Goal: Task Accomplishment & Management: Manage account settings

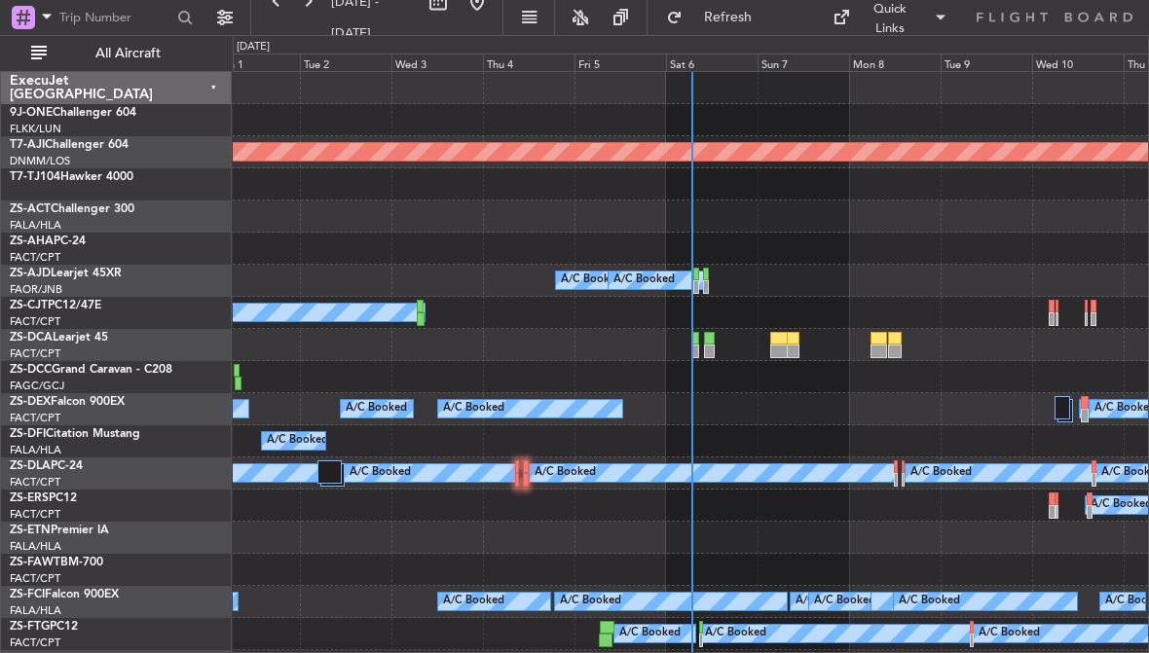
click at [746, 35] on div "Planned Maint Abuja (Nnamdi Azikiwe Intl) A/C Booked A/C Booked A/C Booked A/C …" at bounding box center [574, 344] width 1149 height 618
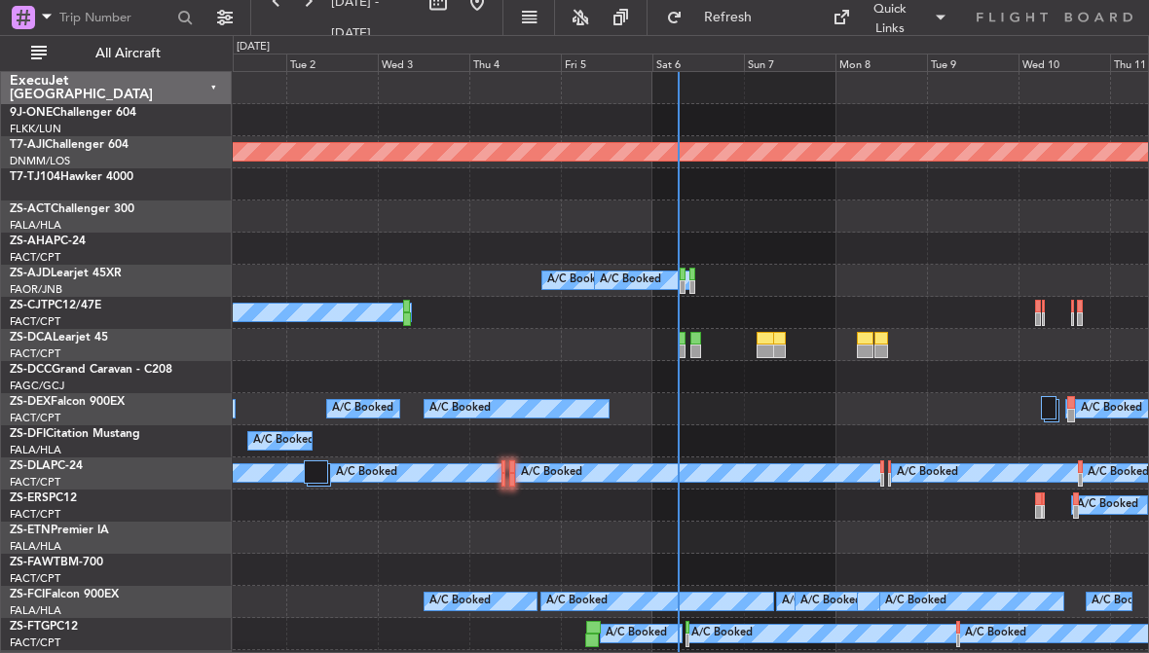
click at [700, 64] on div "Sat 6" at bounding box center [698, 63] width 92 height 18
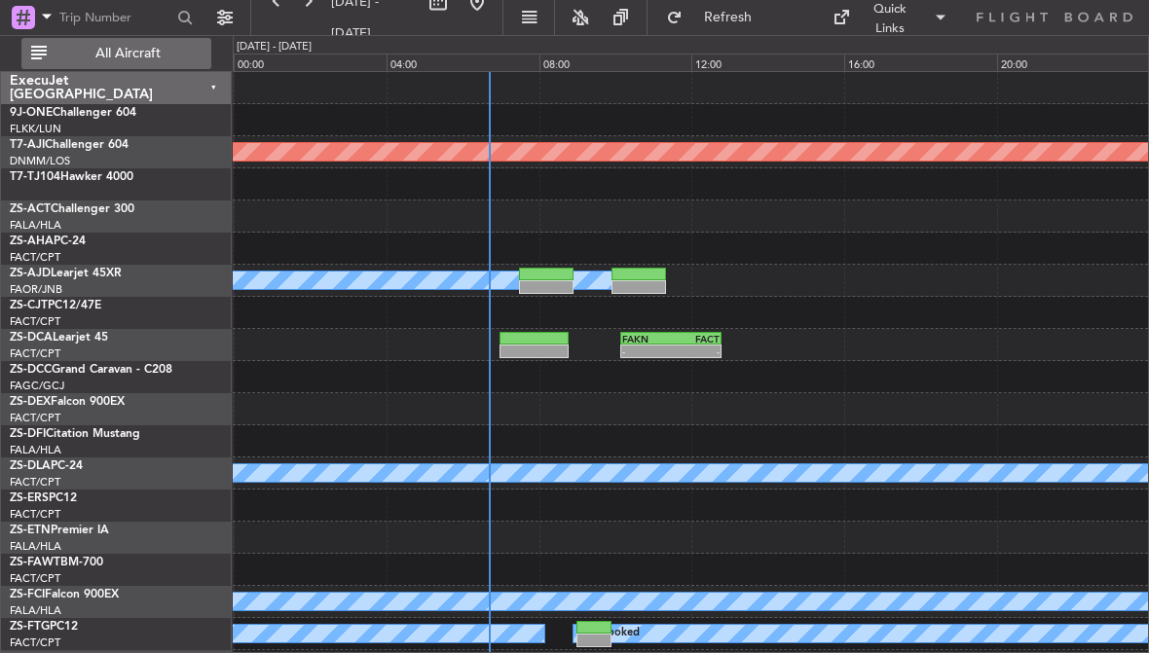
click at [105, 53] on span "All Aircraft" at bounding box center [128, 54] width 155 height 14
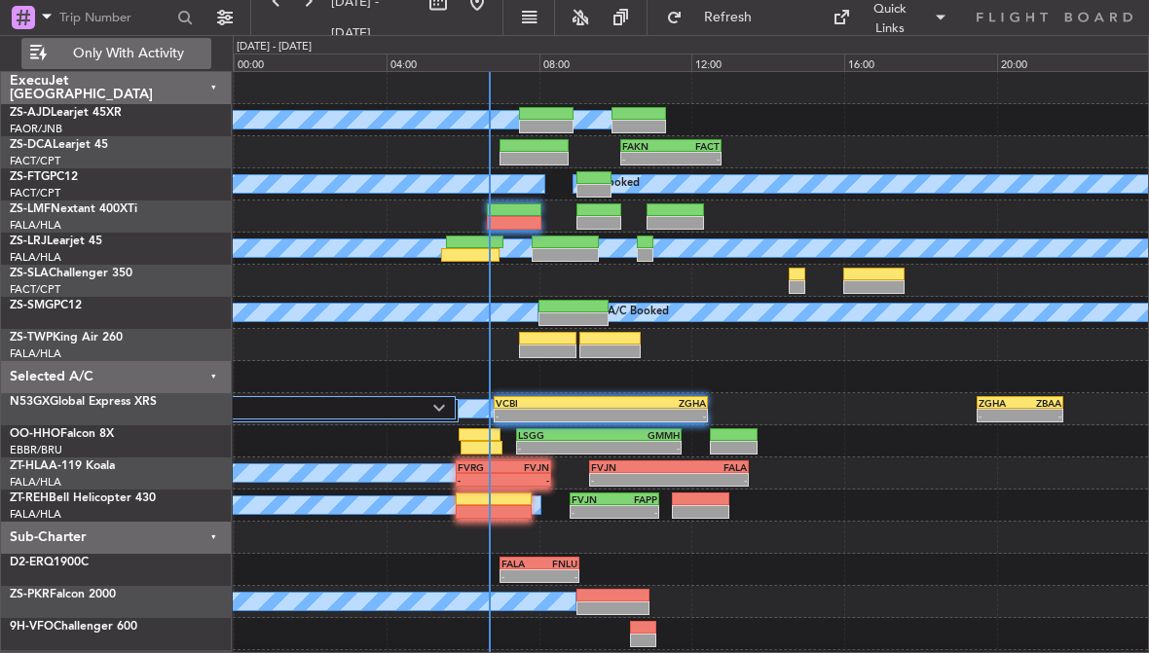
click at [469, 245] on div at bounding box center [474, 243] width 57 height 14
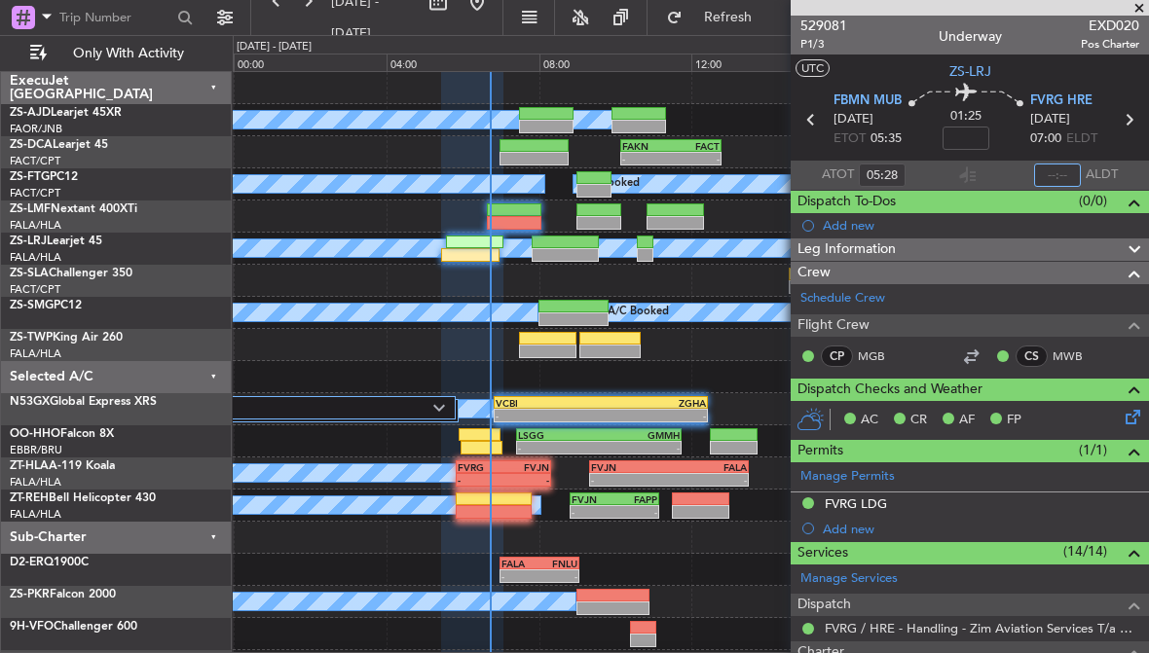
click at [1063, 177] on input "text" at bounding box center [1057, 175] width 47 height 23
type input "06:30"
click at [524, 216] on div at bounding box center [514, 223] width 55 height 14
type input "-00:04"
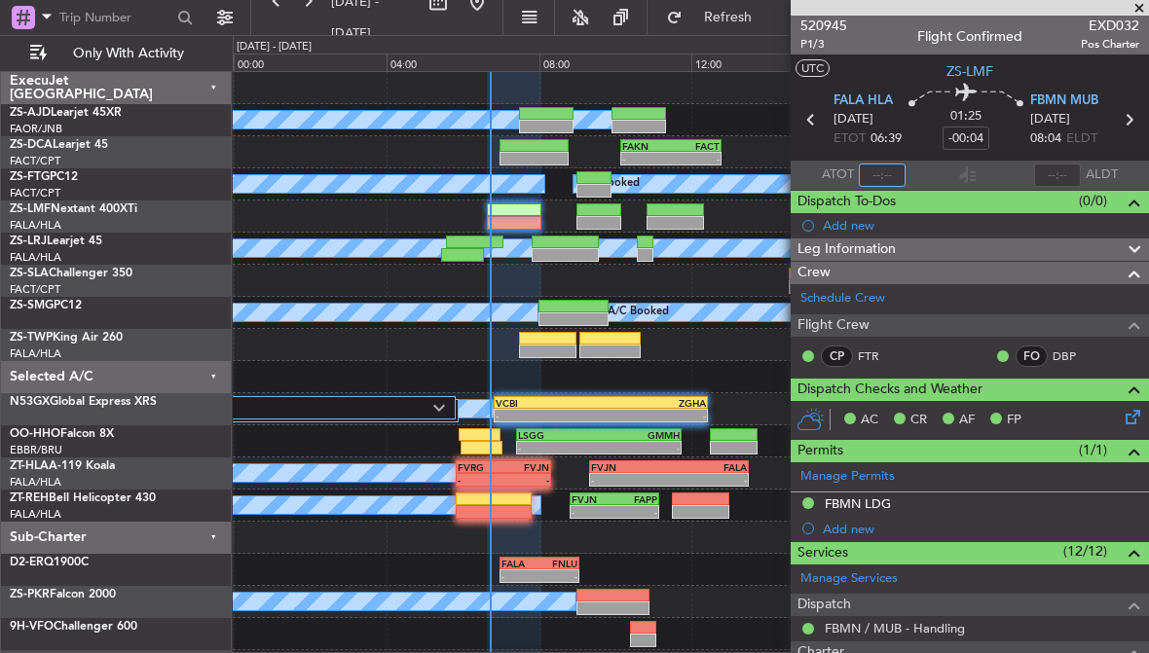
click at [878, 176] on input "text" at bounding box center [882, 175] width 47 height 23
type input "06:34"
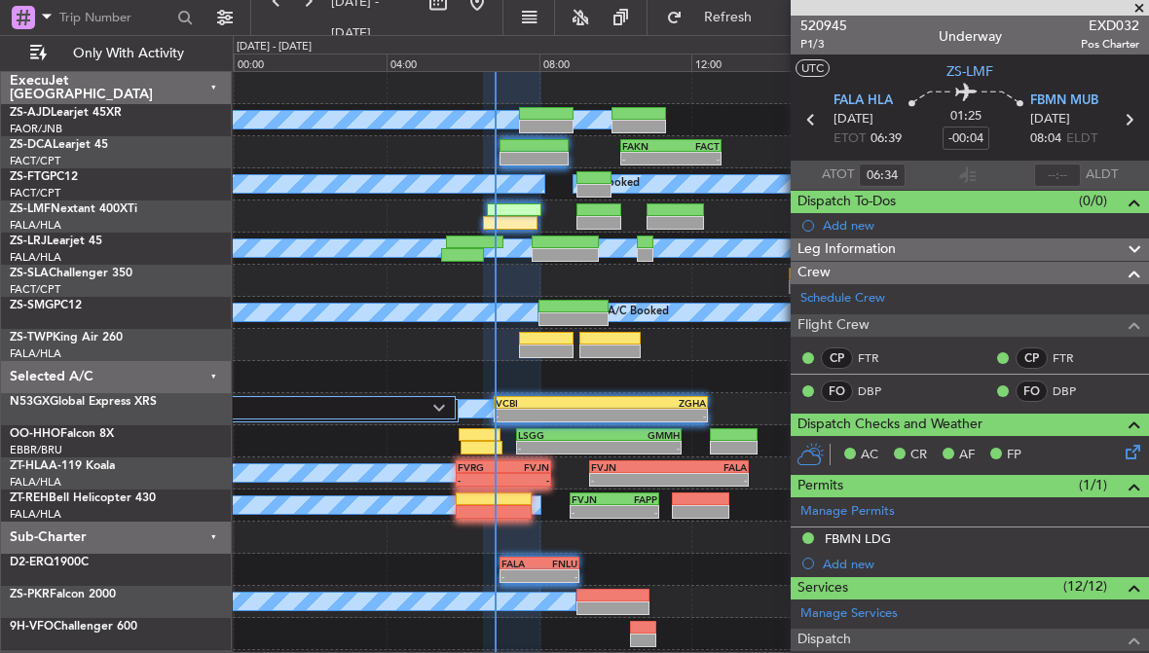
click at [1138, 4] on span at bounding box center [1138, 9] width 19 height 18
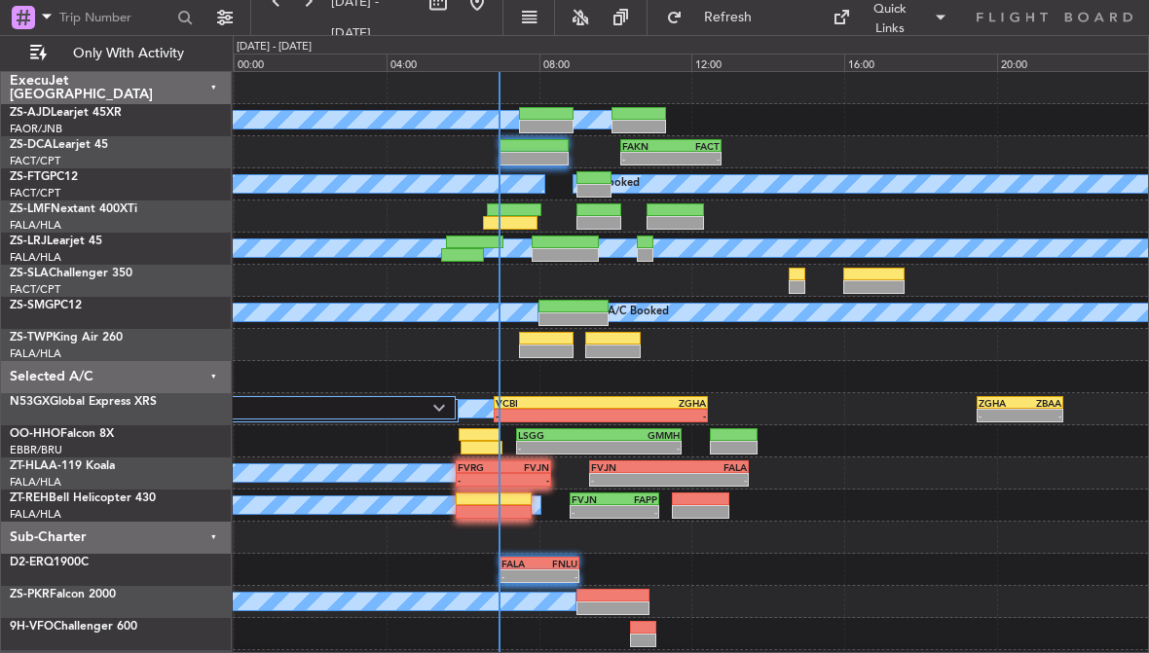
click at [555, 345] on div at bounding box center [546, 352] width 55 height 14
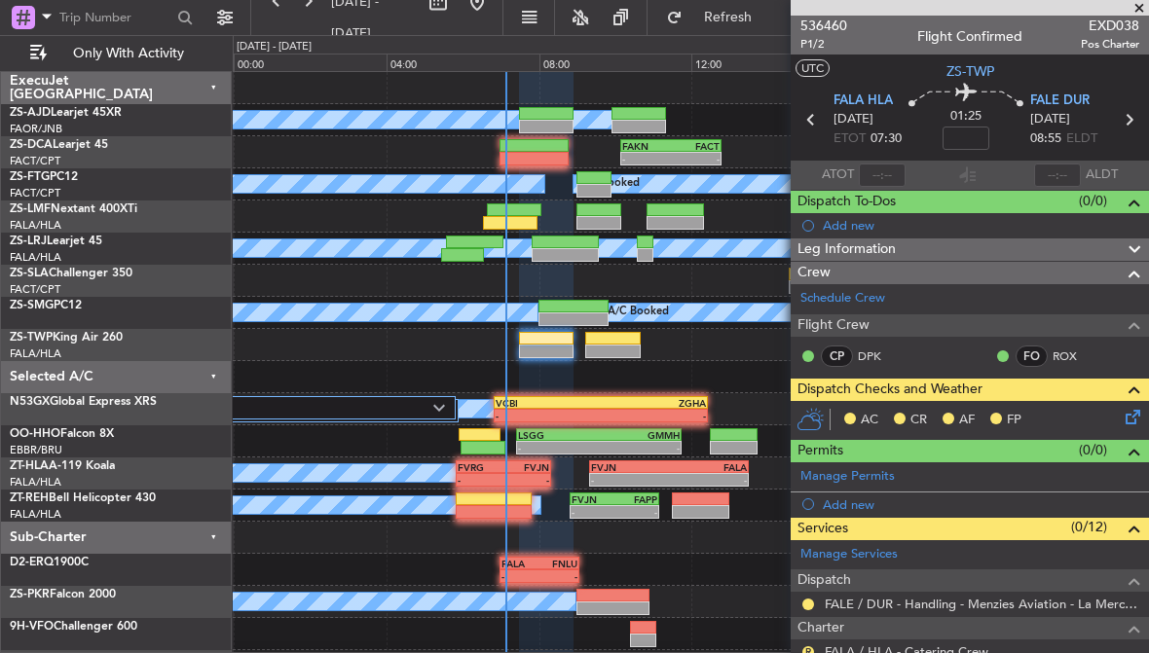
click at [1143, 6] on span at bounding box center [1138, 9] width 19 height 18
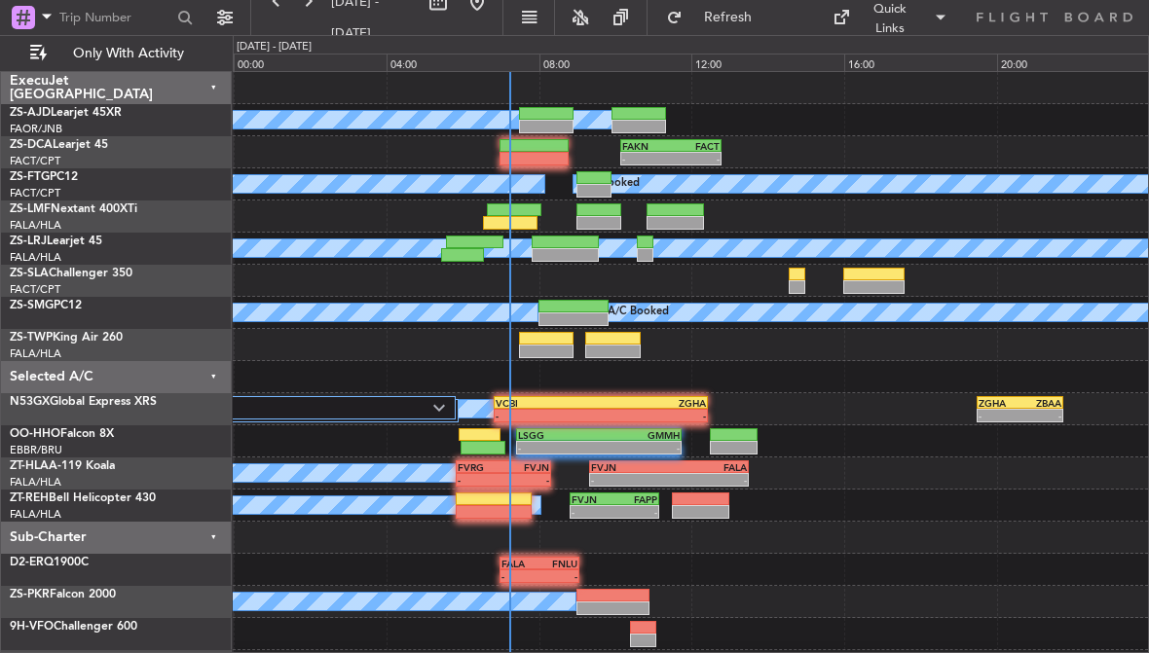
click at [626, 340] on div at bounding box center [612, 339] width 55 height 14
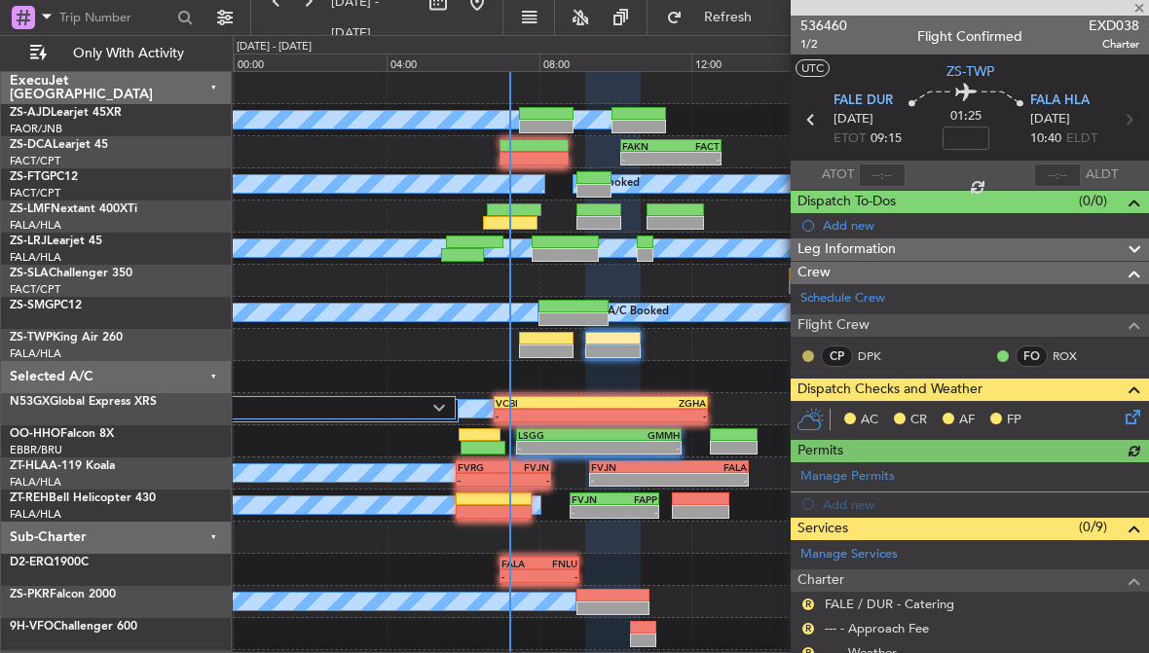
click at [809, 351] on button at bounding box center [808, 356] width 12 height 12
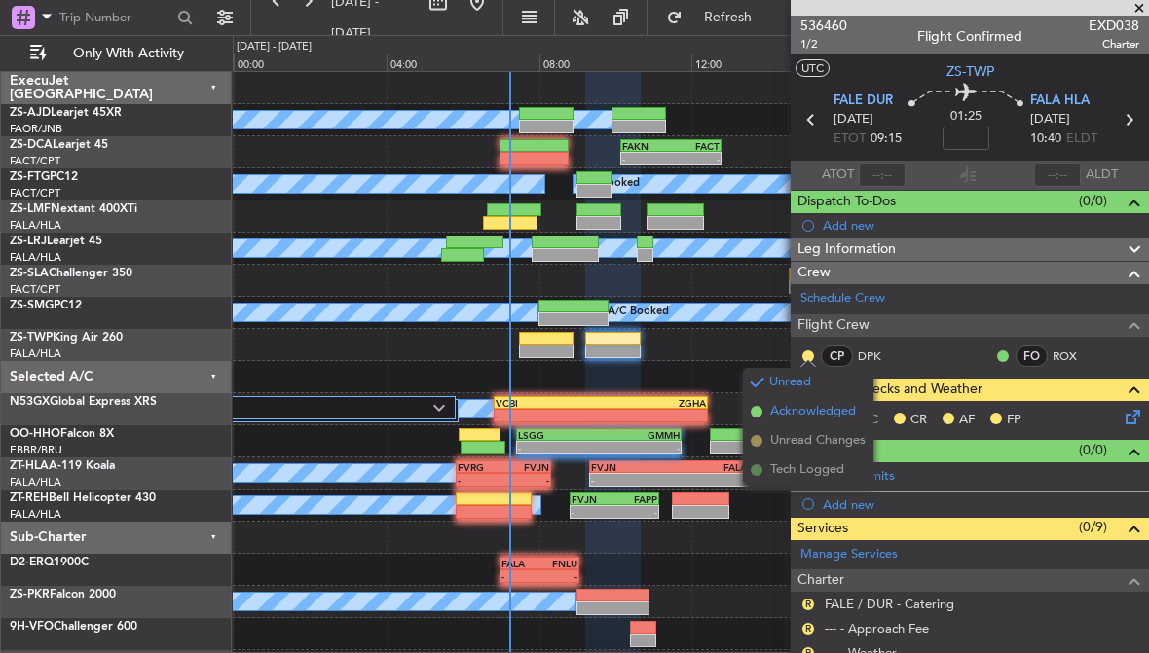
click at [839, 404] on span "Acknowledged" at bounding box center [813, 411] width 86 height 19
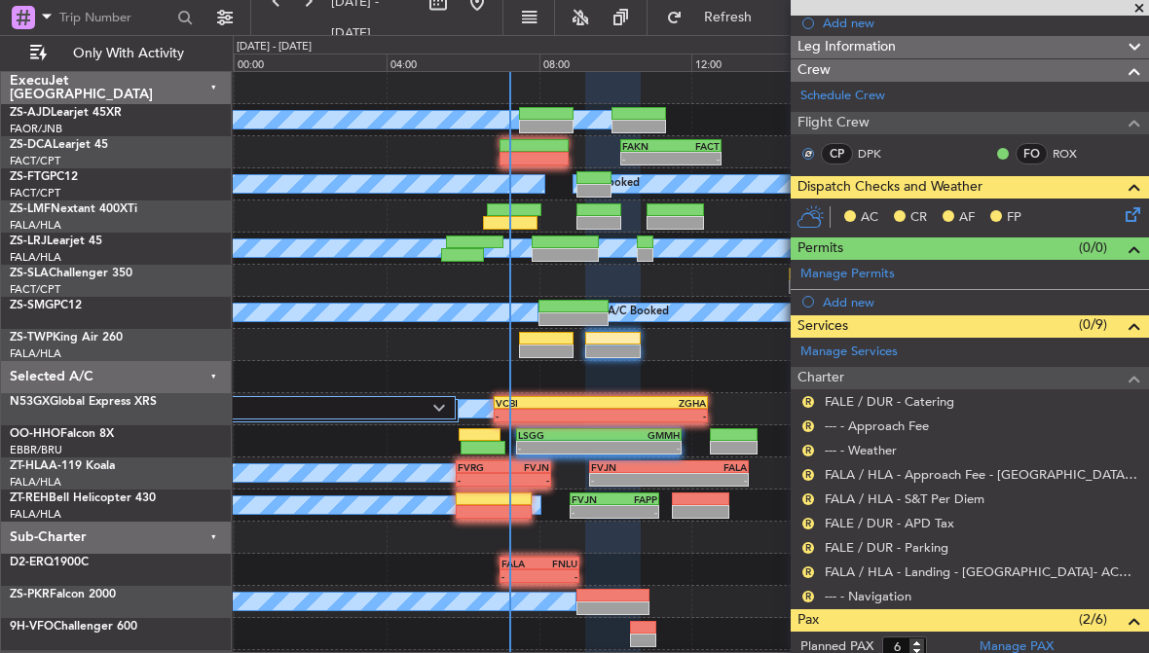
scroll to position [248, 0]
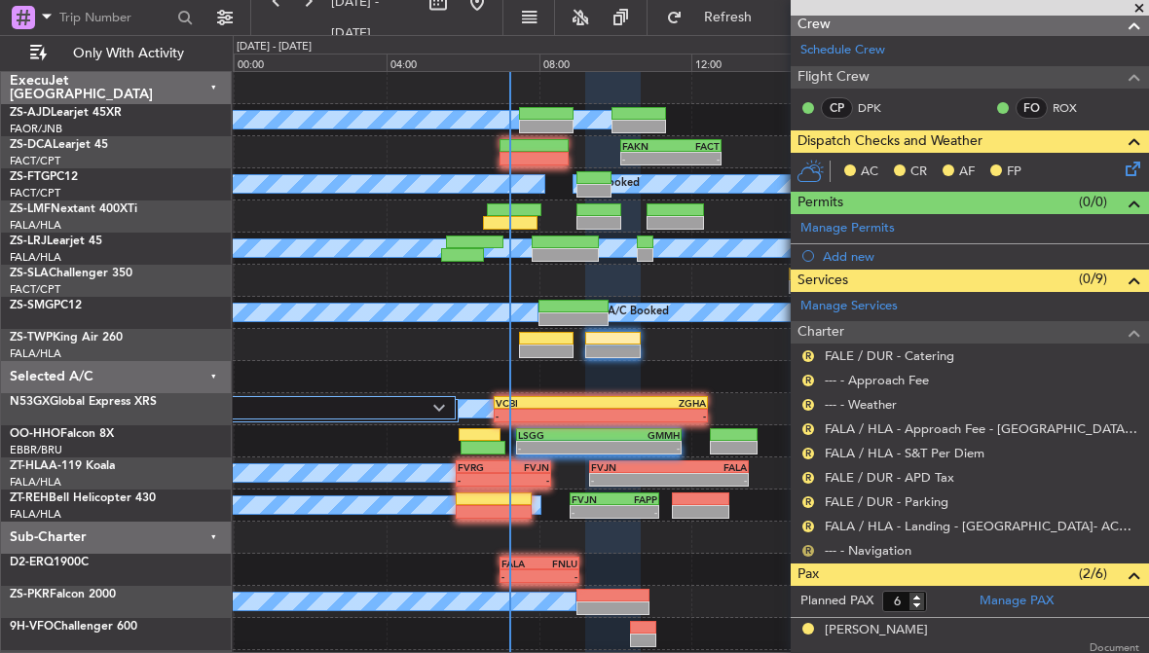
click at [811, 547] on button "R" at bounding box center [808, 551] width 12 height 12
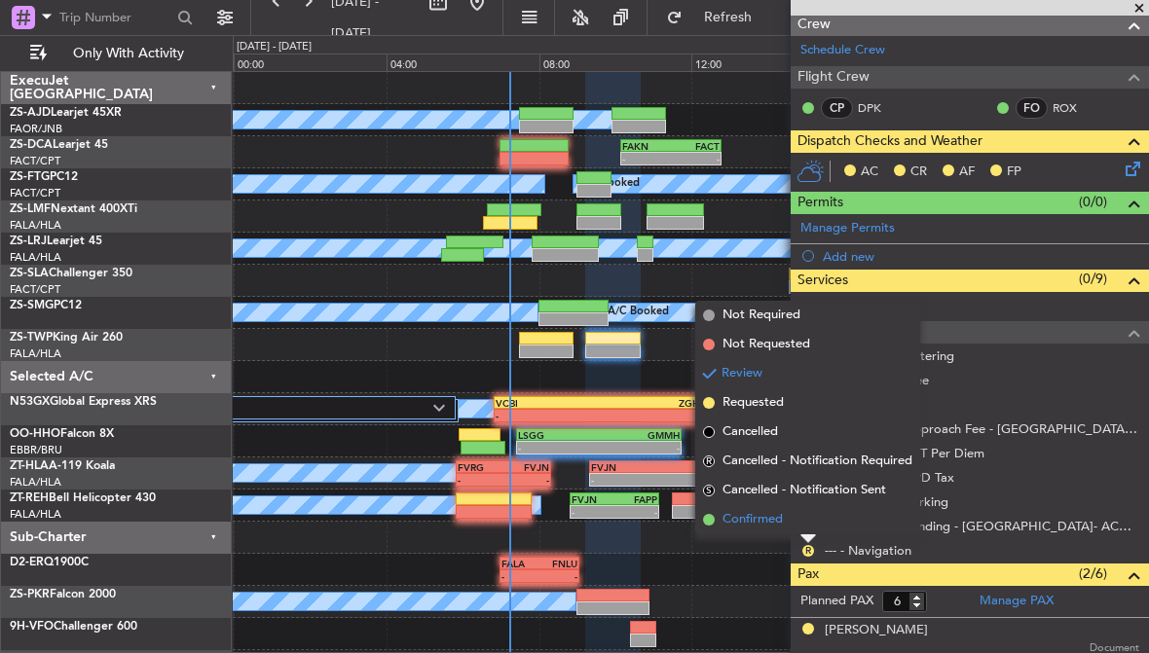
click at [788, 517] on li "Confirmed" at bounding box center [807, 519] width 225 height 29
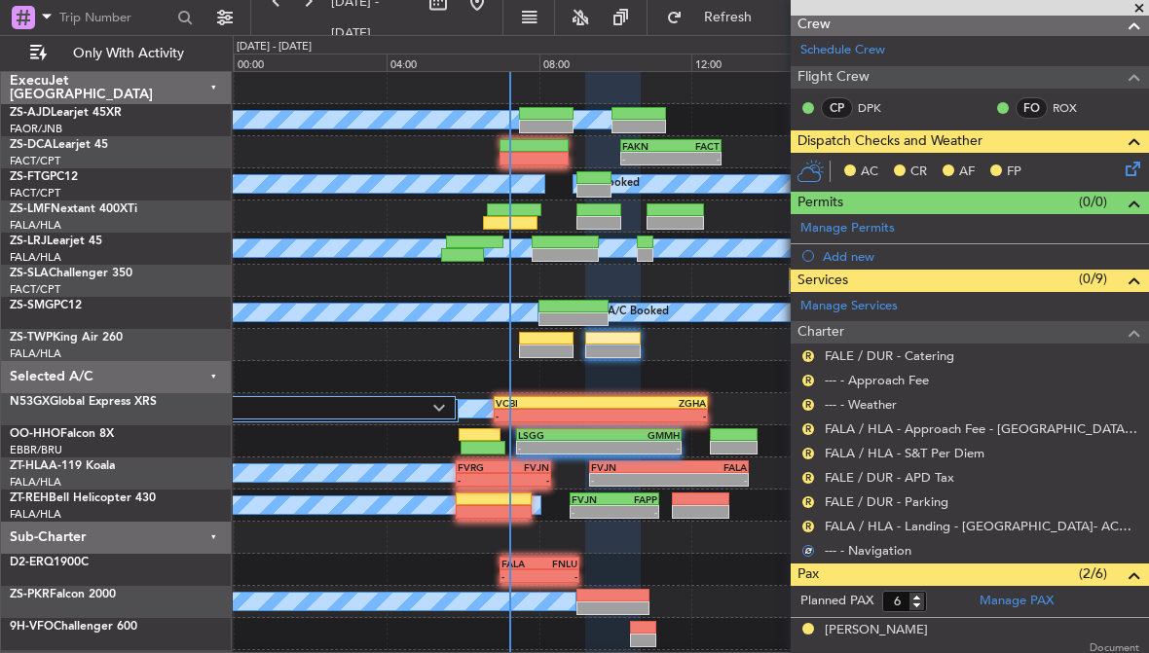
click at [767, 512] on div "A/C Booked - - FVJN 08:50 Z FAPP 11:10 Z" at bounding box center [690, 506] width 915 height 32
click at [805, 506] on div "R" at bounding box center [808, 503] width 16 height 16
click at [807, 521] on button "R" at bounding box center [808, 527] width 12 height 12
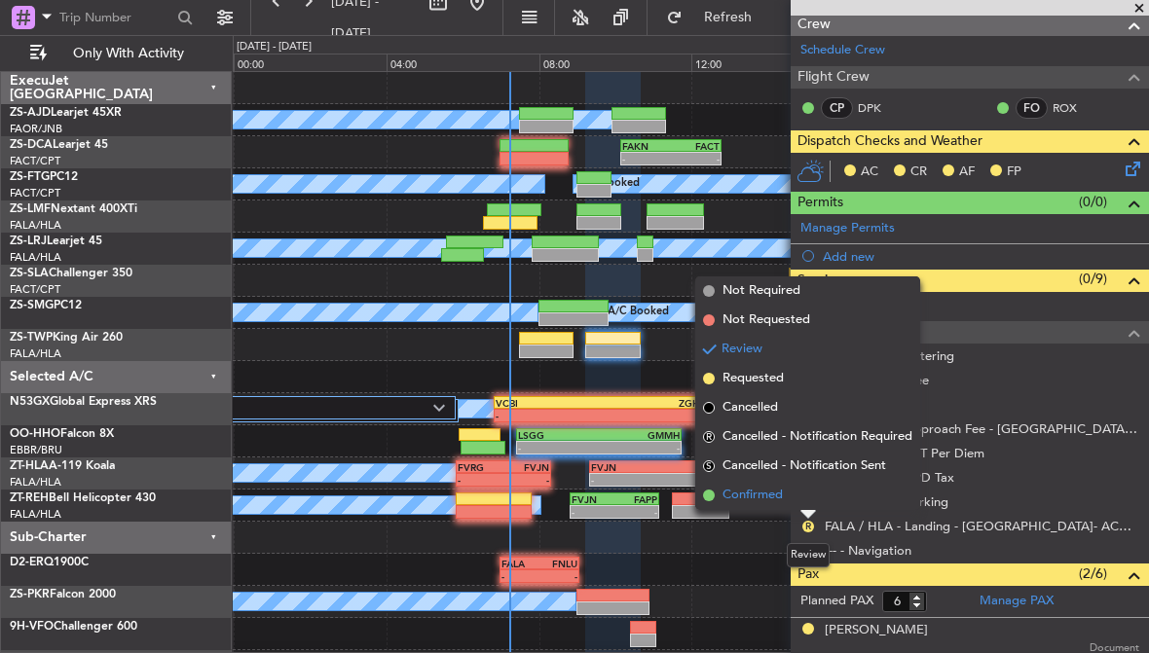
click at [780, 493] on span "Confirmed" at bounding box center [752, 495] width 60 height 19
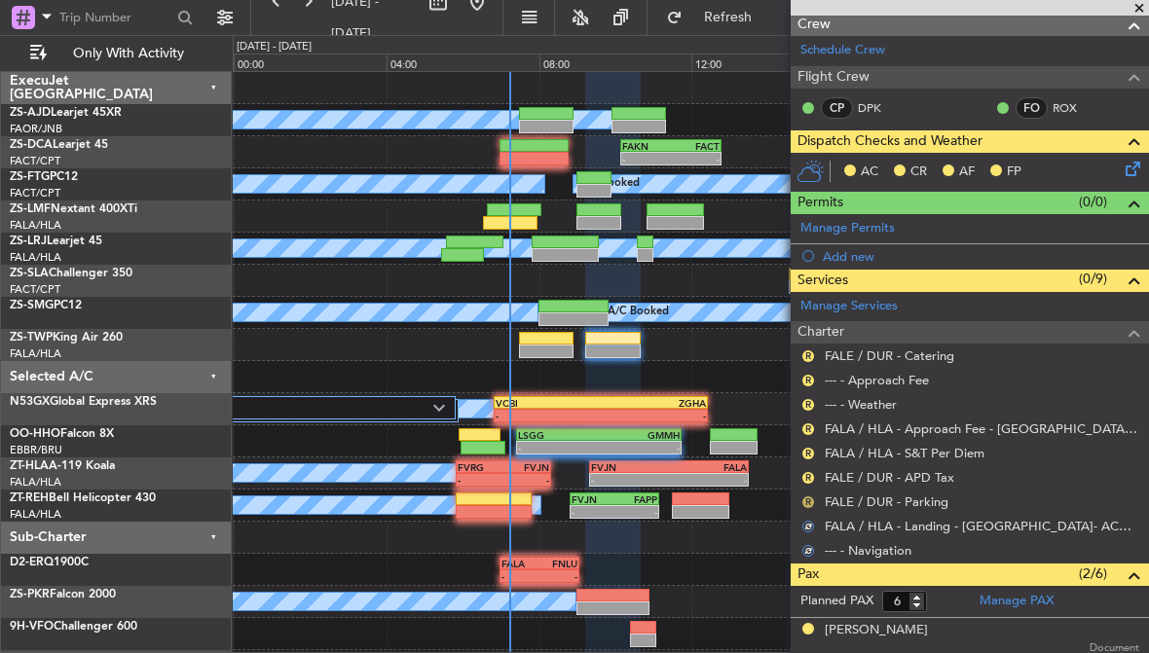
click at [811, 496] on button "R" at bounding box center [808, 502] width 12 height 12
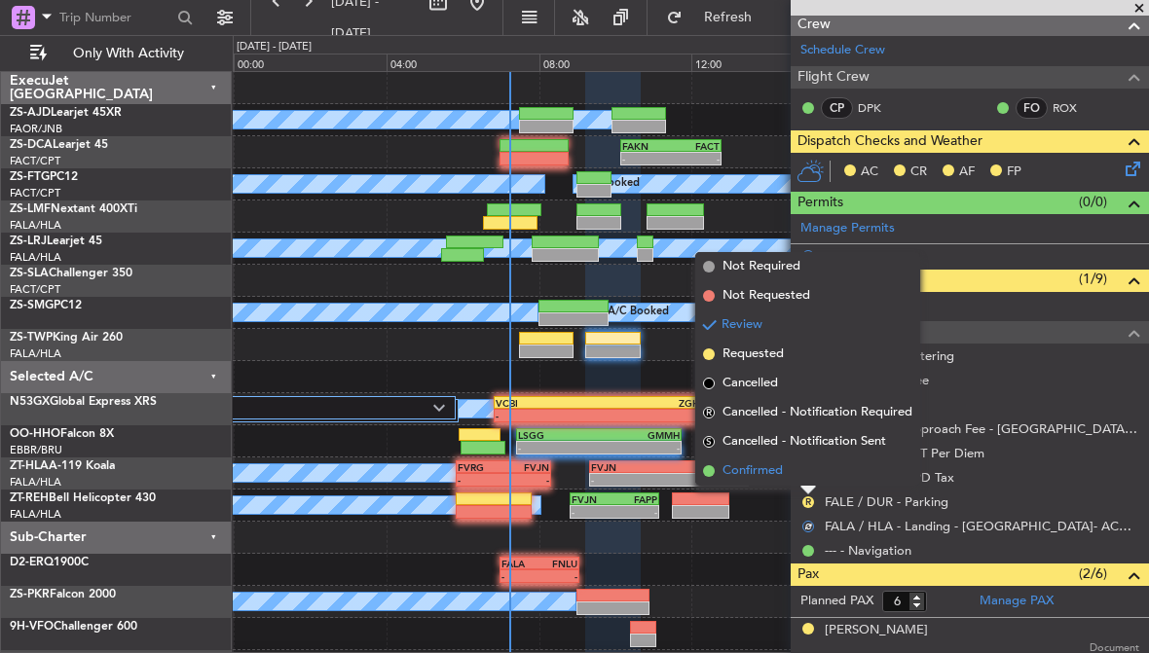
click at [788, 466] on li "Confirmed" at bounding box center [807, 471] width 225 height 29
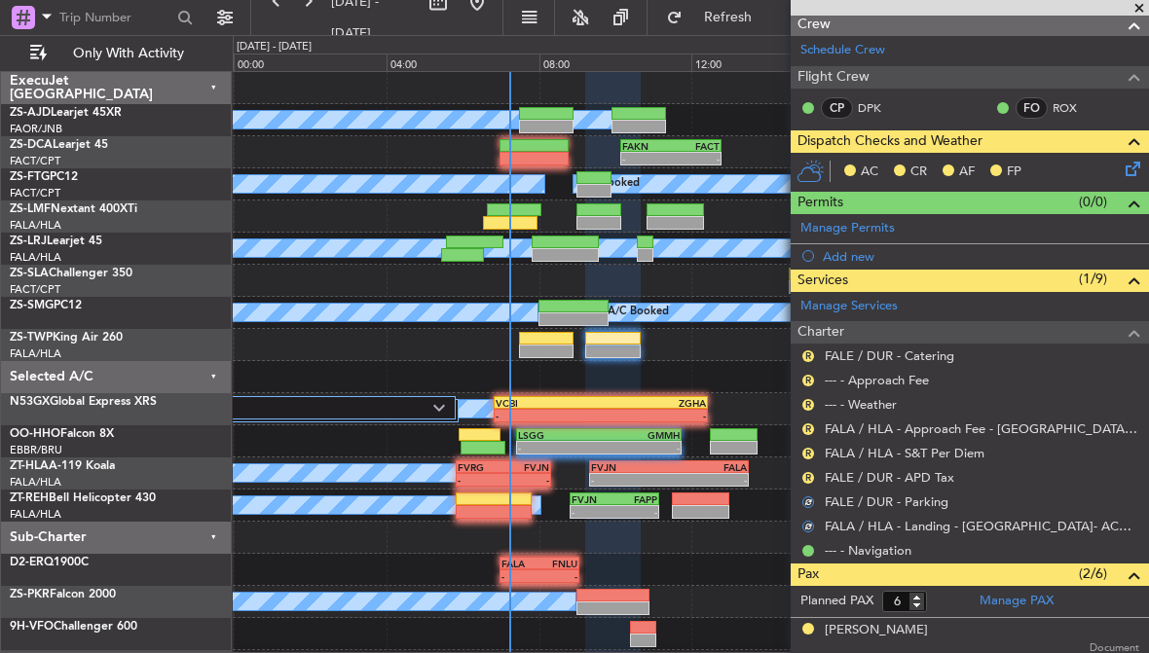
click at [815, 470] on nimbus-traffic-light "R" at bounding box center [808, 478] width 16 height 16
click at [811, 475] on button "R" at bounding box center [808, 478] width 12 height 12
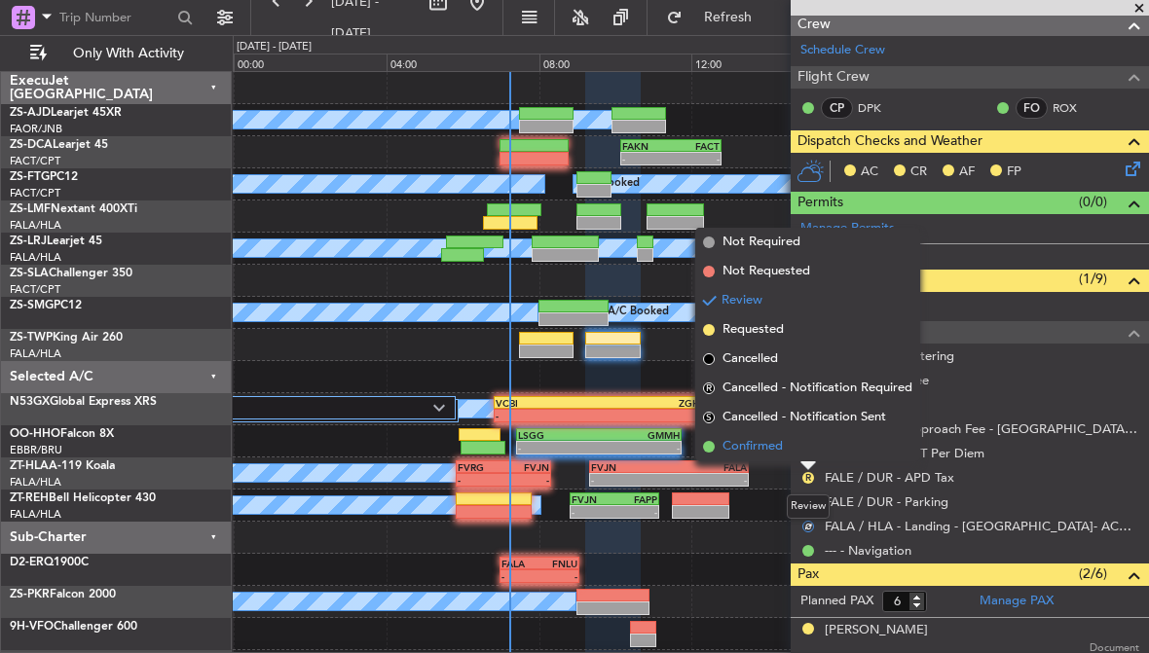
click at [786, 446] on li "Confirmed" at bounding box center [807, 446] width 225 height 29
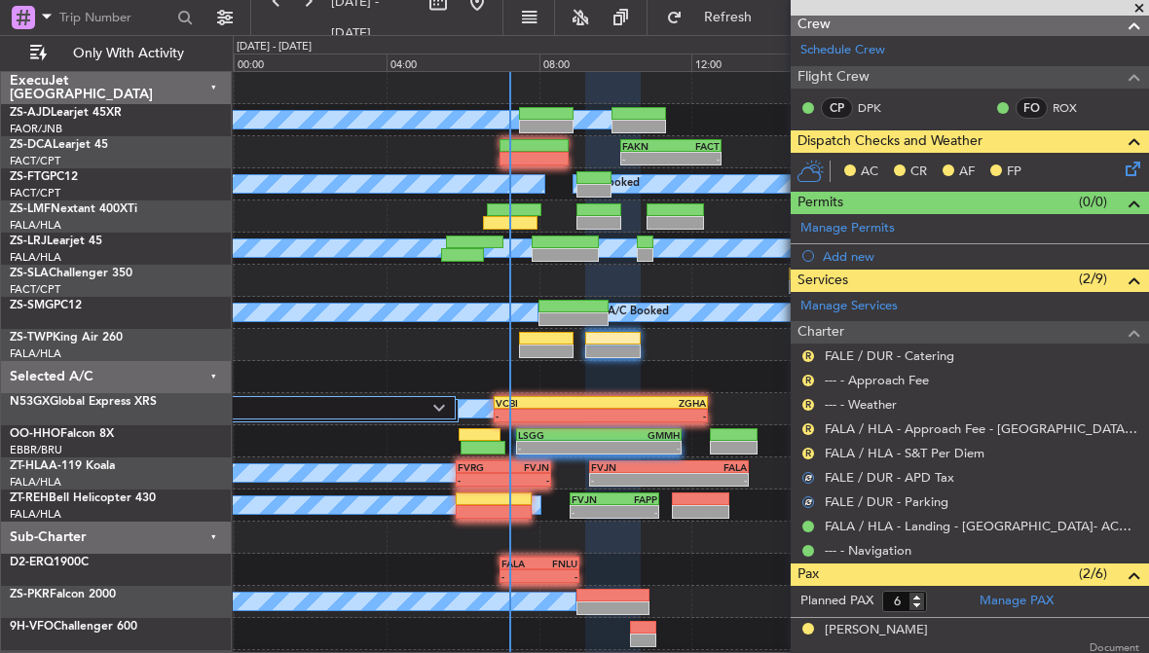
click at [802, 456] on div "R" at bounding box center [808, 454] width 16 height 16
click at [813, 446] on div "R" at bounding box center [808, 454] width 16 height 16
click at [803, 455] on div "R" at bounding box center [808, 454] width 16 height 16
click at [805, 455] on button "R" at bounding box center [808, 454] width 12 height 12
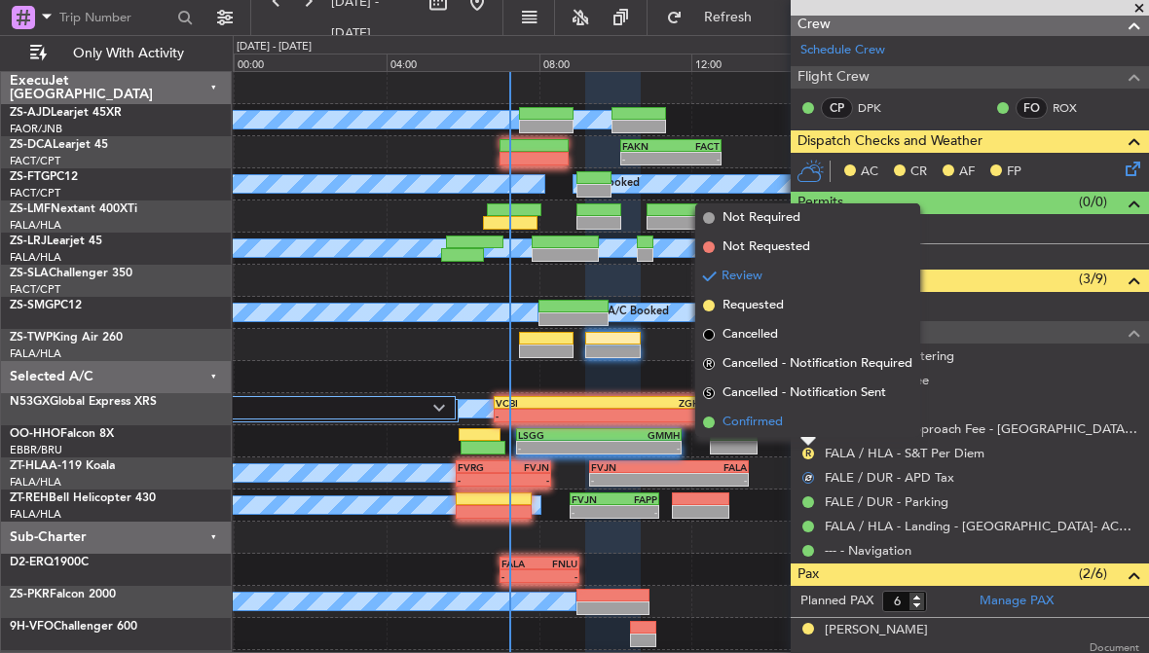
click at [778, 424] on span "Confirmed" at bounding box center [752, 422] width 60 height 19
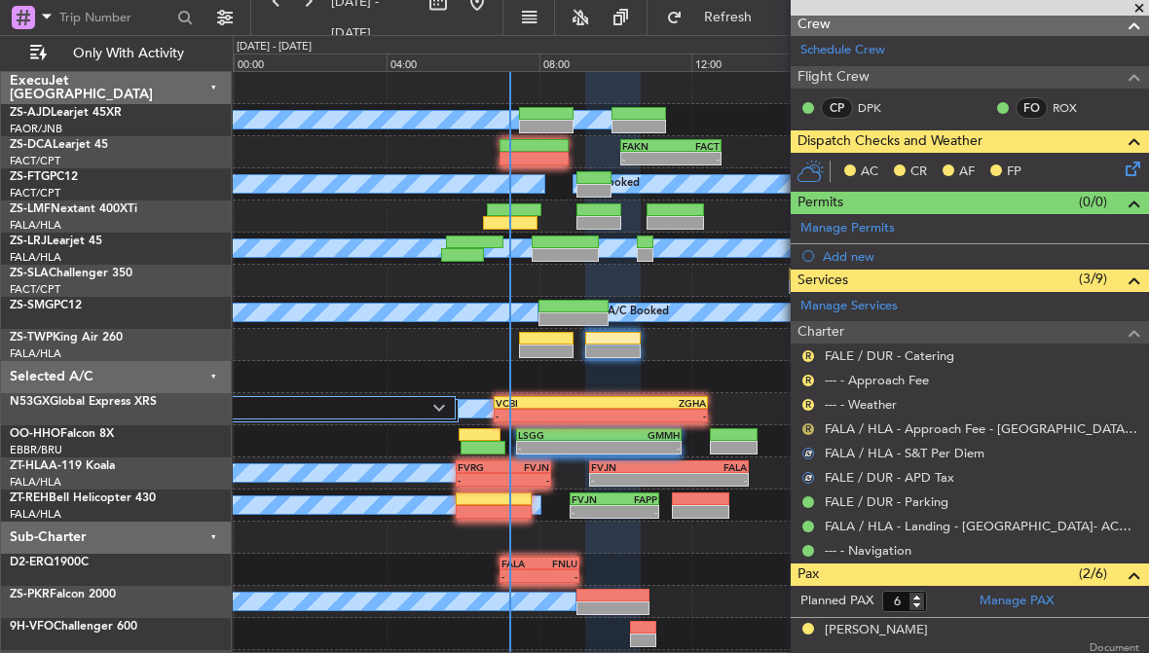
click at [806, 430] on button "R" at bounding box center [808, 429] width 12 height 12
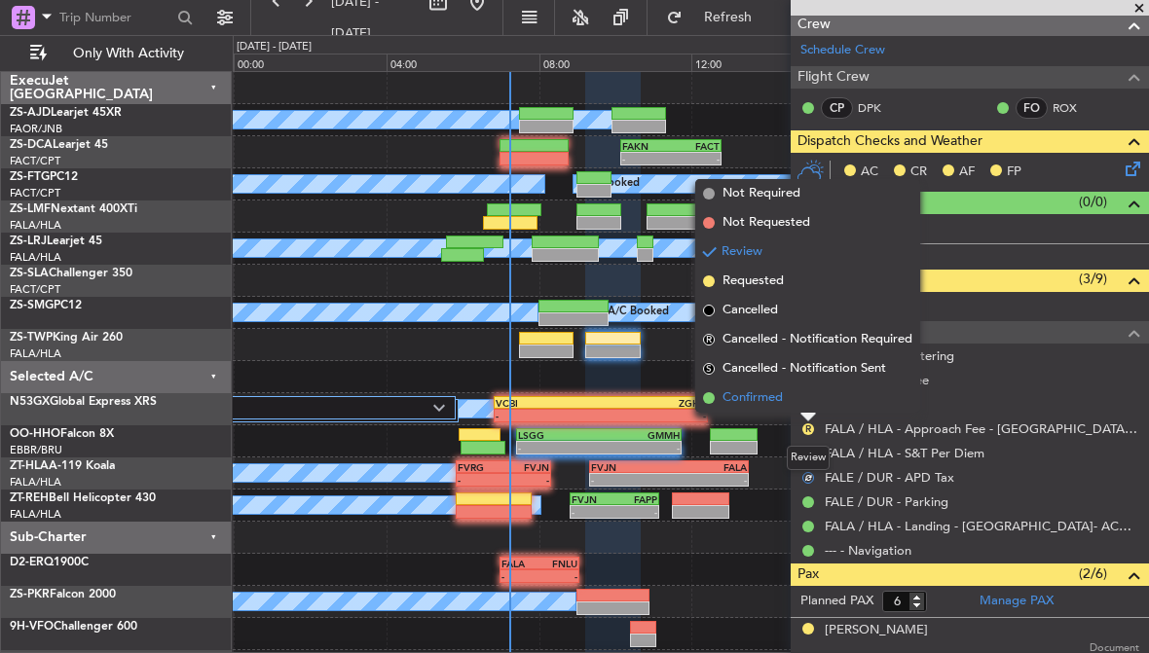
click at [782, 400] on span "Confirmed" at bounding box center [752, 397] width 60 height 19
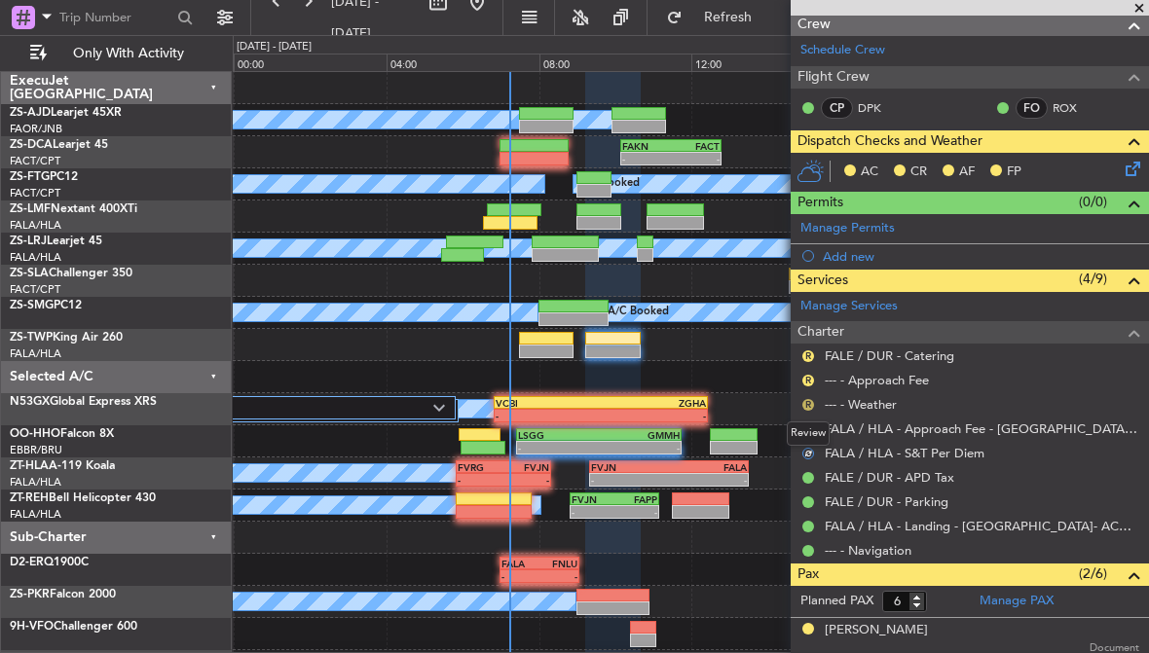
click at [808, 399] on button "R" at bounding box center [808, 405] width 12 height 12
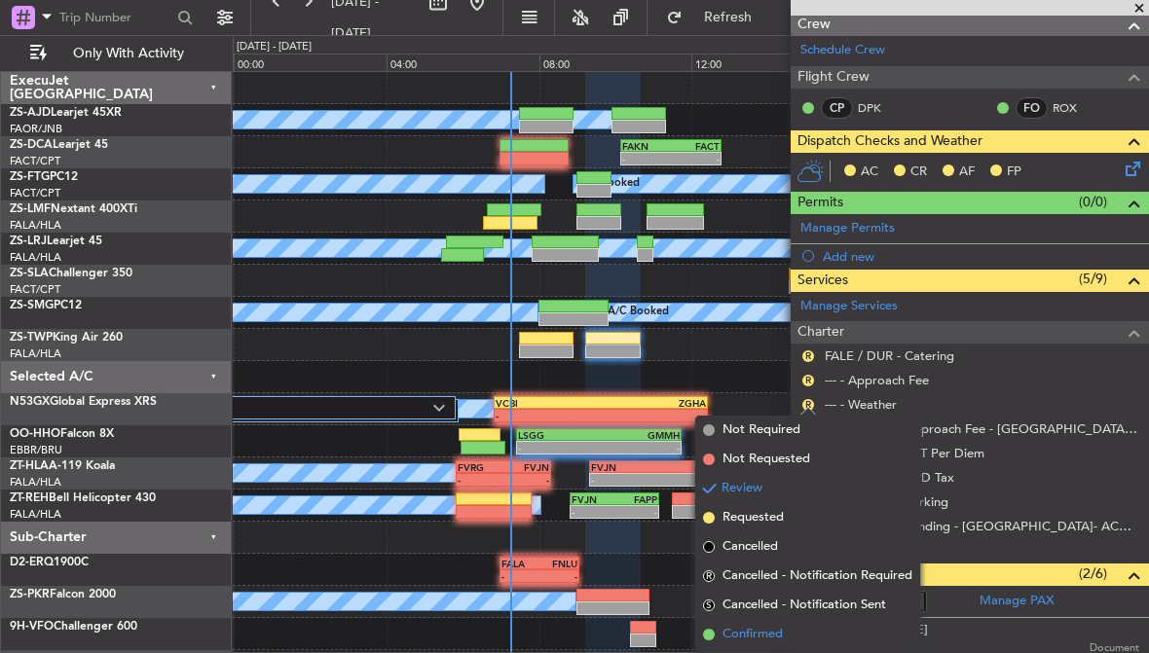
click at [782, 628] on span "Confirmed" at bounding box center [752, 634] width 60 height 19
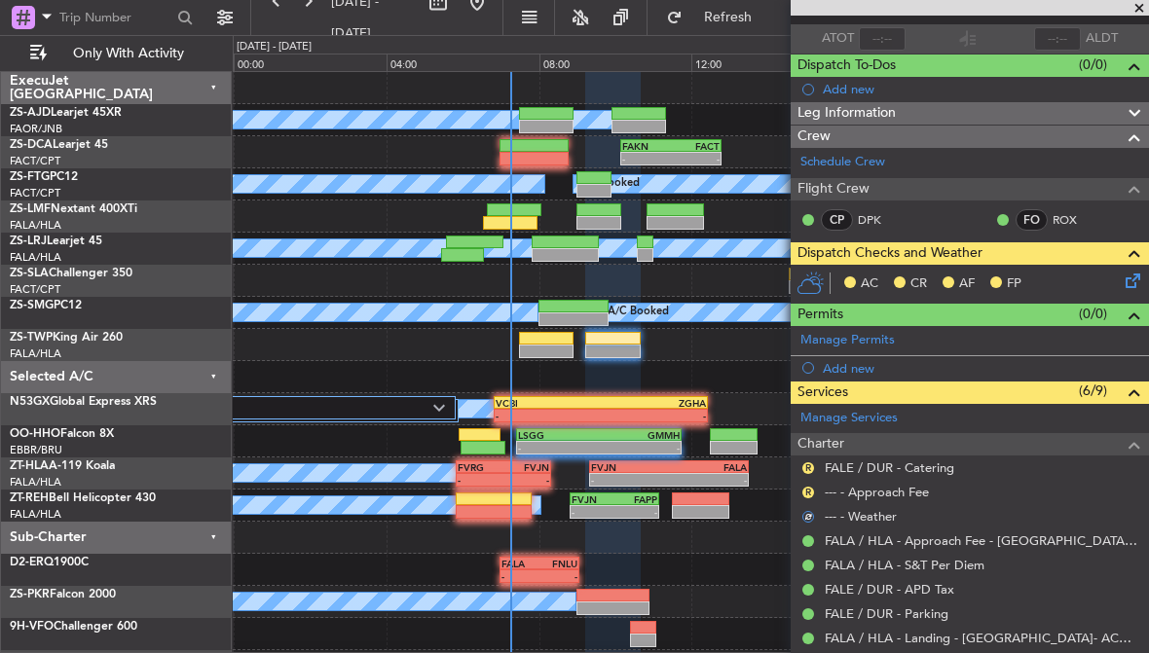
scroll to position [121, 0]
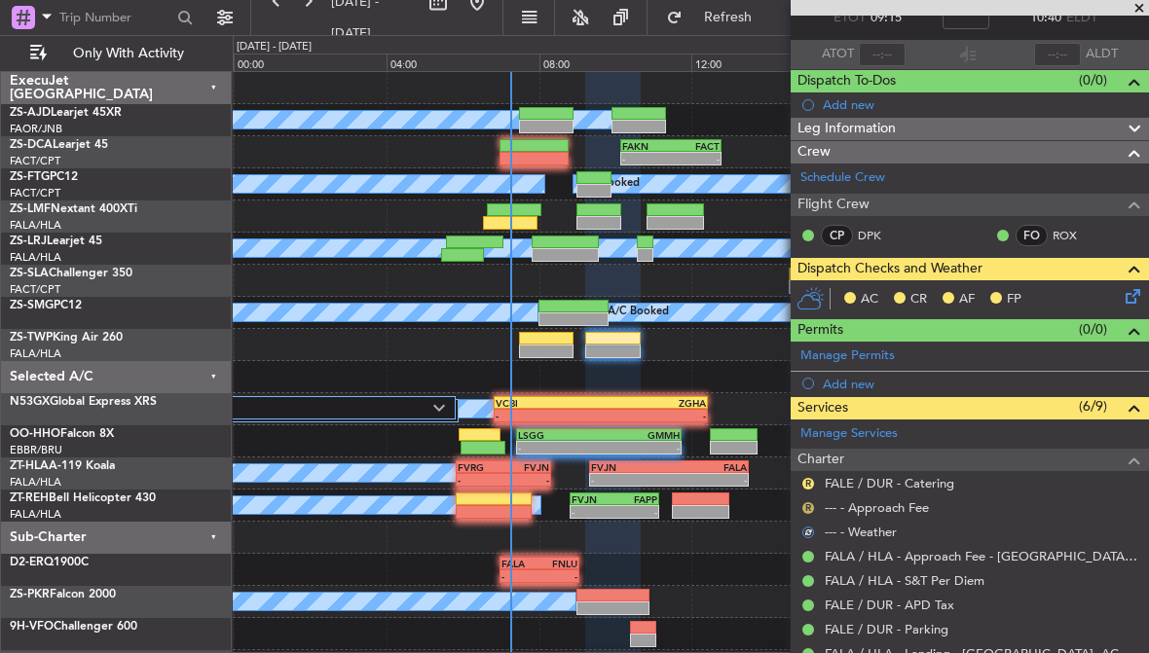
click at [807, 502] on button "R" at bounding box center [808, 508] width 12 height 12
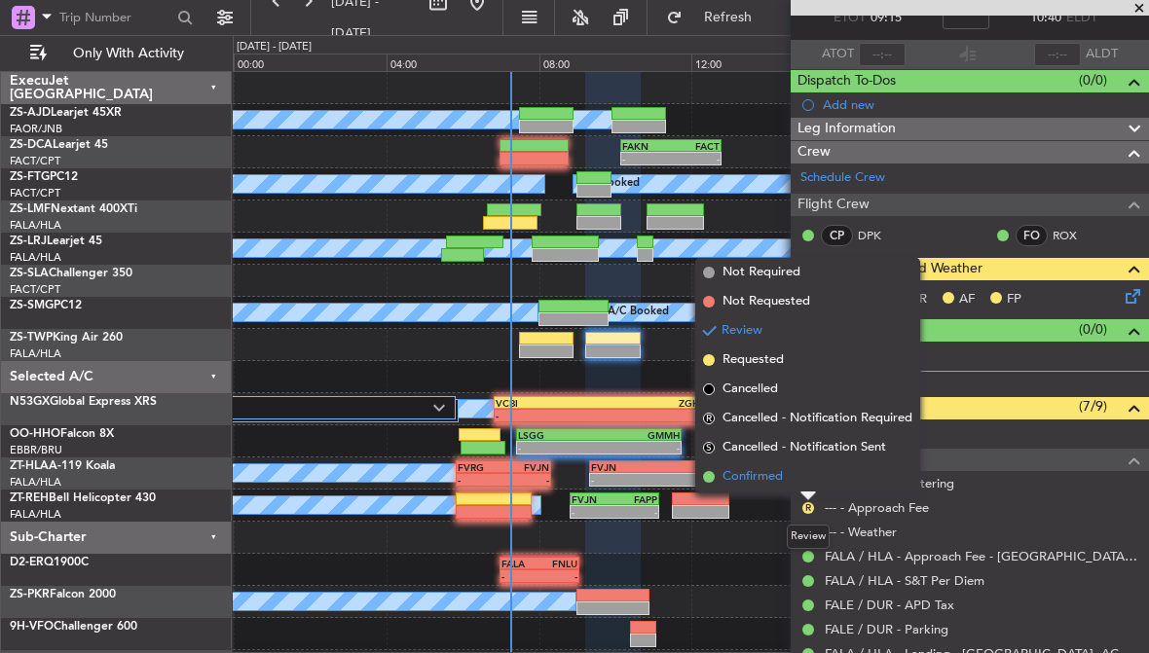
click at [788, 477] on li "Confirmed" at bounding box center [807, 476] width 225 height 29
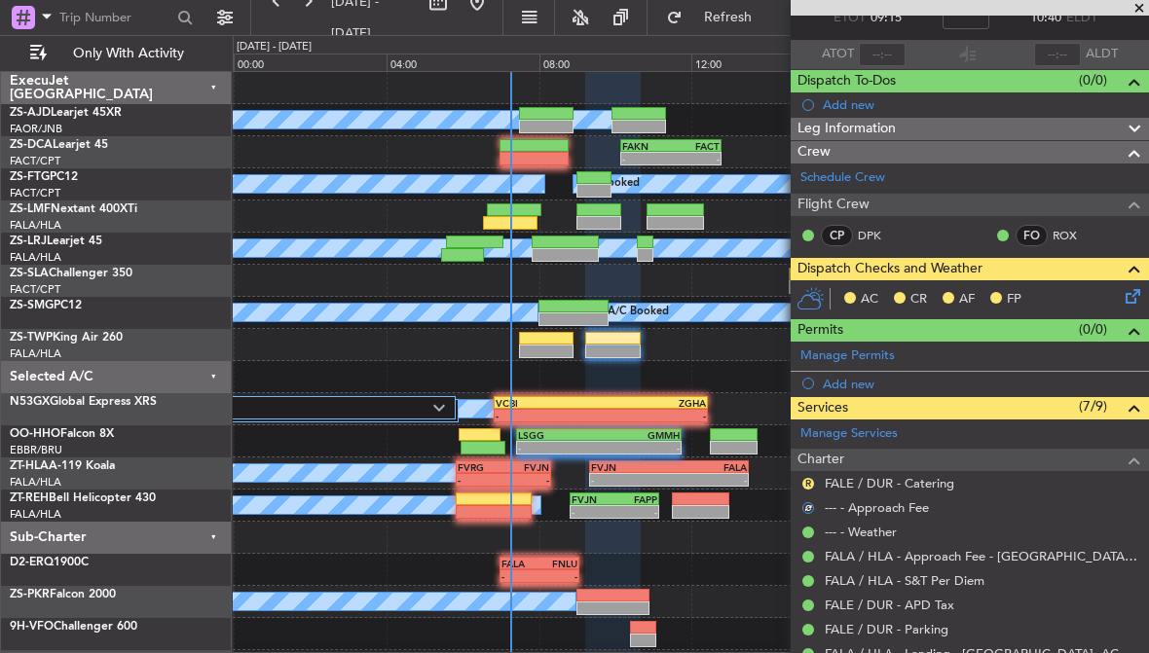
click at [813, 476] on div "R" at bounding box center [808, 484] width 16 height 16
click at [808, 479] on button "R" at bounding box center [808, 484] width 12 height 12
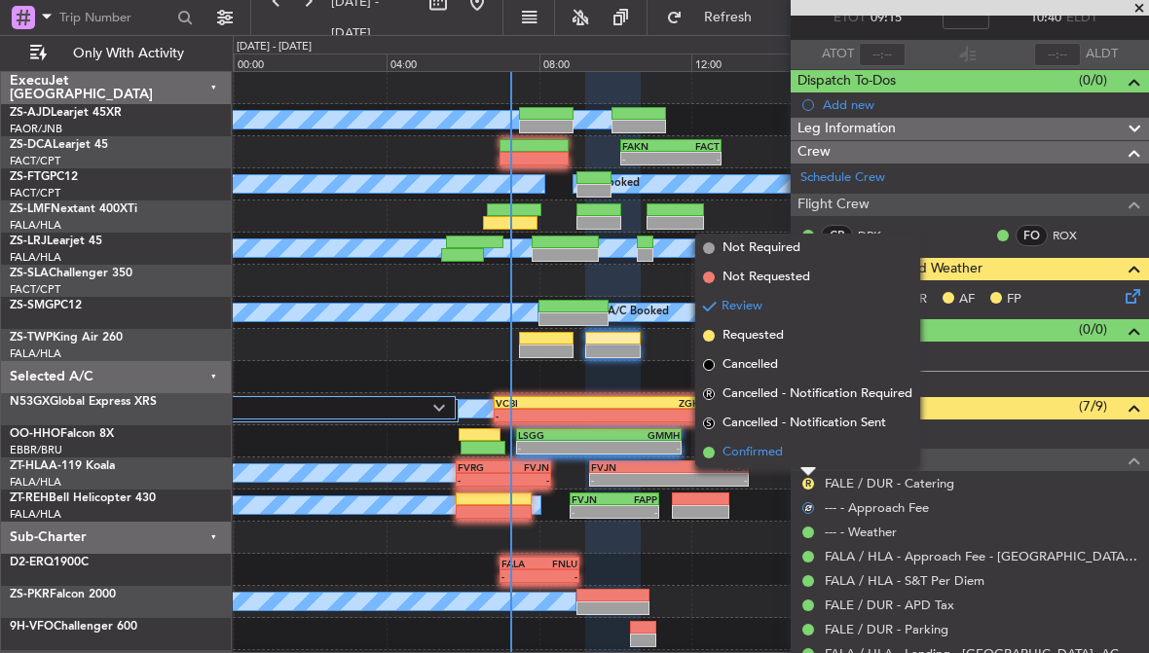
click at [794, 451] on li "Confirmed" at bounding box center [807, 452] width 225 height 29
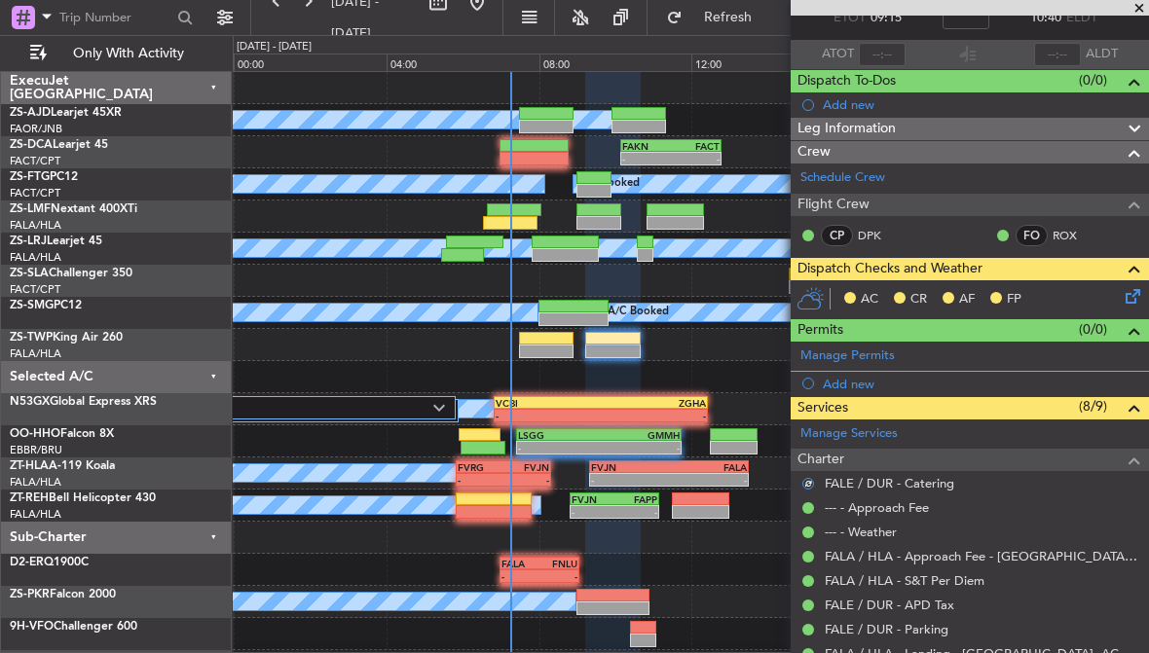
click at [1136, 290] on icon at bounding box center [1129, 293] width 16 height 16
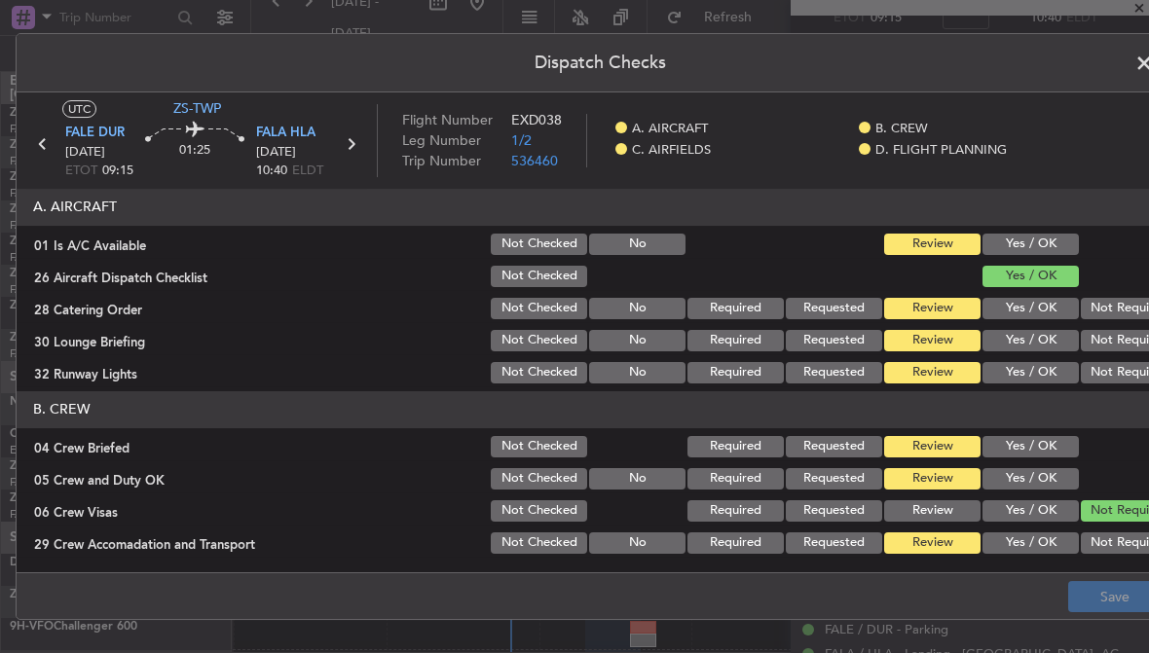
click at [1053, 240] on button "Yes / OK" at bounding box center [1030, 244] width 96 height 21
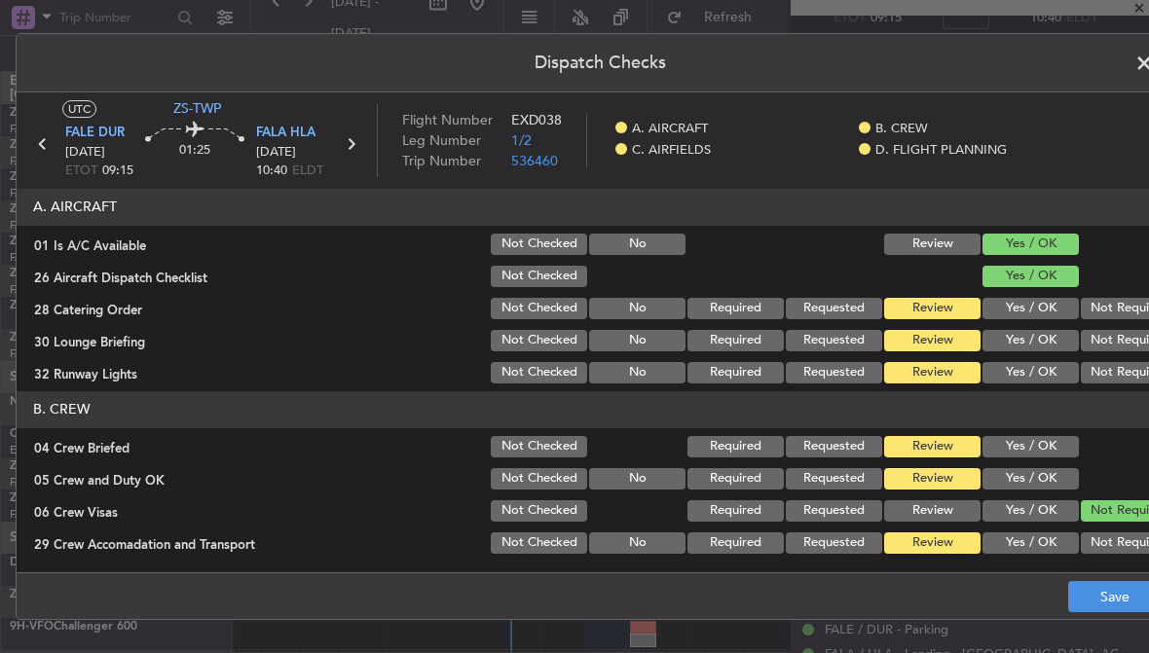
click at [1121, 379] on button "Not Required" at bounding box center [1129, 372] width 96 height 21
click at [1134, 299] on button "Not Required" at bounding box center [1129, 308] width 96 height 21
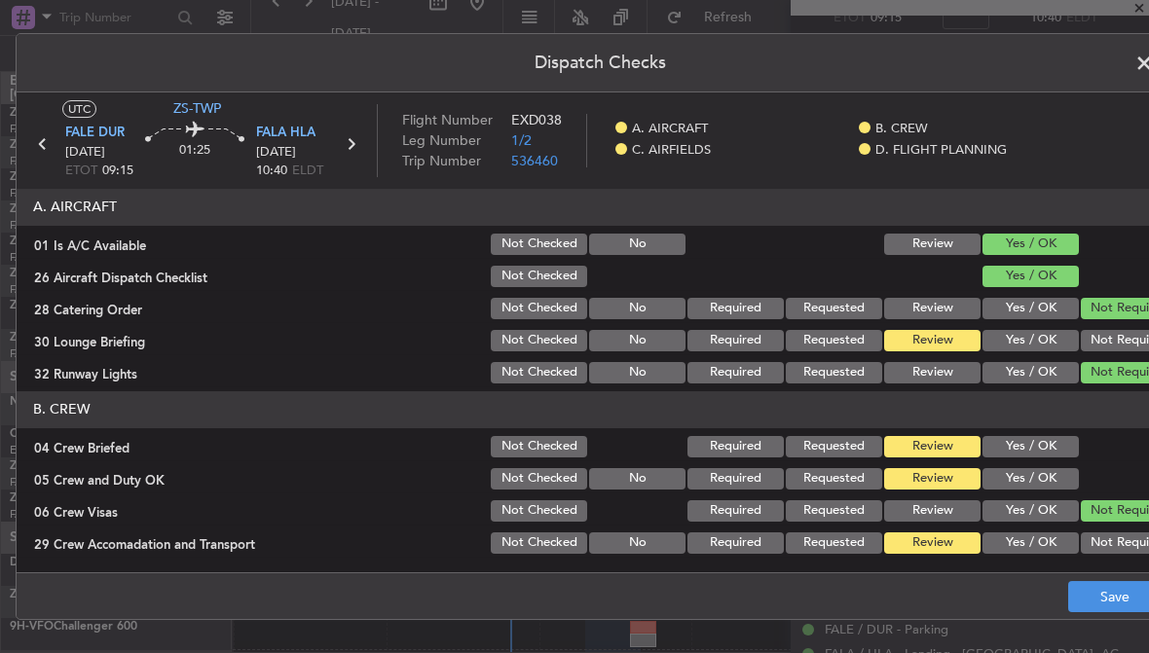
click at [1048, 452] on button "Yes / OK" at bounding box center [1030, 446] width 96 height 21
click at [1121, 517] on button "Not Required" at bounding box center [1129, 510] width 96 height 21
click at [1121, 533] on button "Not Required" at bounding box center [1129, 543] width 96 height 21
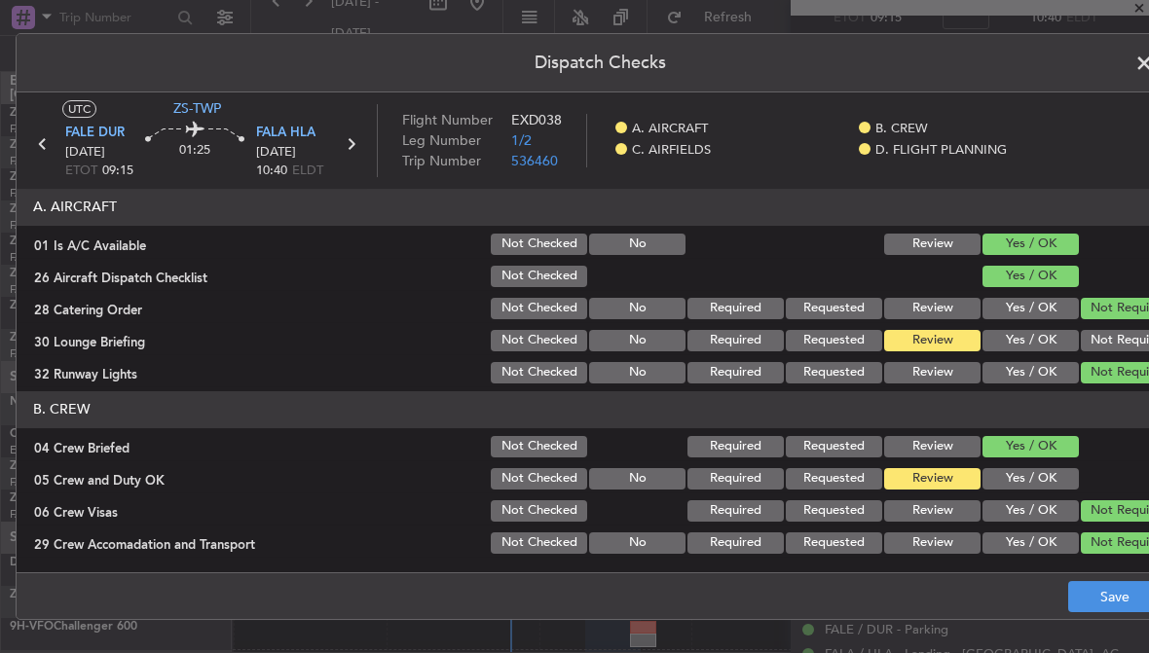
click at [1073, 483] on button "Yes / OK" at bounding box center [1030, 478] width 96 height 21
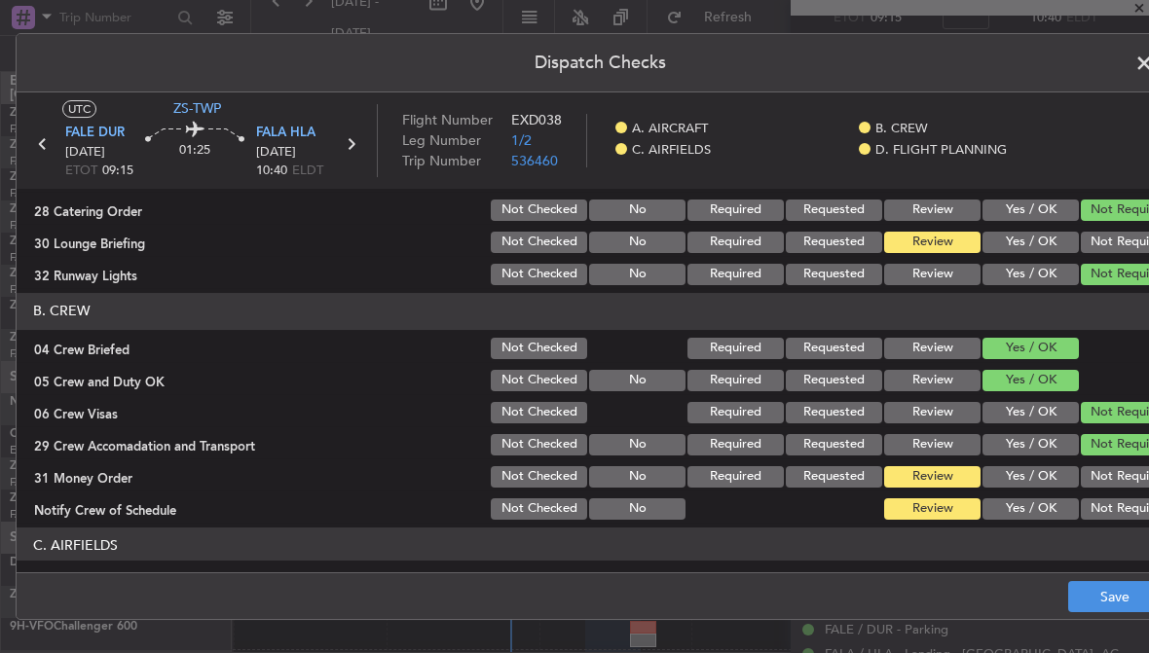
click at [1125, 240] on button "Not Required" at bounding box center [1129, 242] width 96 height 21
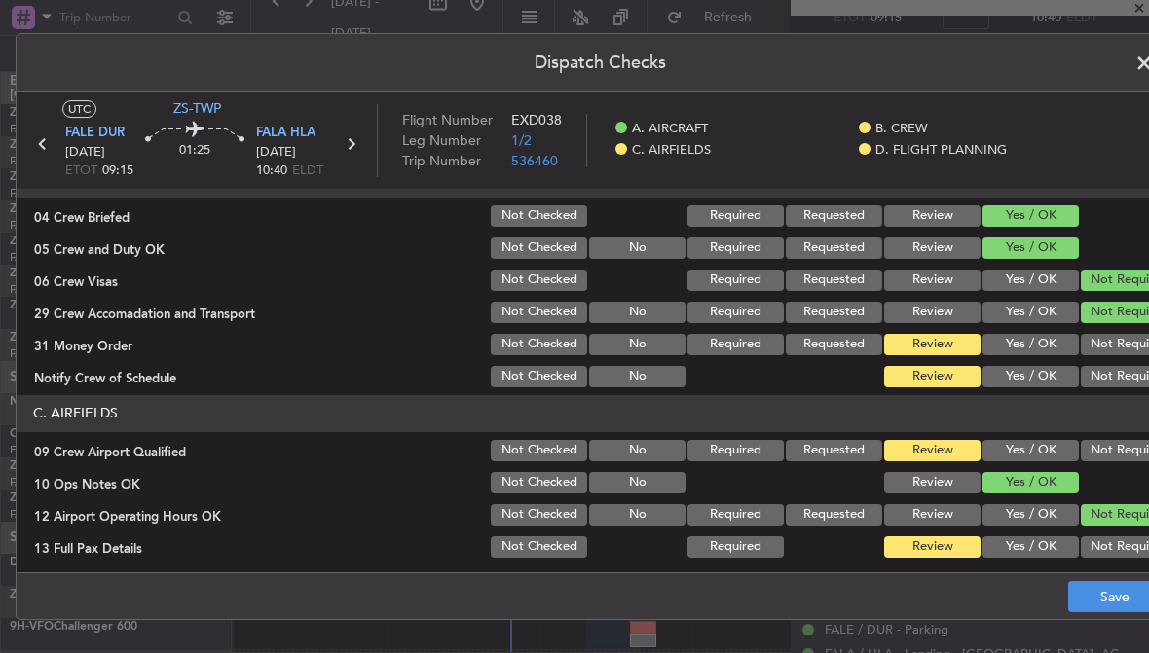
scroll to position [236, 0]
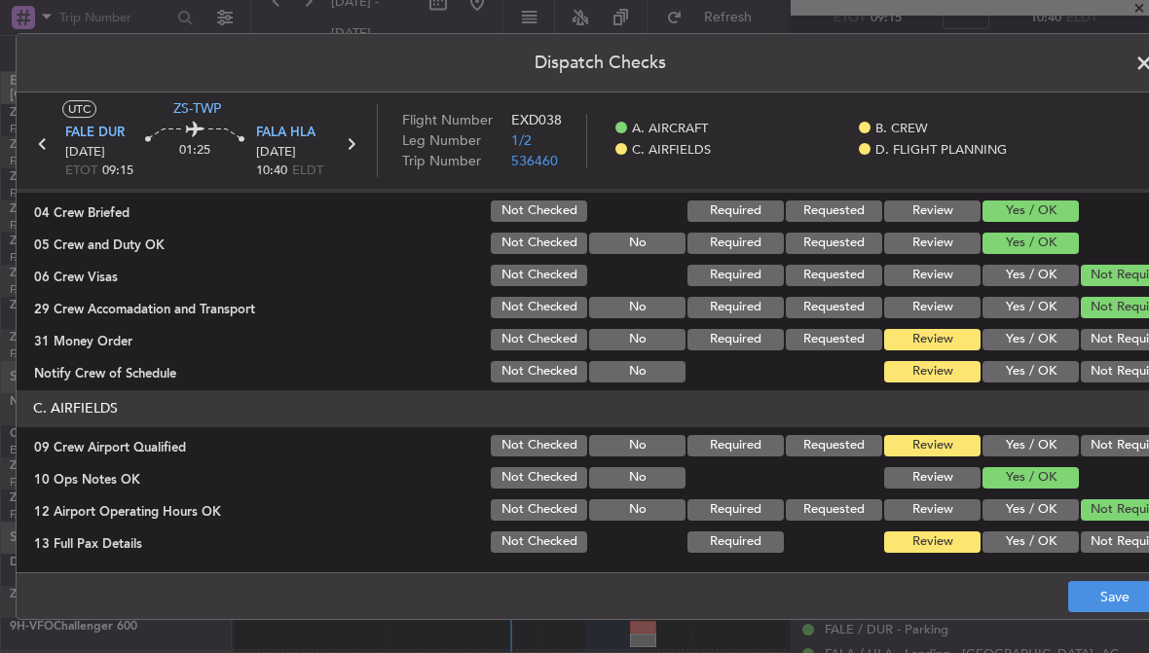
click at [1129, 435] on button "Not Required" at bounding box center [1129, 445] width 96 height 21
click at [1130, 330] on button "Not Required" at bounding box center [1129, 339] width 96 height 21
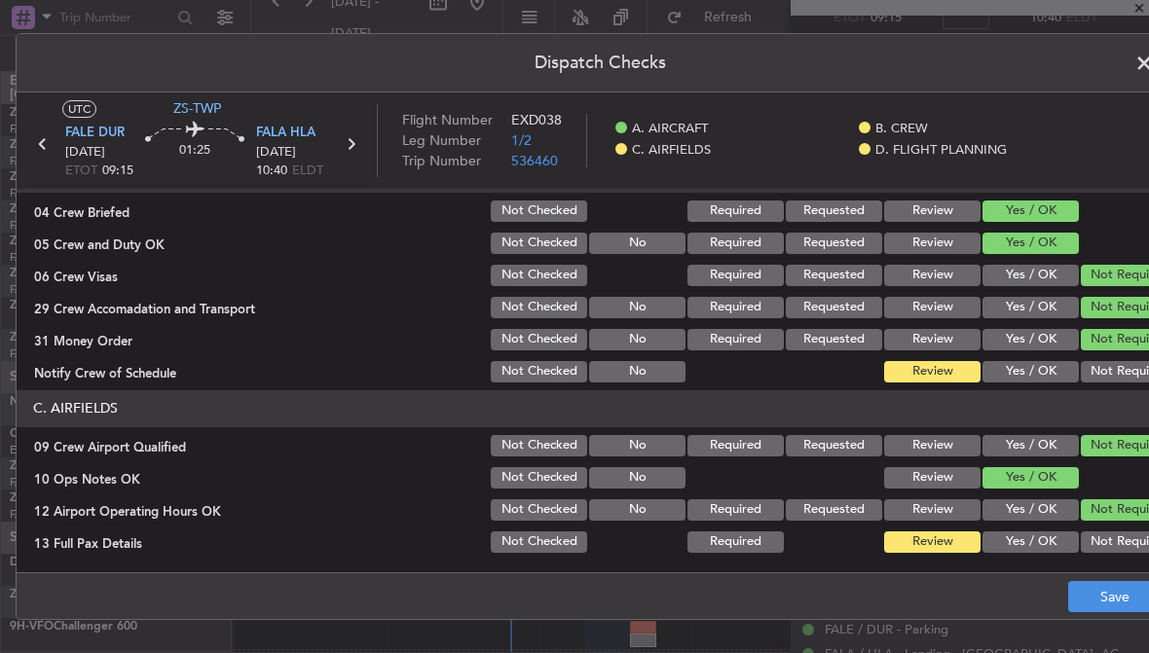
click at [1132, 532] on button "Not Required" at bounding box center [1129, 542] width 96 height 21
click at [1135, 366] on button "Not Required" at bounding box center [1129, 371] width 96 height 21
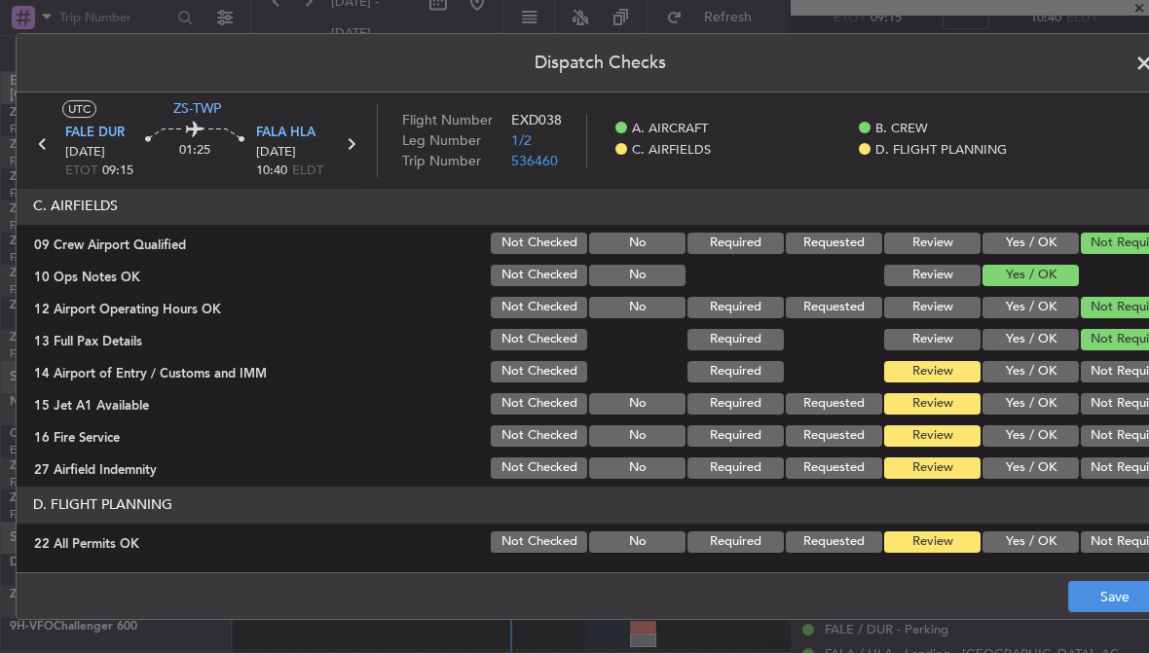
scroll to position [441, 0]
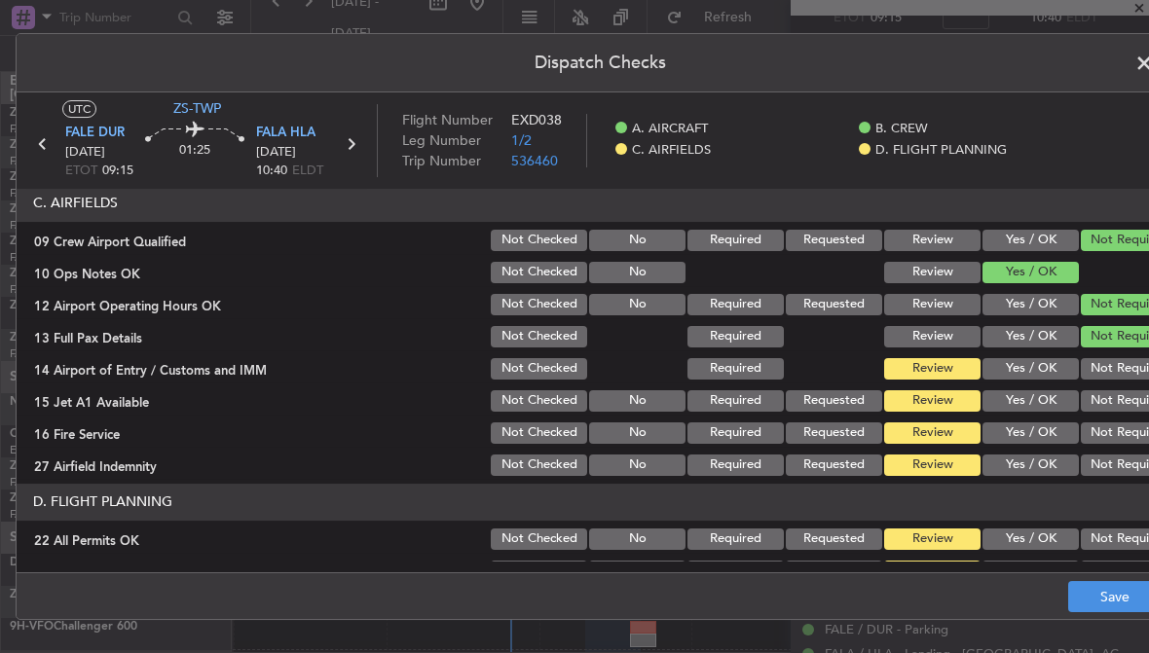
click at [1138, 474] on button "Not Required" at bounding box center [1129, 465] width 96 height 21
click at [1138, 359] on button "Not Required" at bounding box center [1129, 368] width 96 height 21
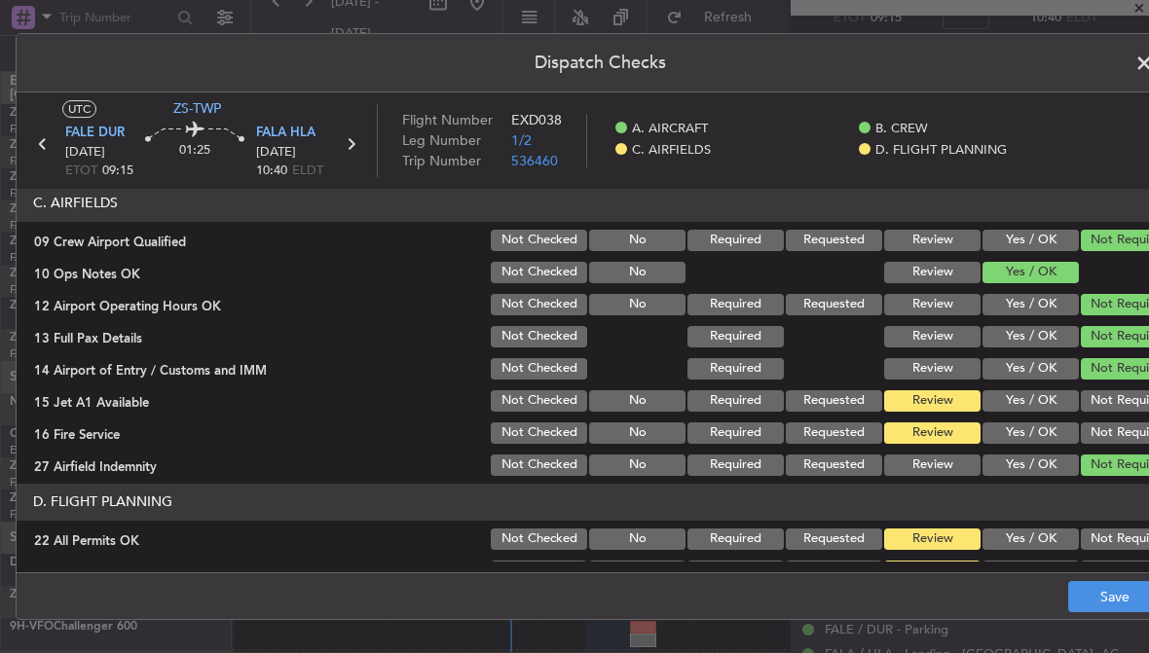
click at [1138, 439] on button "Not Required" at bounding box center [1129, 433] width 96 height 21
click at [1135, 391] on button "Not Required" at bounding box center [1129, 400] width 96 height 21
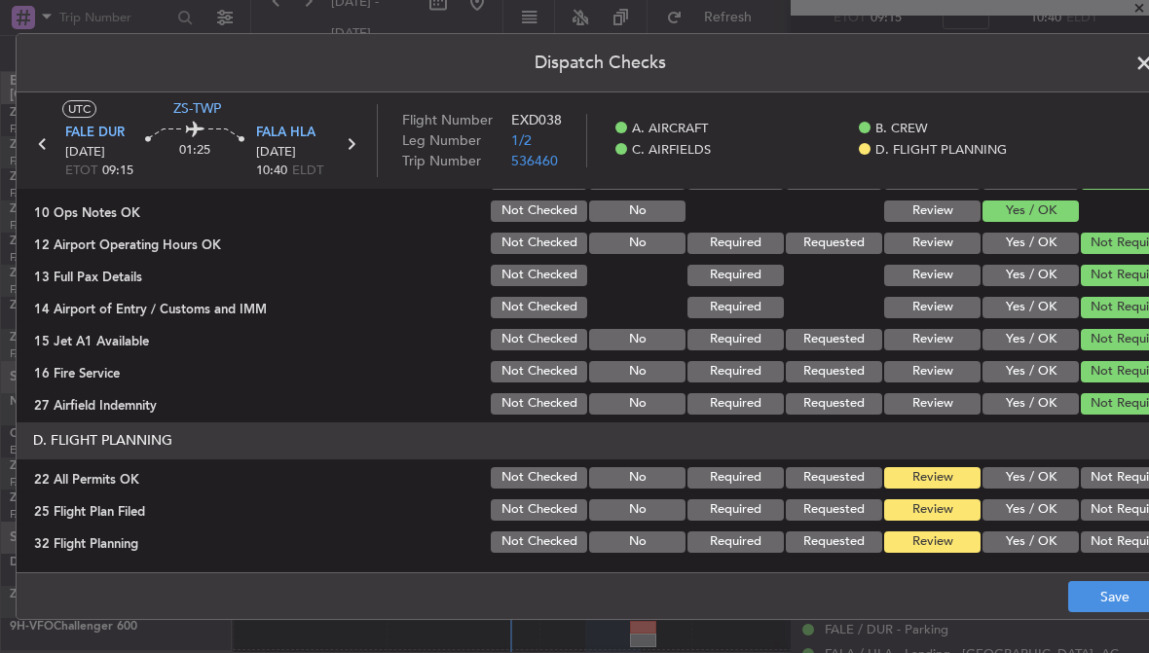
scroll to position [502, 0]
click at [1130, 470] on button "Not Required" at bounding box center [1129, 477] width 96 height 21
click at [1061, 515] on button "Yes / OK" at bounding box center [1030, 509] width 96 height 21
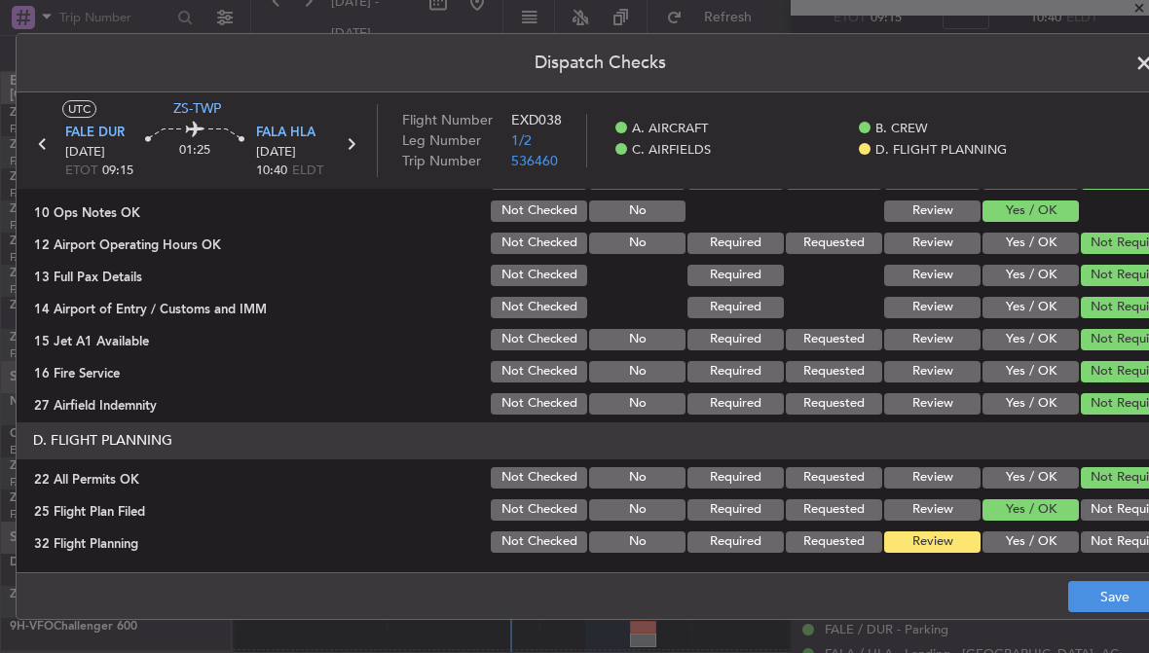
click at [1058, 544] on button "Yes / OK" at bounding box center [1030, 542] width 96 height 21
click at [1103, 593] on button "Save" at bounding box center [1114, 596] width 92 height 31
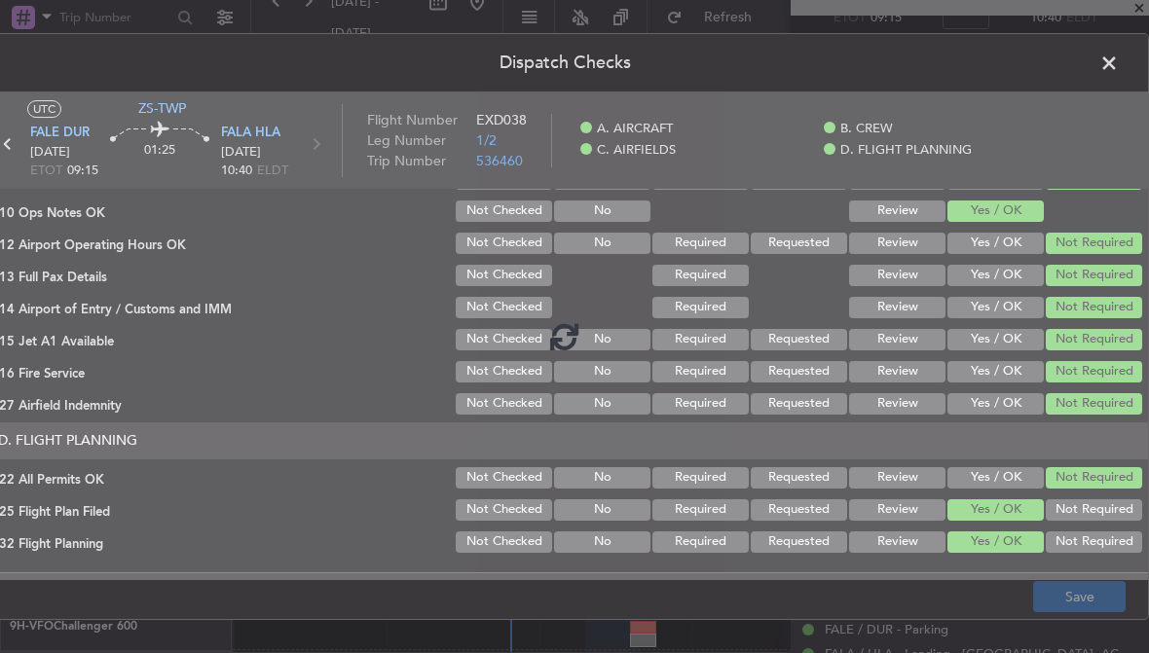
scroll to position [0, 35]
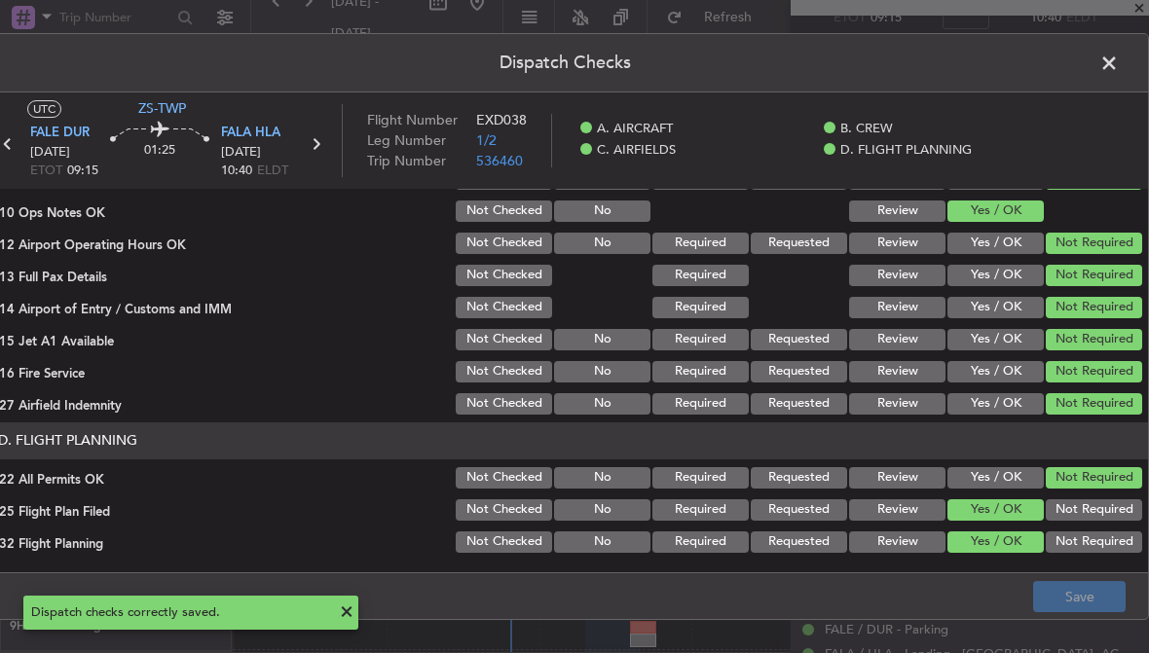
click at [1119, 65] on span at bounding box center [1119, 68] width 0 height 39
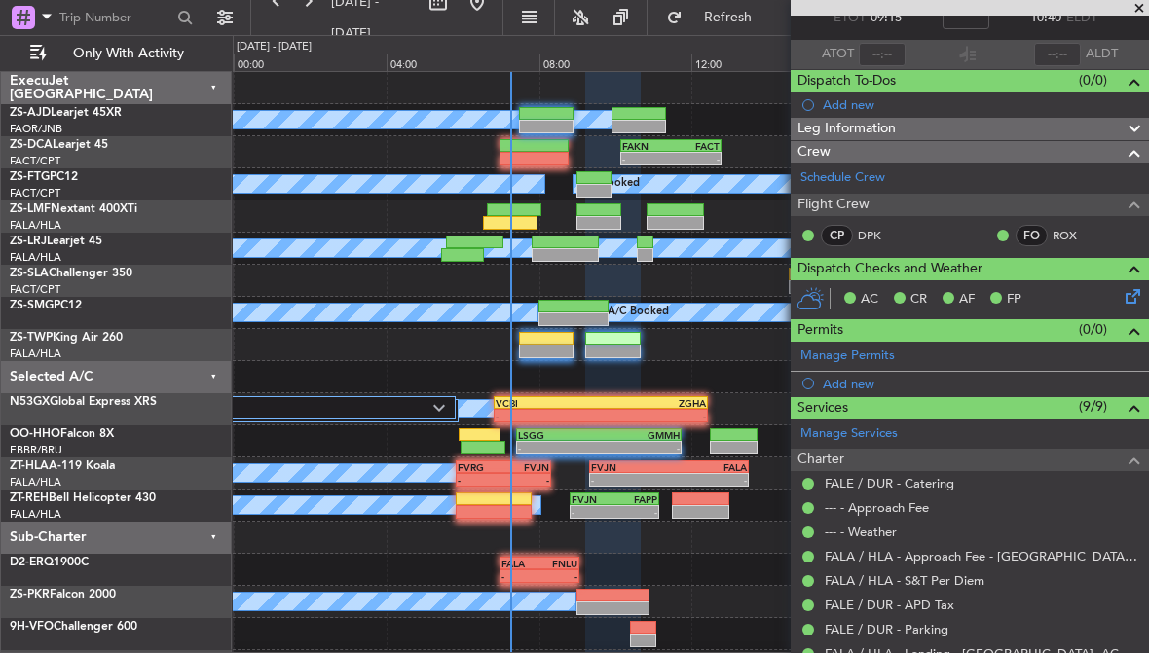
click at [546, 352] on div at bounding box center [546, 352] width 55 height 14
type input "0"
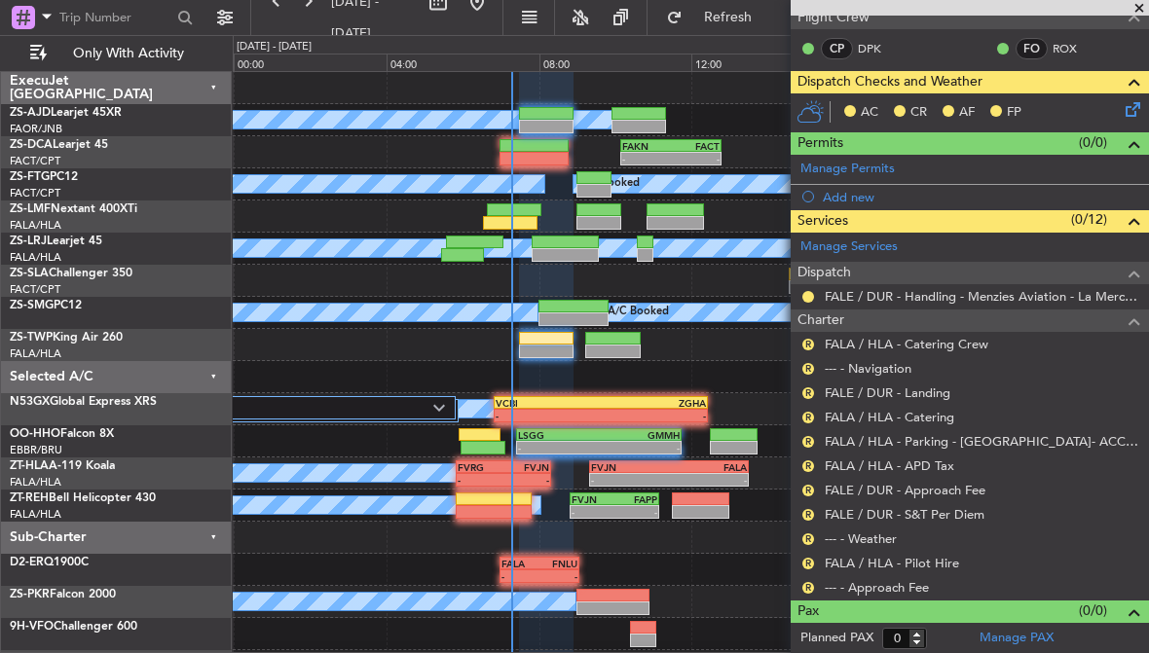
scroll to position [307, 0]
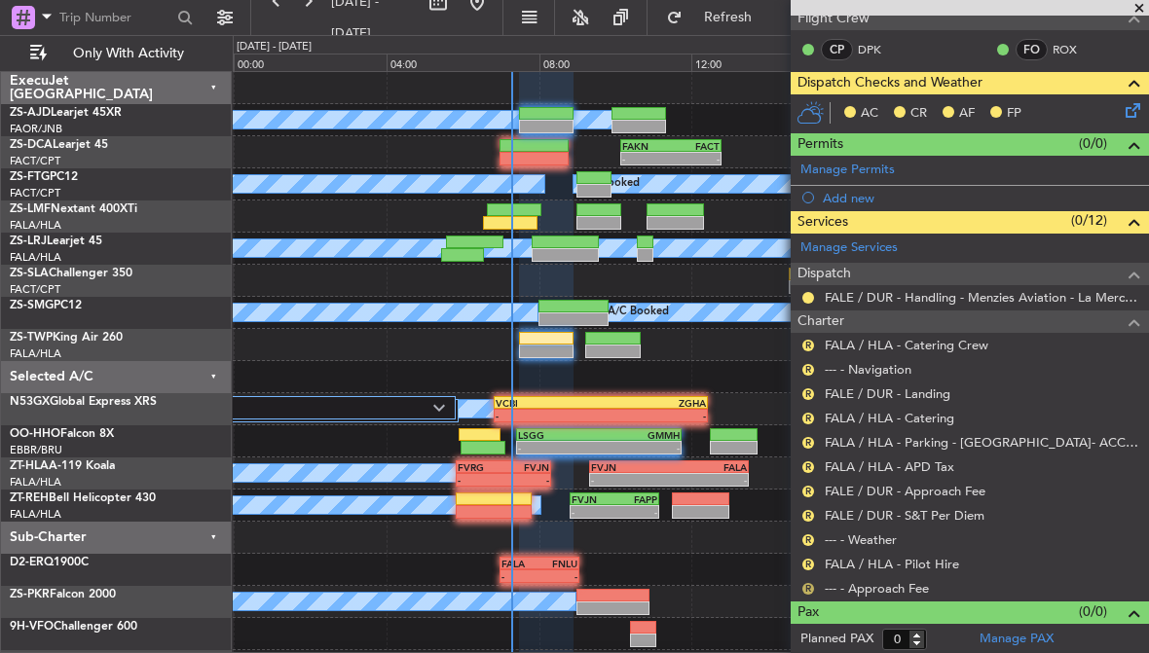
click at [806, 587] on button "R" at bounding box center [808, 589] width 12 height 12
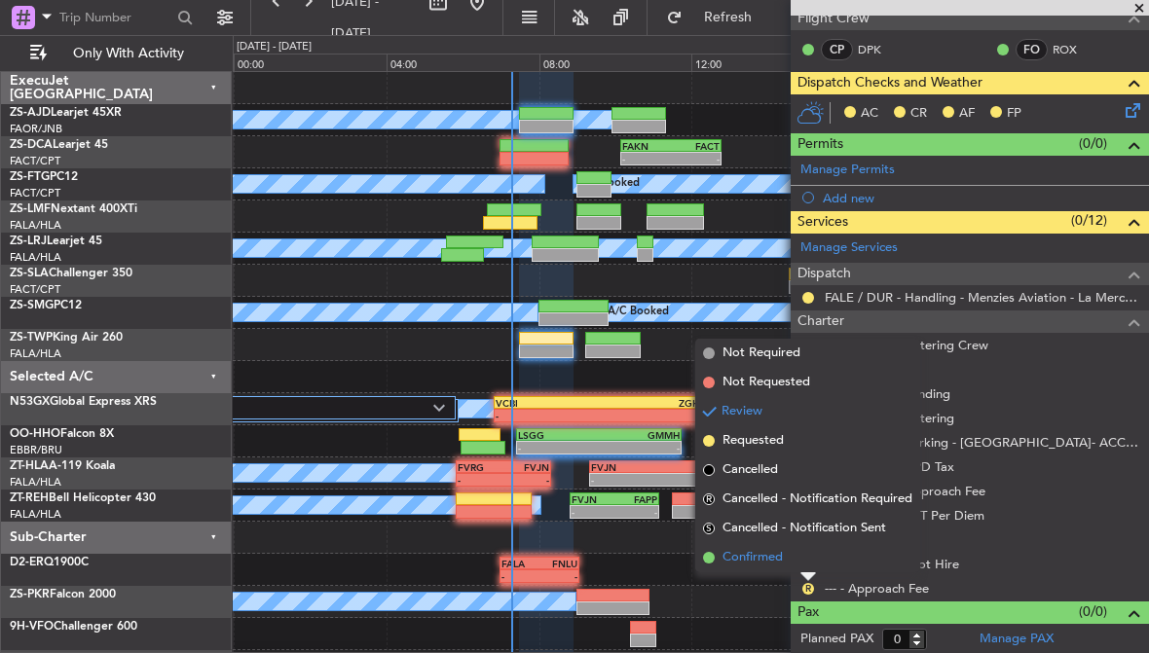
click at [770, 563] on span "Confirmed" at bounding box center [752, 557] width 60 height 19
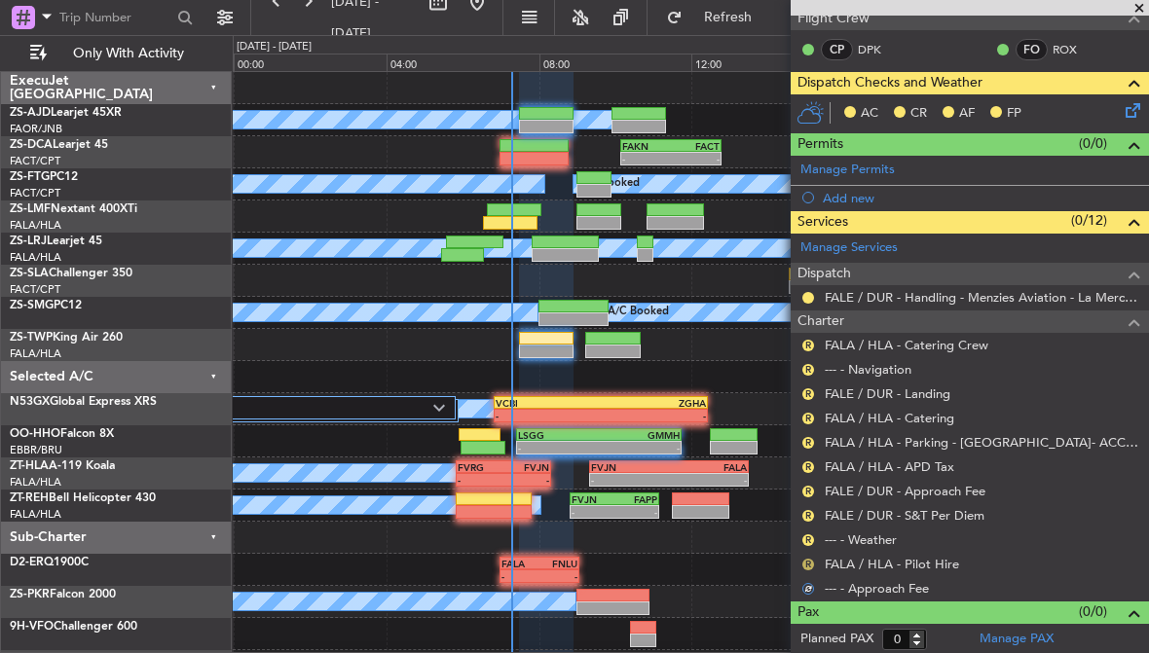
click at [805, 561] on button "R" at bounding box center [808, 565] width 12 height 12
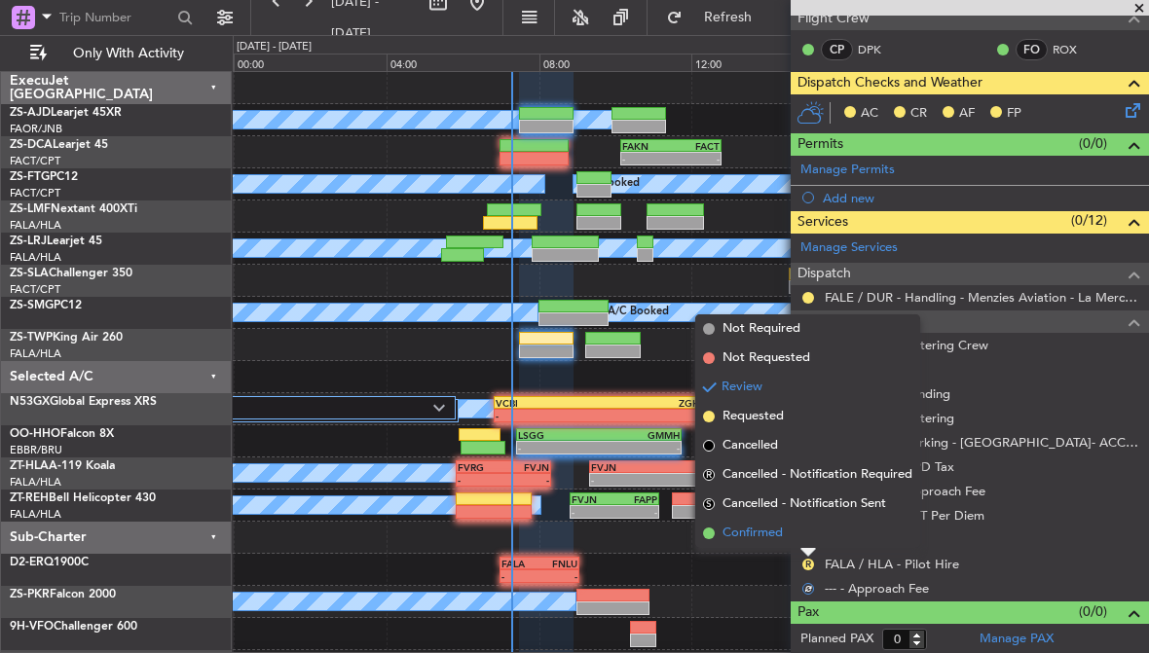
click at [768, 538] on span "Confirmed" at bounding box center [752, 533] width 60 height 19
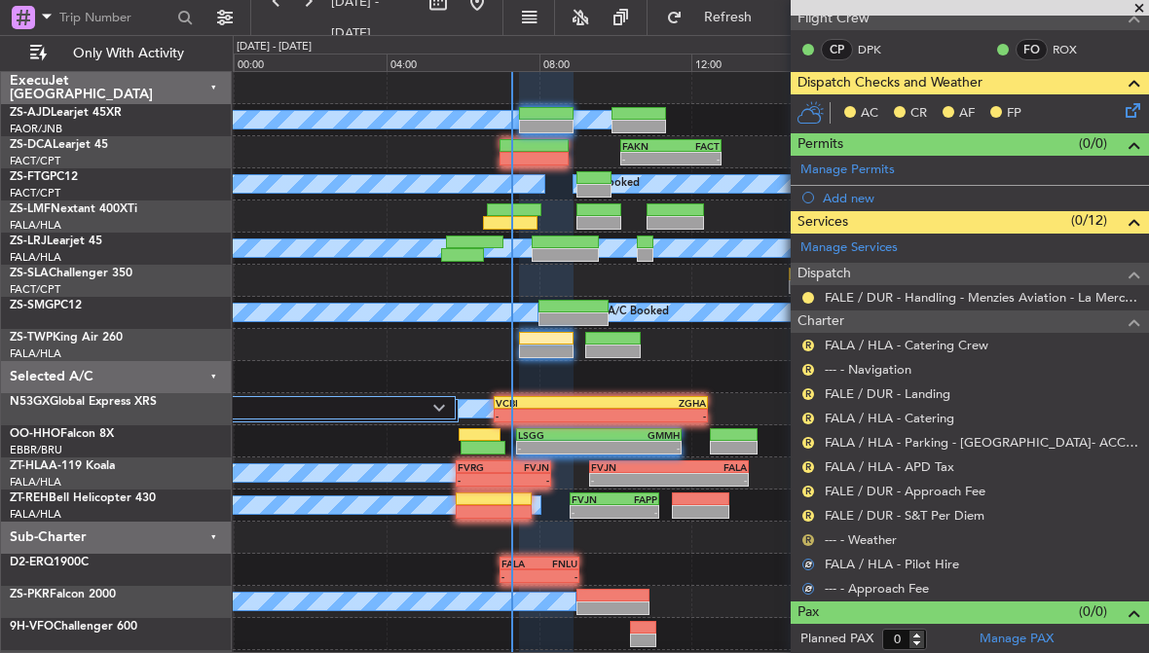
click at [810, 541] on button "R" at bounding box center [808, 540] width 12 height 12
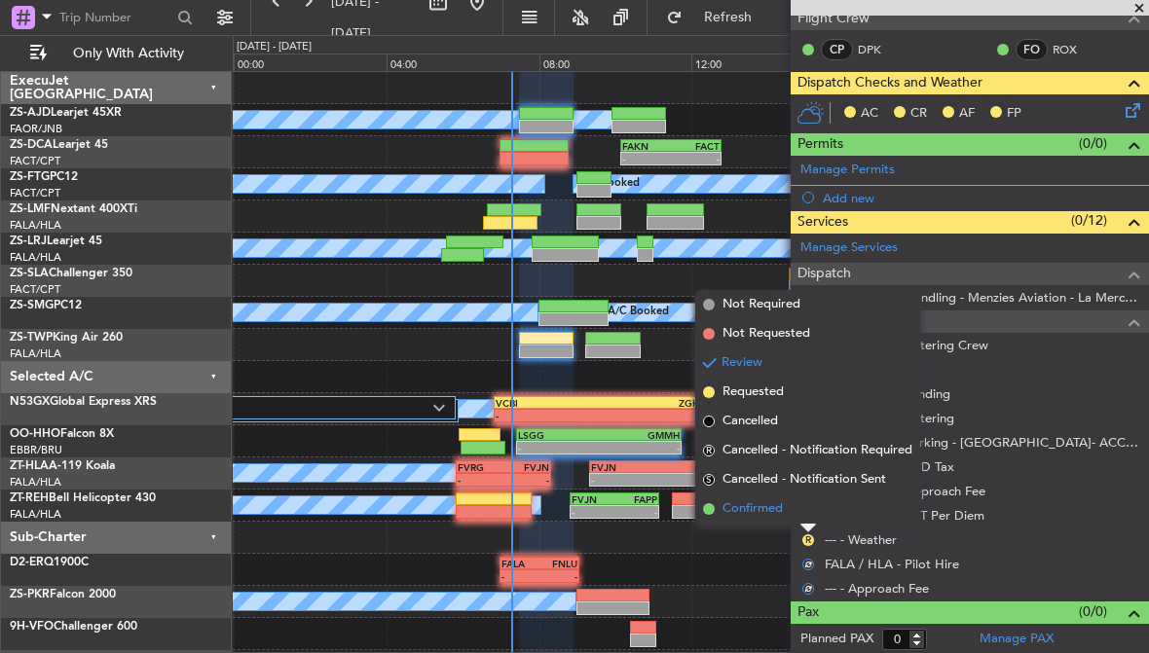
click at [765, 504] on span "Confirmed" at bounding box center [752, 508] width 60 height 19
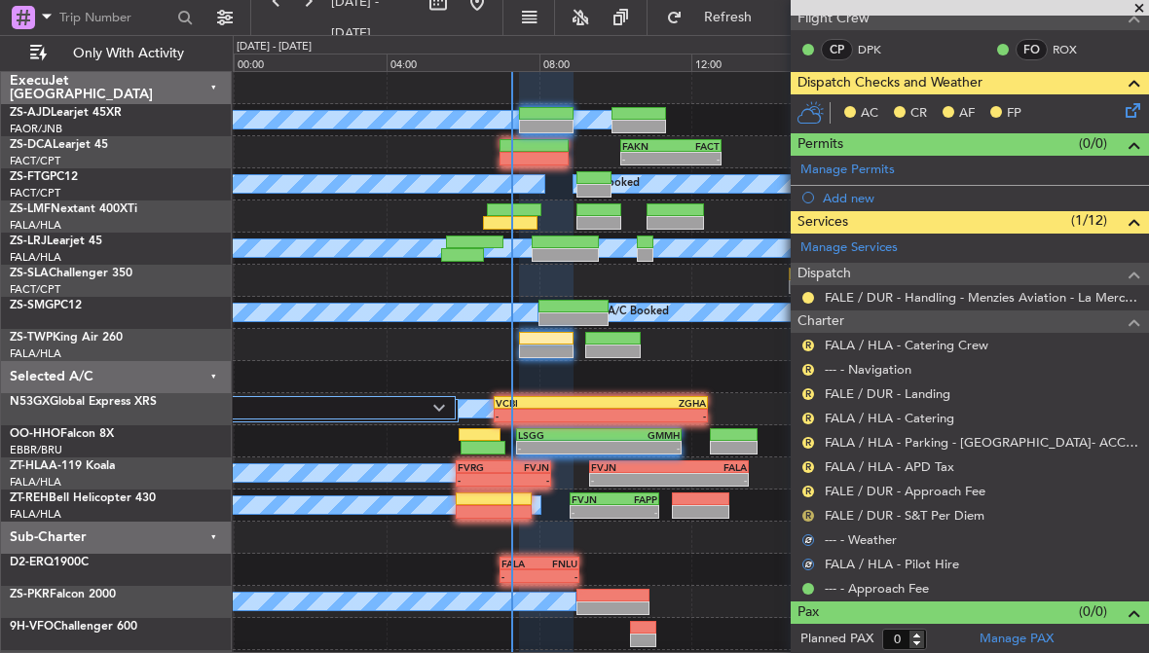
click at [808, 516] on button "R" at bounding box center [808, 516] width 12 height 12
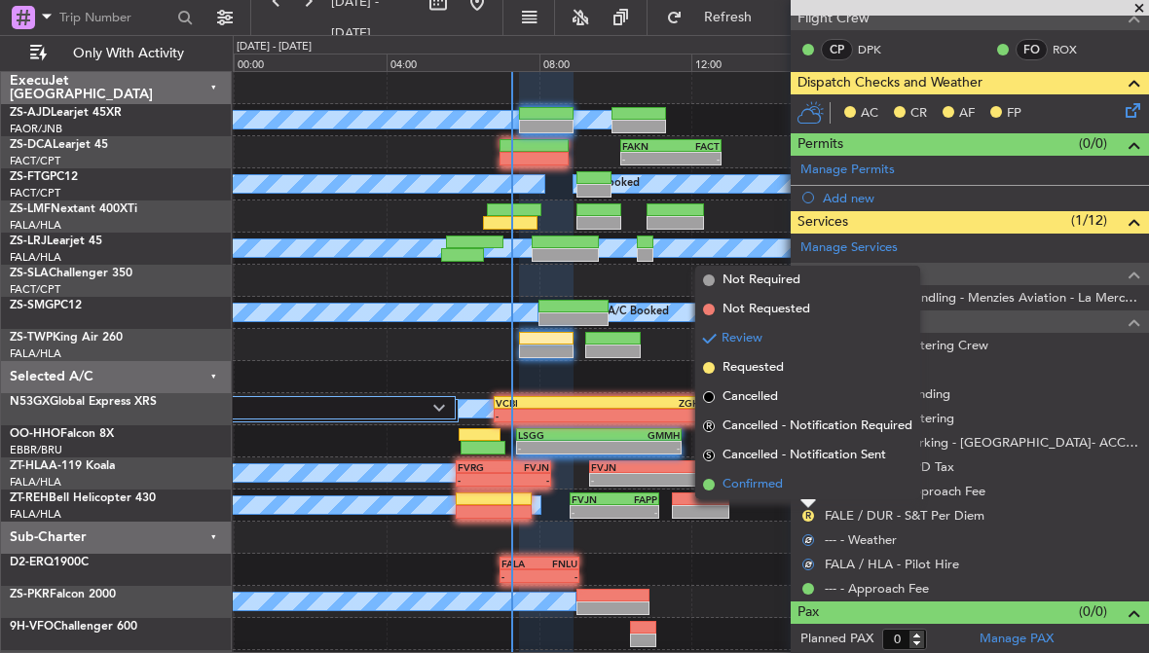
click at [766, 494] on span "Confirmed" at bounding box center [752, 484] width 60 height 19
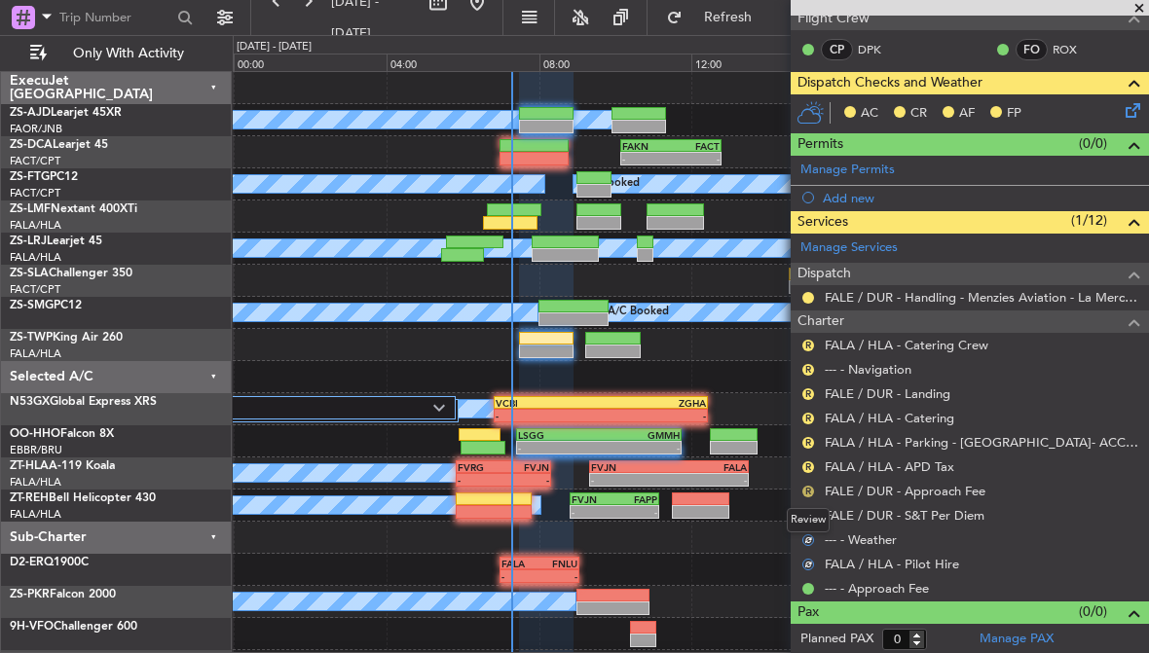
click at [807, 491] on button "R" at bounding box center [808, 492] width 12 height 12
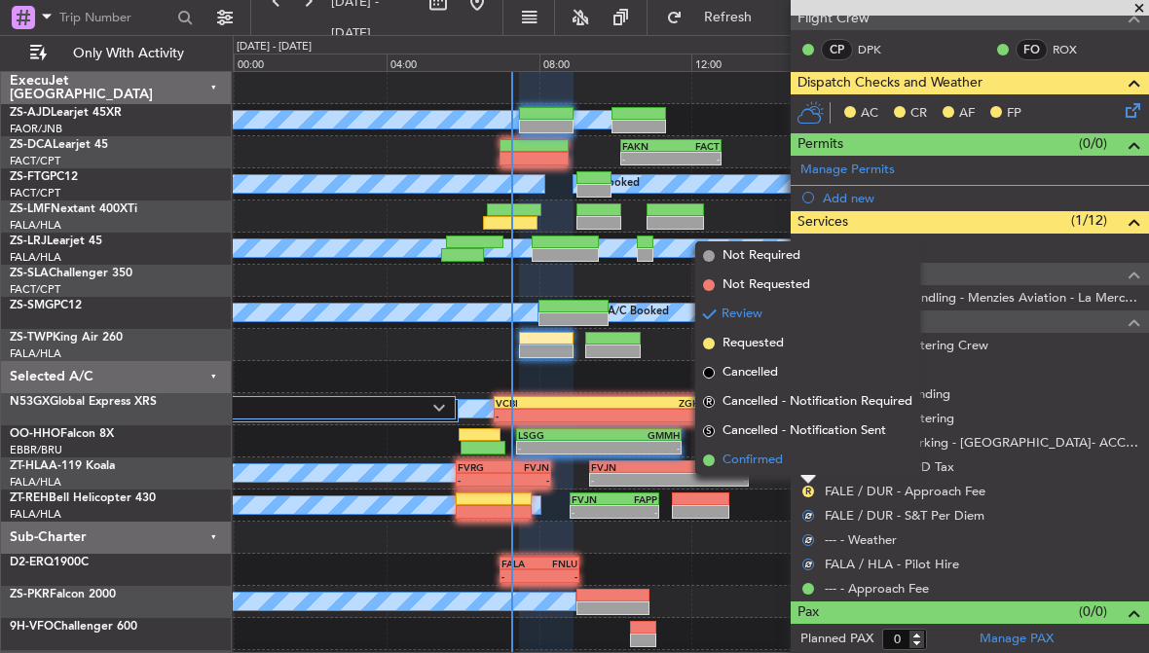
click at [767, 467] on span "Confirmed" at bounding box center [752, 460] width 60 height 19
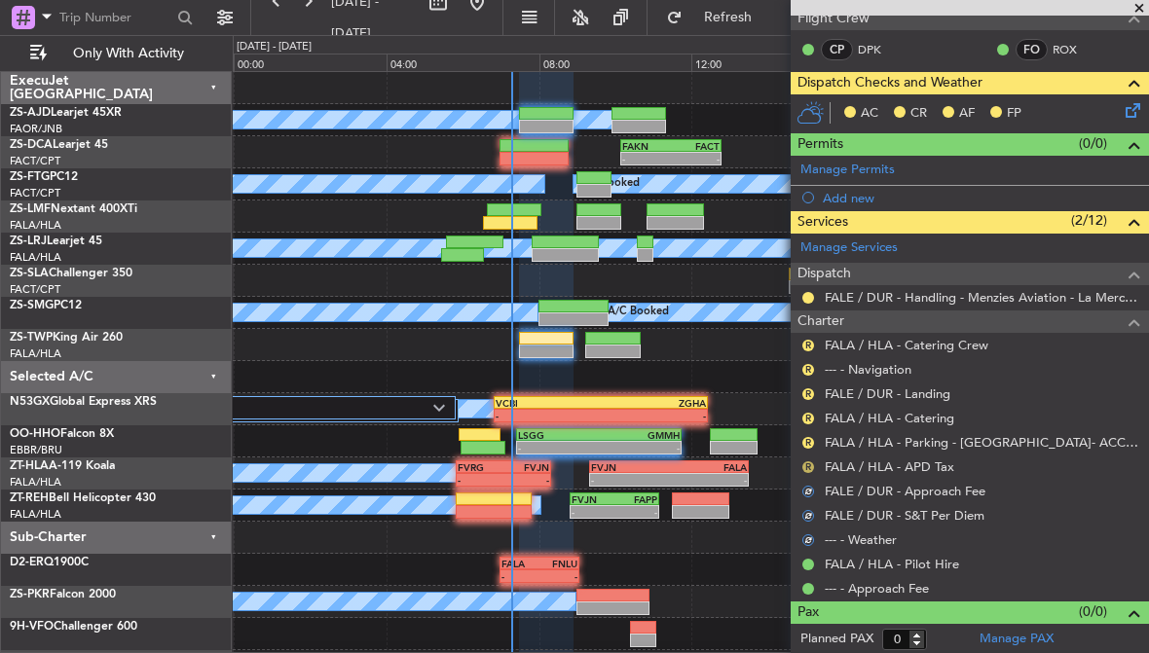
click at [809, 467] on button "R" at bounding box center [808, 467] width 12 height 12
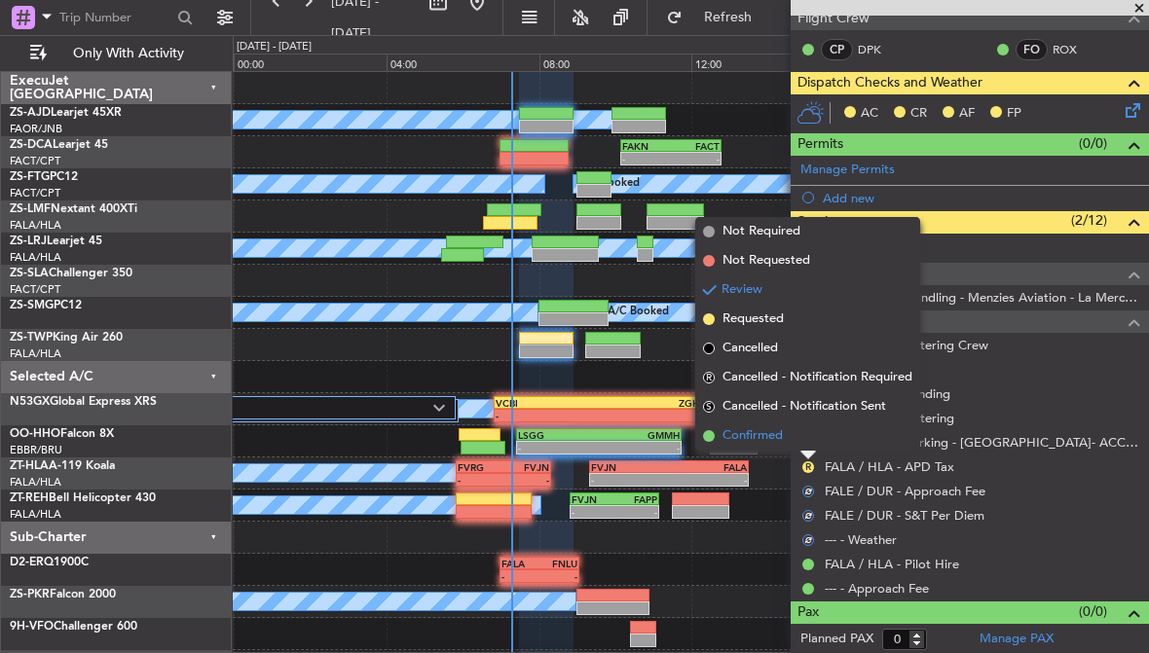
click at [780, 437] on span "Confirmed" at bounding box center [752, 435] width 60 height 19
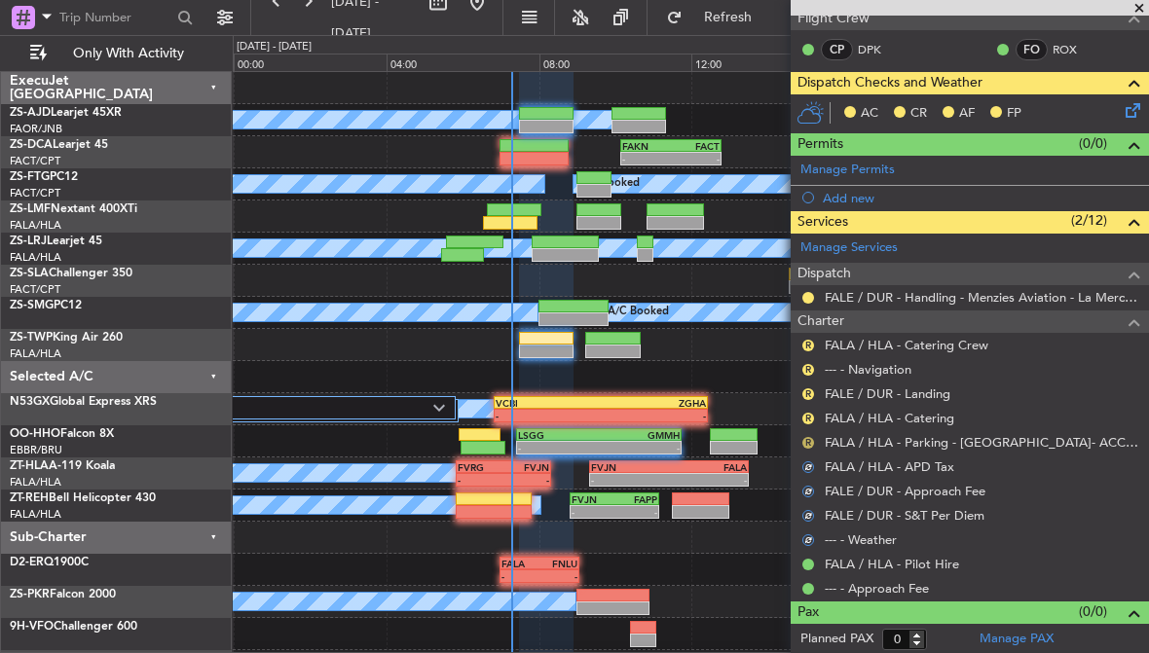
click at [810, 442] on button "R" at bounding box center [808, 443] width 12 height 12
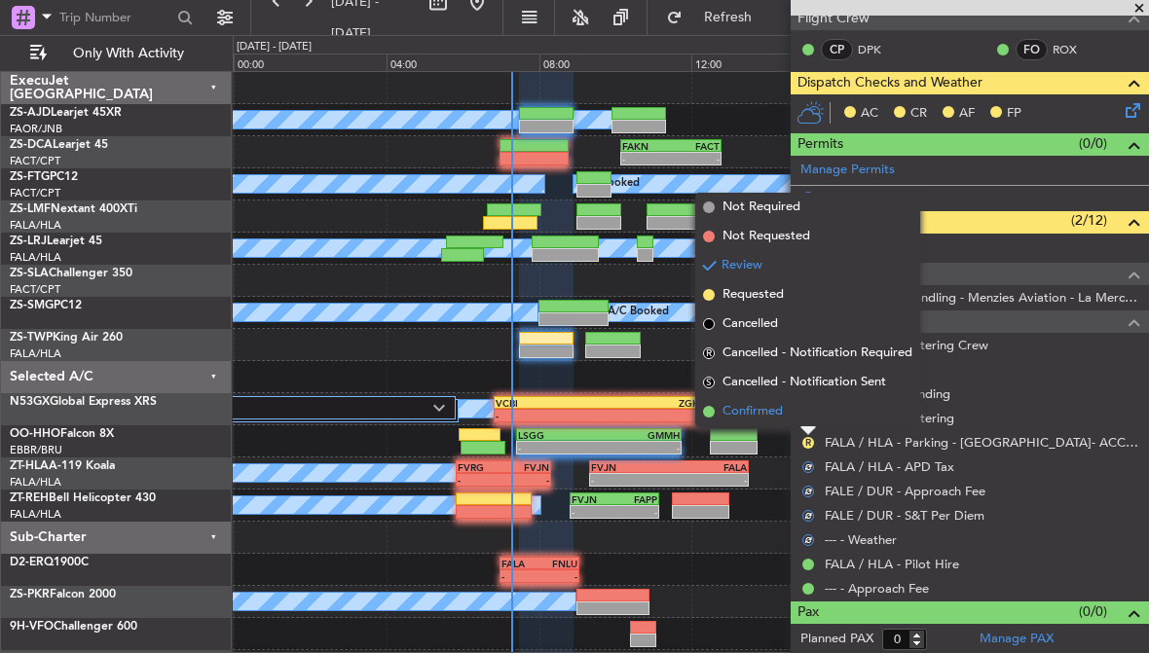
click at [781, 408] on span "Confirmed" at bounding box center [752, 411] width 60 height 19
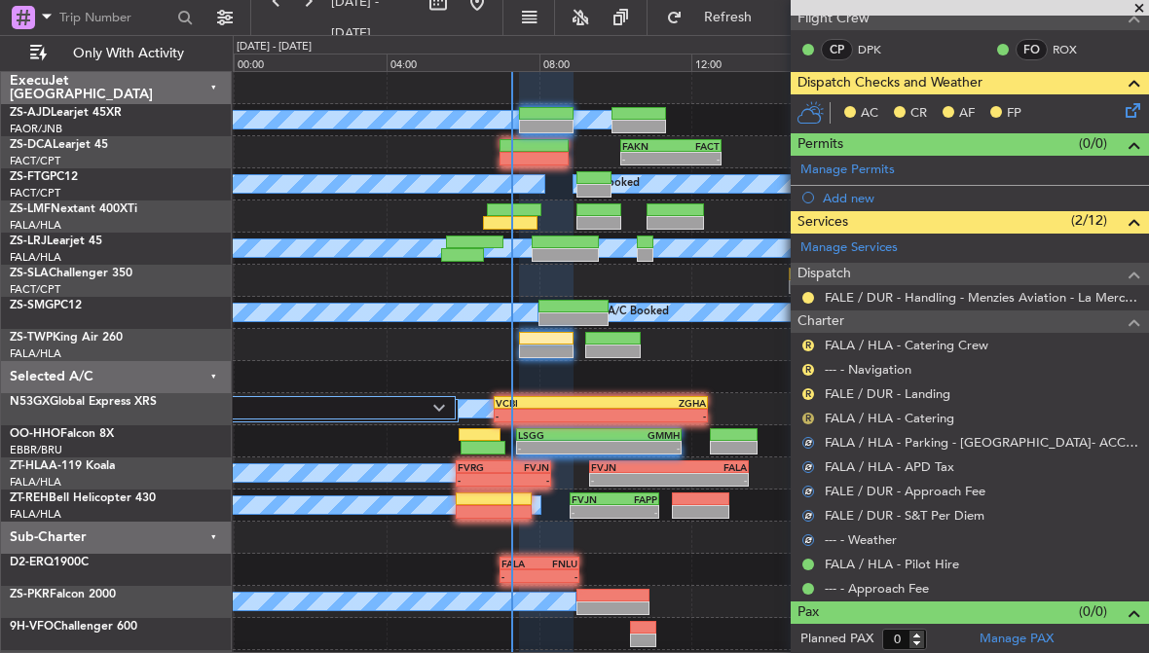
click at [807, 420] on button "R" at bounding box center [808, 419] width 12 height 12
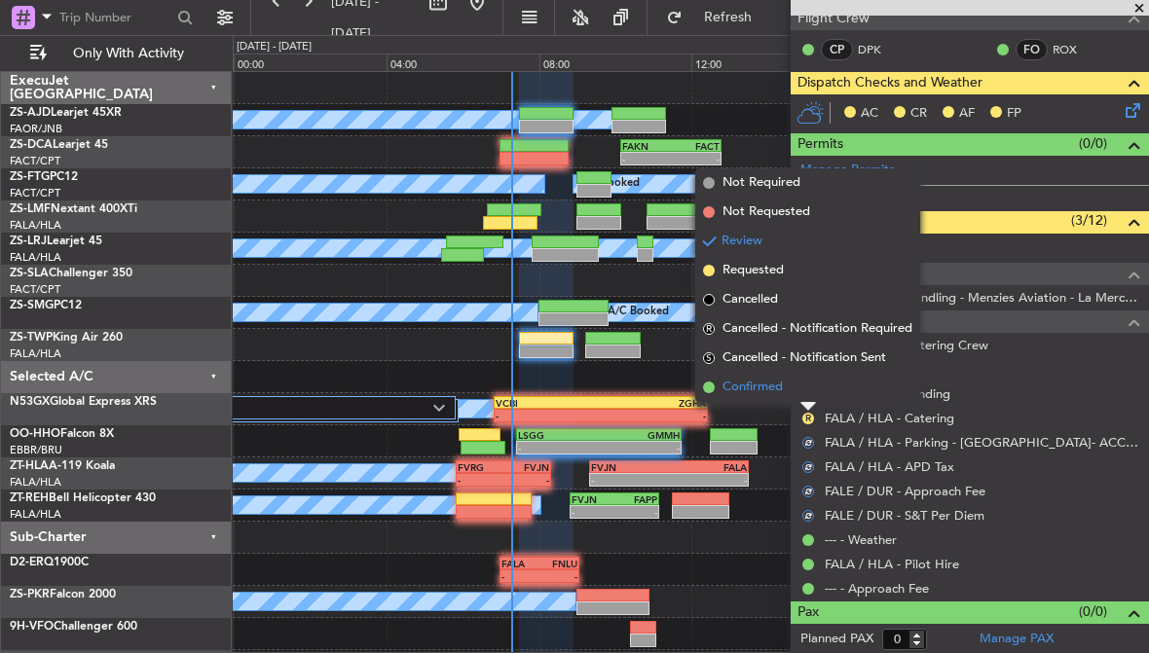
click at [781, 386] on span "Confirmed" at bounding box center [752, 387] width 60 height 19
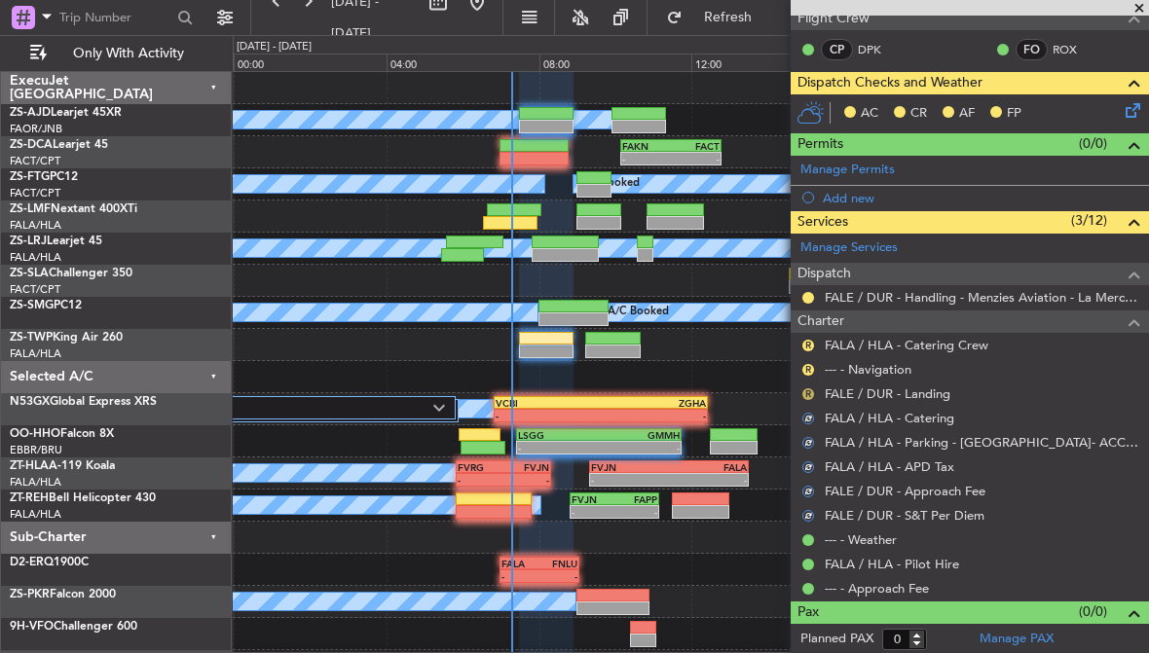
click at [811, 391] on button "R" at bounding box center [808, 394] width 12 height 12
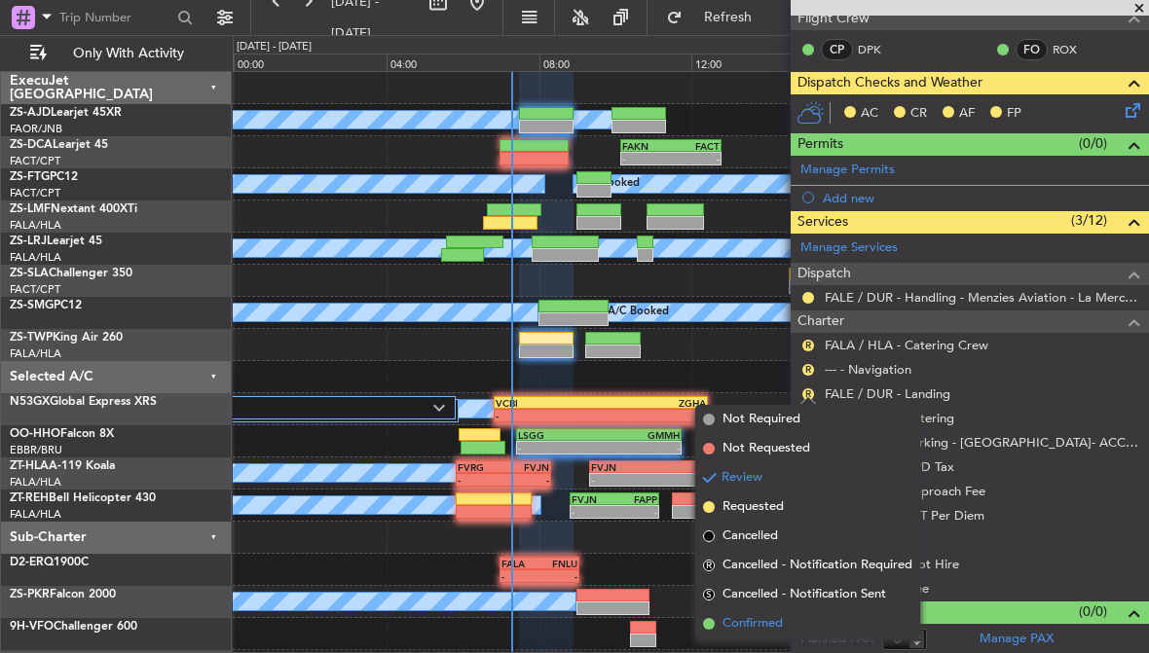
click at [760, 622] on span "Confirmed" at bounding box center [752, 623] width 60 height 19
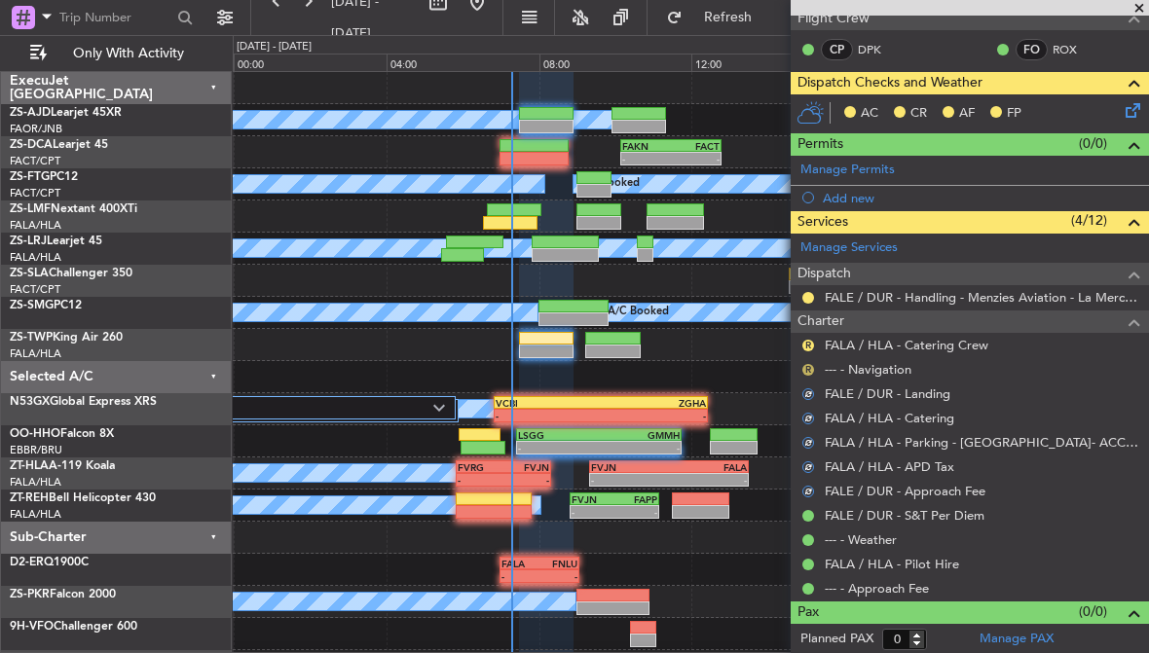
click at [810, 368] on button "R" at bounding box center [808, 370] width 12 height 12
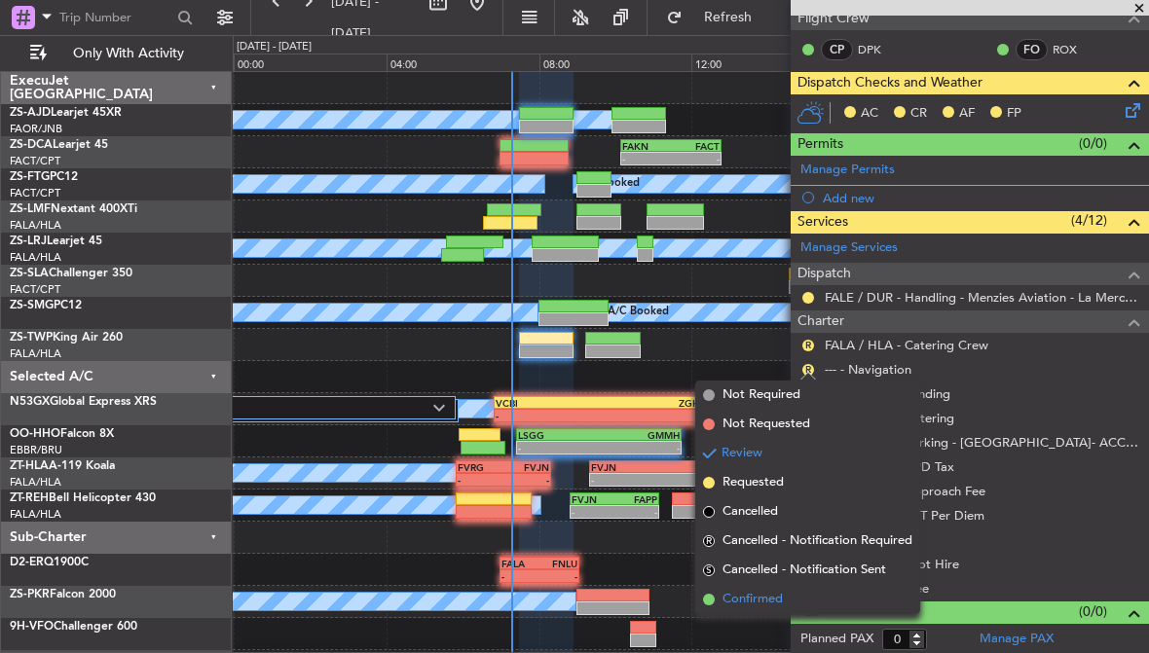
click at [783, 607] on span "Confirmed" at bounding box center [752, 599] width 60 height 19
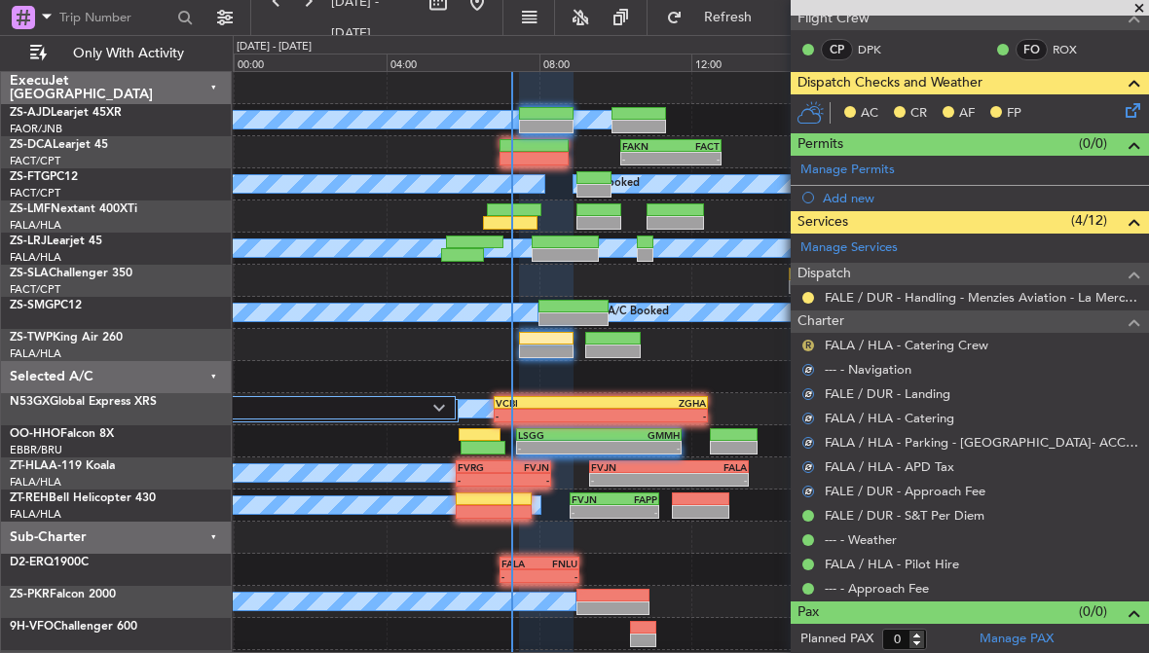
click at [811, 343] on button "R" at bounding box center [808, 346] width 12 height 12
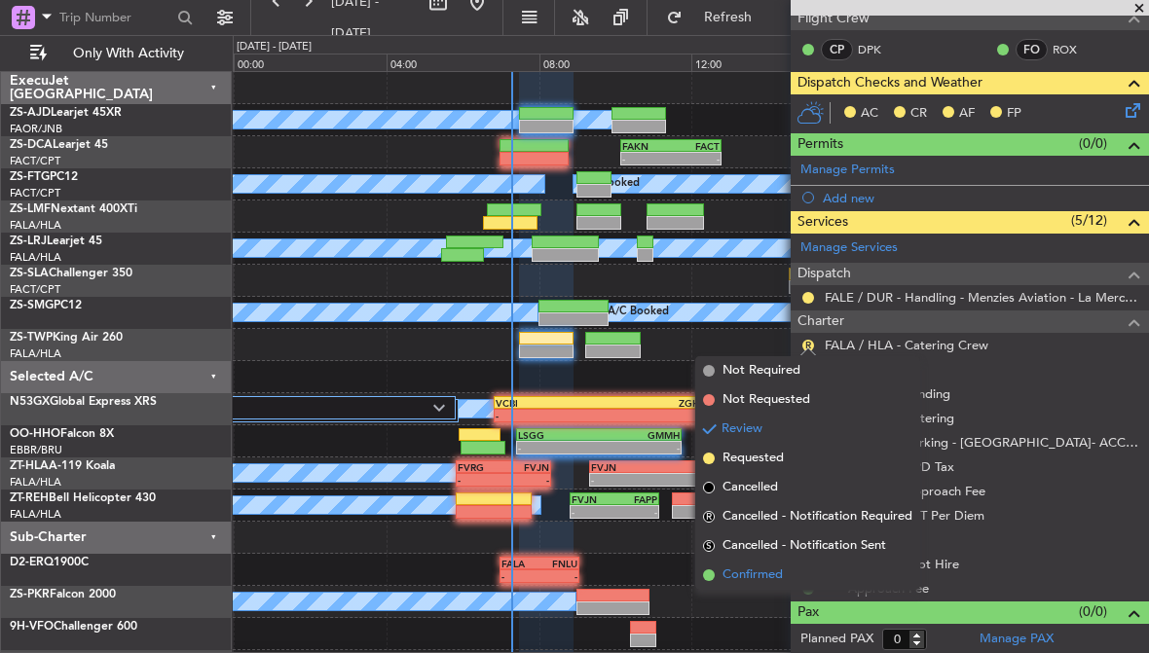
click at [780, 577] on span "Confirmed" at bounding box center [752, 575] width 60 height 19
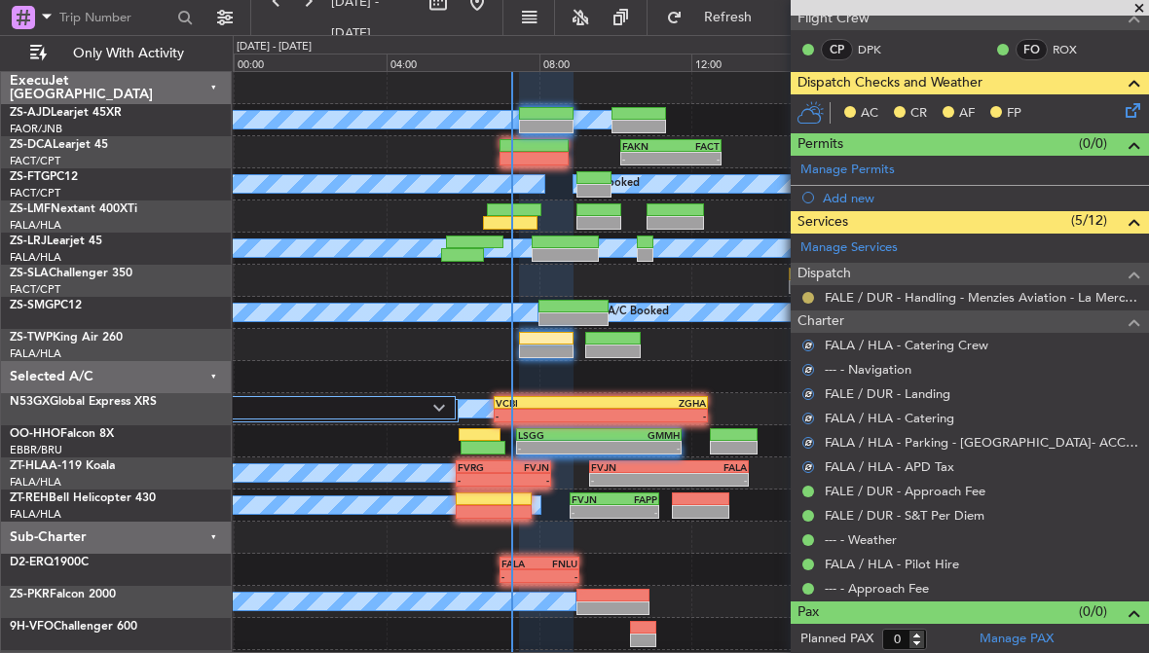
click at [808, 297] on button at bounding box center [808, 298] width 12 height 12
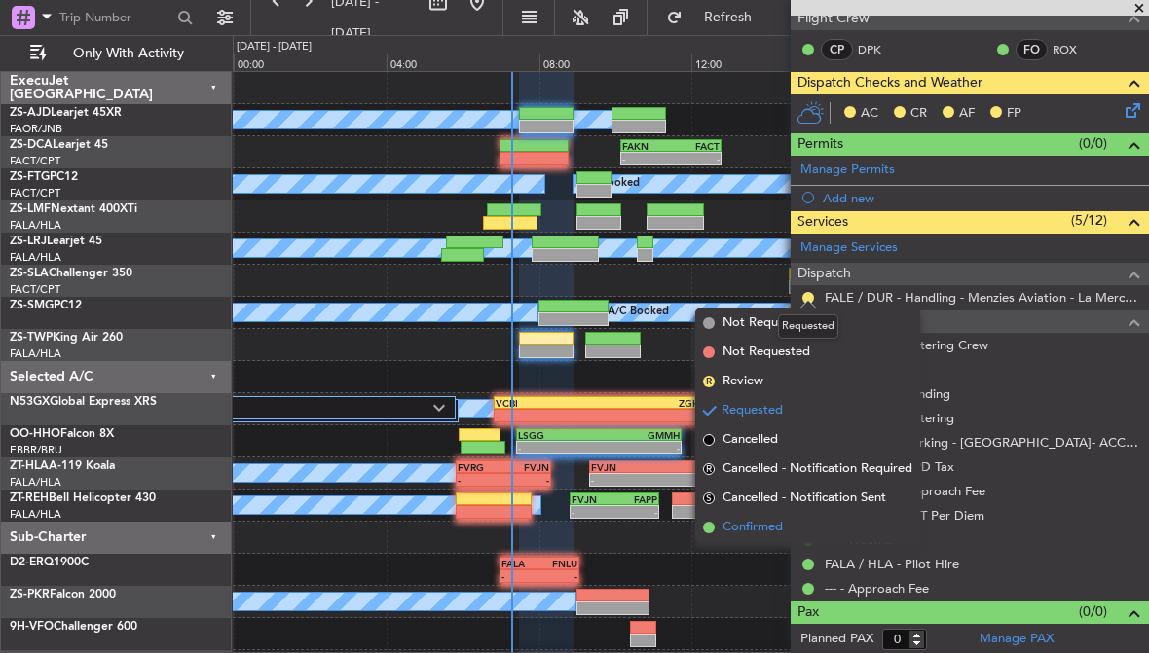
click at [793, 529] on li "Confirmed" at bounding box center [807, 527] width 225 height 29
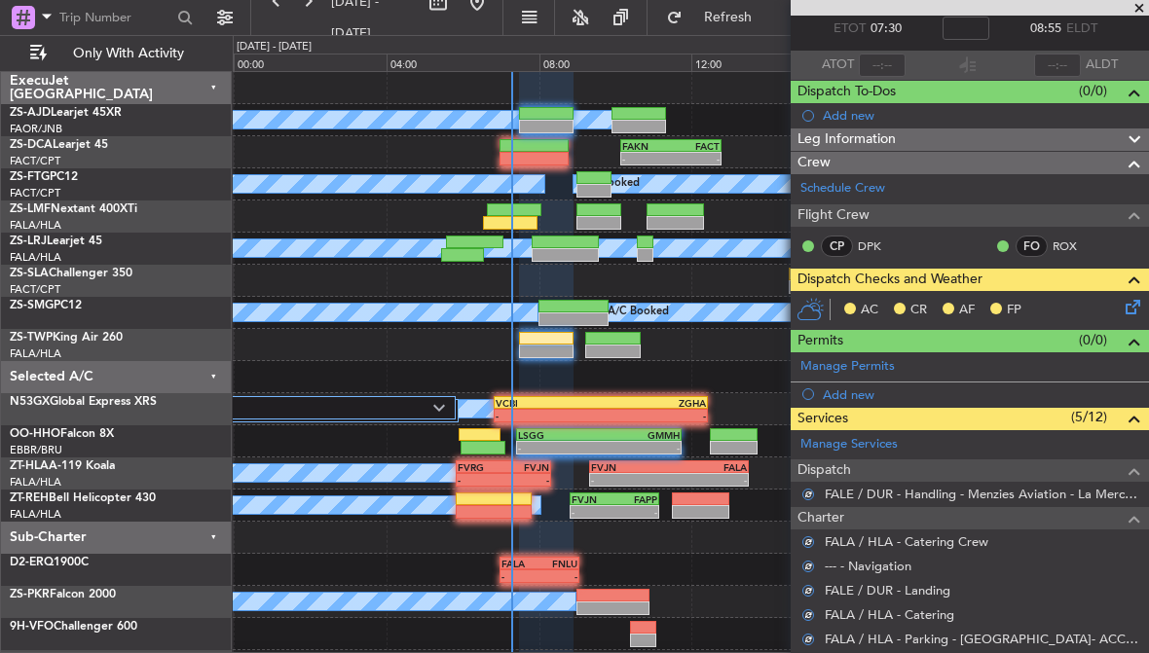
scroll to position [87, 0]
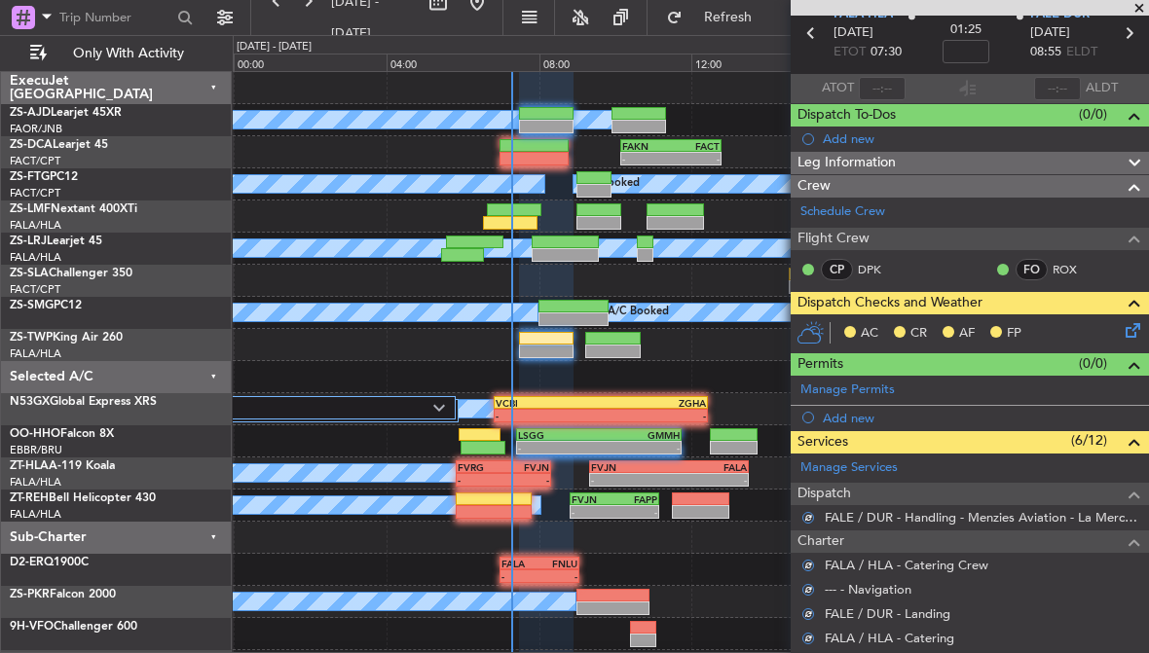
click at [1123, 331] on icon at bounding box center [1129, 327] width 16 height 16
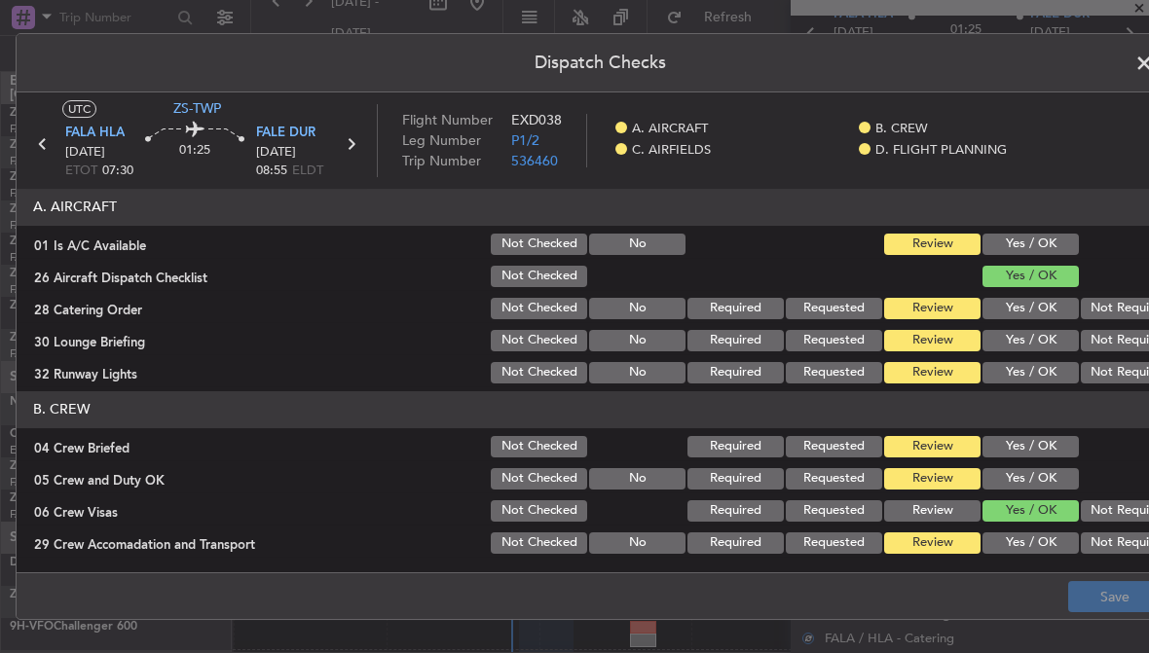
click at [1070, 252] on button "Yes / OK" at bounding box center [1030, 244] width 96 height 21
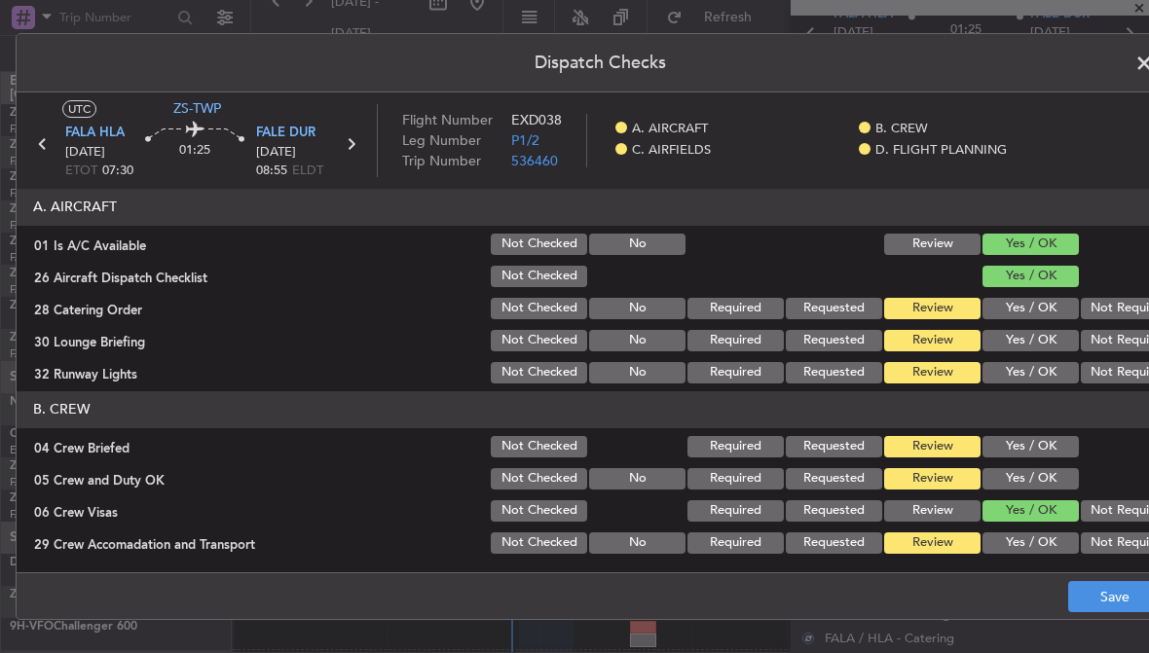
click at [1121, 302] on button "Not Required" at bounding box center [1129, 308] width 96 height 21
click at [1116, 371] on button "Not Required" at bounding box center [1129, 372] width 96 height 21
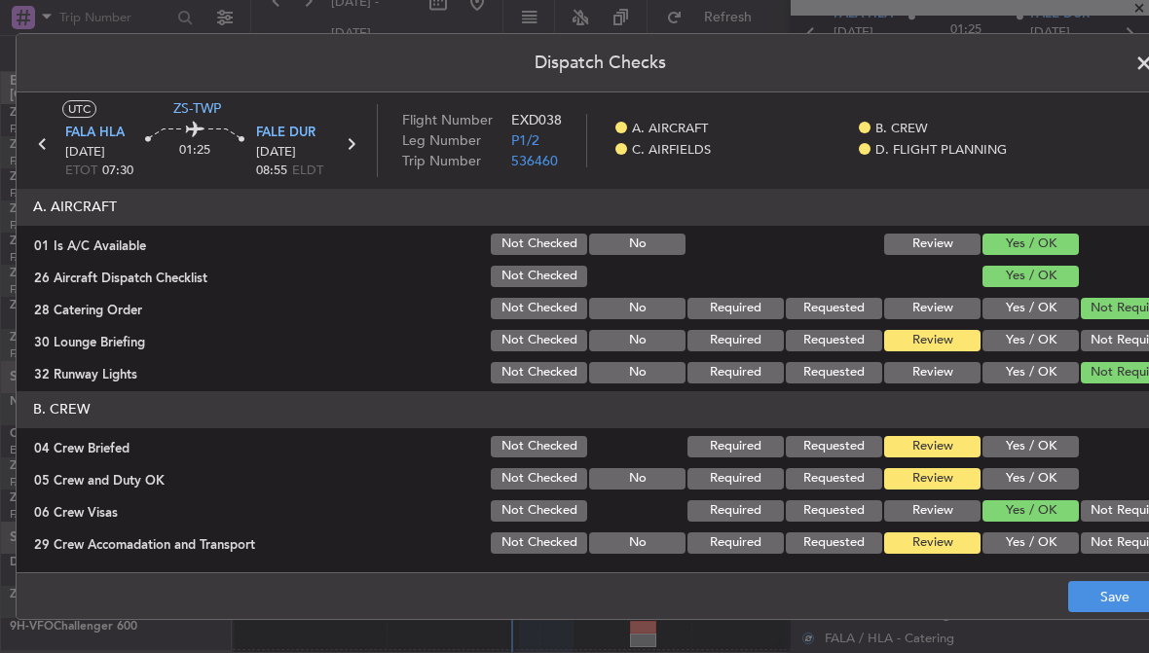
click at [1122, 341] on button "Not Required" at bounding box center [1129, 340] width 96 height 21
click at [1063, 442] on button "Yes / OK" at bounding box center [1030, 446] width 96 height 21
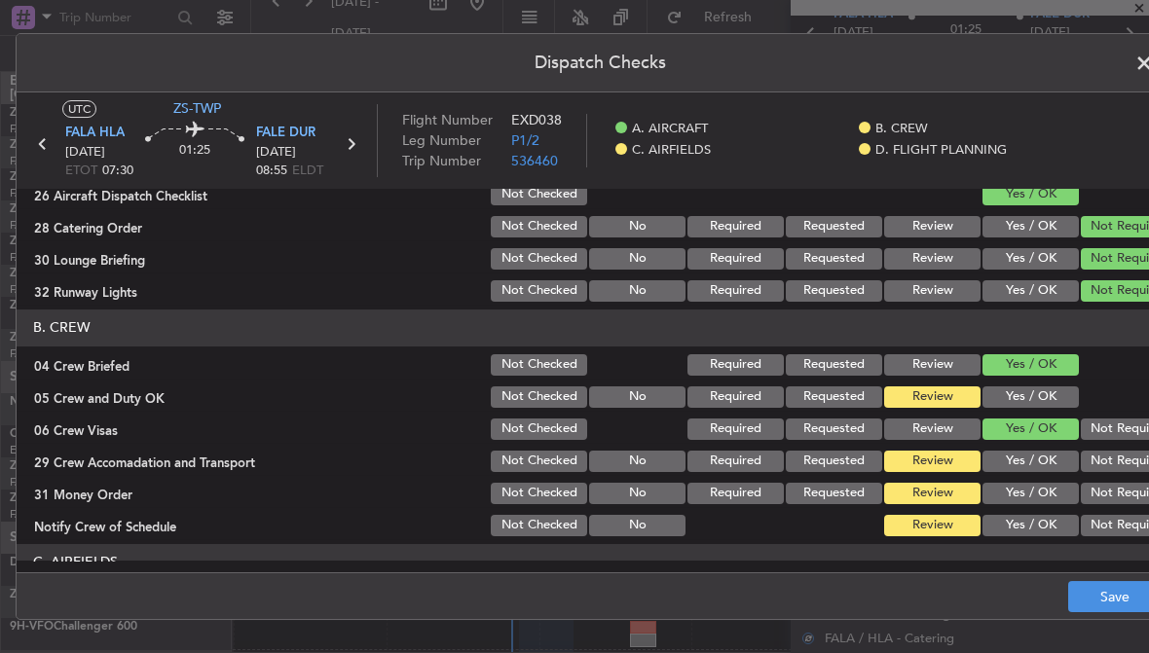
scroll to position [135, 0]
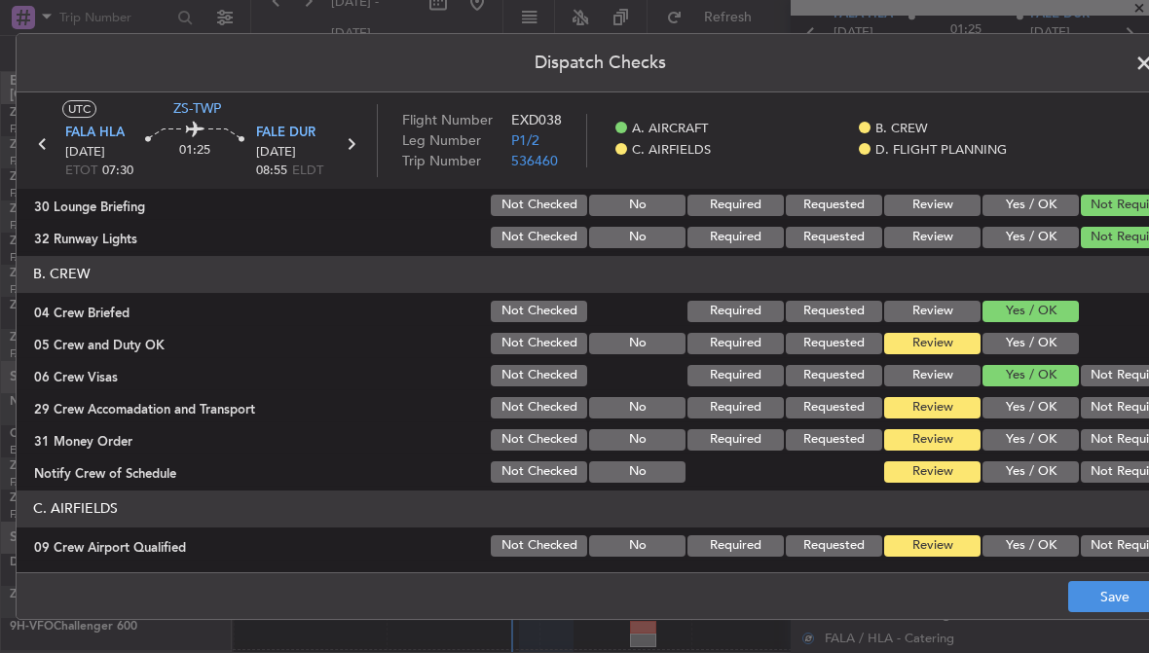
click at [1061, 345] on button "Yes / OK" at bounding box center [1030, 343] width 96 height 21
click at [1123, 473] on button "Not Required" at bounding box center [1129, 471] width 96 height 21
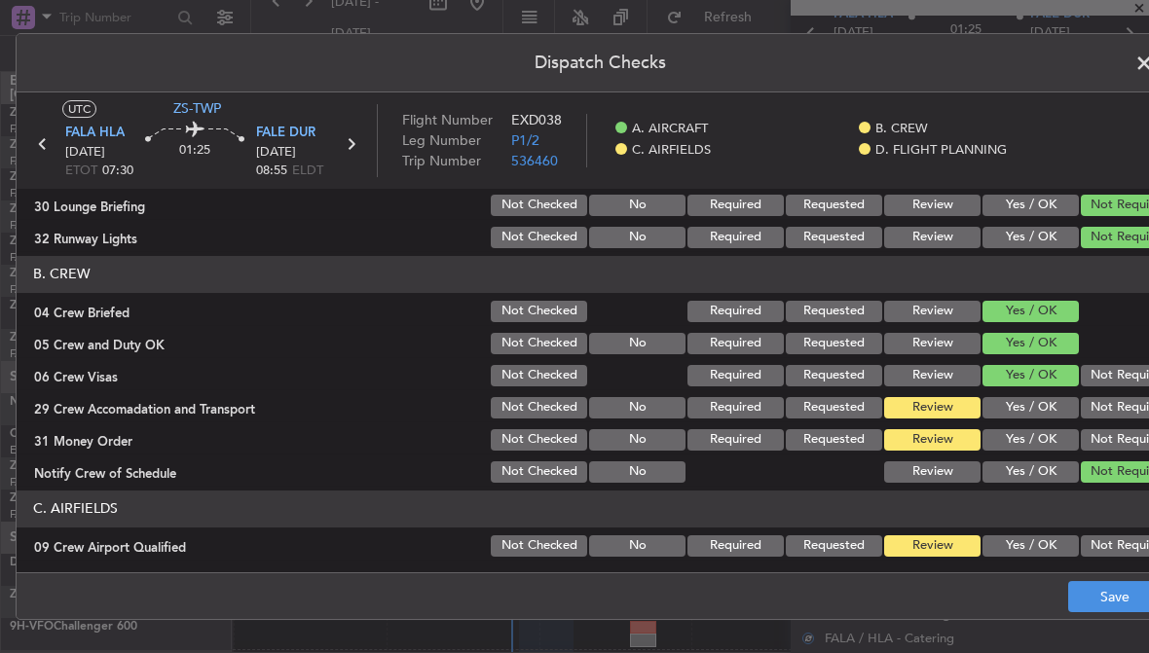
click at [1123, 436] on button "Not Required" at bounding box center [1129, 439] width 96 height 21
click at [1122, 403] on button "Not Required" at bounding box center [1129, 407] width 96 height 21
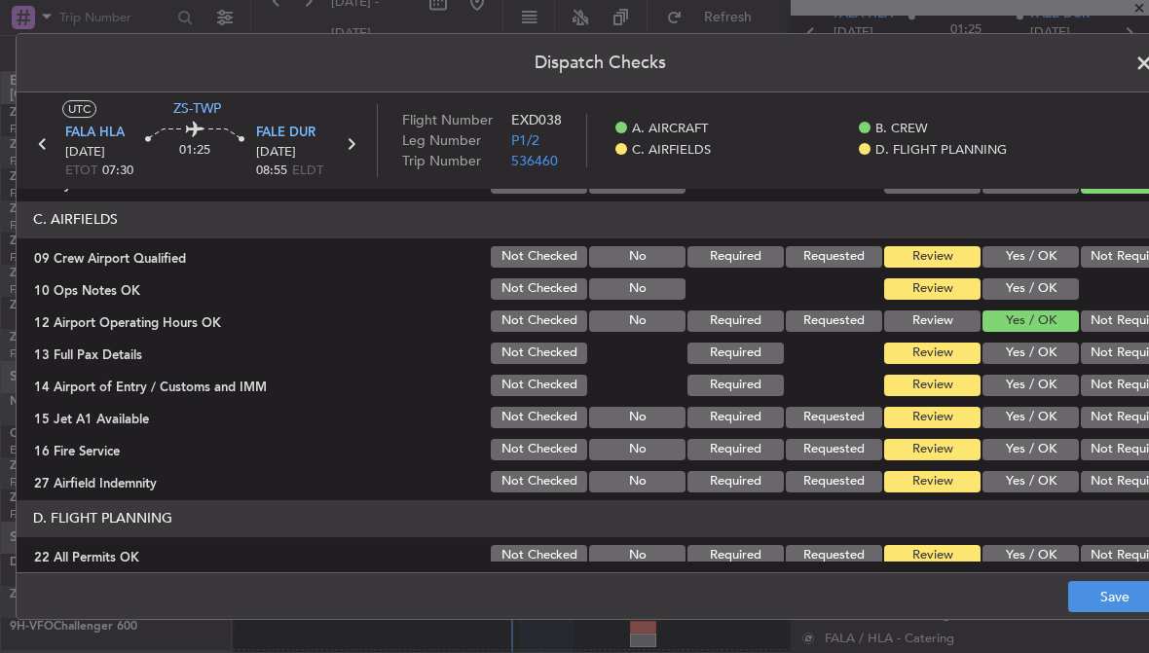
scroll to position [434, 0]
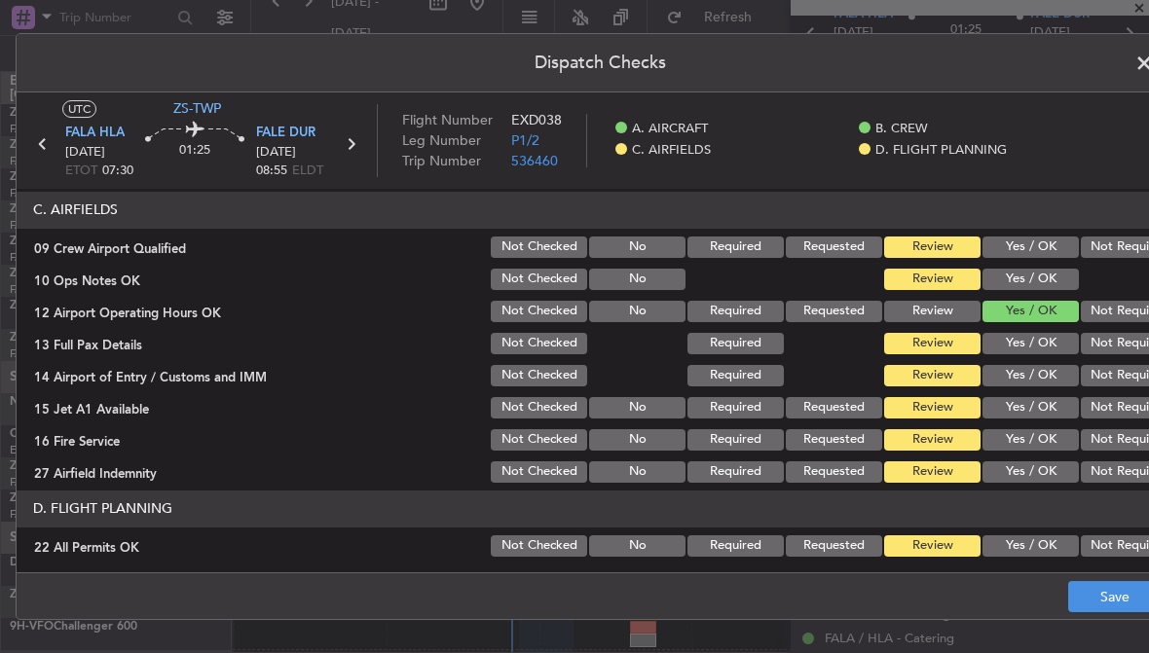
click at [1058, 276] on button "Yes / OK" at bounding box center [1030, 279] width 96 height 21
click at [1122, 242] on button "Not Required" at bounding box center [1129, 247] width 96 height 21
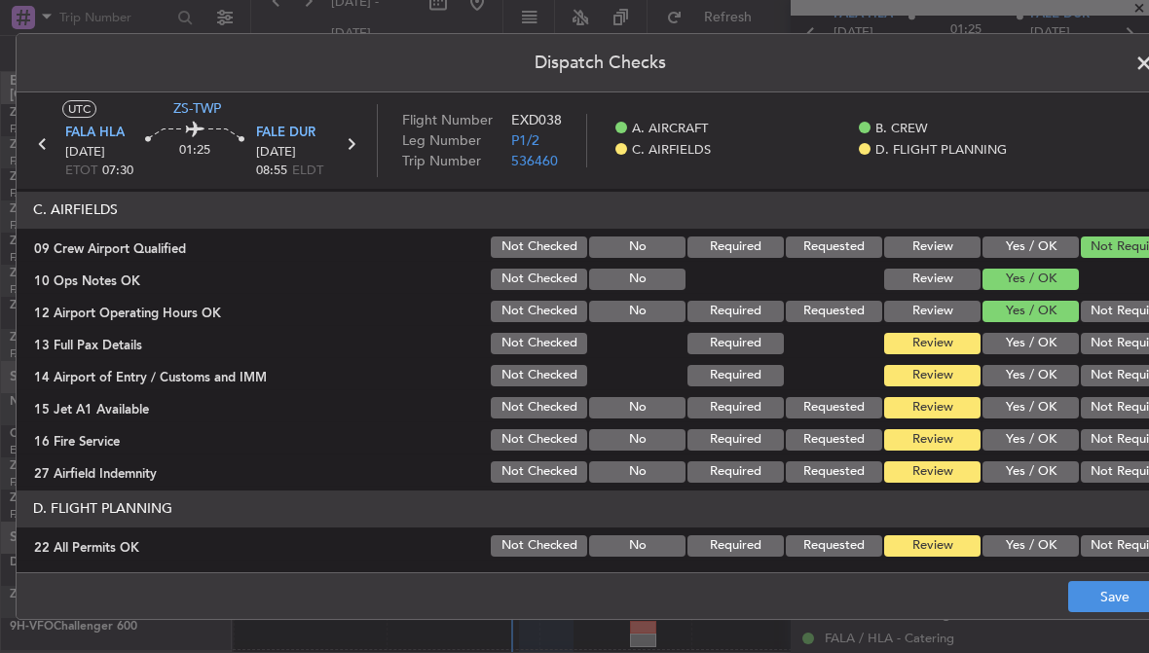
click at [1119, 366] on button "Not Required" at bounding box center [1129, 375] width 96 height 21
click at [1121, 429] on button "Not Required" at bounding box center [1129, 439] width 96 height 21
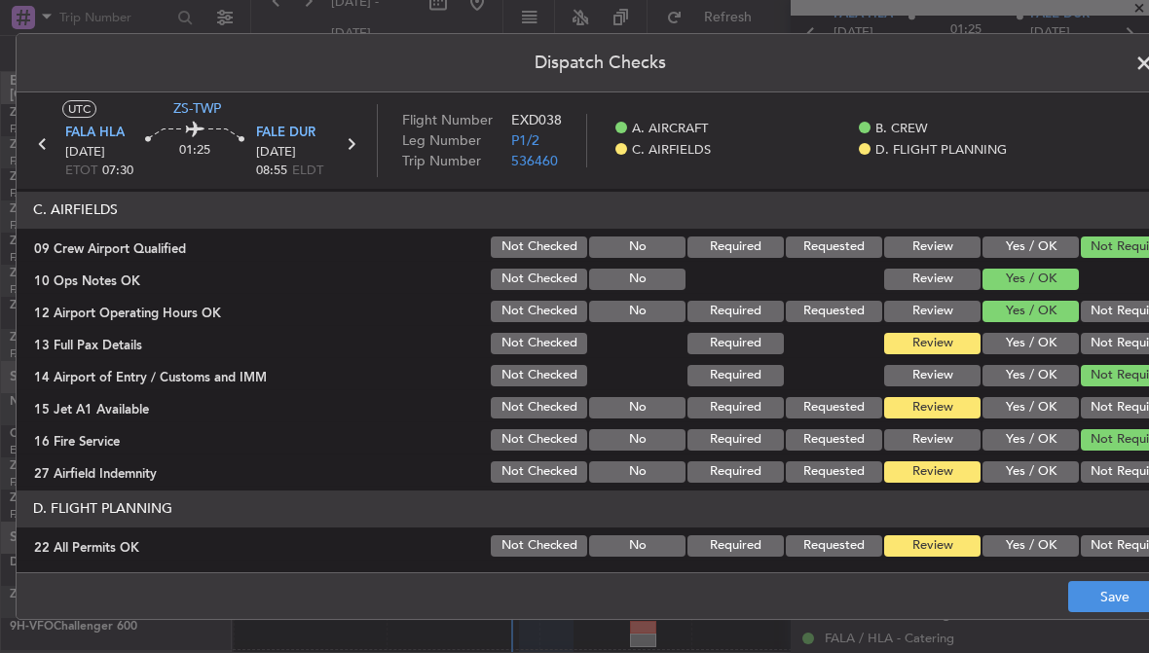
click at [1122, 463] on button "Not Required" at bounding box center [1129, 471] width 96 height 21
click at [1125, 404] on button "Not Required" at bounding box center [1129, 407] width 96 height 21
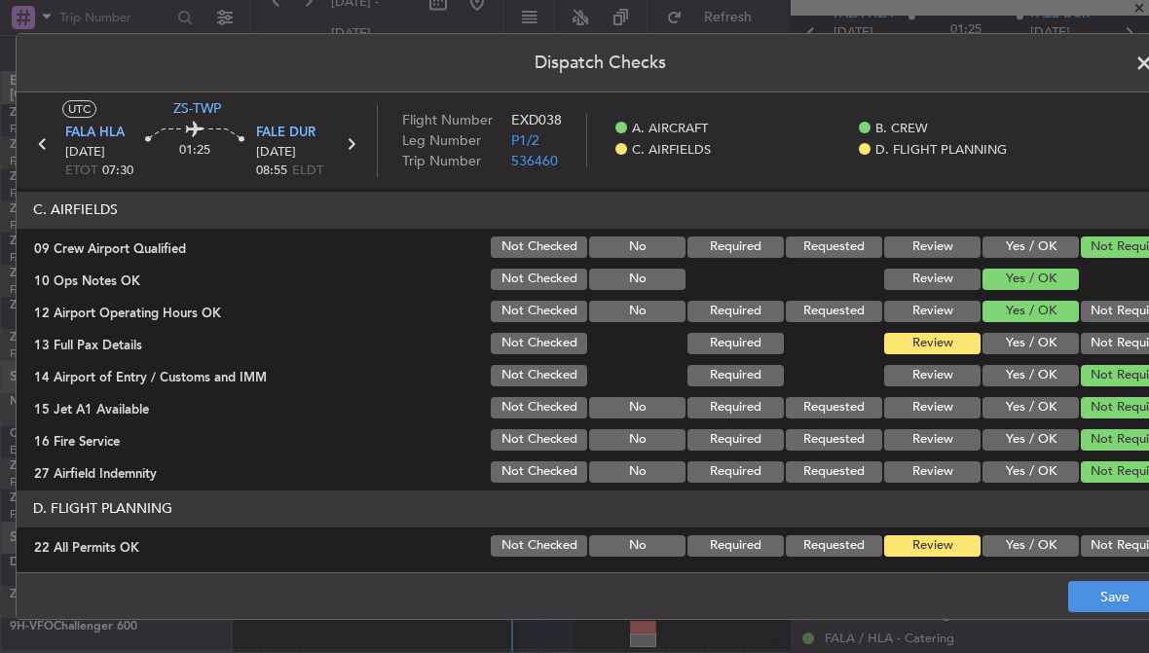
click at [1126, 339] on button "Not Required" at bounding box center [1129, 343] width 96 height 21
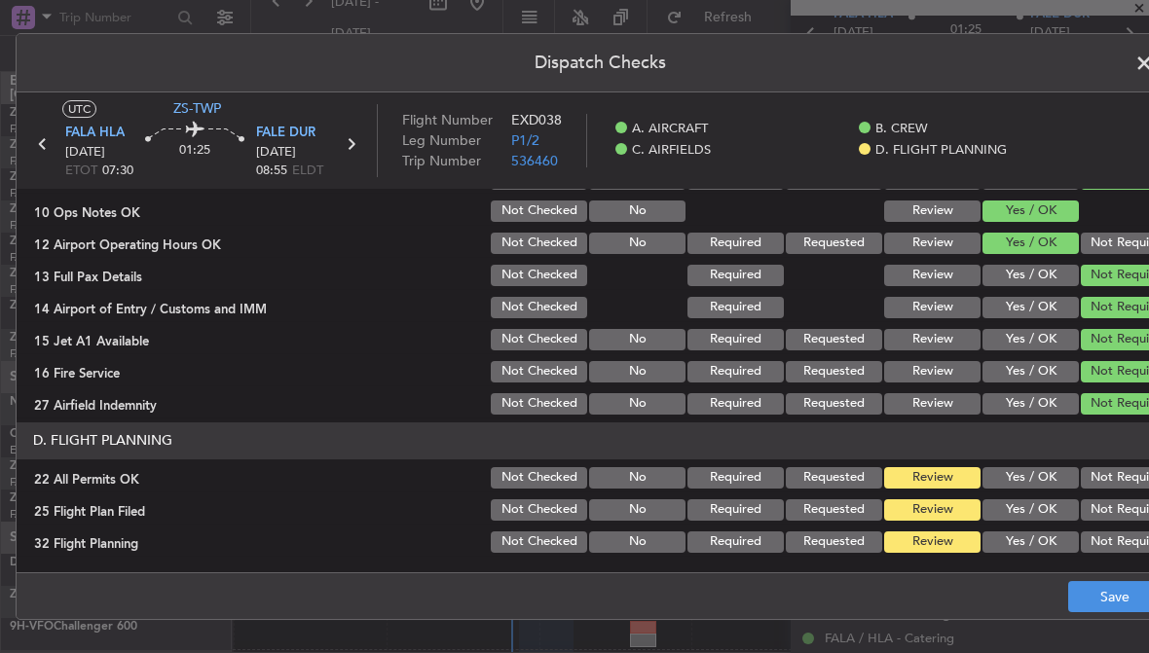
scroll to position [502, 0]
click at [1130, 472] on button "Not Required" at bounding box center [1129, 477] width 96 height 21
click at [1058, 507] on button "Yes / OK" at bounding box center [1030, 509] width 96 height 21
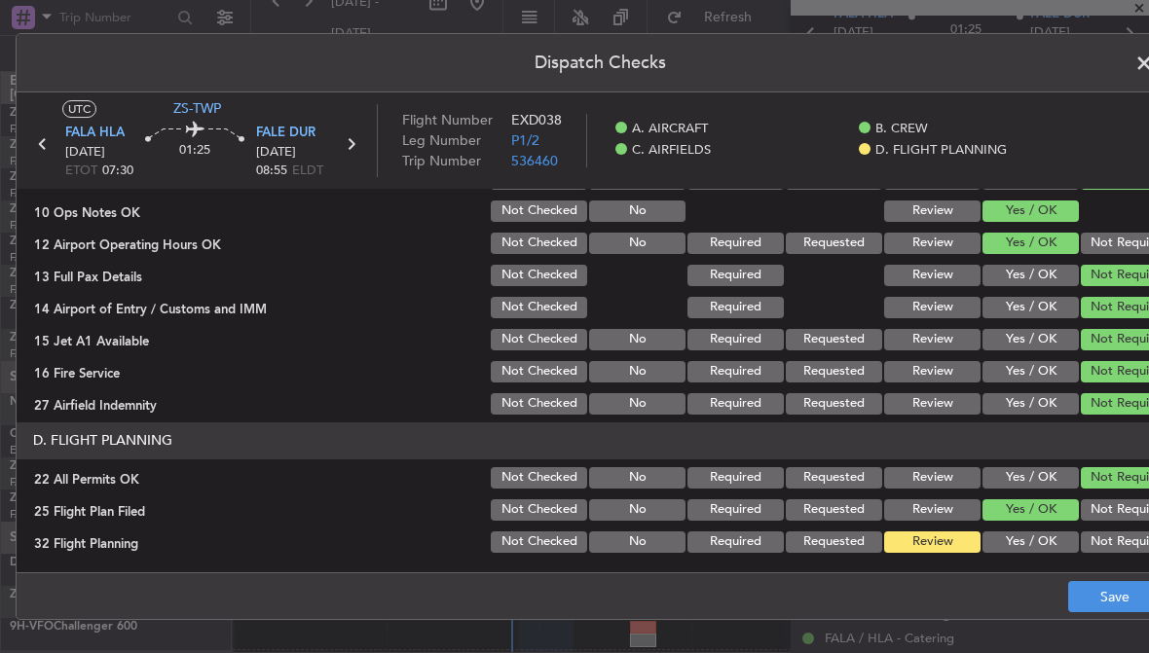
click at [1046, 538] on button "Yes / OK" at bounding box center [1030, 542] width 96 height 21
click at [1116, 598] on button "Save" at bounding box center [1114, 596] width 92 height 31
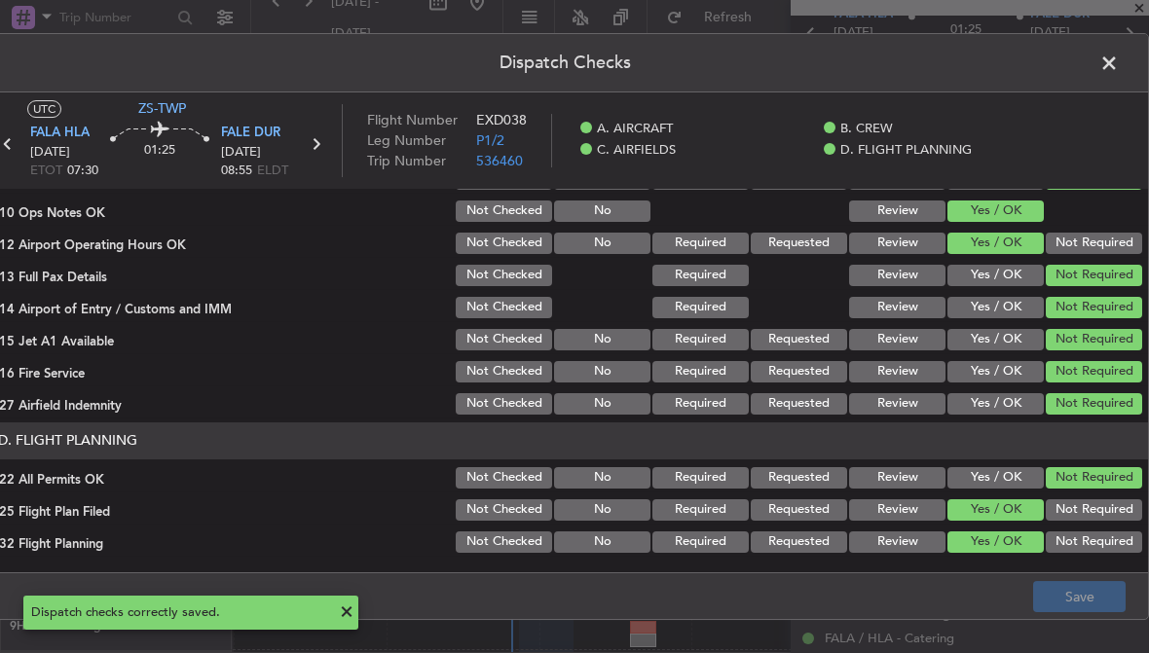
scroll to position [0, 35]
click at [1119, 68] on span at bounding box center [1119, 68] width 0 height 39
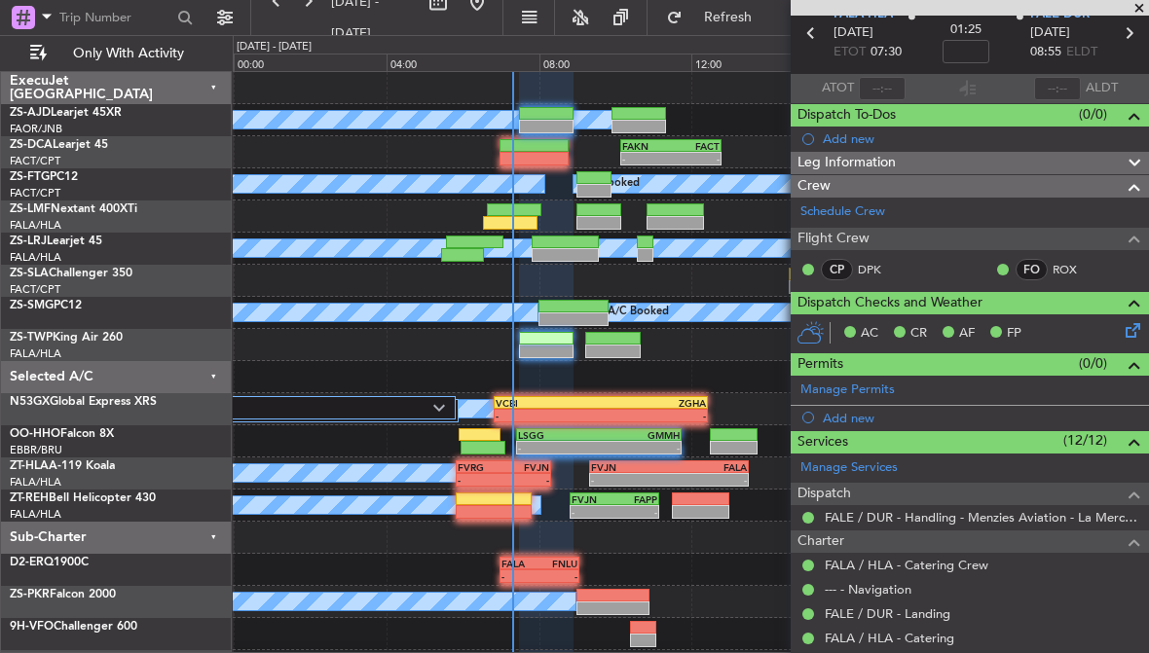
click at [536, 155] on div at bounding box center [533, 159] width 69 height 14
type input "-00:37"
type input "4"
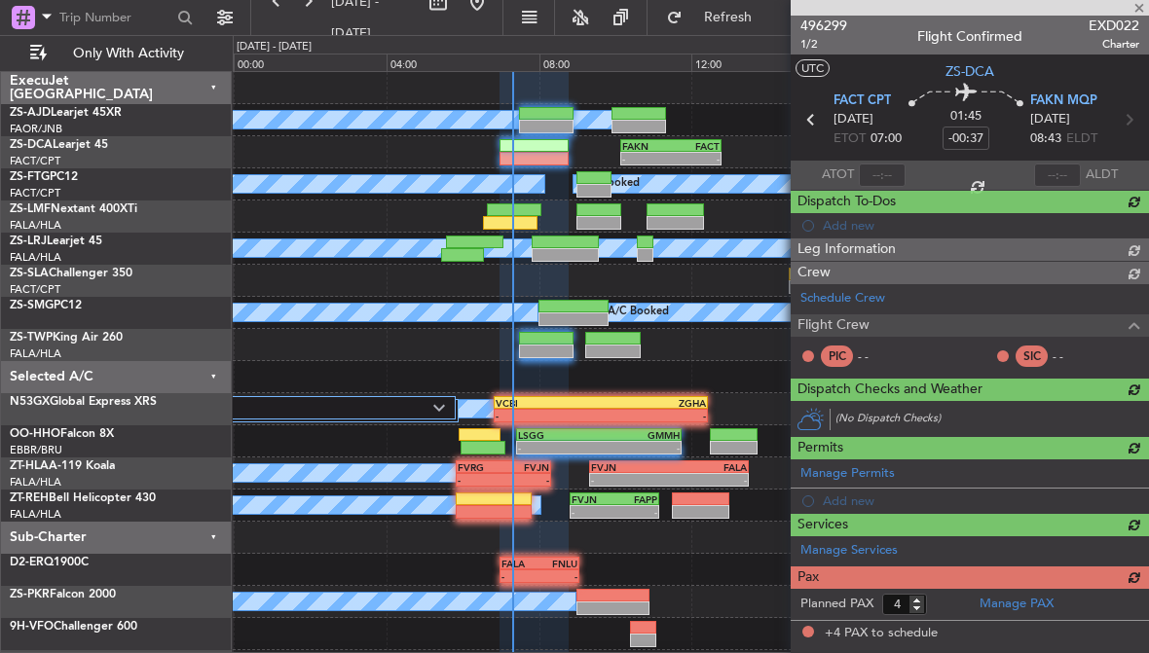
scroll to position [0, 0]
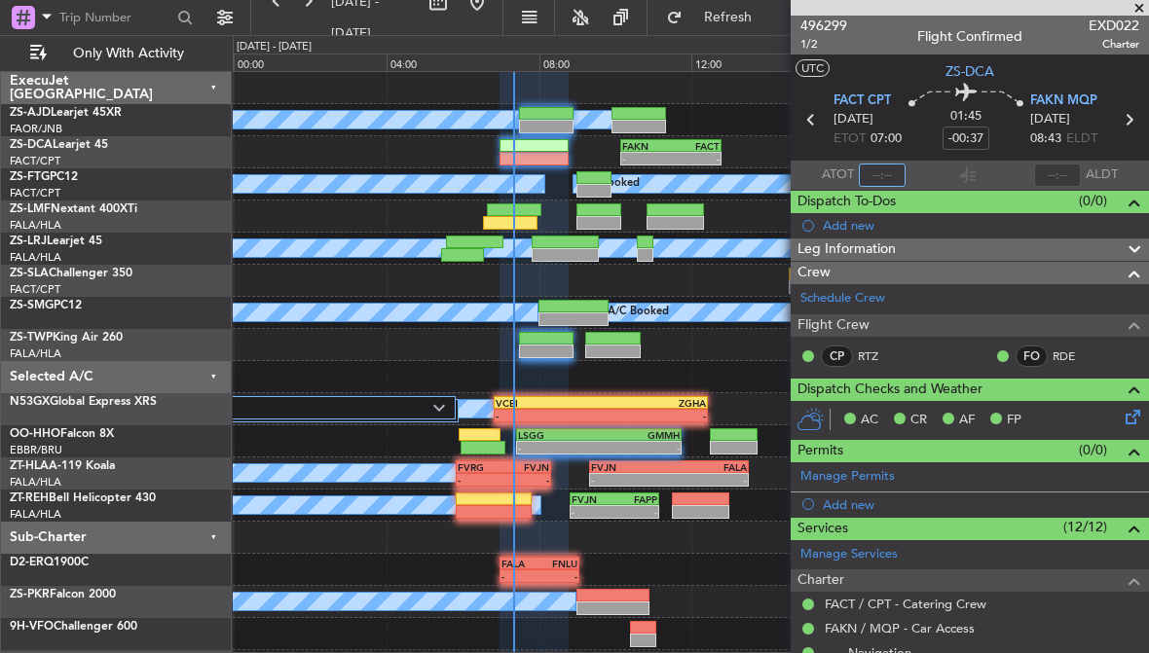
click at [878, 179] on input "text" at bounding box center [882, 175] width 47 height 23
type input "07:20"
click at [1004, 175] on section "ATOT 07:20 ALDT" at bounding box center [969, 175] width 358 height 29
click at [1139, 6] on span at bounding box center [1138, 9] width 19 height 18
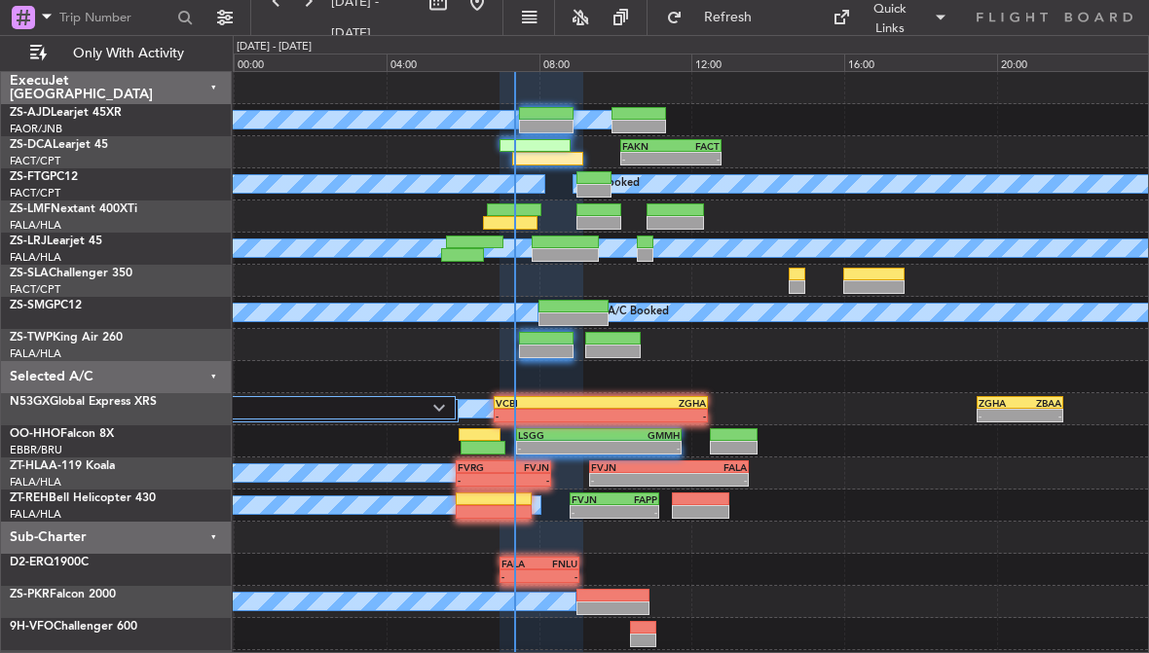
type input "0"
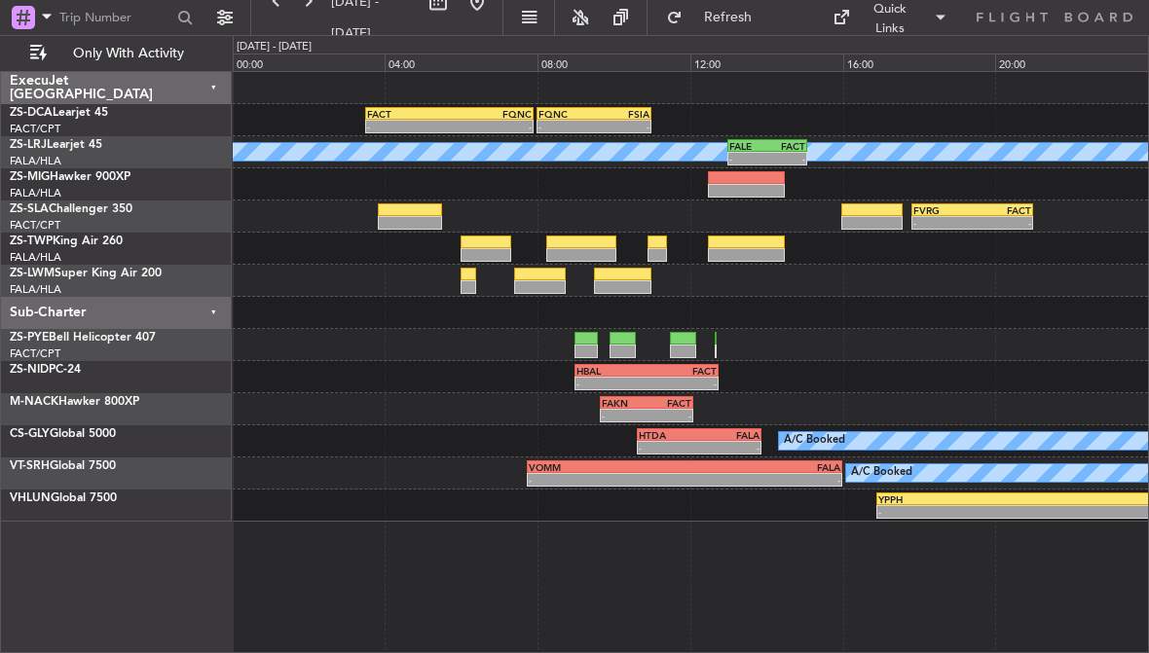
click at [591, 242] on div at bounding box center [581, 243] width 70 height 14
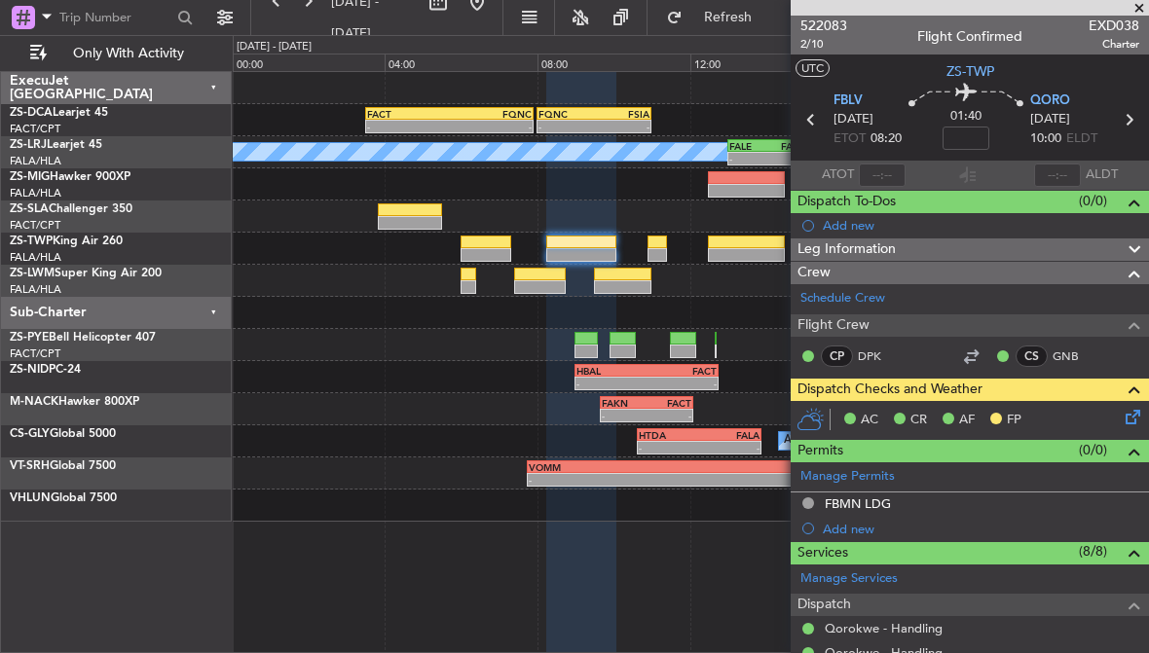
click at [1140, 7] on span at bounding box center [1138, 9] width 19 height 18
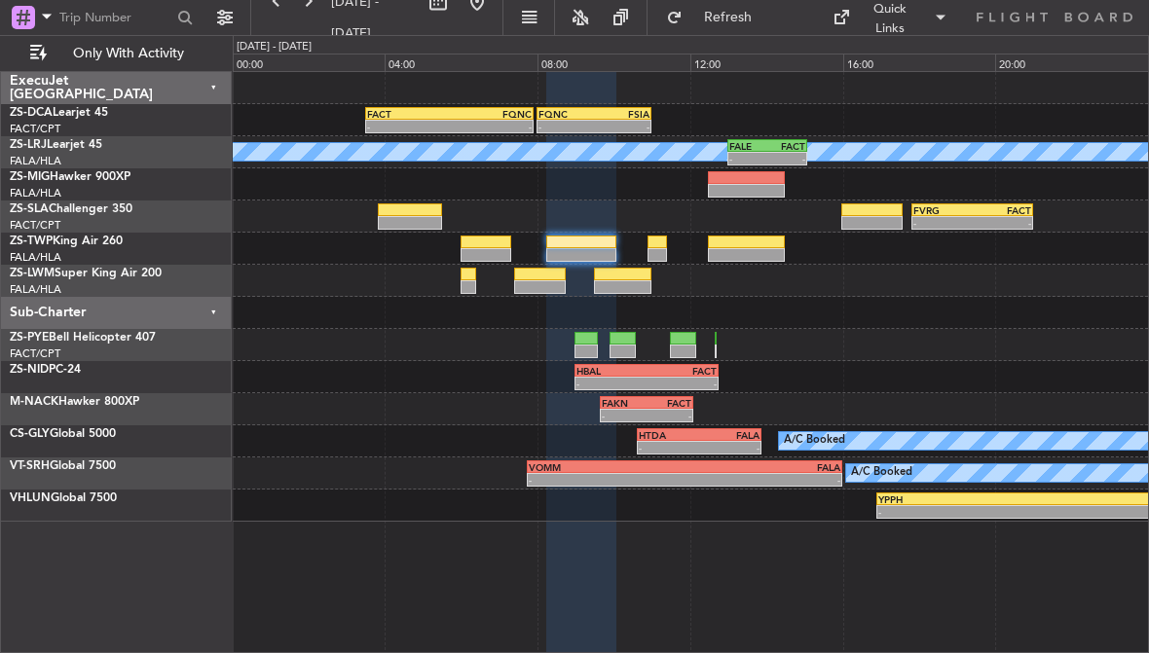
type input "0"
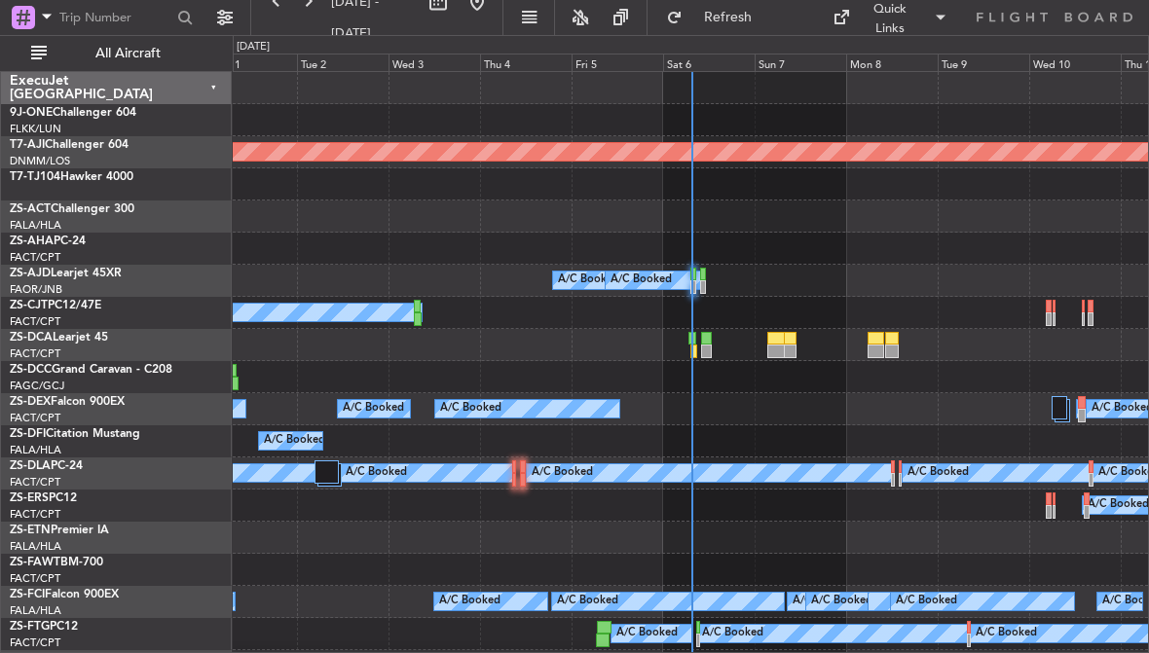
click at [711, 65] on div "Sat 6" at bounding box center [709, 63] width 92 height 18
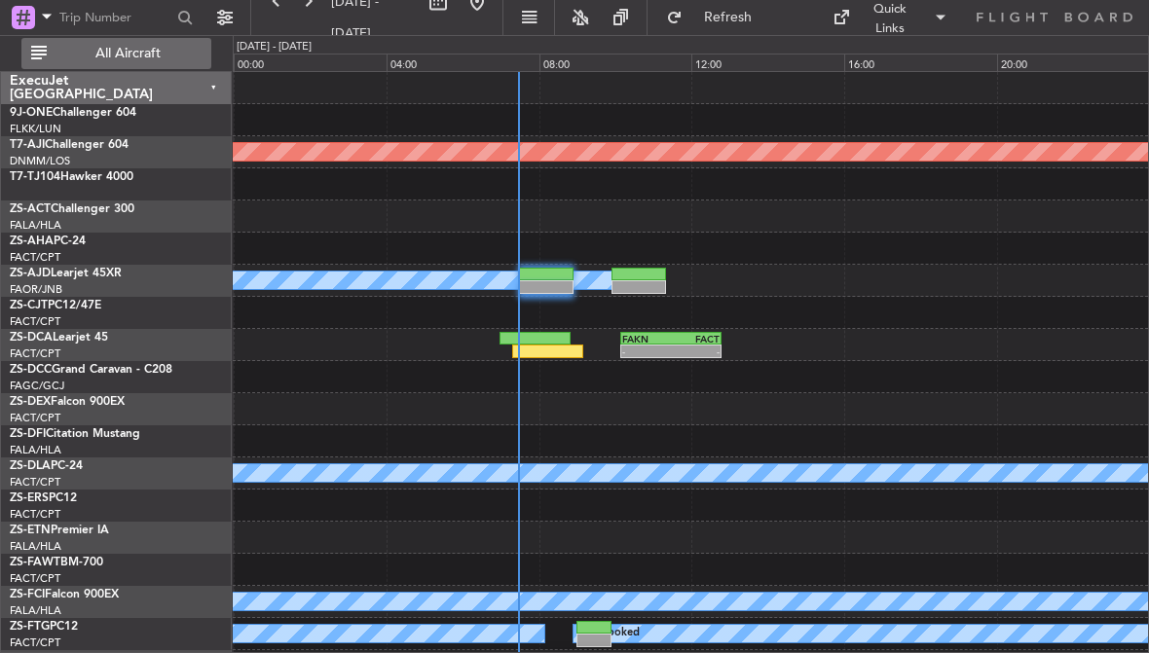
click at [175, 56] on span "All Aircraft" at bounding box center [128, 54] width 155 height 14
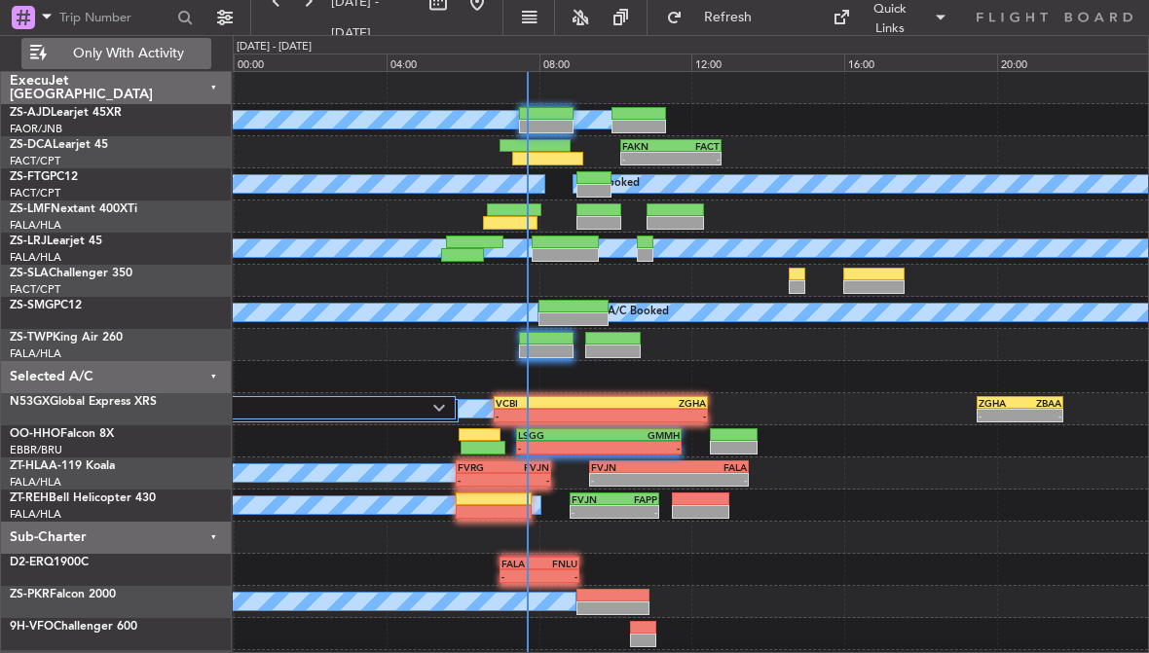
click at [1140, 529] on div at bounding box center [690, 538] width 915 height 32
click at [564, 251] on div at bounding box center [565, 255] width 67 height 14
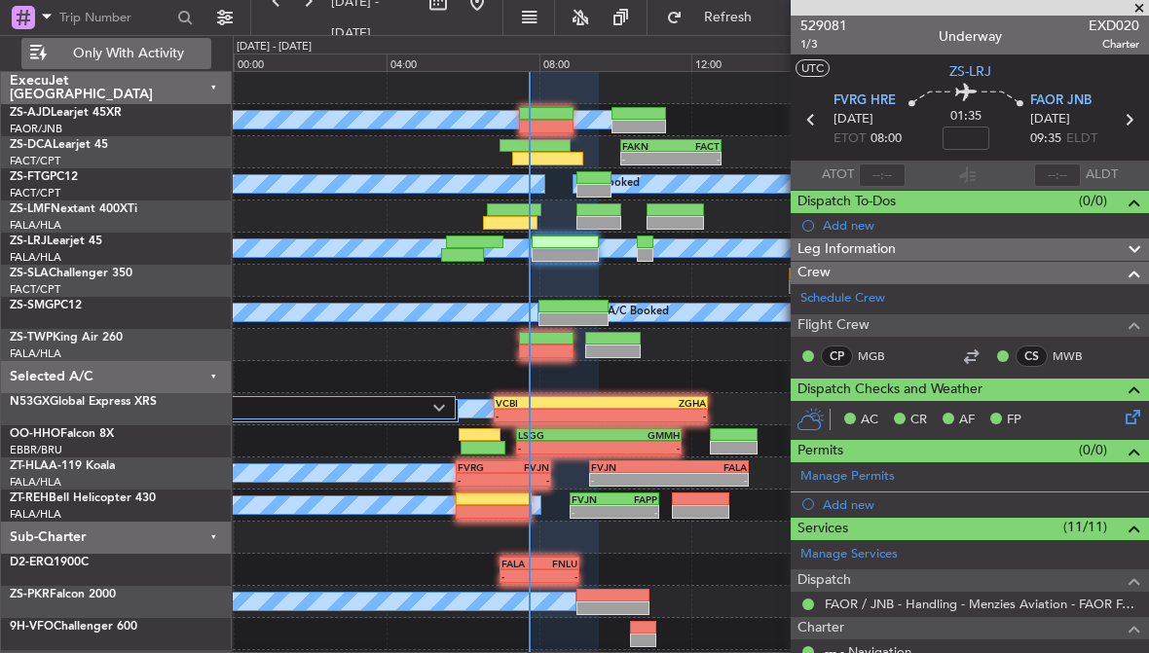
click at [543, 118] on div at bounding box center [546, 114] width 55 height 14
type input "4"
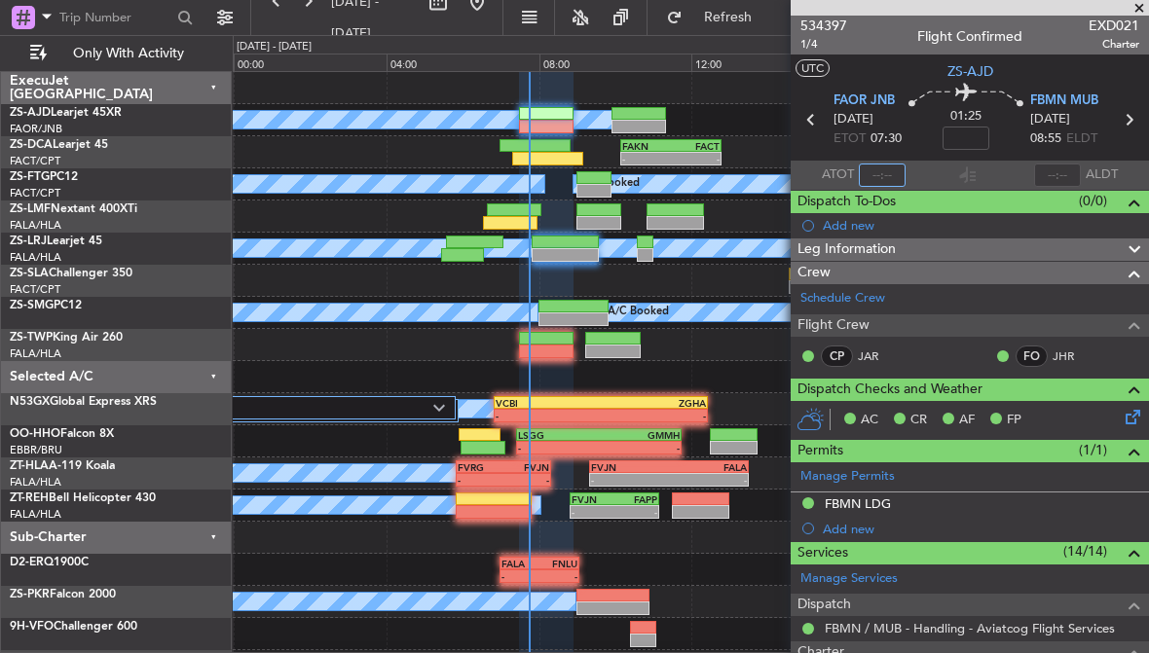
click at [892, 174] on input "text" at bounding box center [882, 175] width 47 height 23
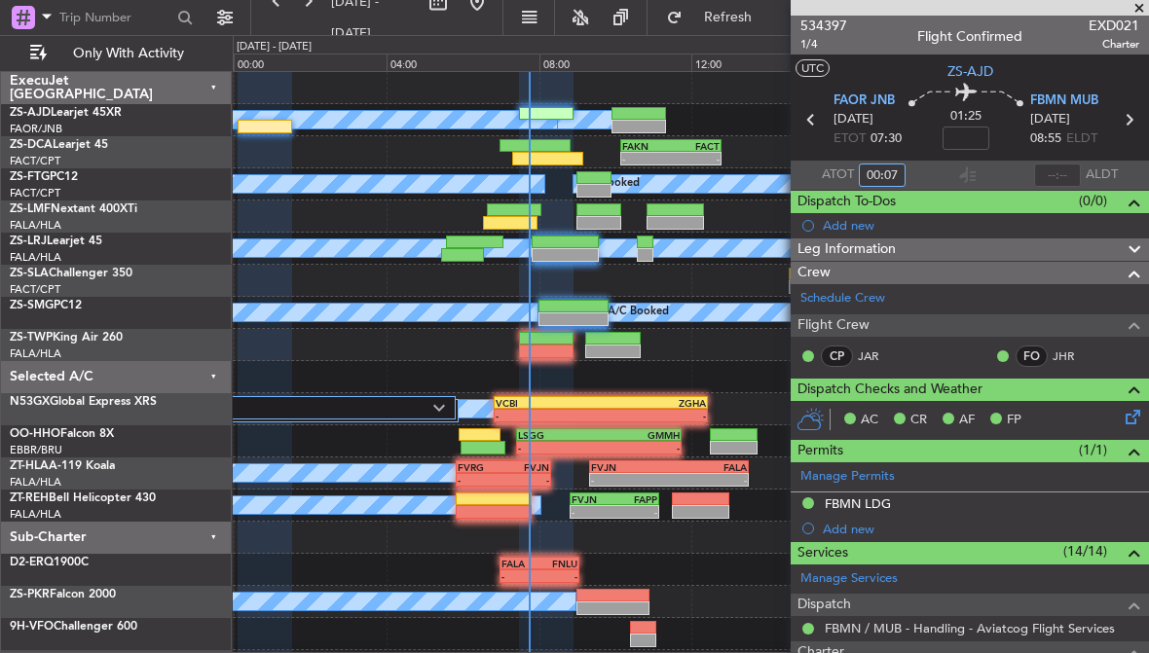
click at [891, 176] on input "00:07" at bounding box center [882, 175] width 47 height 23
type input "07:45"
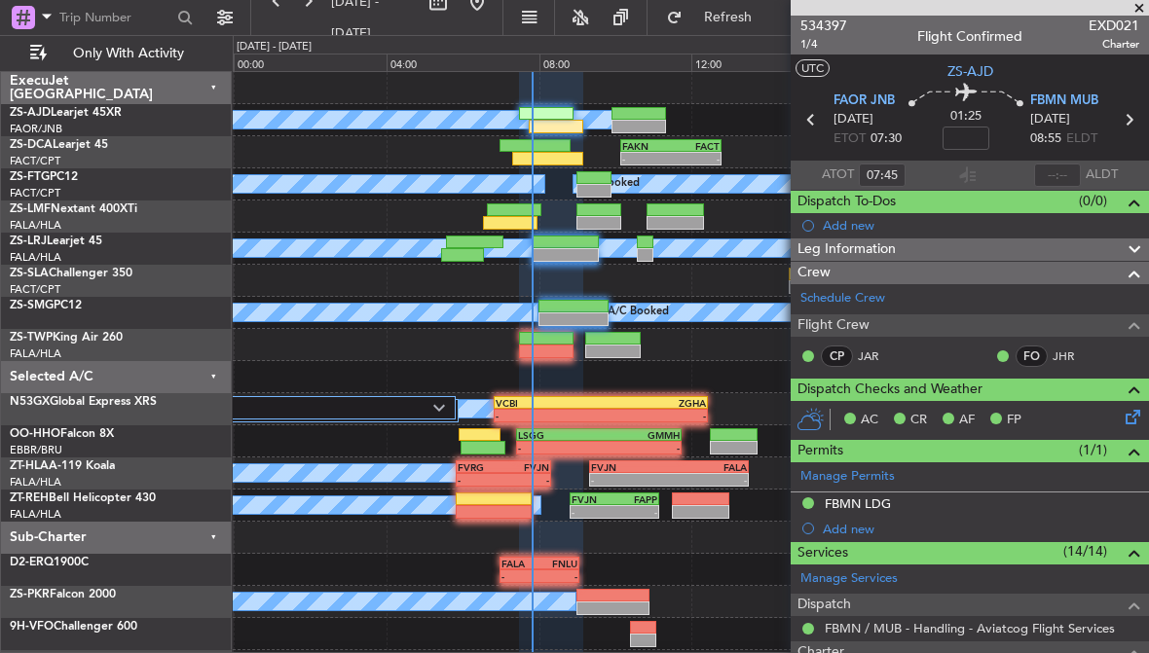
click at [1138, 4] on span at bounding box center [1138, 9] width 19 height 18
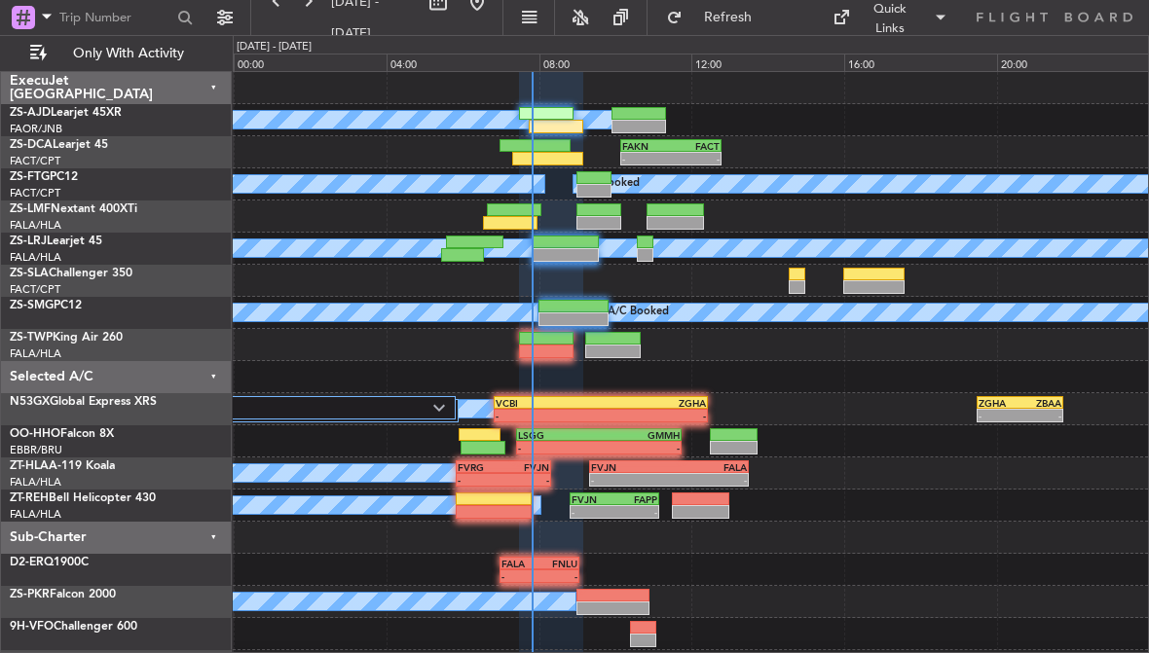
type input "0"
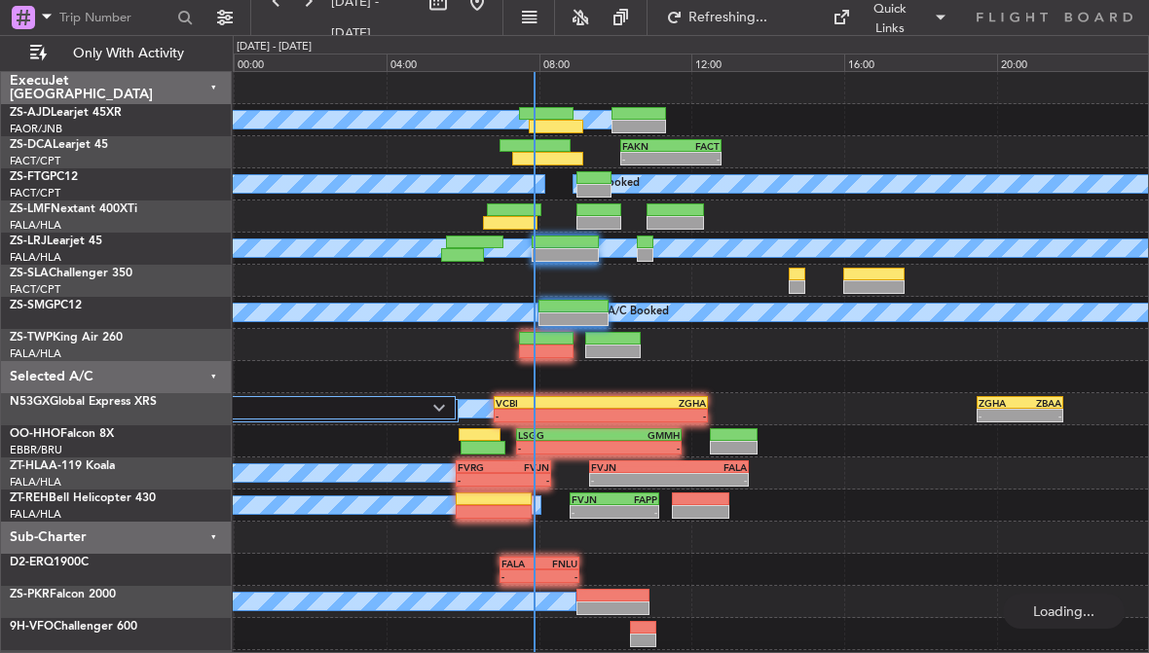
click at [574, 252] on div at bounding box center [565, 255] width 67 height 14
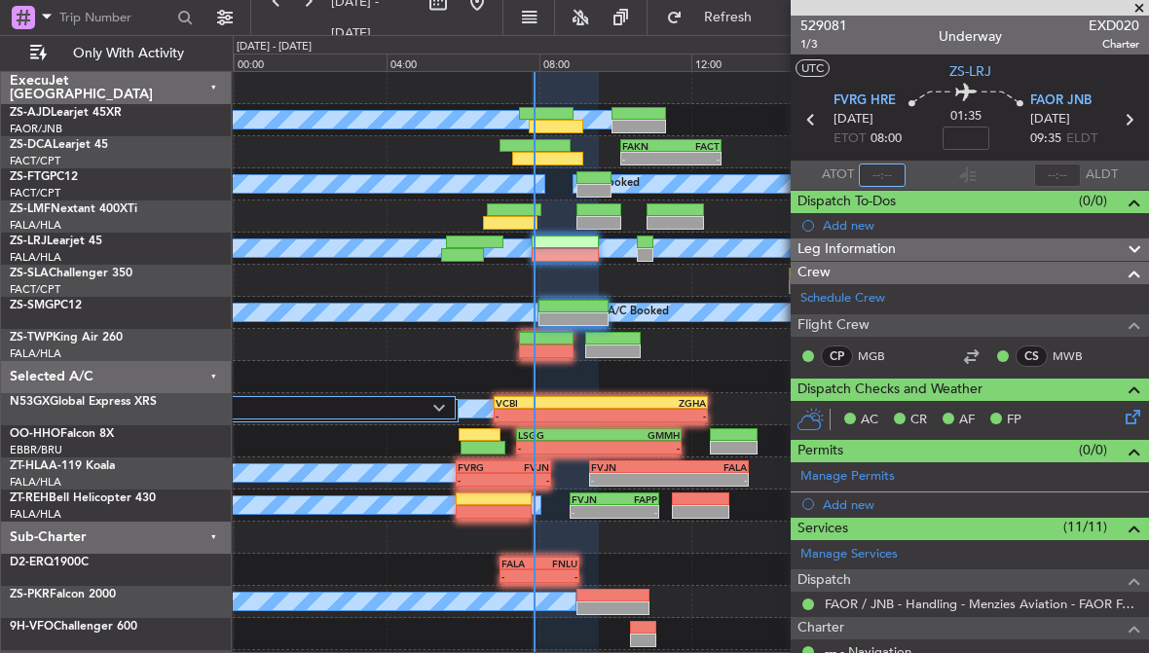
click at [893, 174] on input "text" at bounding box center [882, 175] width 47 height 23
type input "07:50"
click at [515, 218] on div at bounding box center [510, 223] width 55 height 14
type input "-00:04"
type input "06:34"
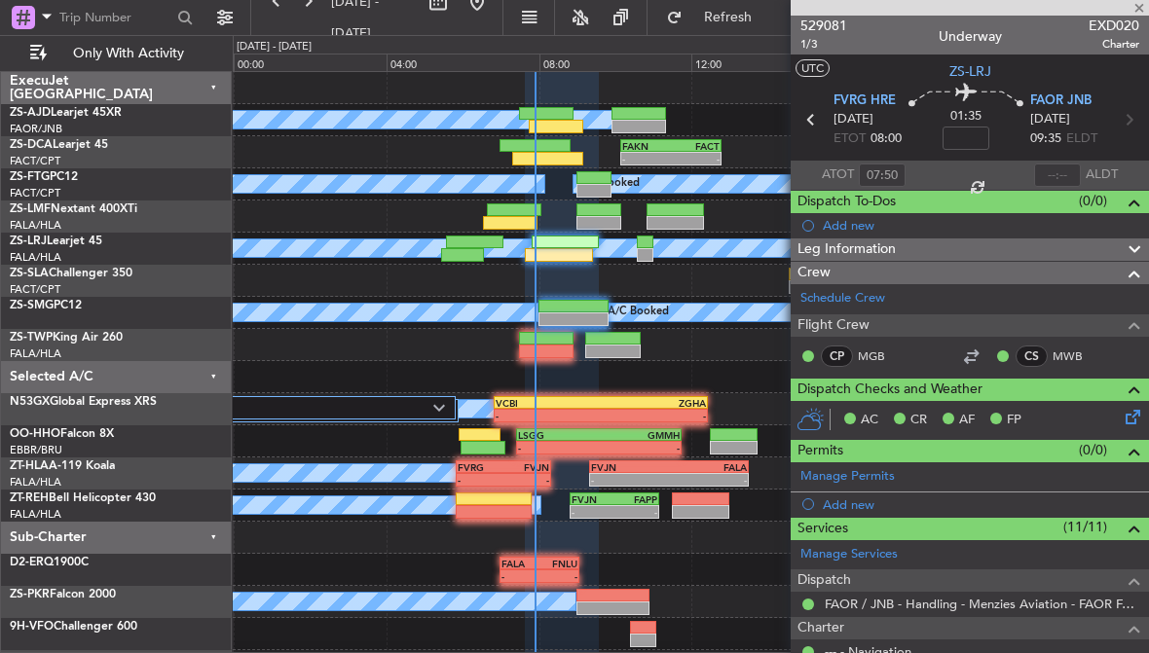
type input "0"
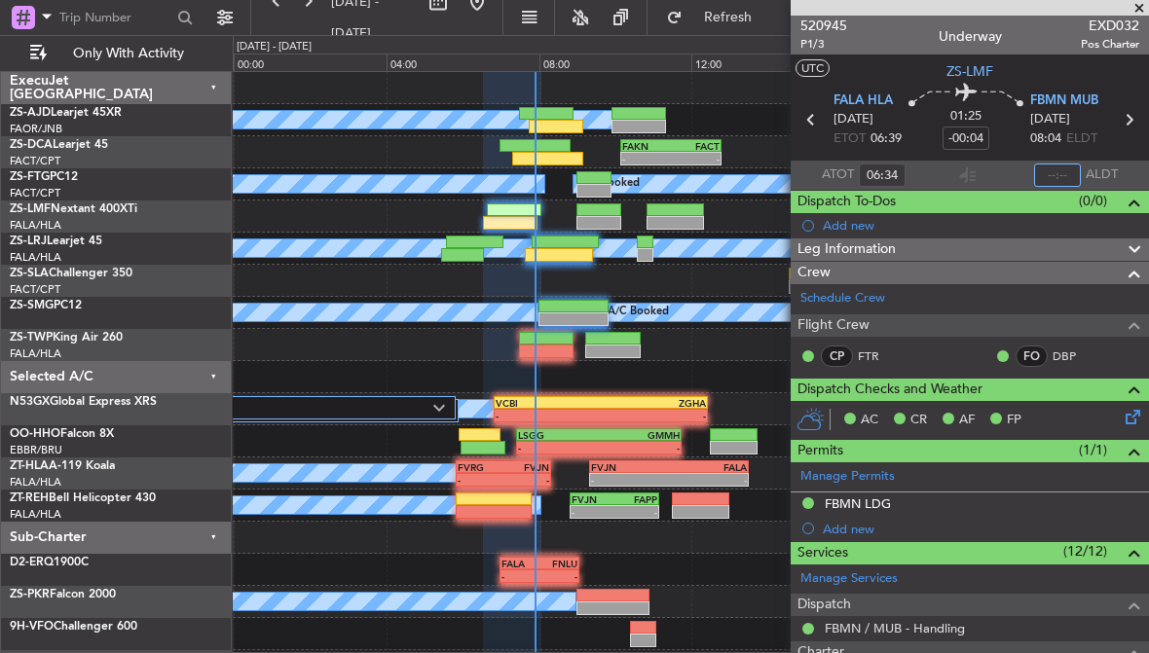
click at [1070, 169] on input "text" at bounding box center [1057, 175] width 47 height 23
type input "07:49"
click at [1131, 14] on span at bounding box center [1138, 9] width 19 height 18
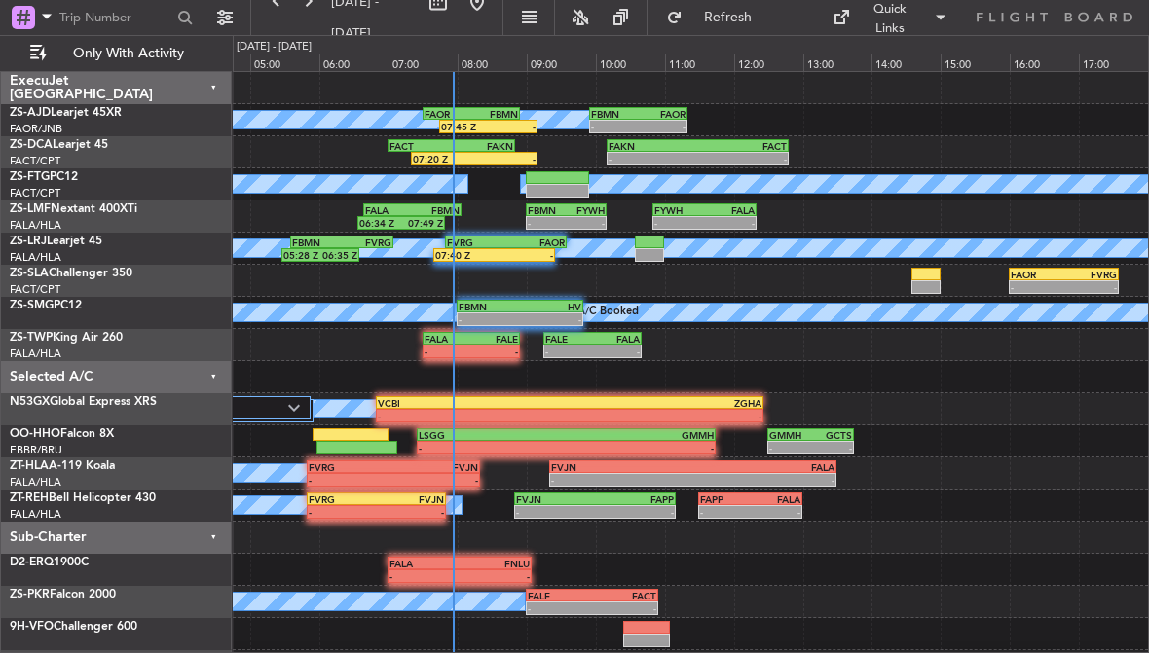
click at [647, 262] on div "A/C Booked 05:28 Z 06:35 Z FBMN 05:35 Z FVRG 07:05 Z 07:40 Z - FVRG 07:50 Z FAO…" at bounding box center [690, 249] width 915 height 32
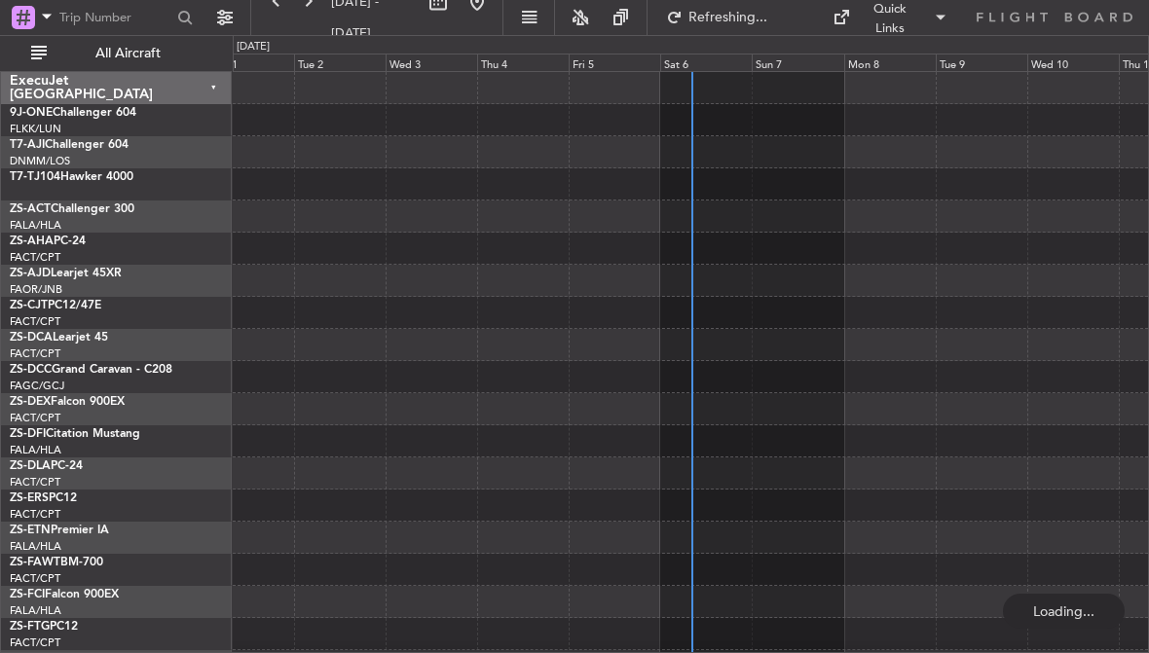
click at [800, 63] on div "Sun 7" at bounding box center [798, 63] width 92 height 18
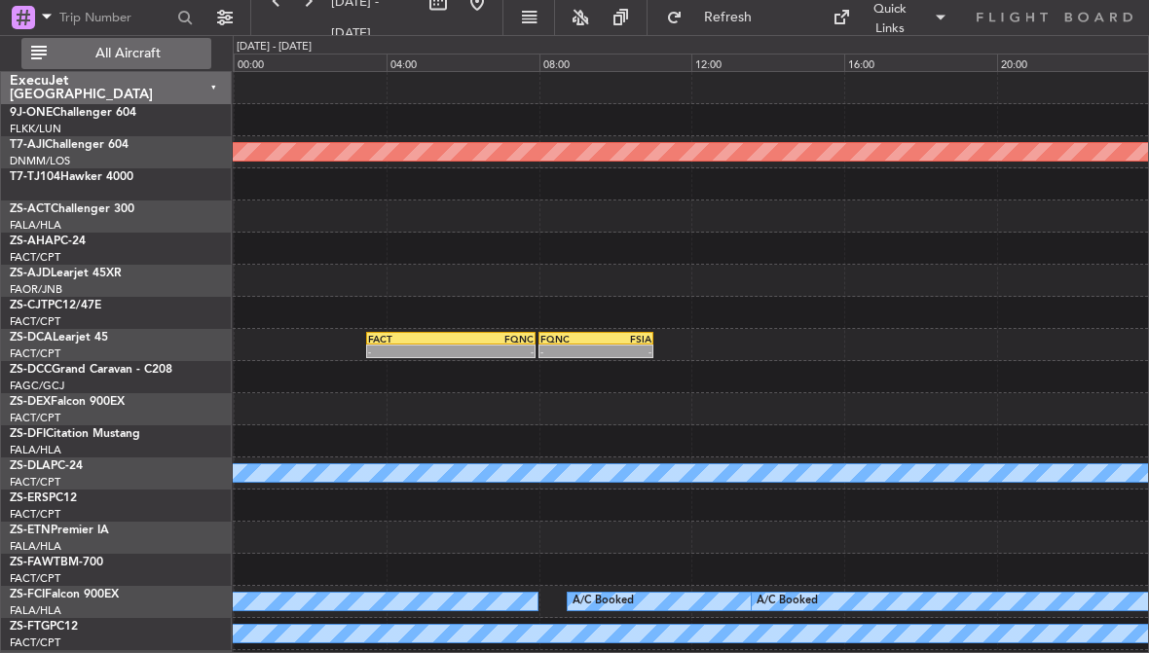
click at [108, 54] on span "All Aircraft" at bounding box center [128, 54] width 155 height 14
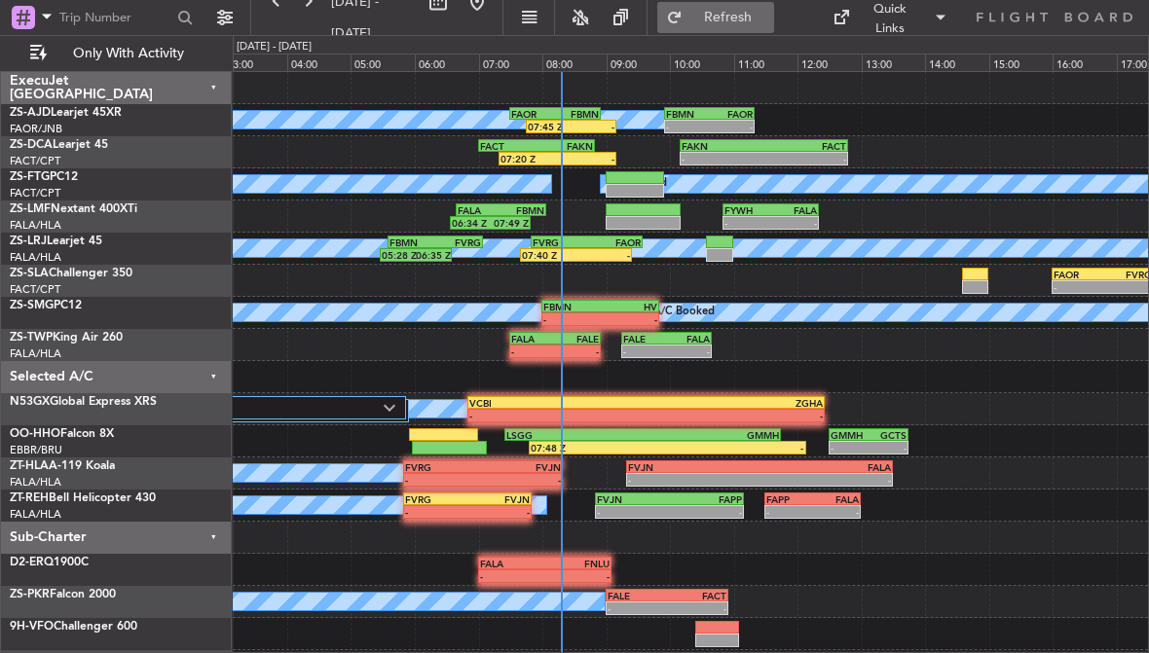
click at [764, 20] on span "Refresh" at bounding box center [727, 18] width 82 height 14
click at [555, 349] on div "-" at bounding box center [577, 352] width 44 height 12
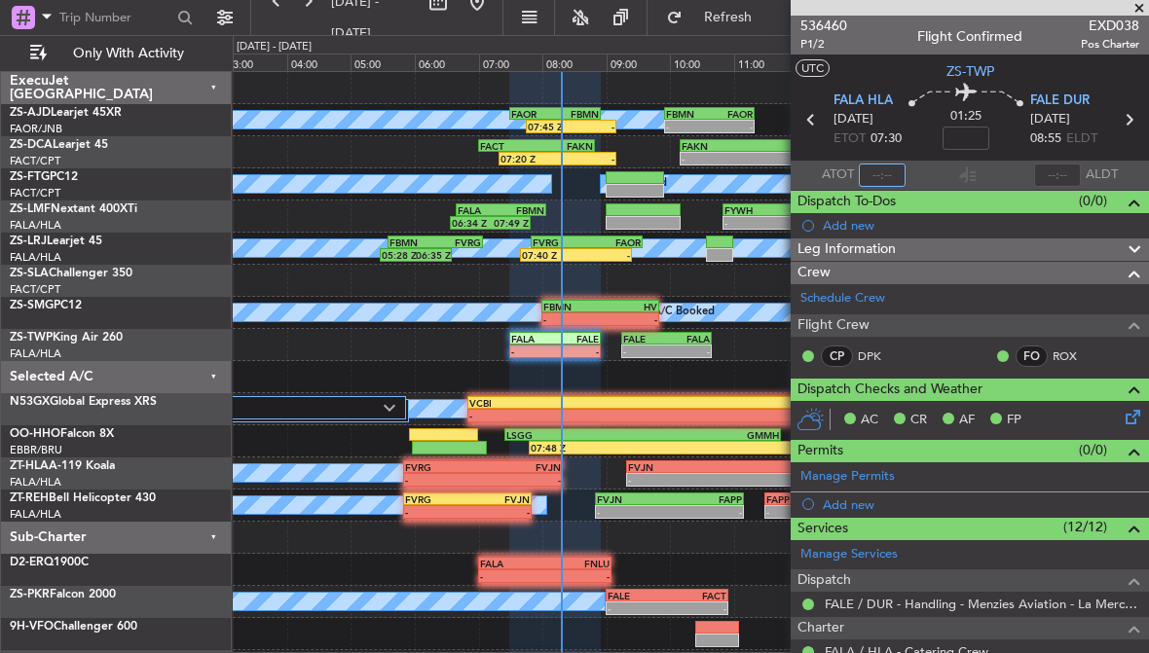
click at [884, 173] on input "text" at bounding box center [882, 175] width 47 height 23
type input "08:17"
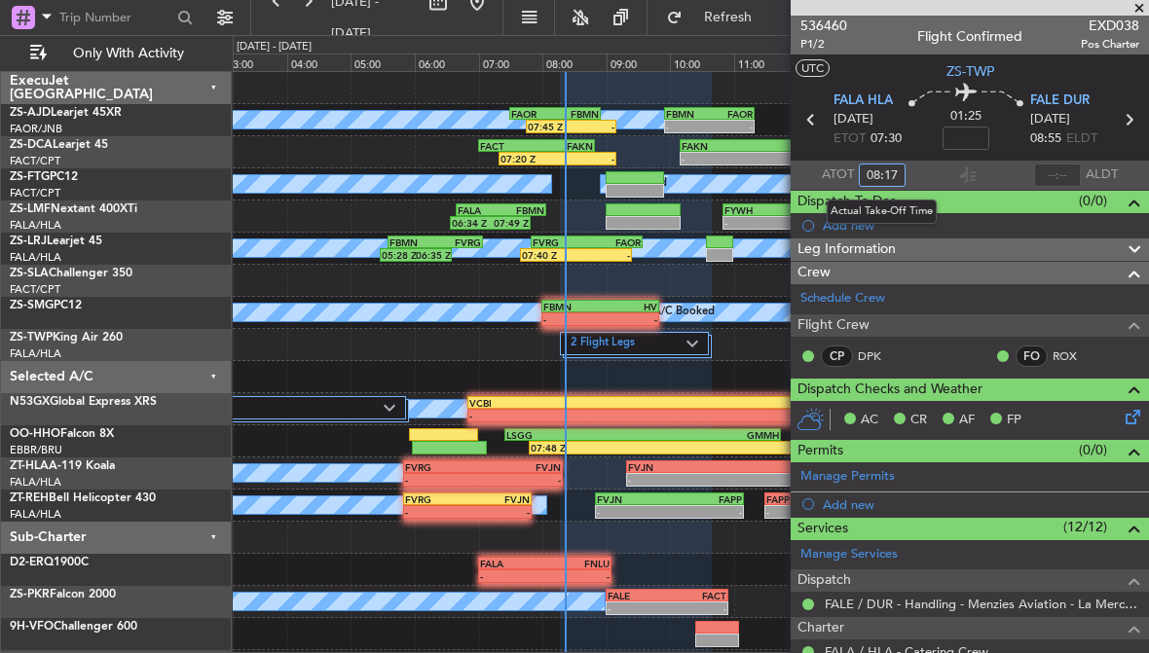
click at [691, 350] on div "2 Flight Legs" at bounding box center [635, 343] width 150 height 23
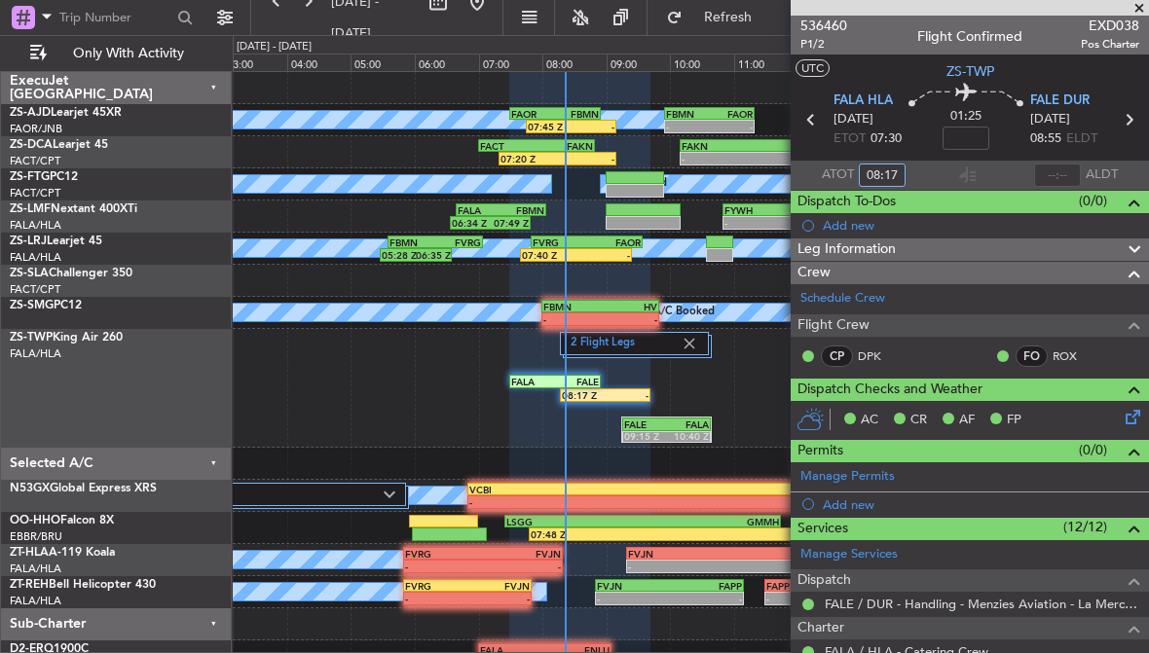
click at [691, 432] on div "10:40 Z" at bounding box center [688, 436] width 43 height 12
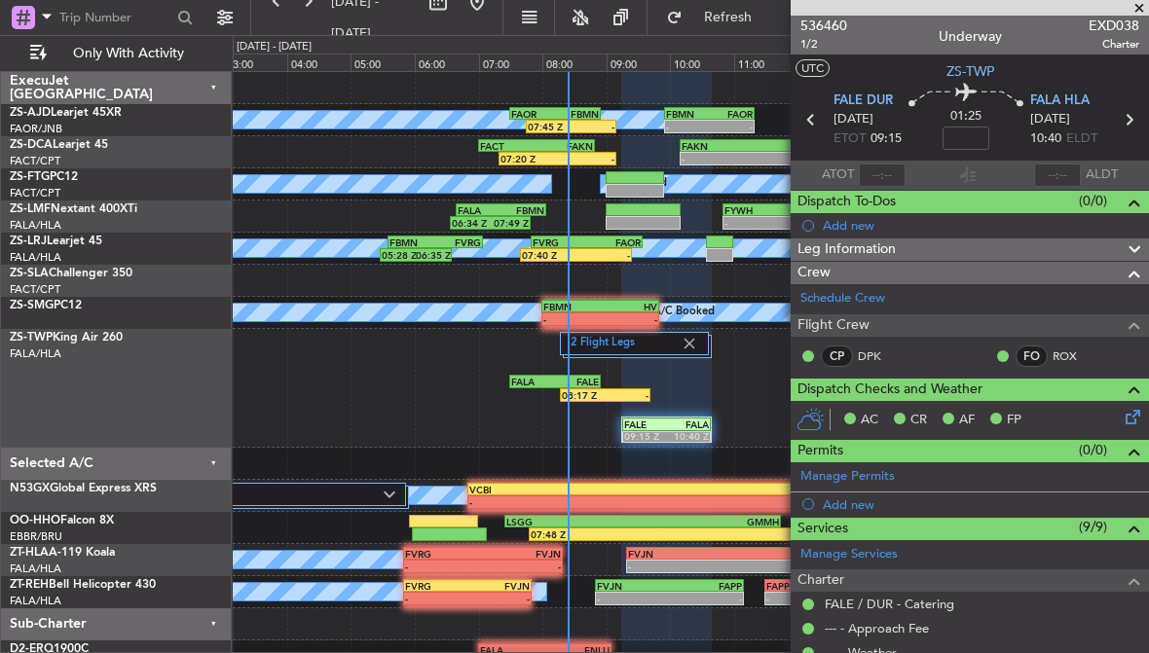
click at [1122, 8] on div at bounding box center [969, 8] width 358 height 16
click at [1140, 5] on span at bounding box center [1138, 9] width 19 height 18
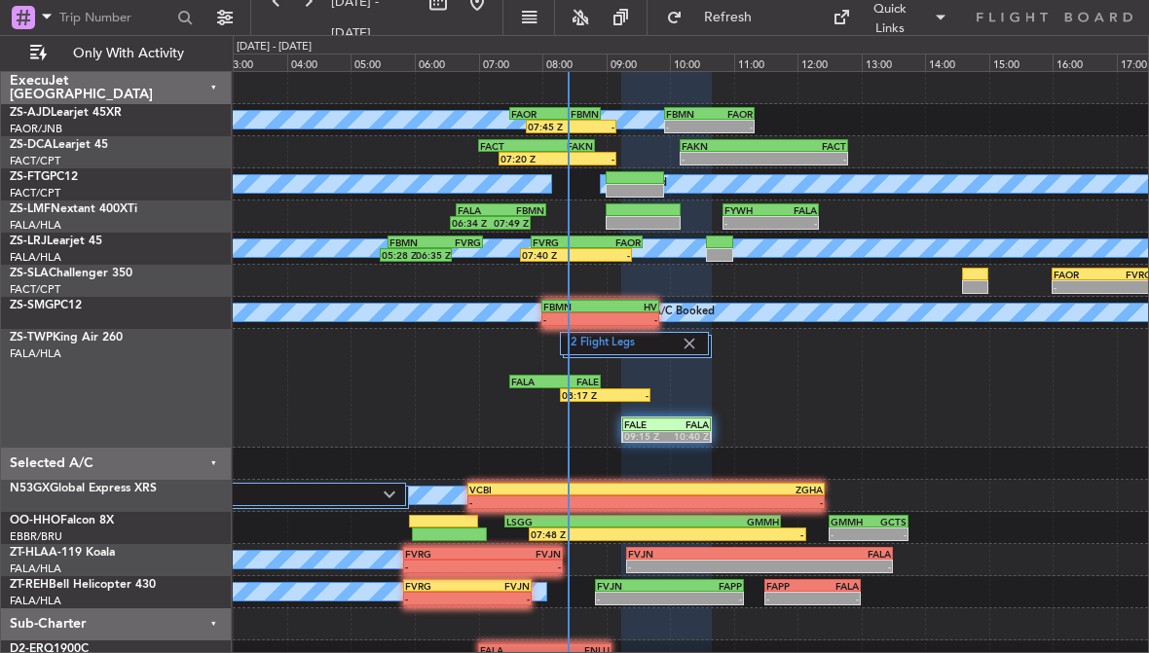
type input "0"
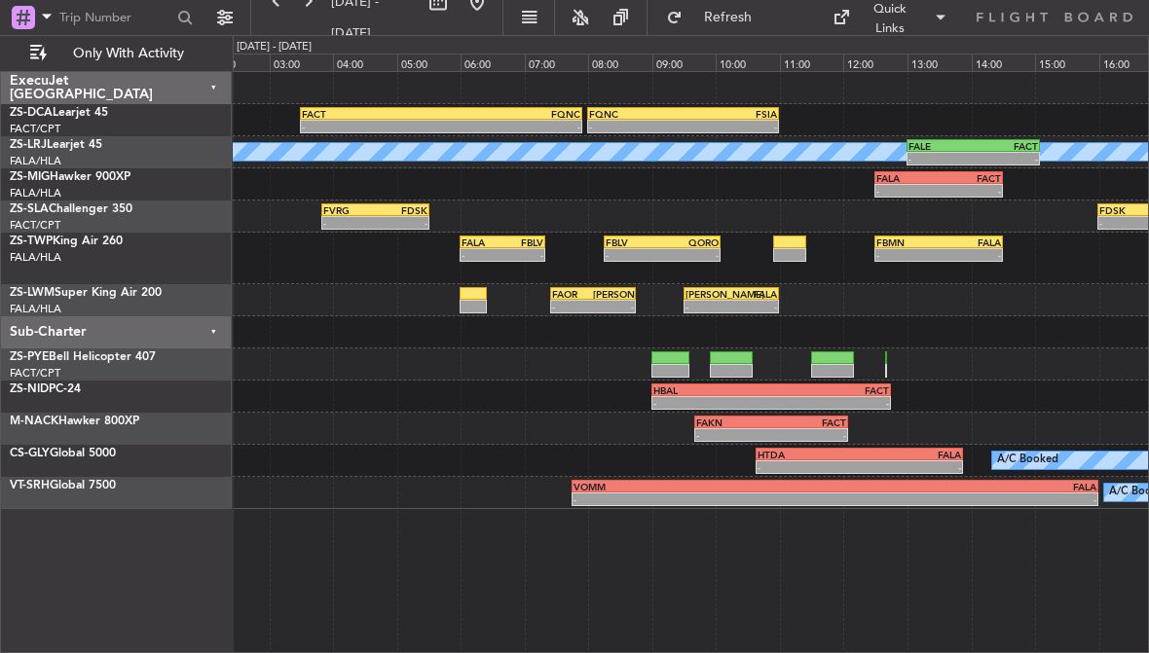
click at [536, 237] on div "FBLV" at bounding box center [522, 243] width 41 height 12
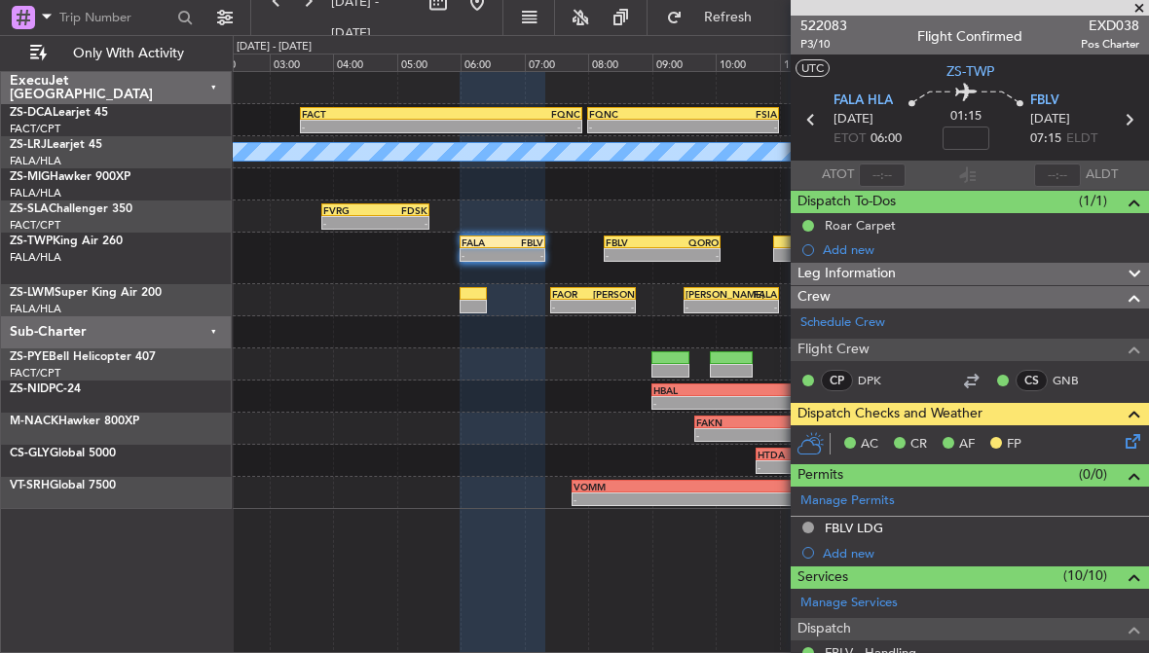
click at [1140, 11] on span at bounding box center [1138, 9] width 19 height 18
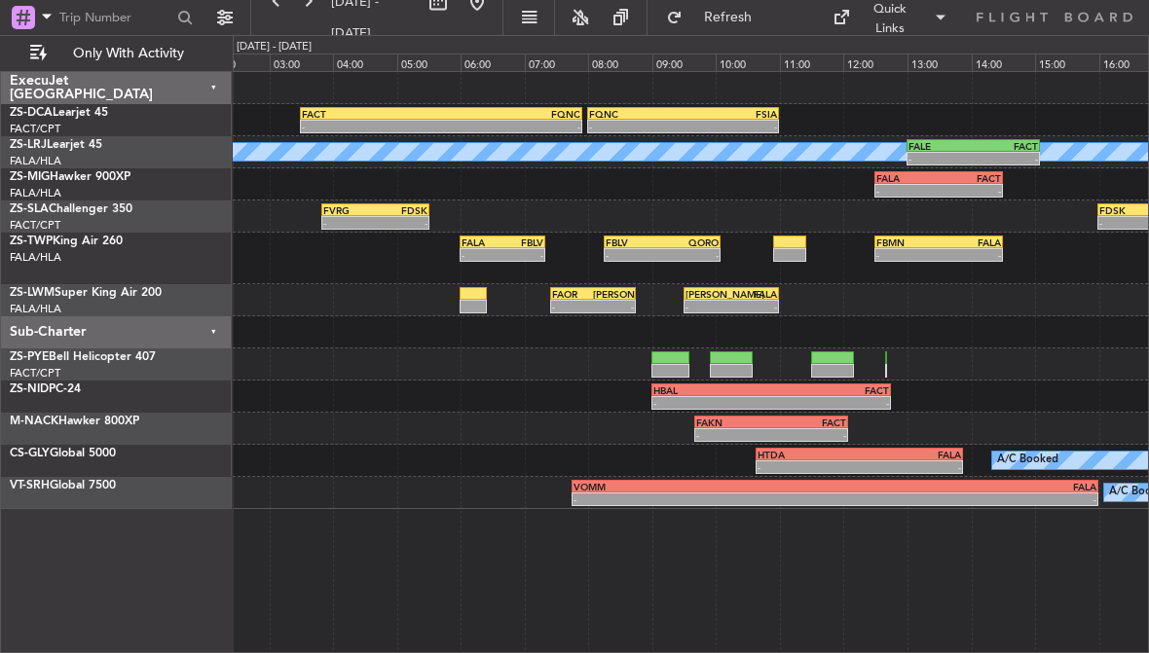
click at [681, 250] on div "-" at bounding box center [690, 255] width 56 height 12
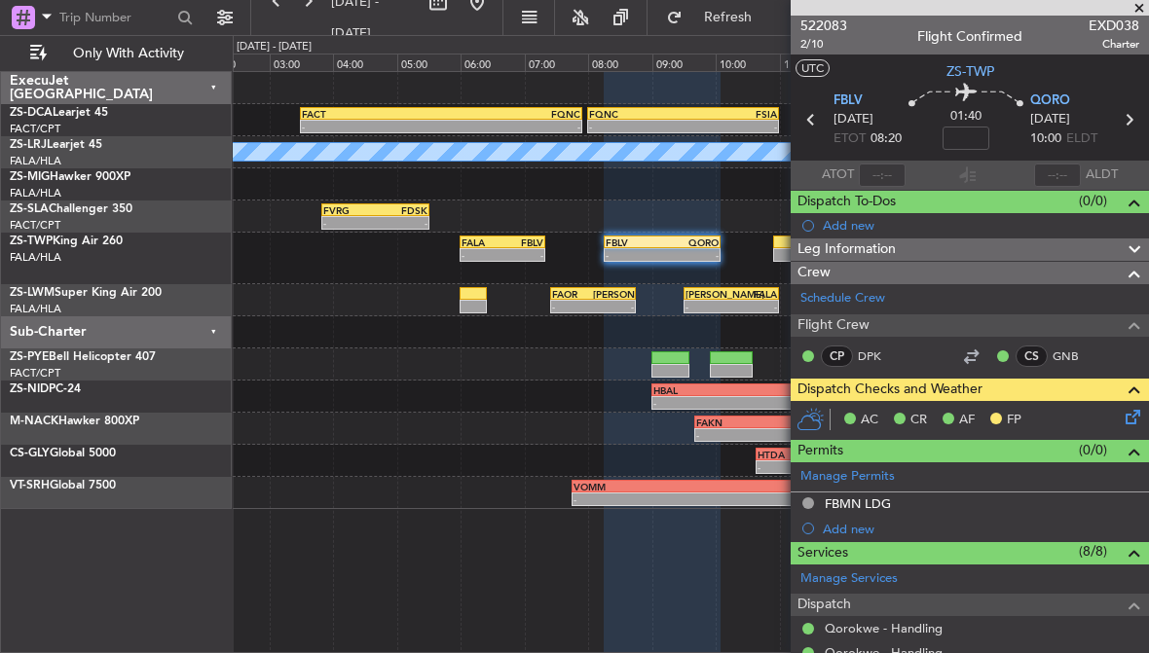
click at [1143, 2] on span at bounding box center [1138, 9] width 19 height 18
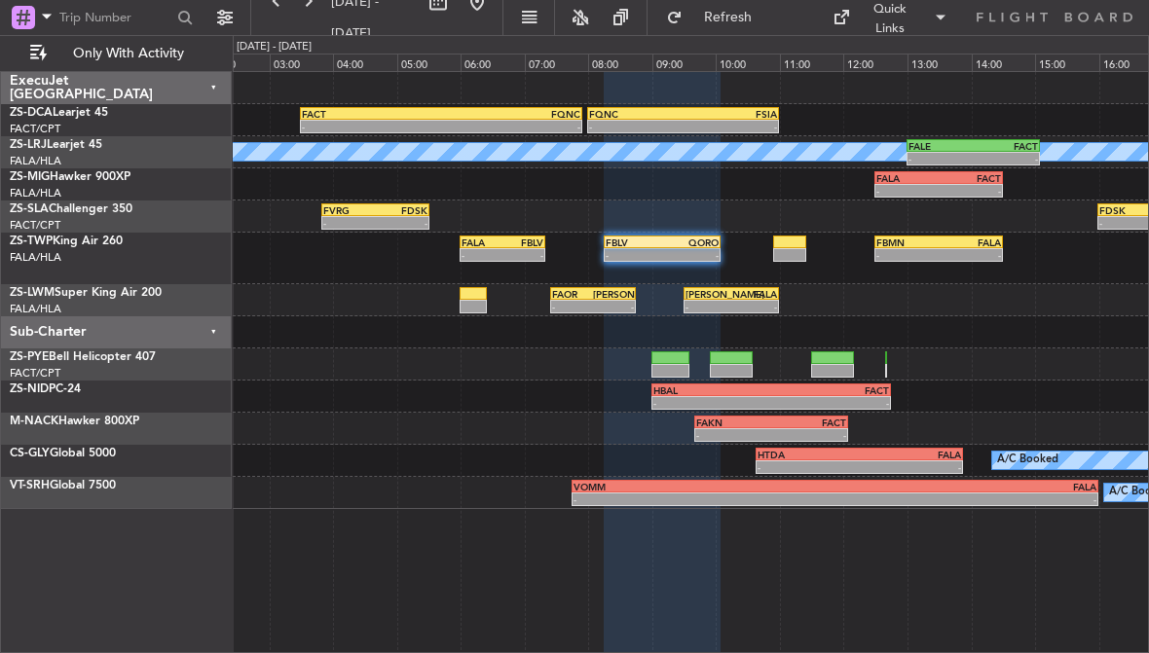
type input "0"
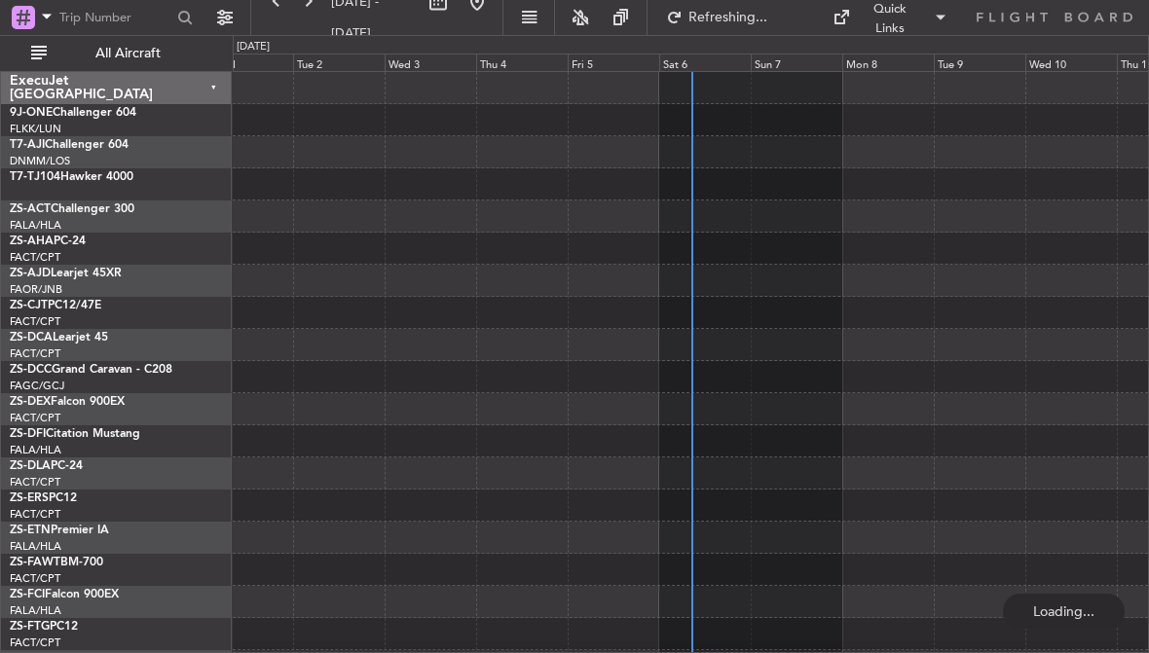
click at [700, 63] on div "Sat 6" at bounding box center [705, 63] width 92 height 18
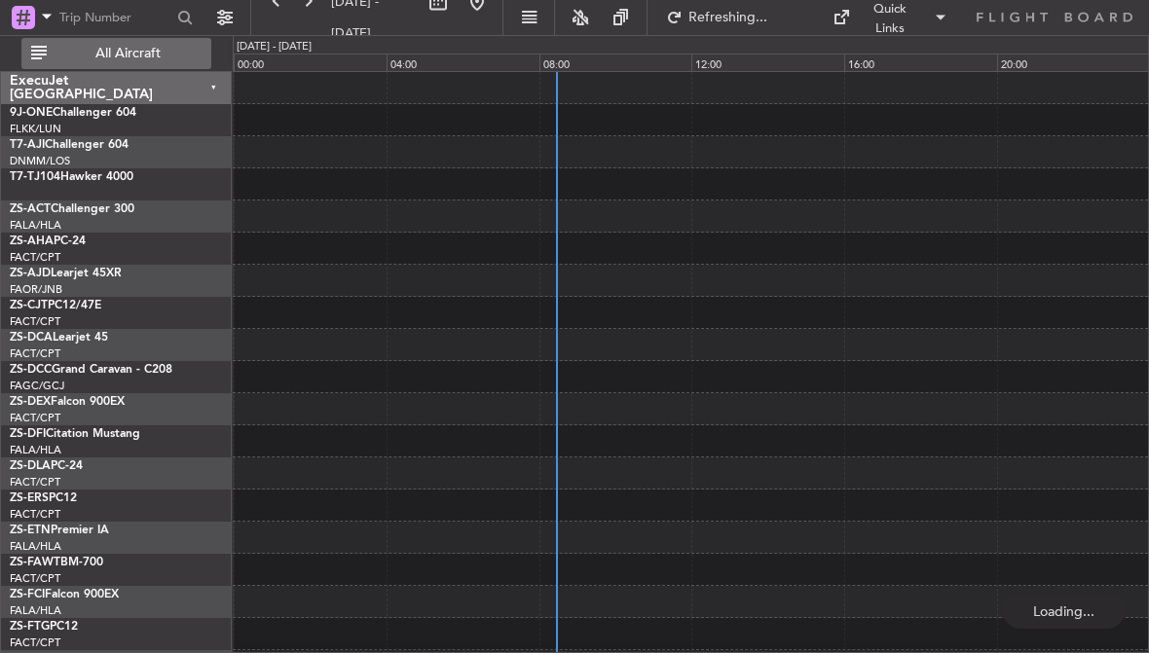
click at [176, 63] on button "All Aircraft" at bounding box center [116, 53] width 190 height 31
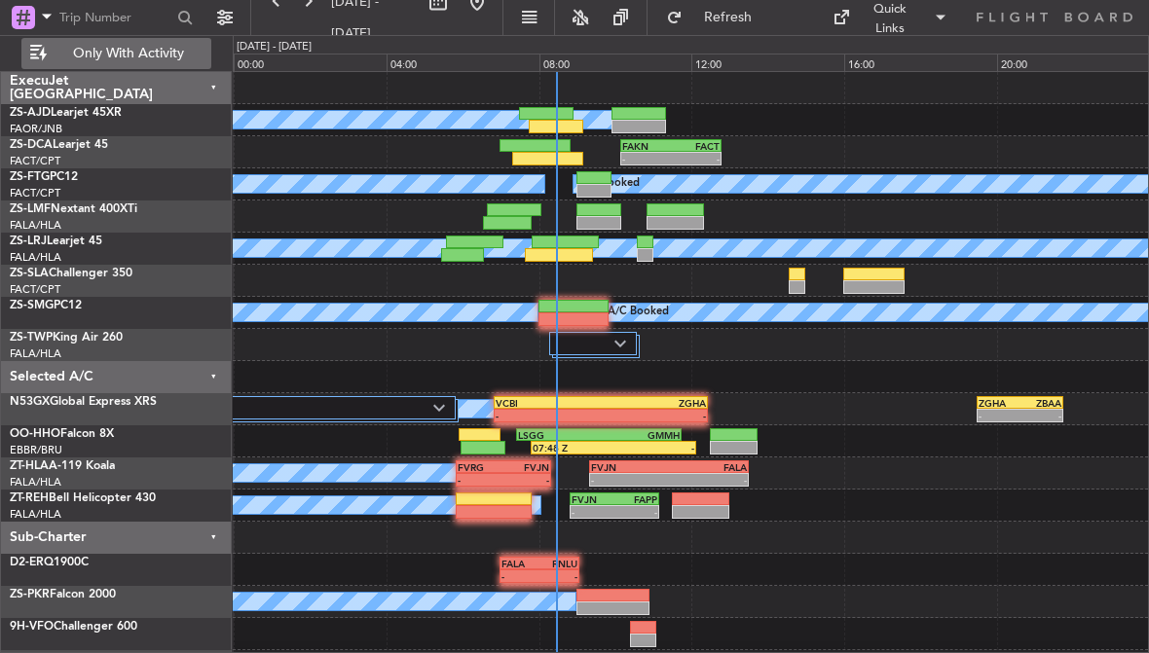
click at [624, 342] on img at bounding box center [620, 344] width 12 height 8
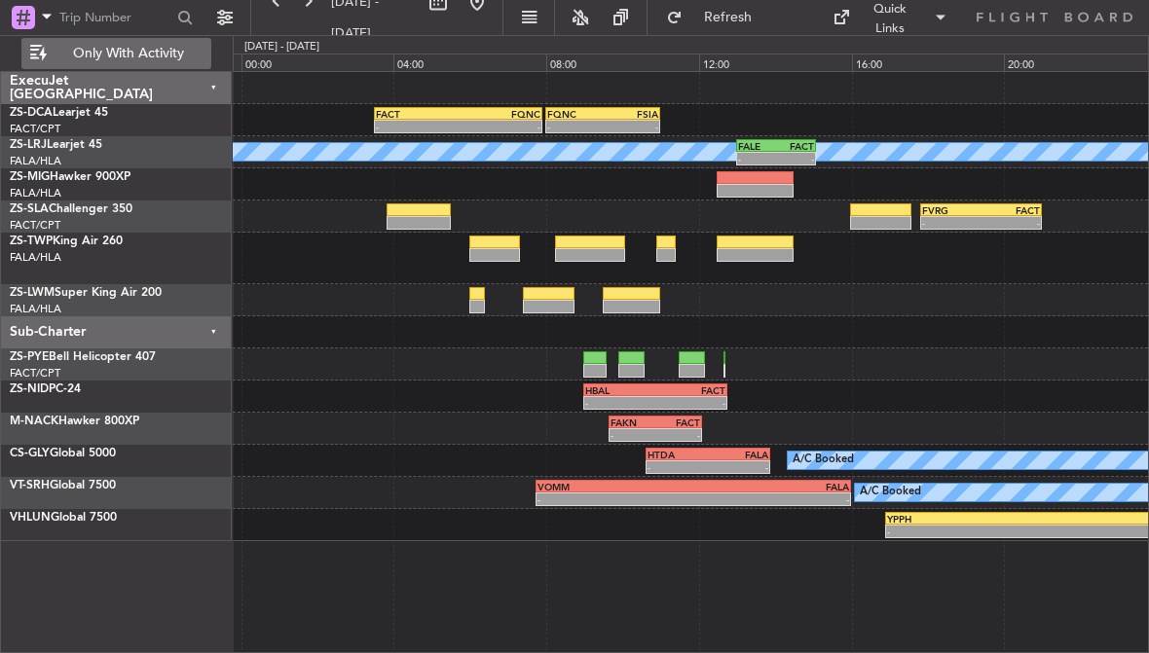
click at [508, 256] on div at bounding box center [495, 255] width 52 height 14
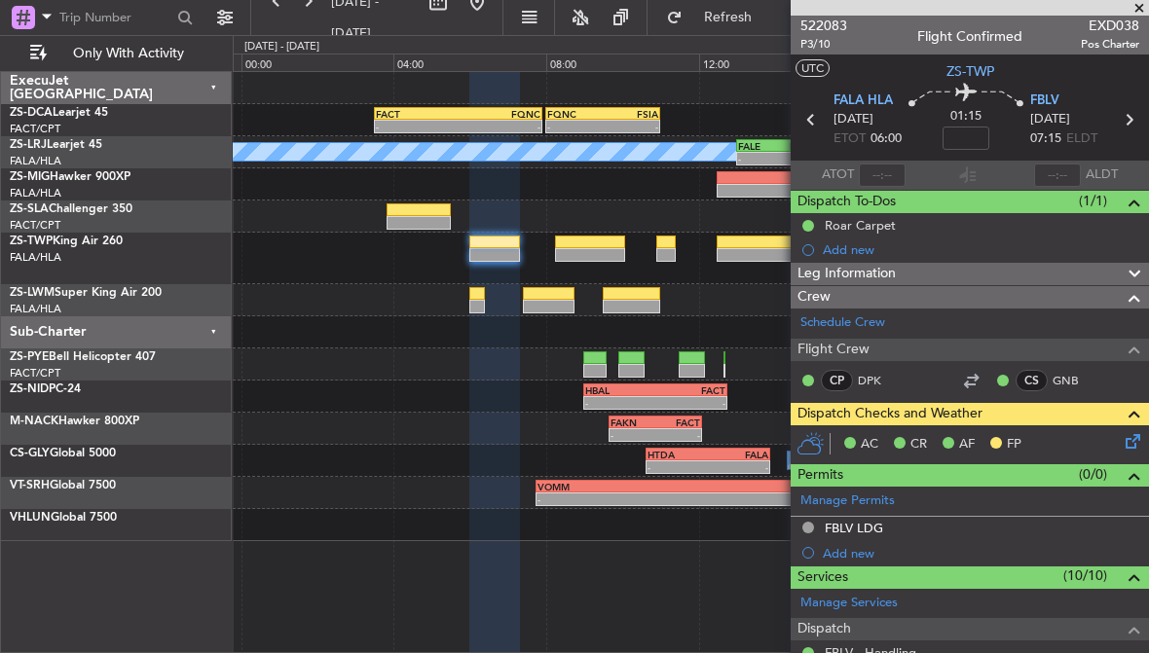
click at [1139, 11] on span at bounding box center [1138, 9] width 19 height 18
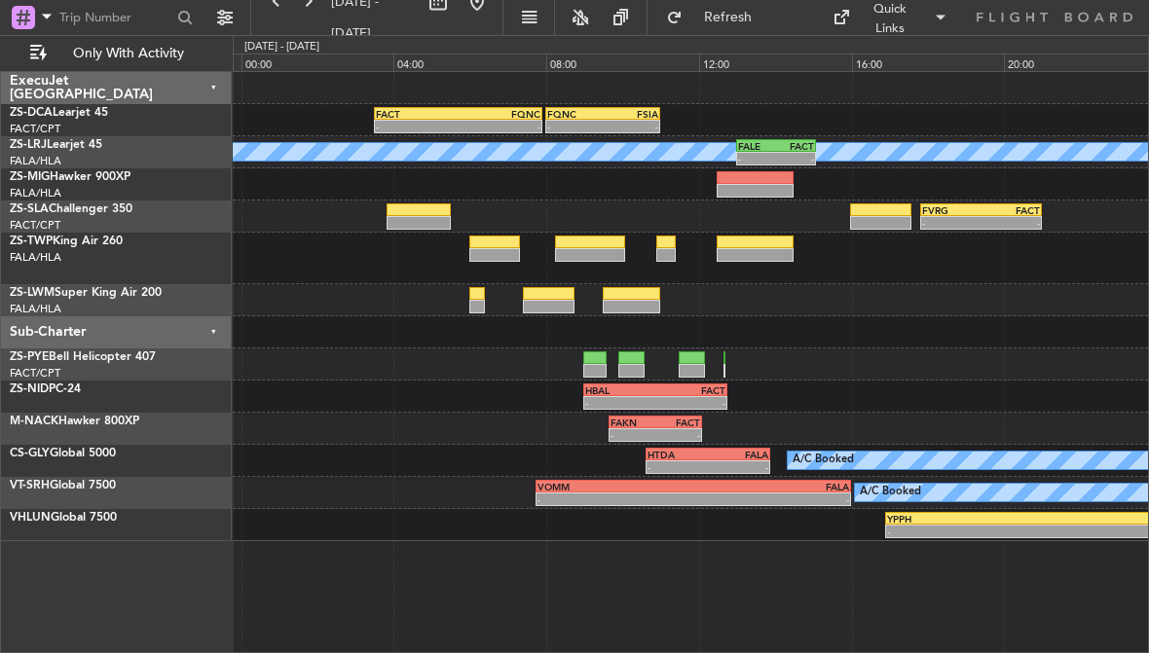
click at [997, 220] on div "-" at bounding box center [1010, 223] width 58 height 12
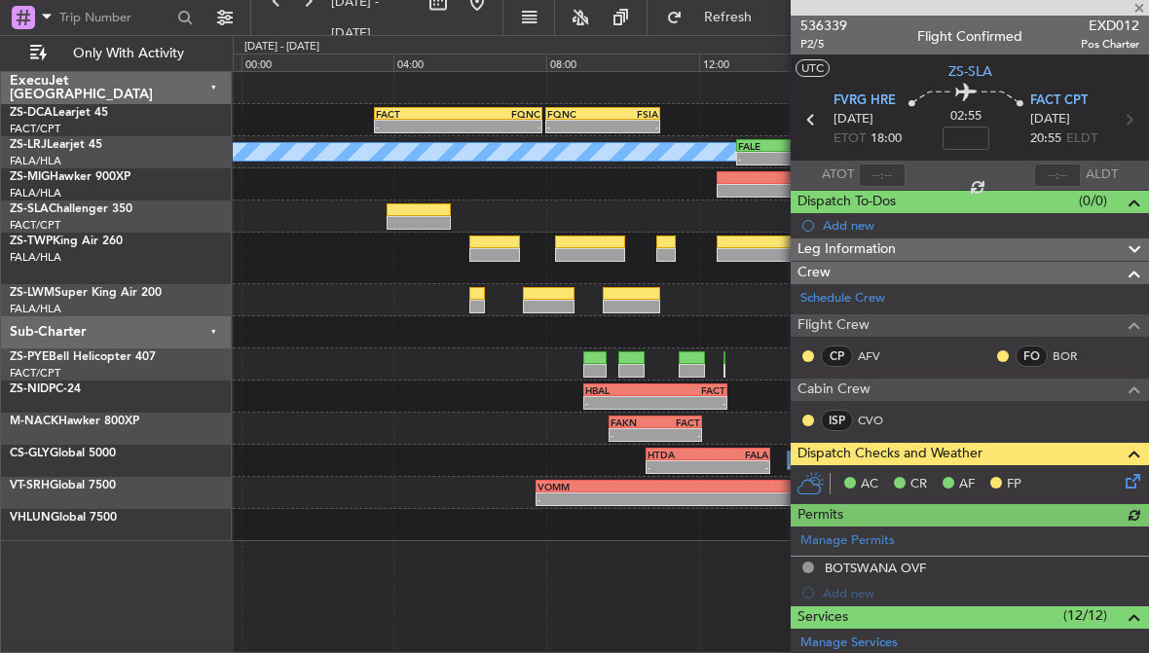
click at [1134, 411] on div "ISP CVO" at bounding box center [969, 421] width 350 height 33
click at [1004, 355] on button at bounding box center [1003, 356] width 12 height 12
click at [812, 420] on button at bounding box center [808, 421] width 12 height 12
click at [811, 354] on button at bounding box center [808, 356] width 12 height 12
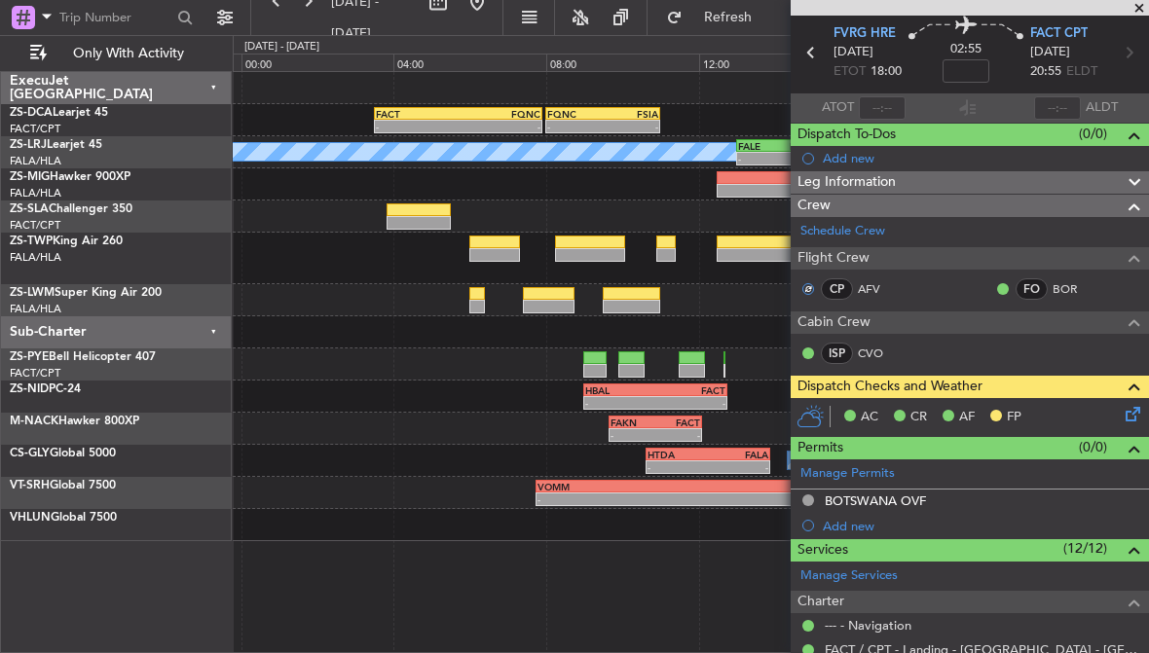
click at [1137, 409] on icon at bounding box center [1129, 411] width 16 height 16
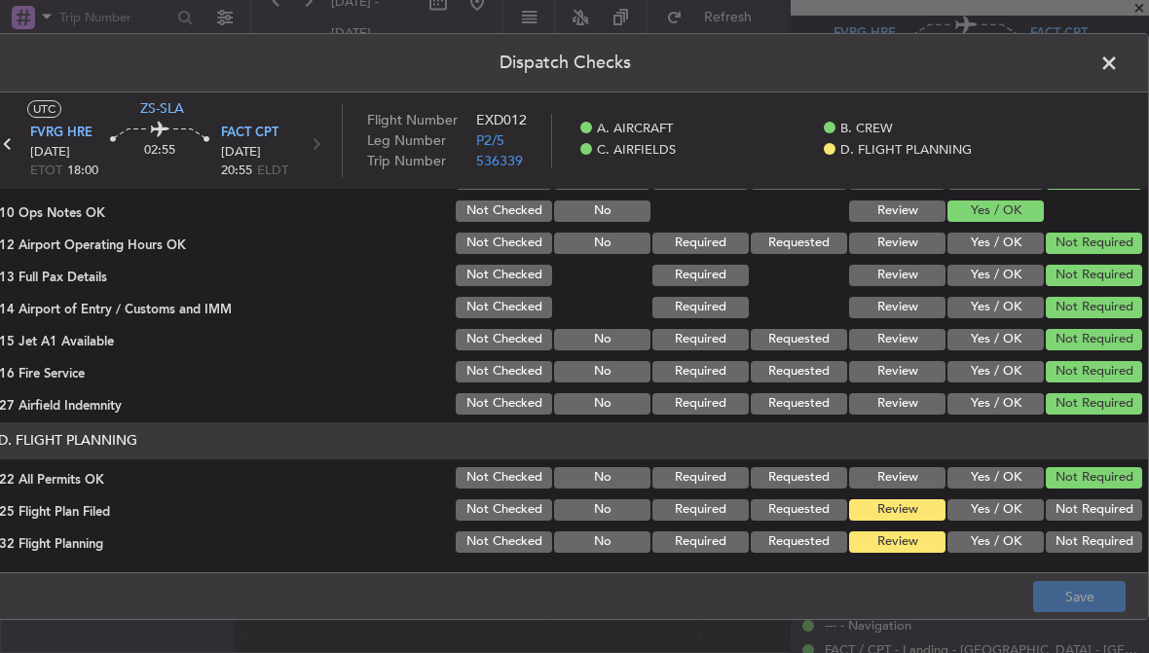
scroll to position [502, 0]
click at [1010, 543] on button "Yes / OK" at bounding box center [995, 542] width 96 height 21
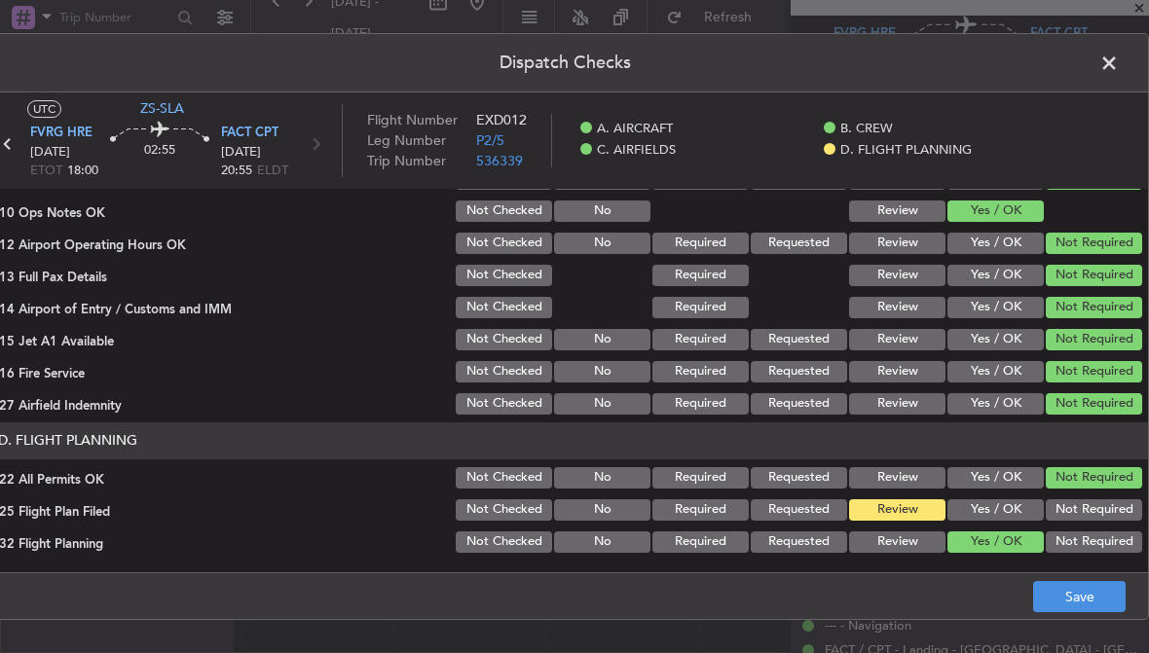
click at [1005, 514] on button "Yes / OK" at bounding box center [995, 509] width 96 height 21
click at [1079, 603] on button "Save" at bounding box center [1079, 596] width 92 height 31
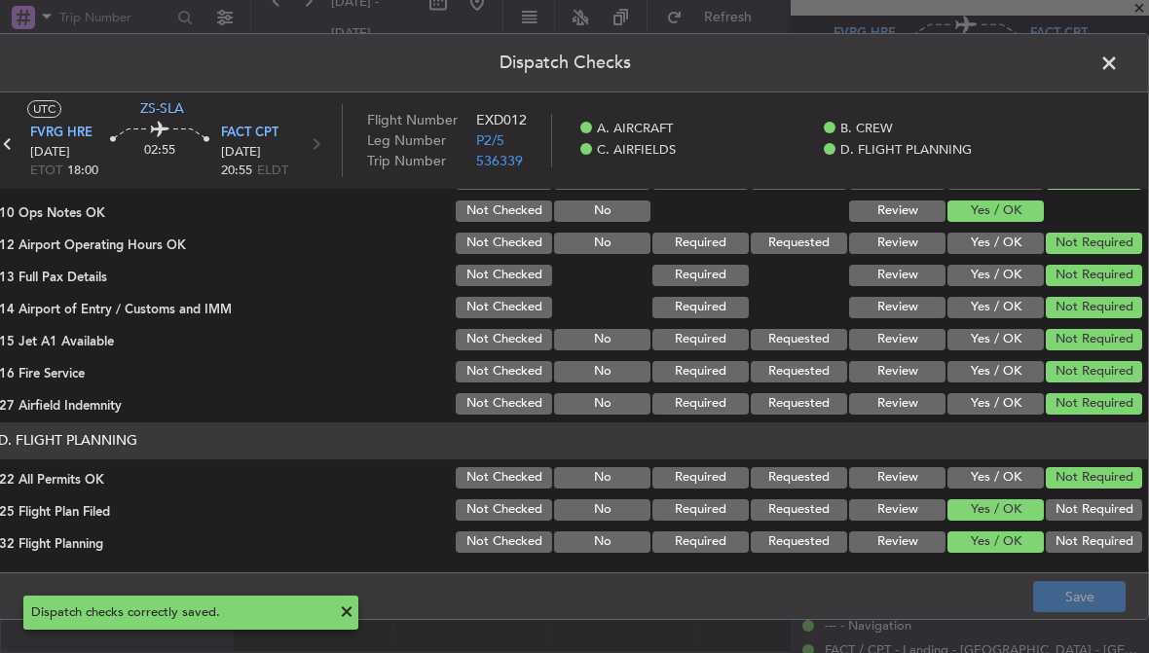
click at [1119, 69] on span at bounding box center [1119, 68] width 0 height 39
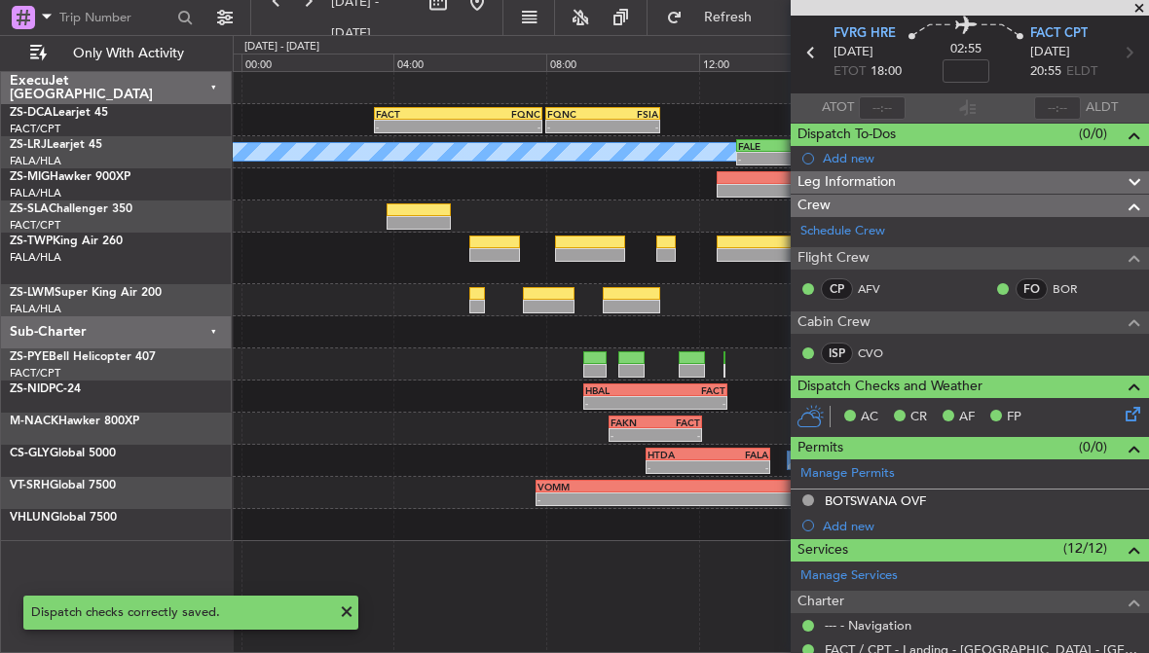
click at [1137, 11] on span at bounding box center [1138, 9] width 19 height 18
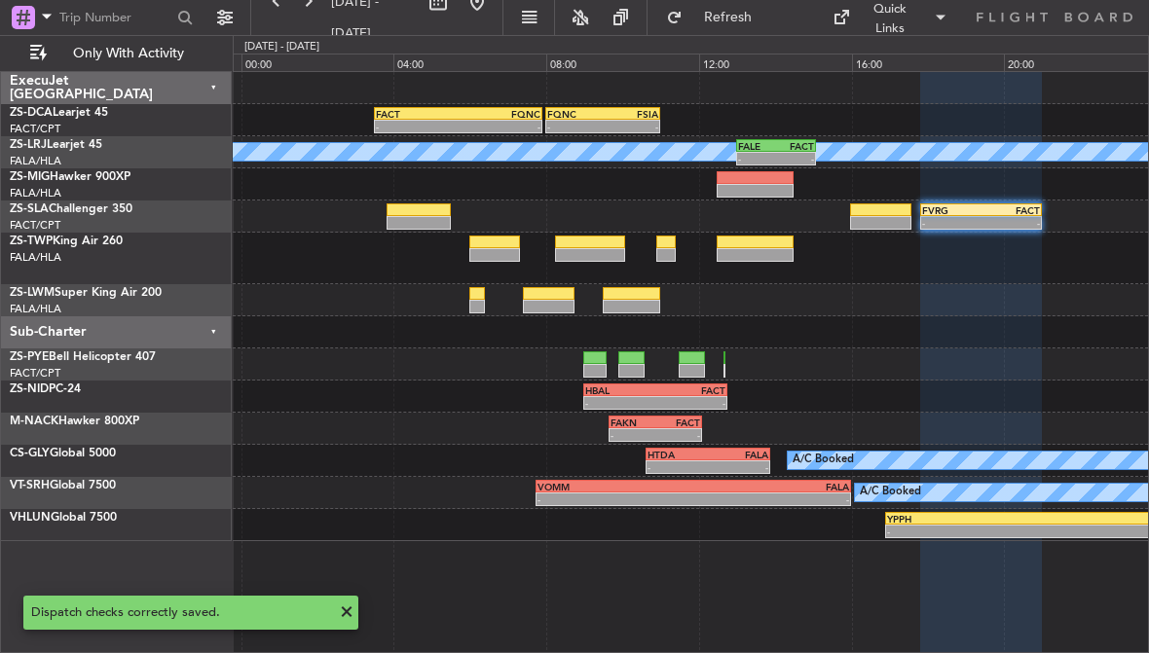
scroll to position [0, 0]
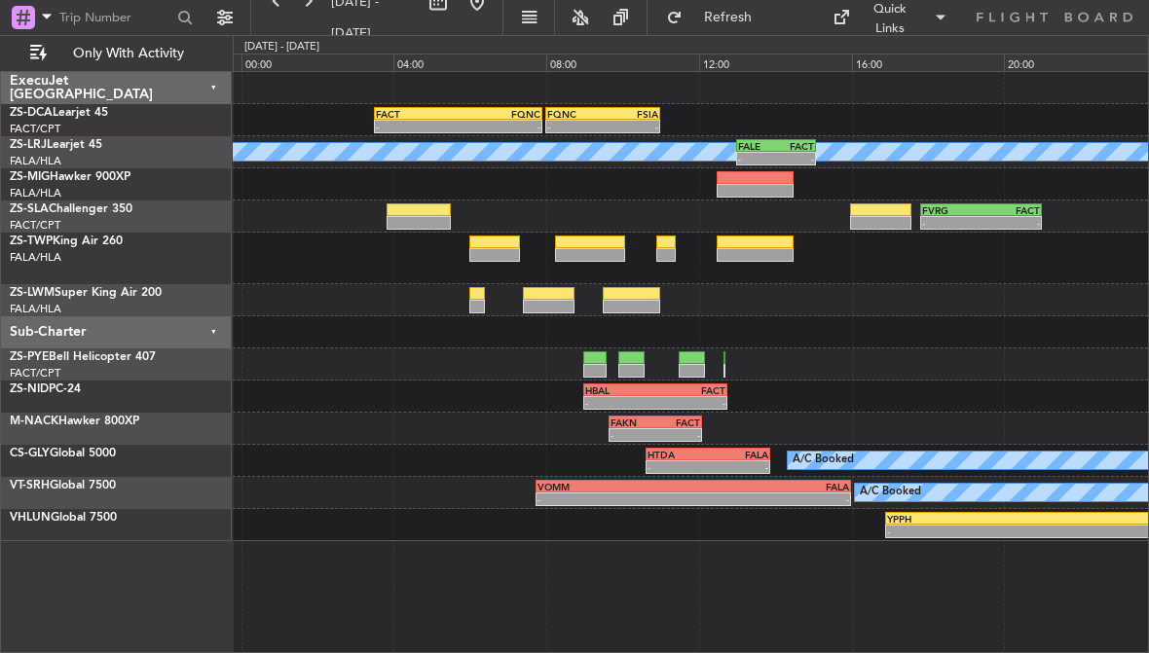
click at [889, 208] on div at bounding box center [880, 210] width 61 height 14
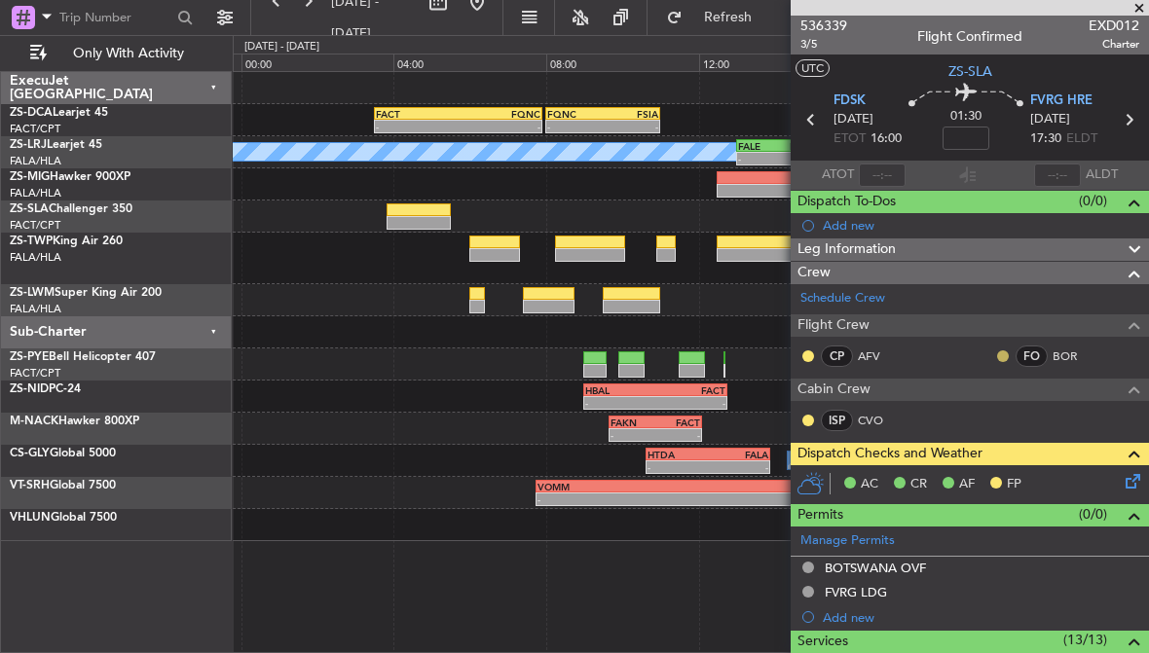
click at [999, 357] on button at bounding box center [1003, 356] width 12 height 12
click at [810, 423] on button at bounding box center [808, 421] width 12 height 12
click at [805, 351] on button at bounding box center [808, 356] width 12 height 12
click at [846, 410] on div "ISP" at bounding box center [837, 420] width 32 height 21
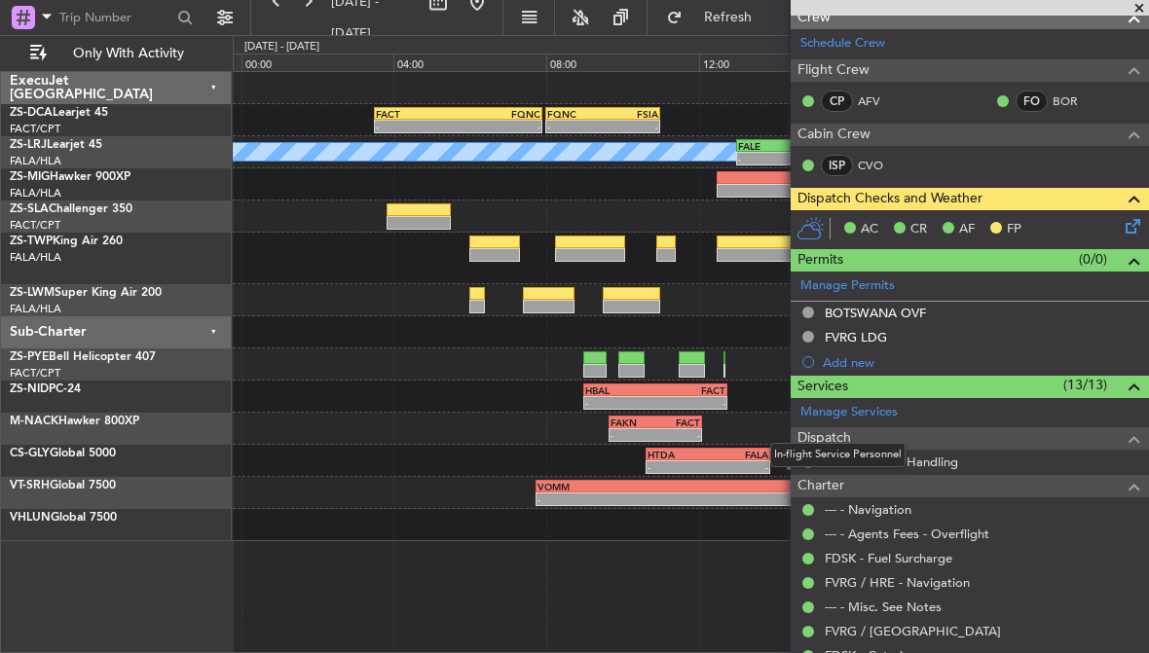
scroll to position [260, 0]
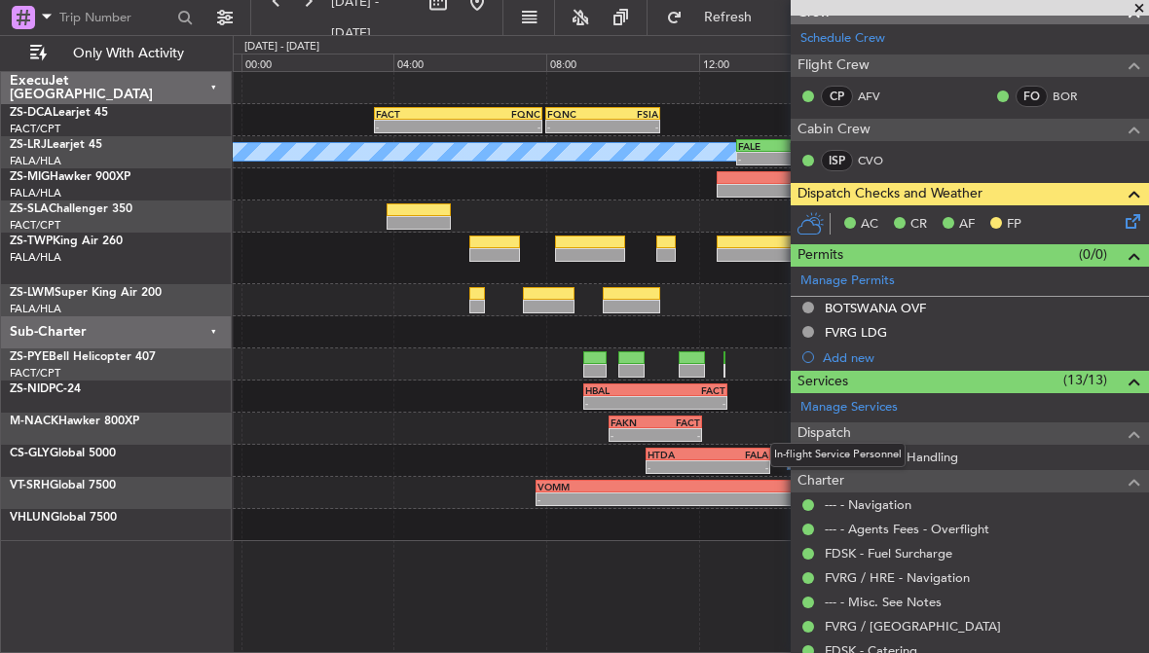
click at [1134, 216] on icon at bounding box center [1129, 218] width 16 height 16
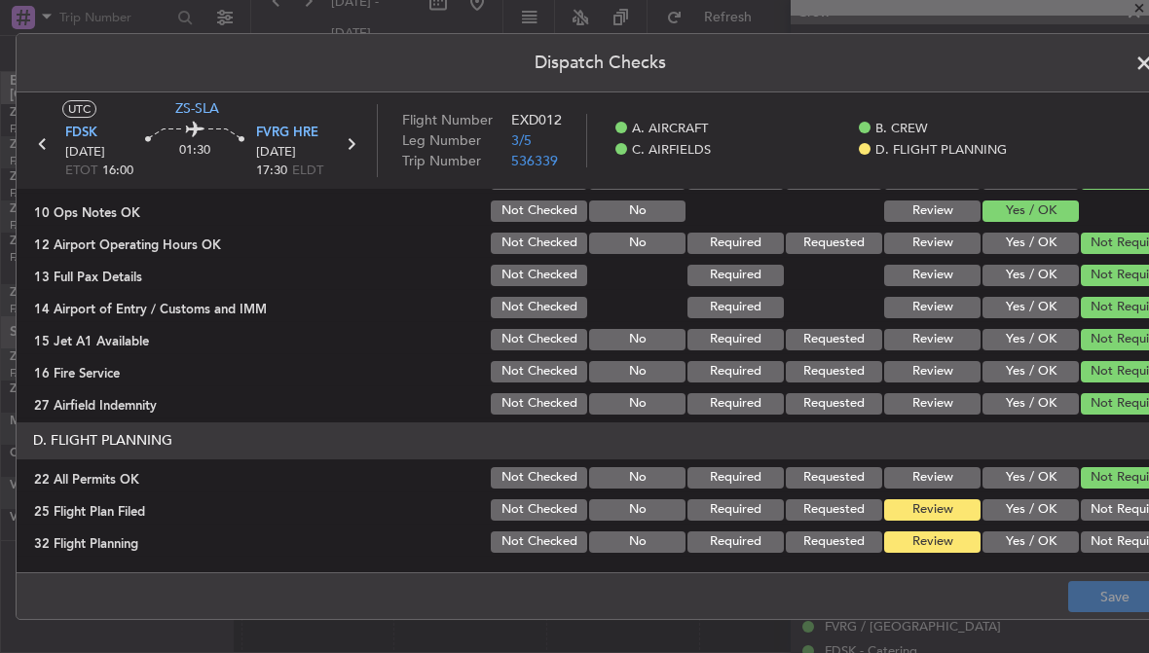
scroll to position [502, 0]
click at [1048, 547] on button "Yes / OK" at bounding box center [1030, 542] width 96 height 21
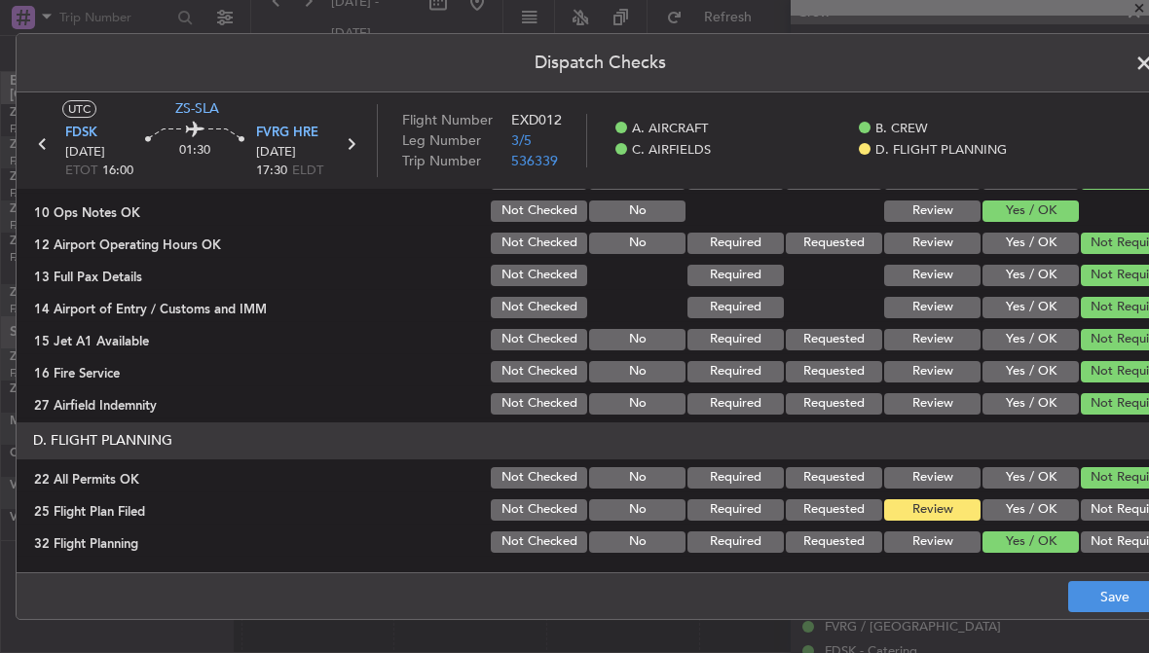
click at [1047, 517] on button "Yes / OK" at bounding box center [1030, 509] width 96 height 21
click at [1087, 592] on button "Save" at bounding box center [1114, 596] width 92 height 31
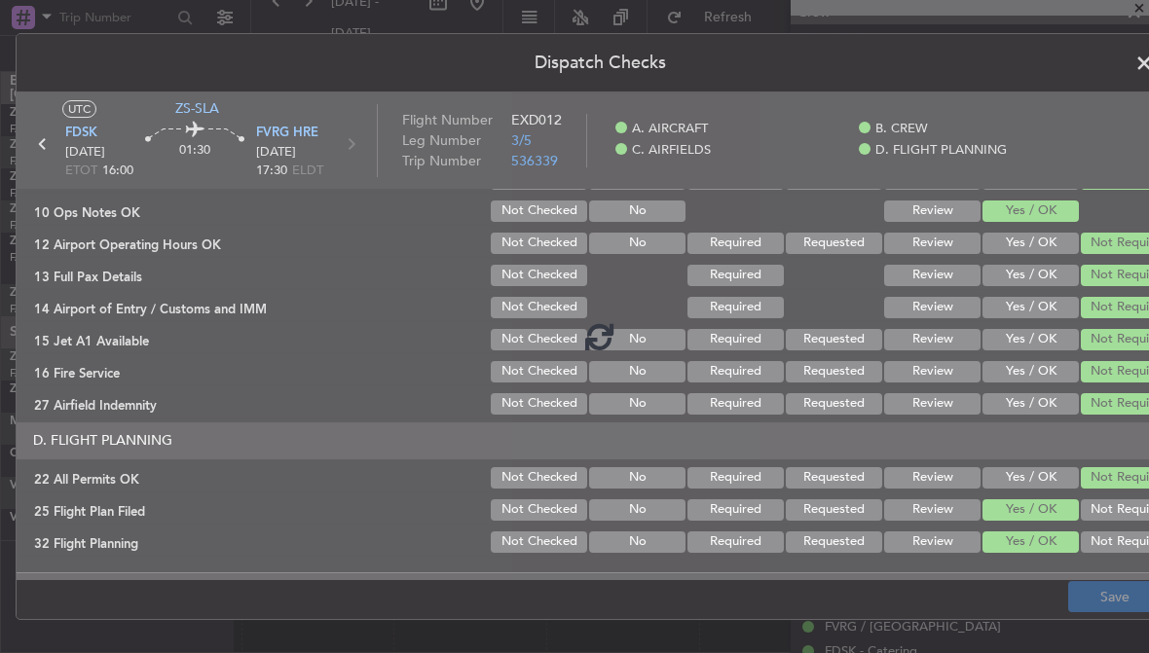
click at [1045, 118] on div at bounding box center [600, 336] width 1166 height 489
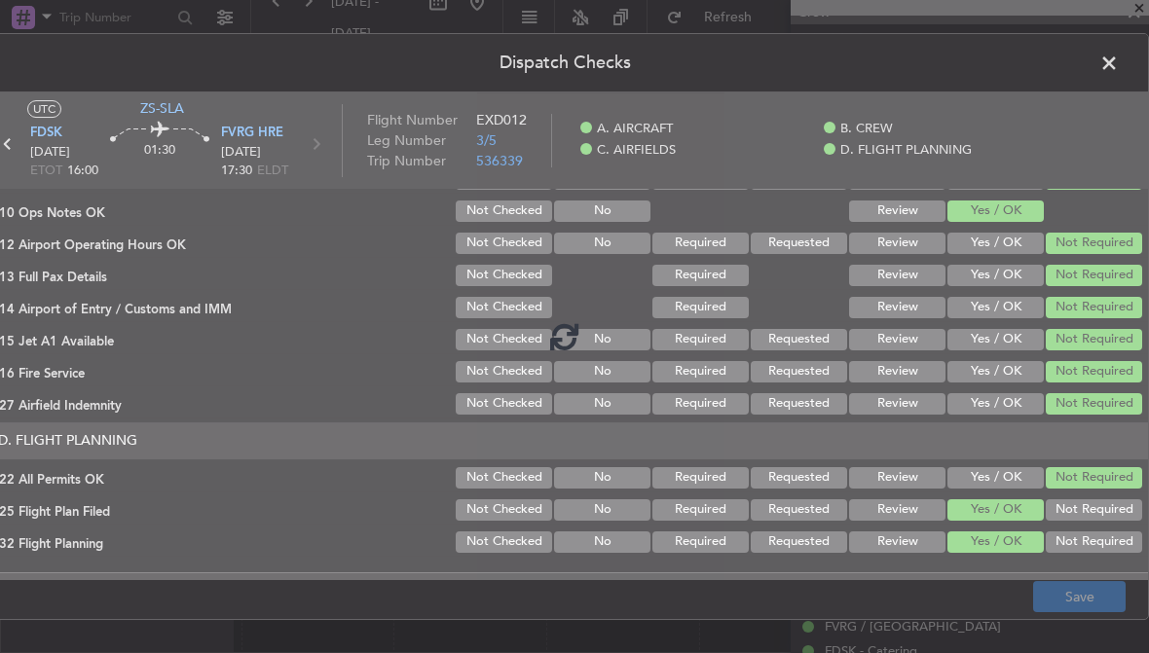
scroll to position [0, 35]
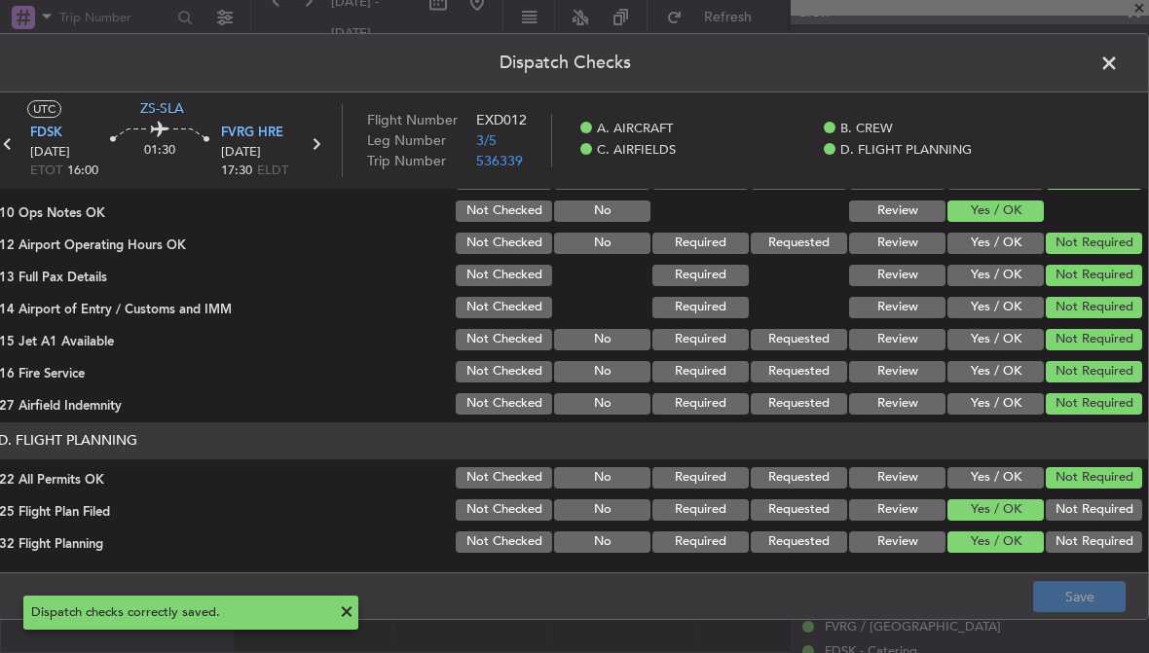
click at [1119, 62] on span at bounding box center [1119, 68] width 0 height 39
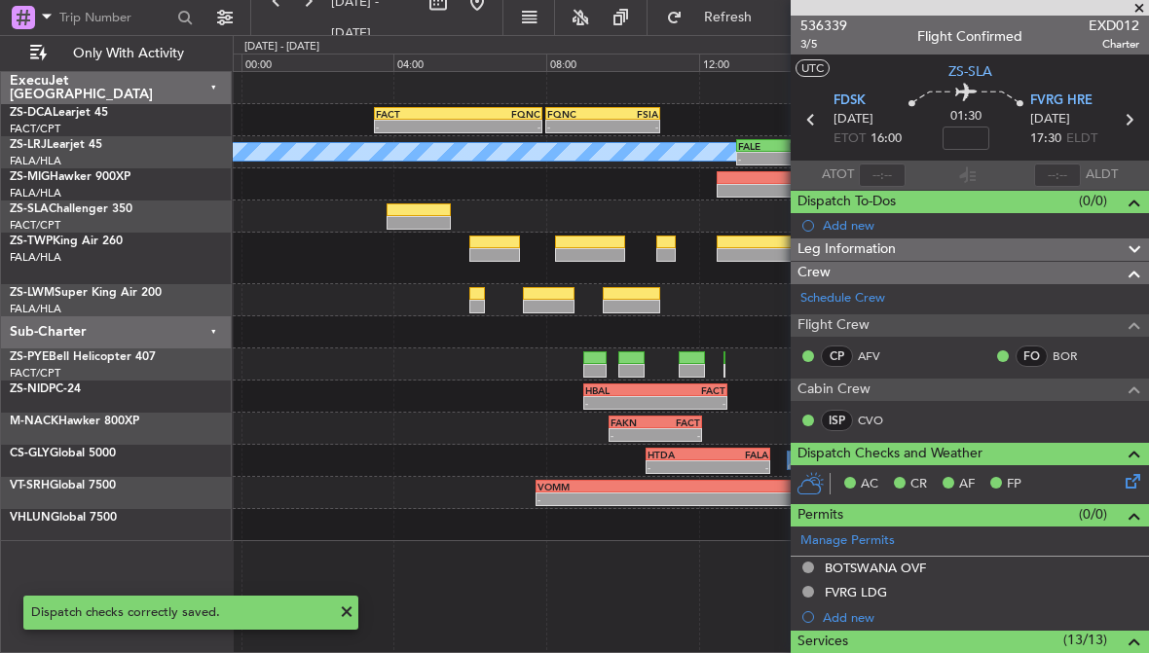
scroll to position [0, 0]
click at [1147, 5] on span at bounding box center [1138, 9] width 19 height 18
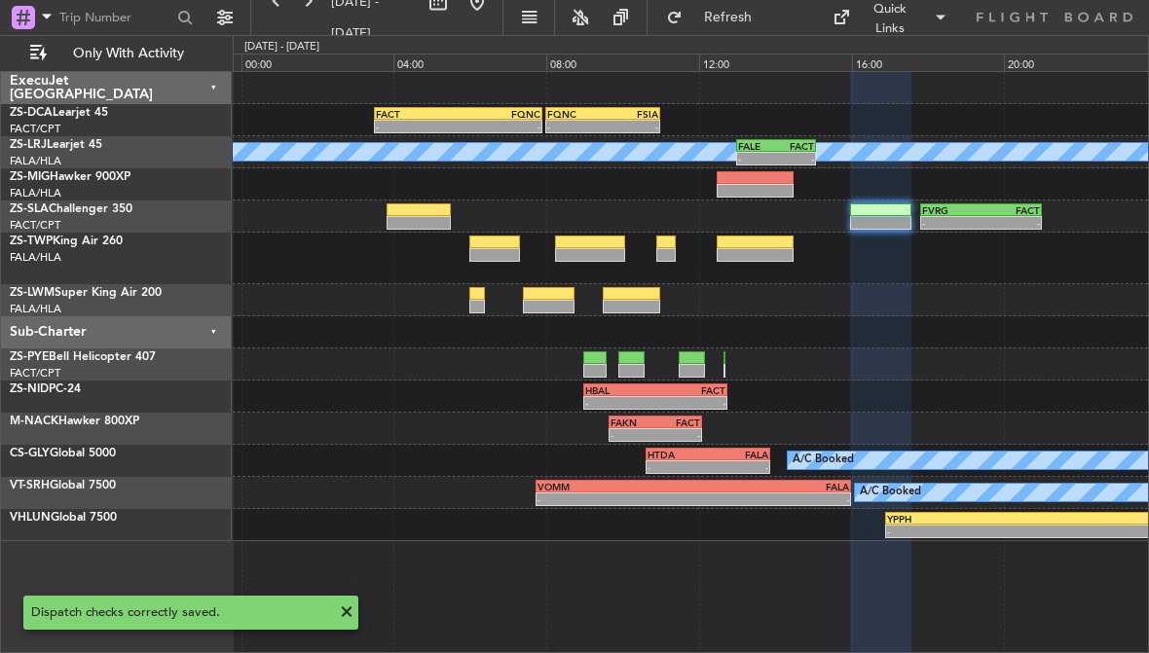
type input "0"
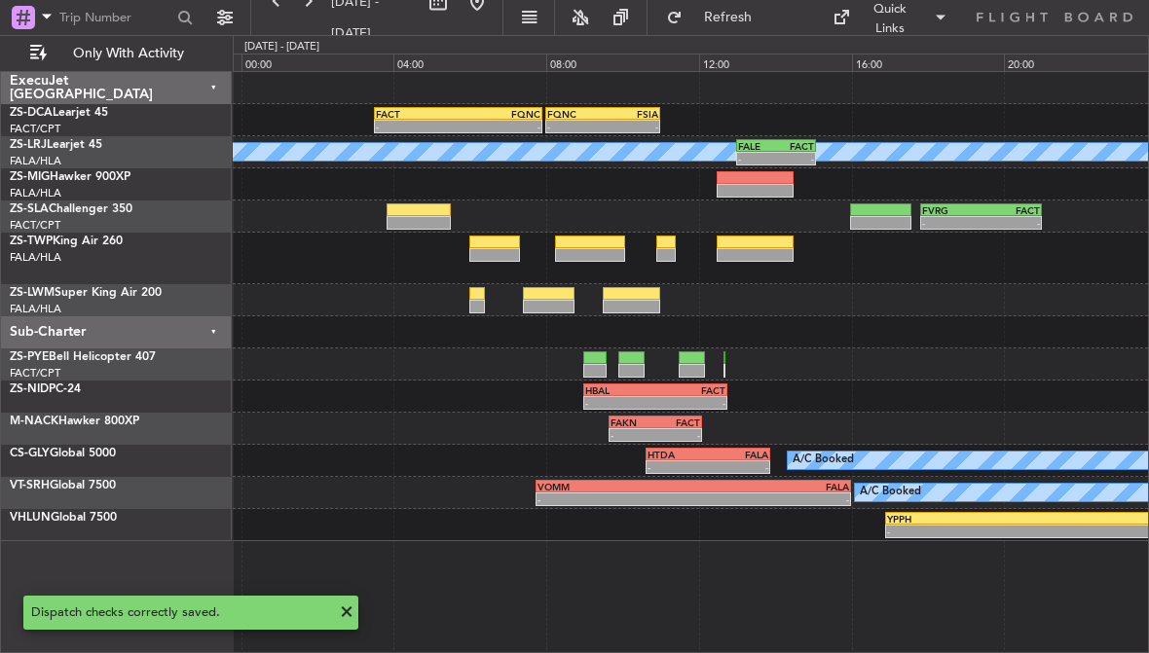
click at [1138, 0] on div "Quick Links" at bounding box center [966, 17] width 365 height 35
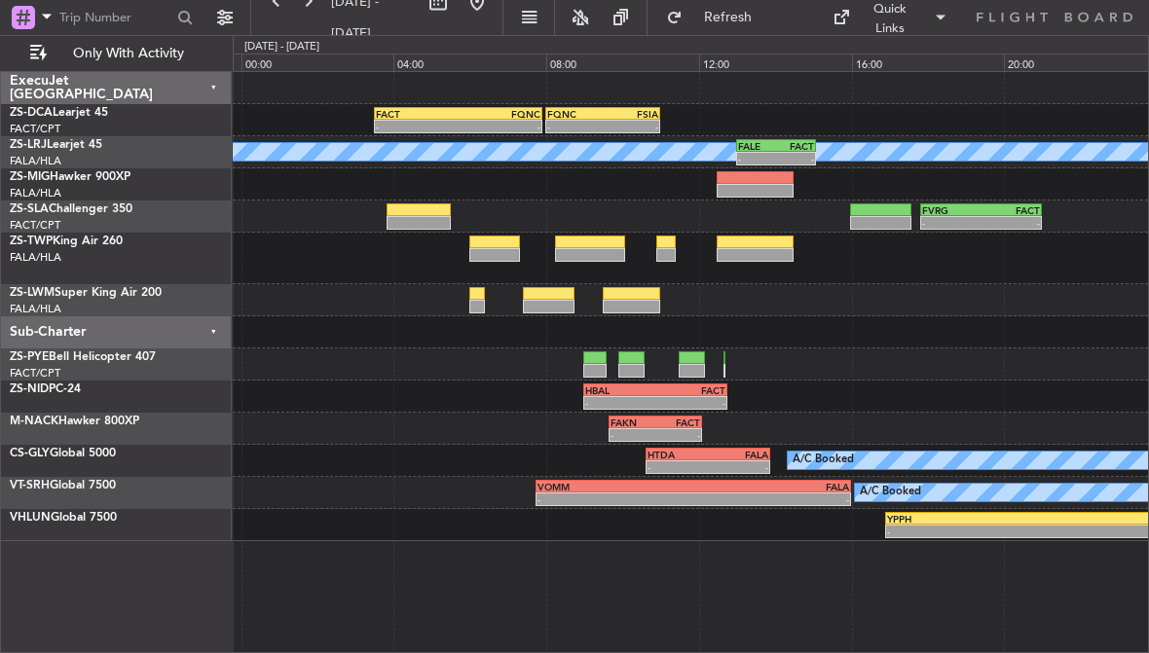
click at [416, 222] on div at bounding box center [418, 223] width 64 height 14
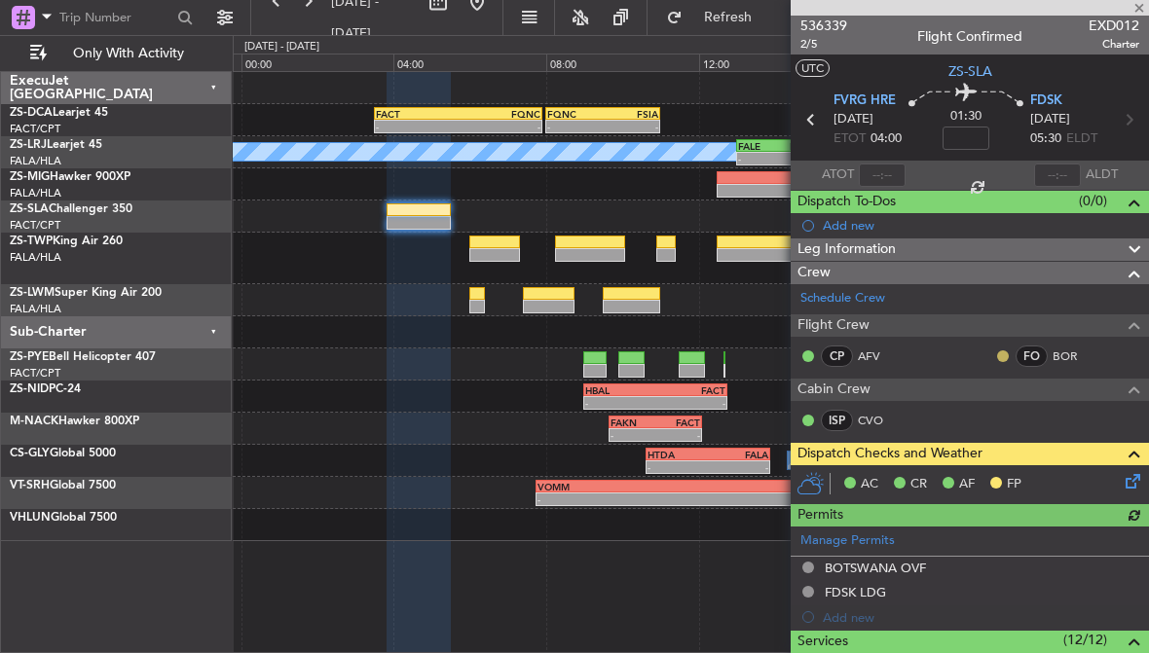
click at [1002, 350] on button at bounding box center [1003, 356] width 12 height 12
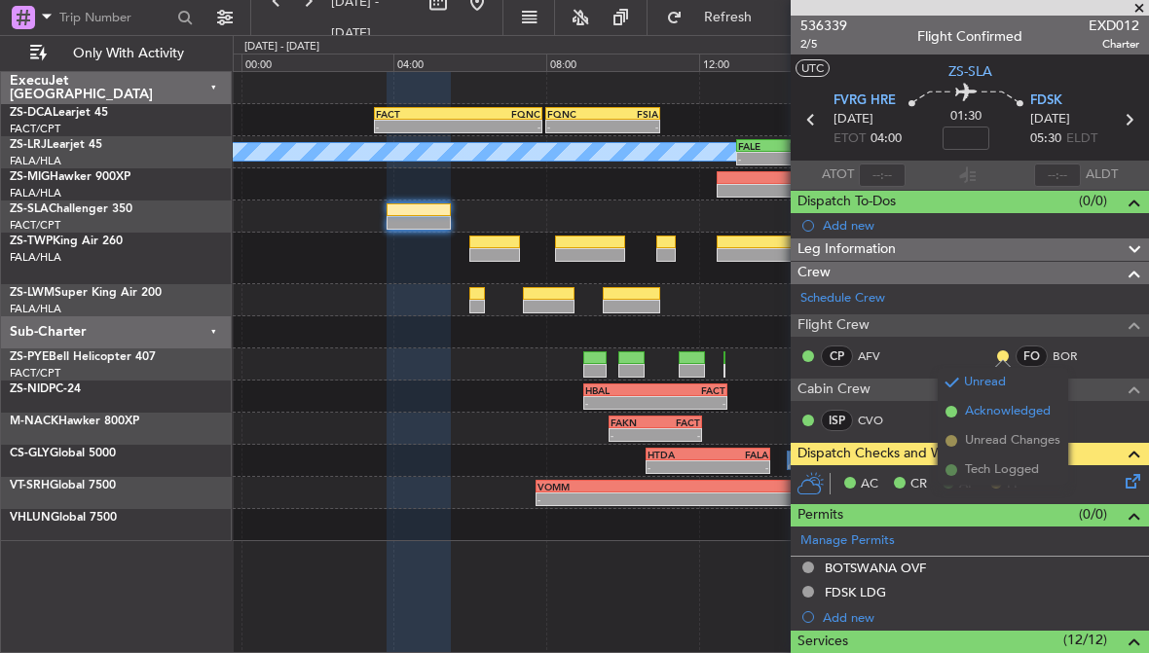
click at [1040, 411] on span "Acknowledged" at bounding box center [1008, 411] width 86 height 19
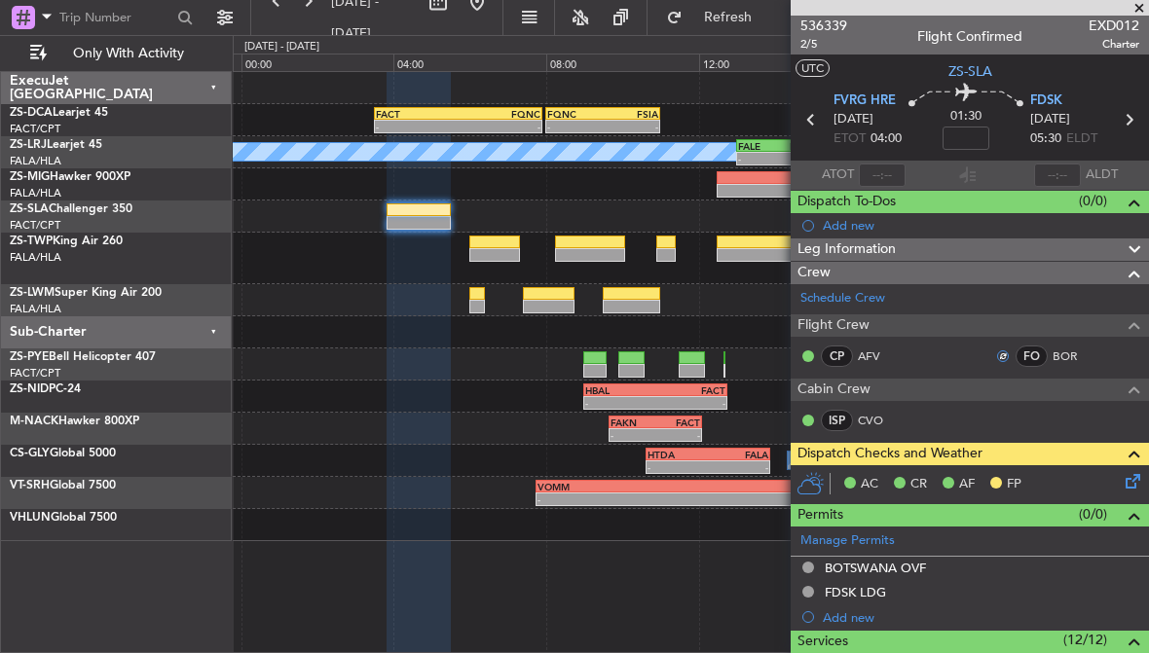
click at [1137, 472] on icon at bounding box center [1129, 478] width 16 height 16
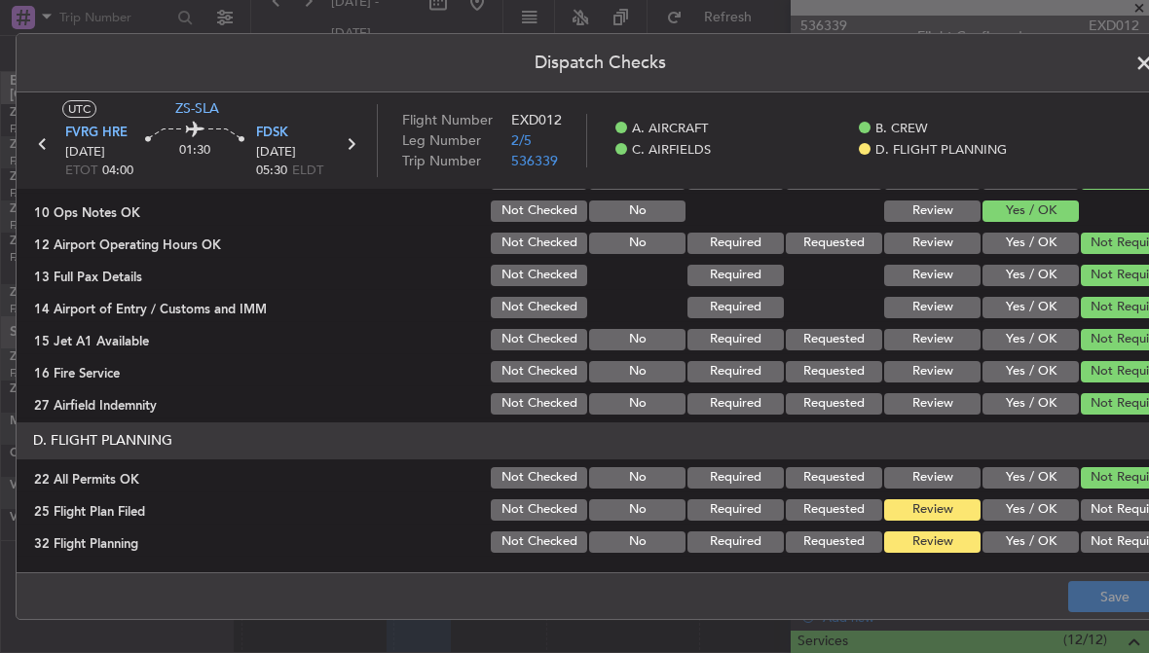
scroll to position [502, 0]
click at [1054, 546] on button "Yes / OK" at bounding box center [1030, 542] width 96 height 21
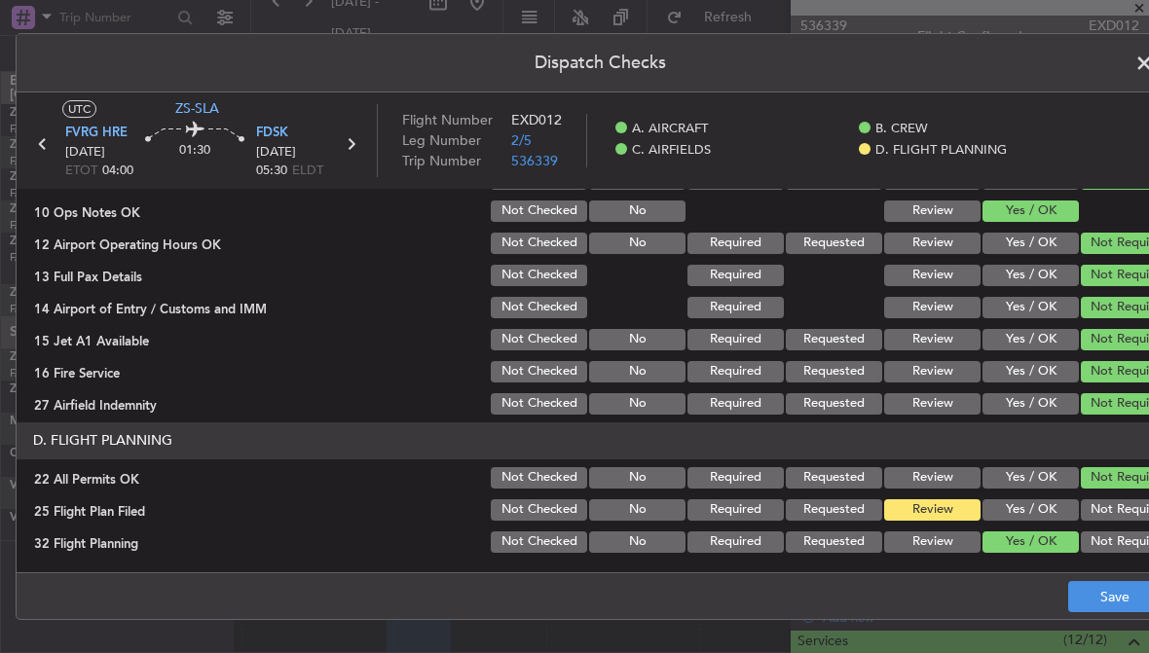
click at [1057, 516] on button "Yes / OK" at bounding box center [1030, 509] width 96 height 21
click at [1098, 589] on button "Save" at bounding box center [1114, 596] width 92 height 31
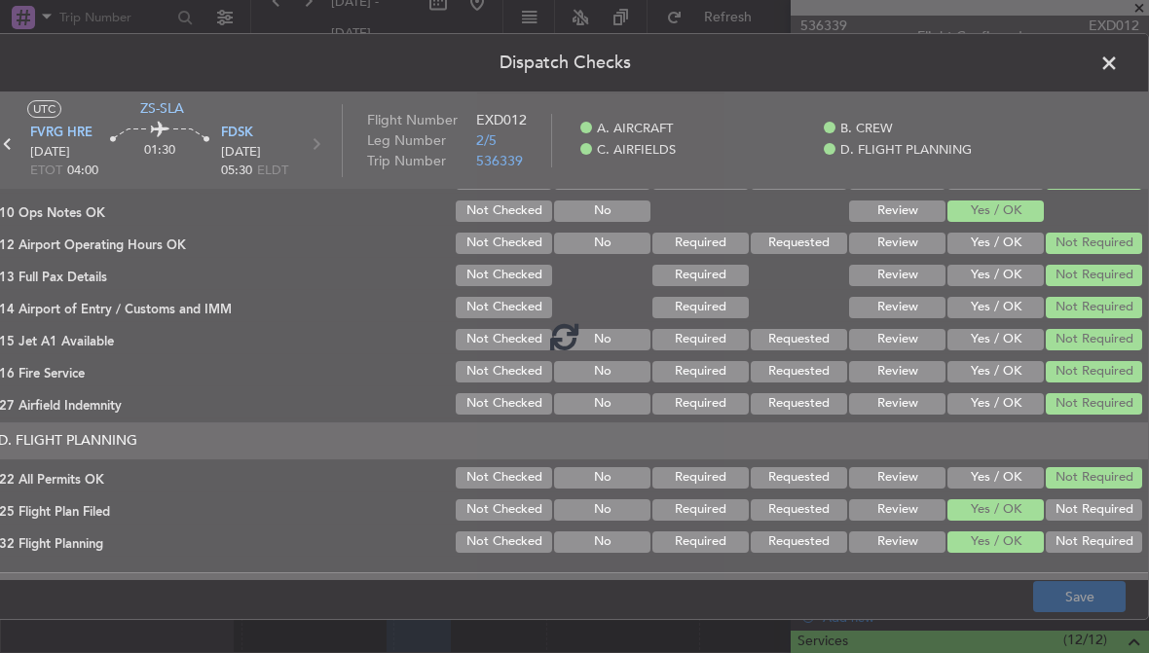
scroll to position [0, 35]
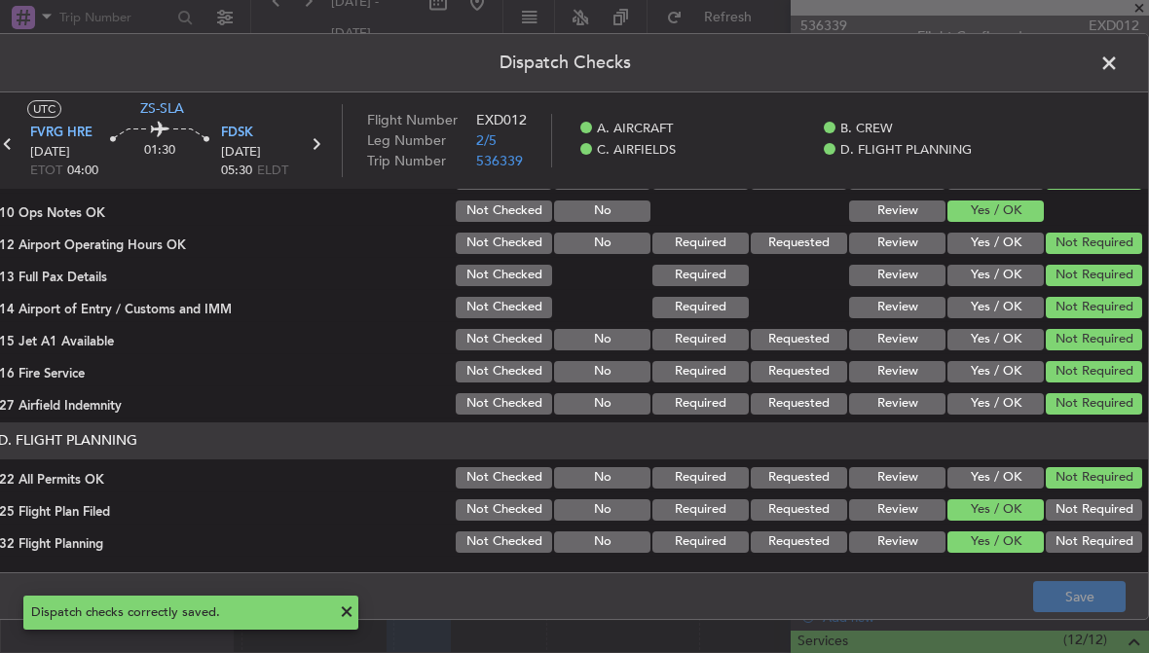
click at [1119, 69] on span at bounding box center [1119, 68] width 0 height 39
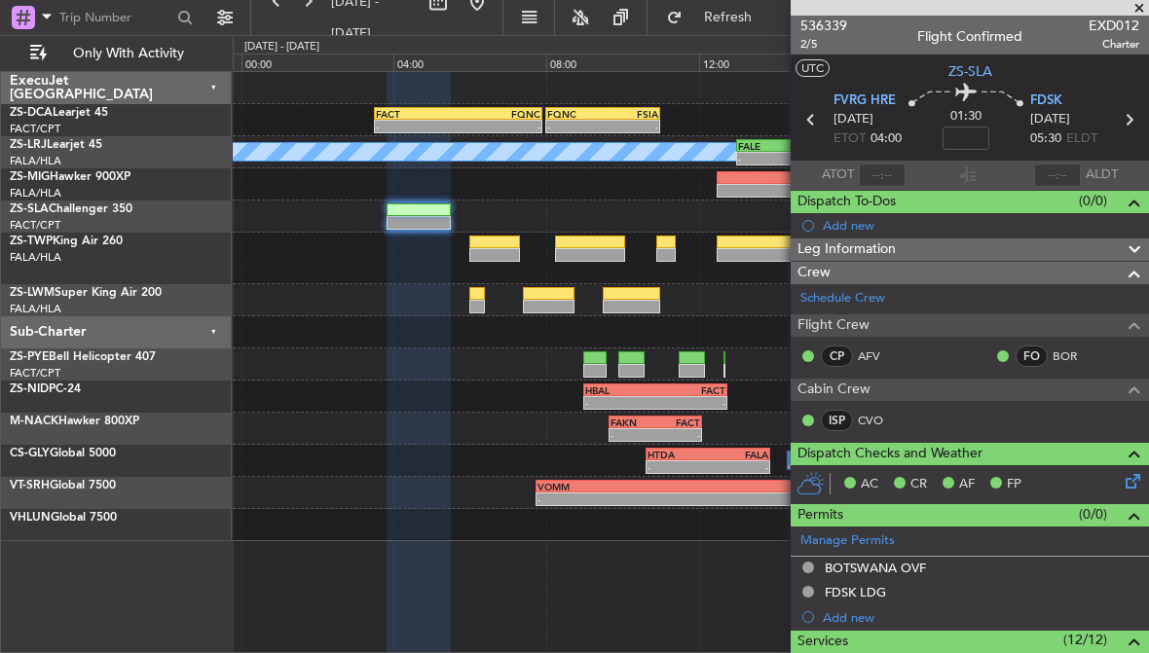
click at [1136, 4] on span at bounding box center [1138, 9] width 19 height 18
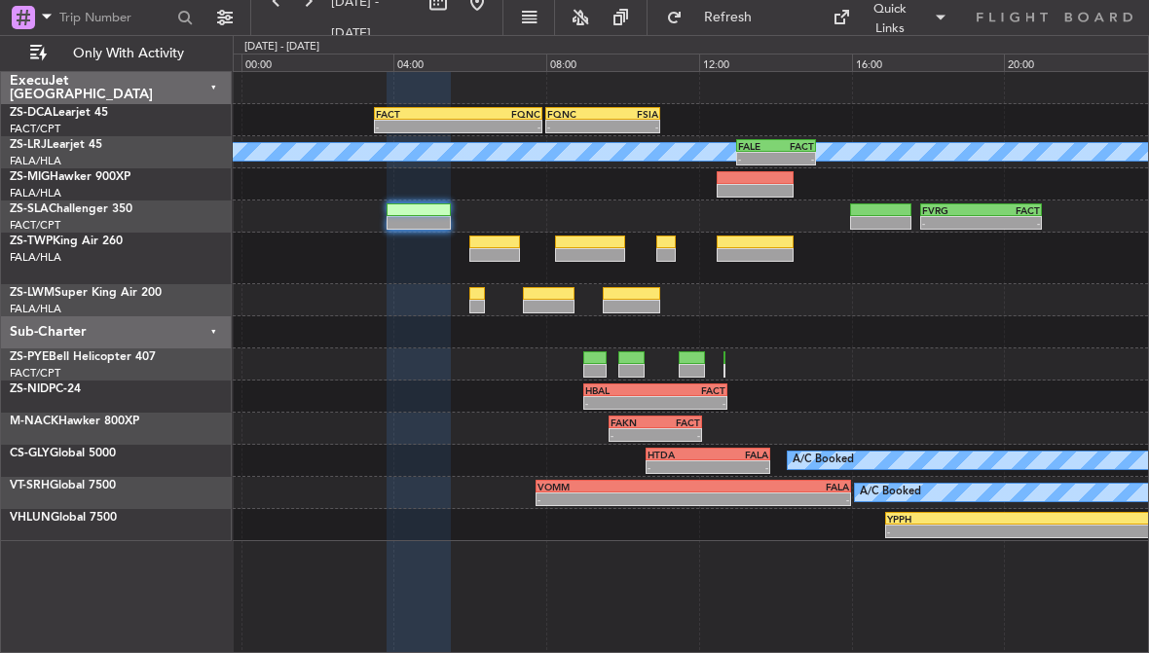
type input "0"
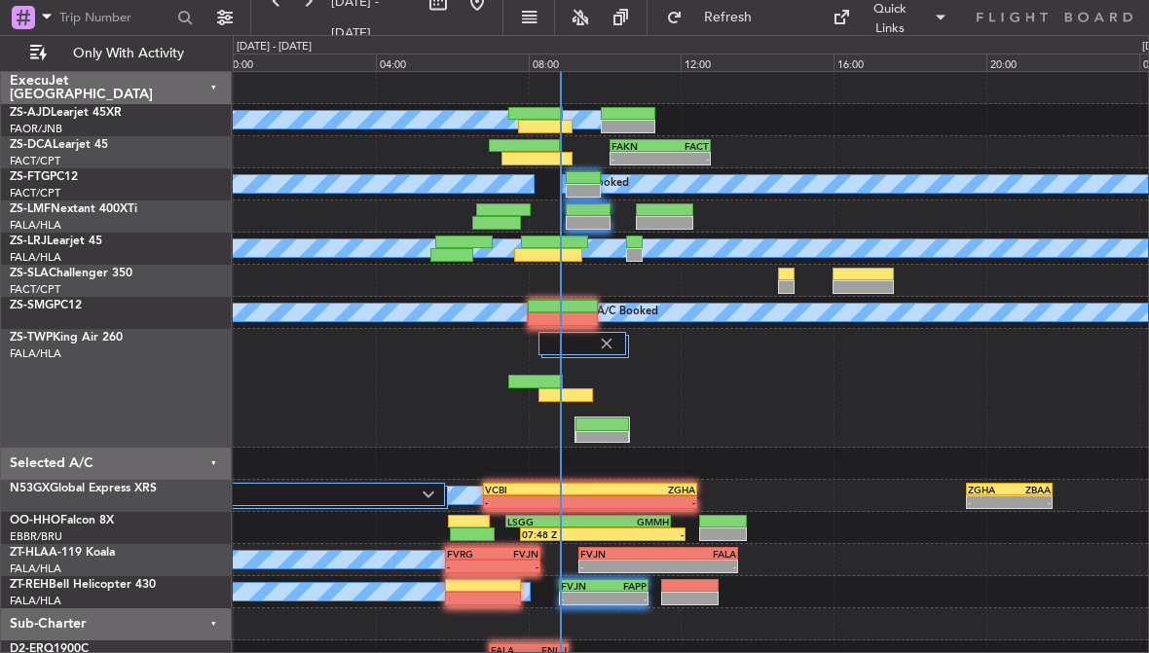
click at [865, 284] on div at bounding box center [862, 287] width 61 height 14
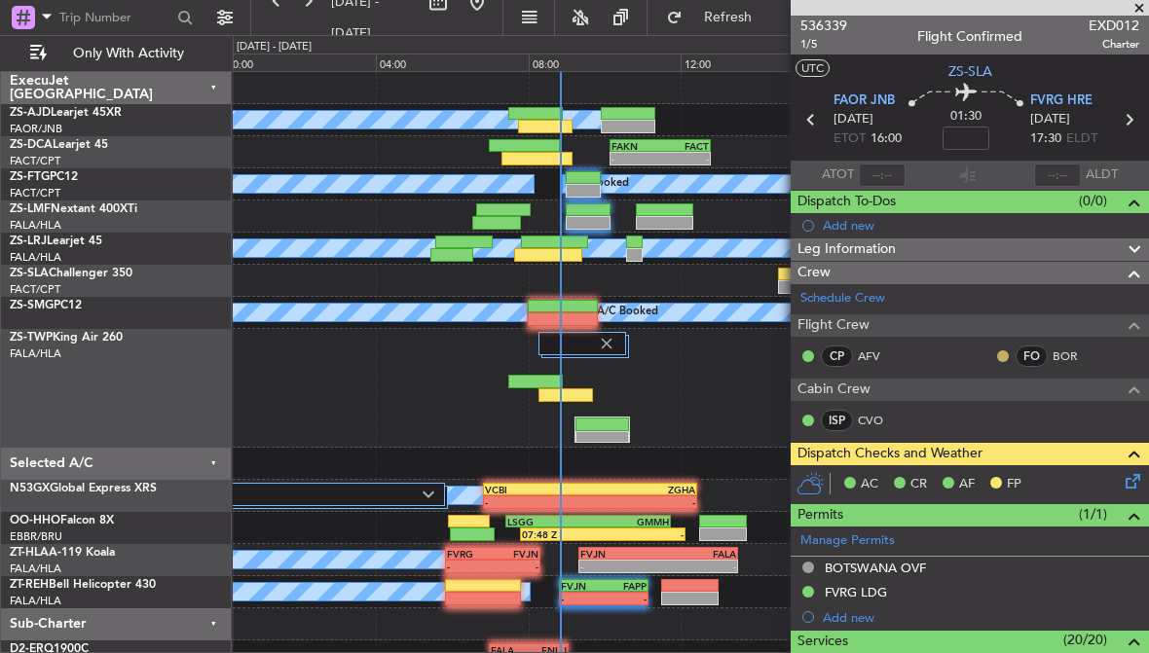
click at [999, 352] on button at bounding box center [1003, 356] width 12 height 12
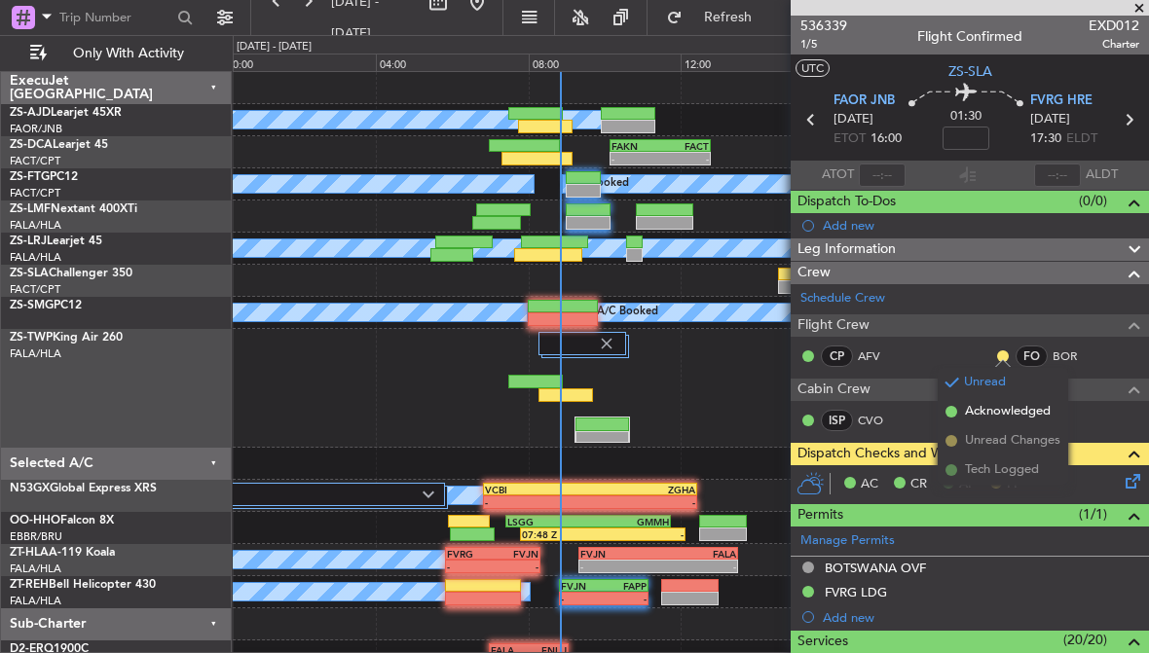
click at [1038, 421] on span "Acknowledged" at bounding box center [1008, 411] width 86 height 19
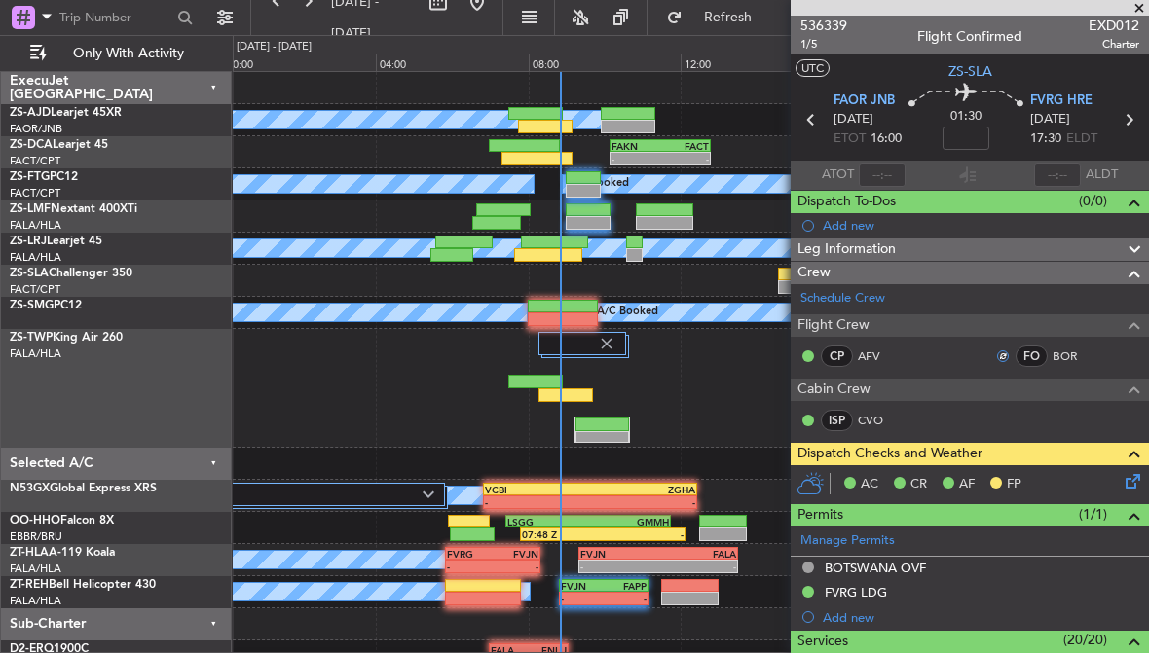
click at [1040, 416] on div "ISP CVO" at bounding box center [969, 421] width 350 height 33
click at [1135, 484] on icon at bounding box center [1129, 478] width 16 height 16
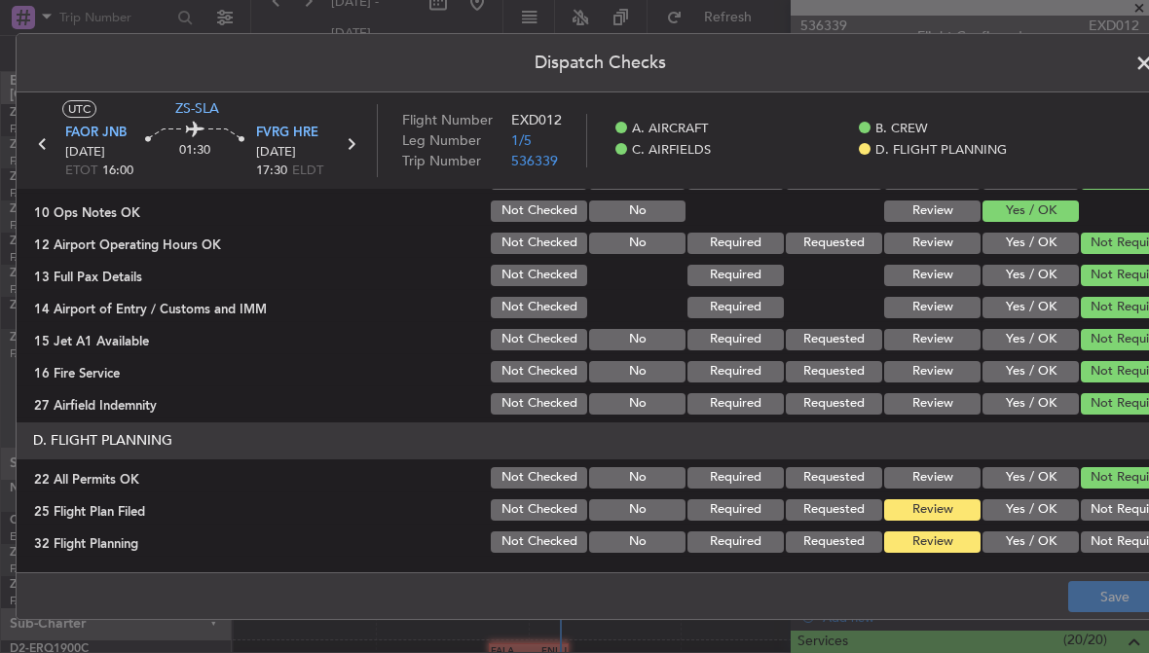
scroll to position [502, 0]
click at [1048, 548] on button "Yes / OK" at bounding box center [1030, 542] width 96 height 21
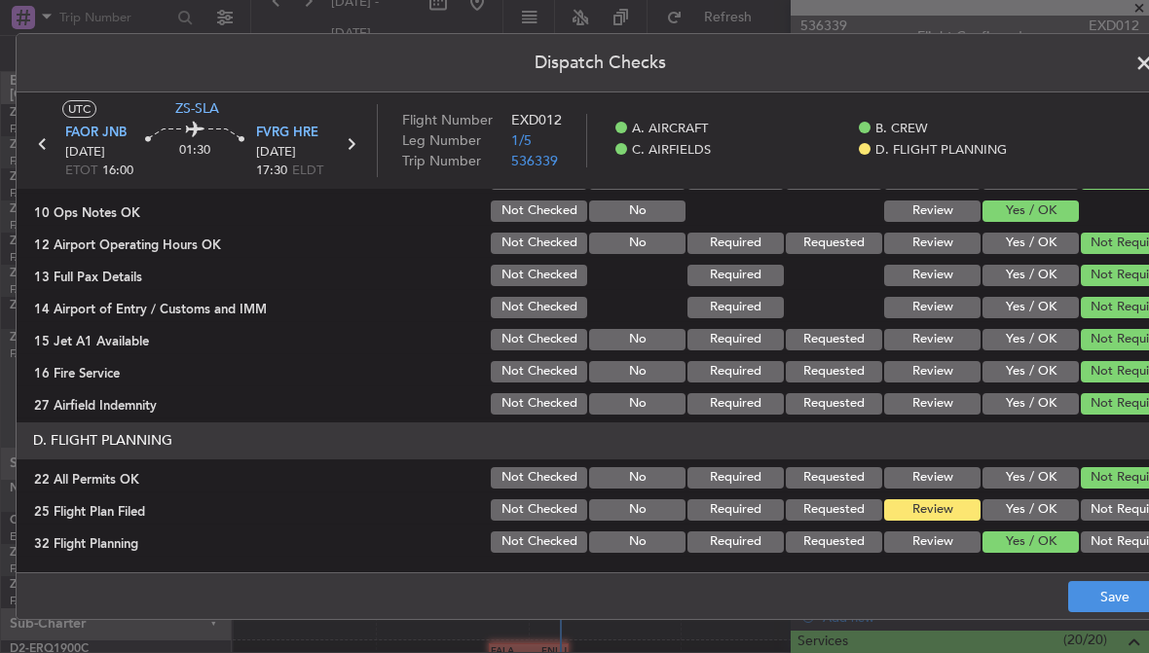
click at [1045, 516] on button "Yes / OK" at bounding box center [1030, 509] width 96 height 21
click at [1110, 610] on button "Save" at bounding box center [1114, 596] width 92 height 31
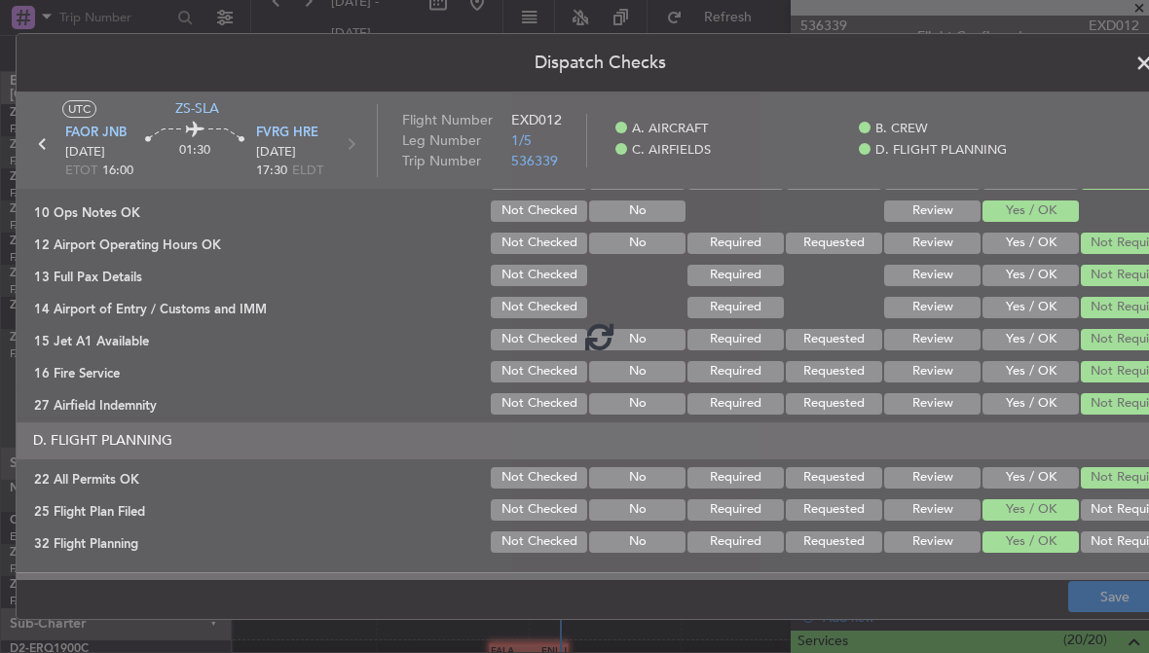
click at [1078, 82] on header "Dispatch Checks" at bounding box center [600, 63] width 1166 height 58
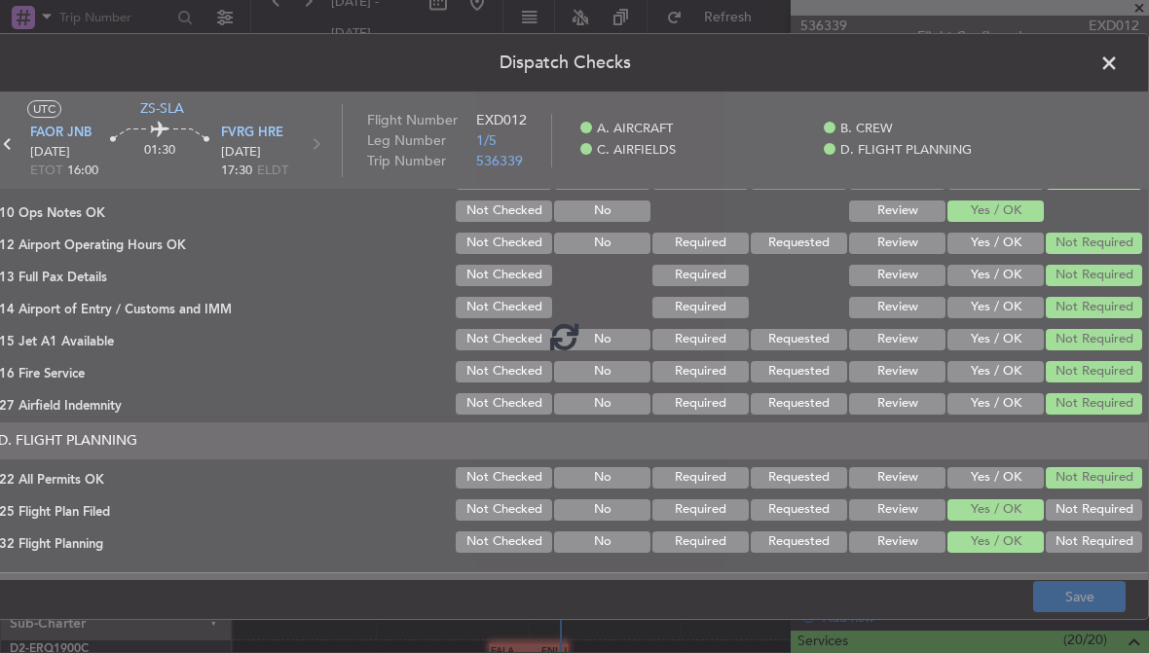
scroll to position [0, 35]
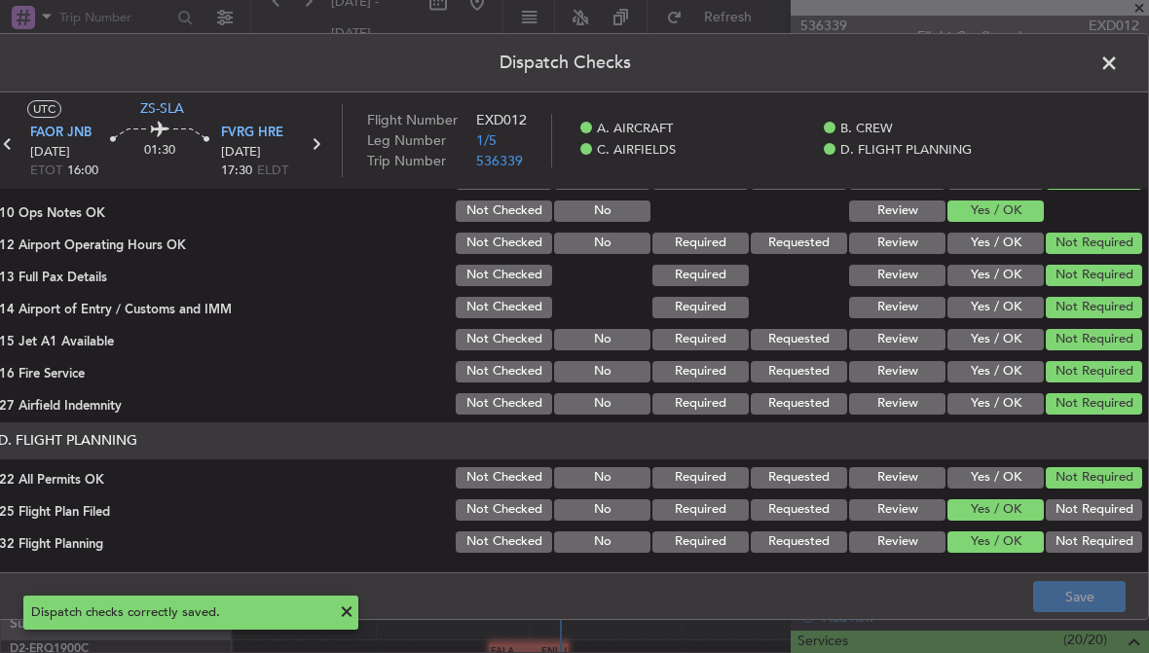
click at [1119, 67] on span at bounding box center [1119, 68] width 0 height 39
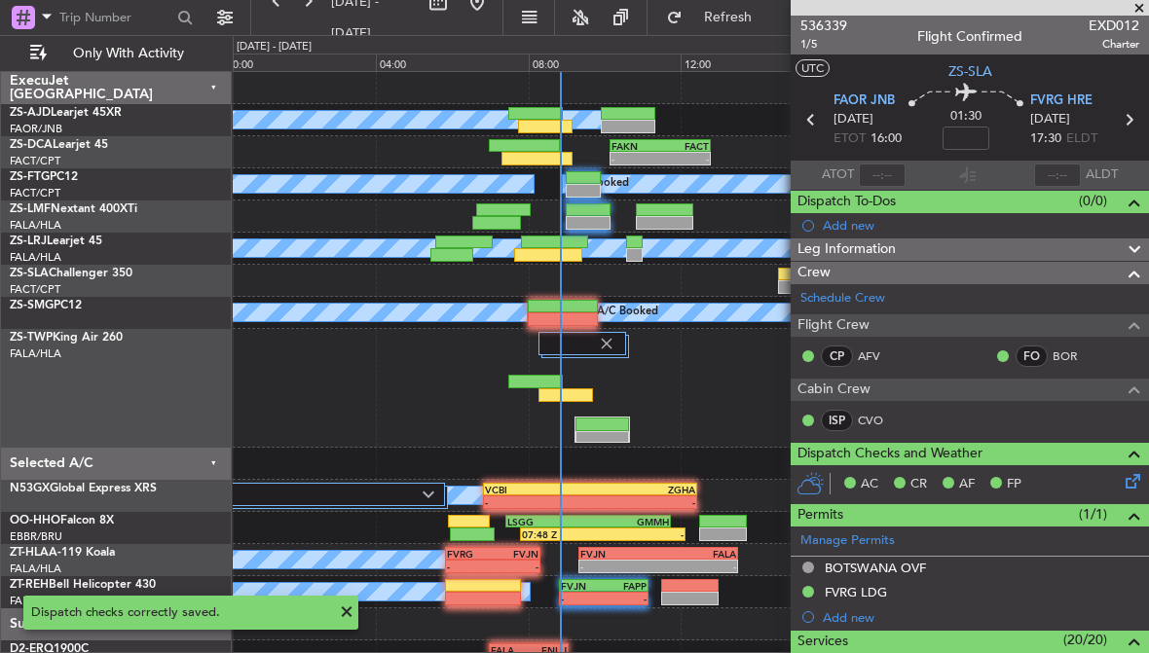
click at [1139, 4] on span at bounding box center [1138, 9] width 19 height 18
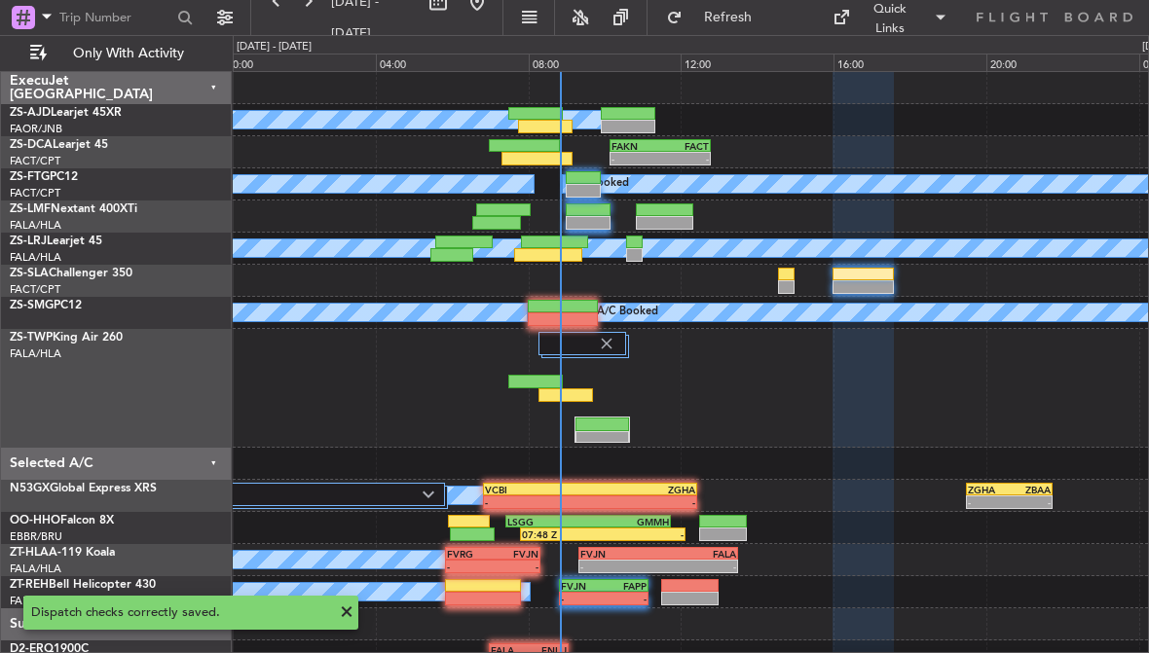
type input "0"
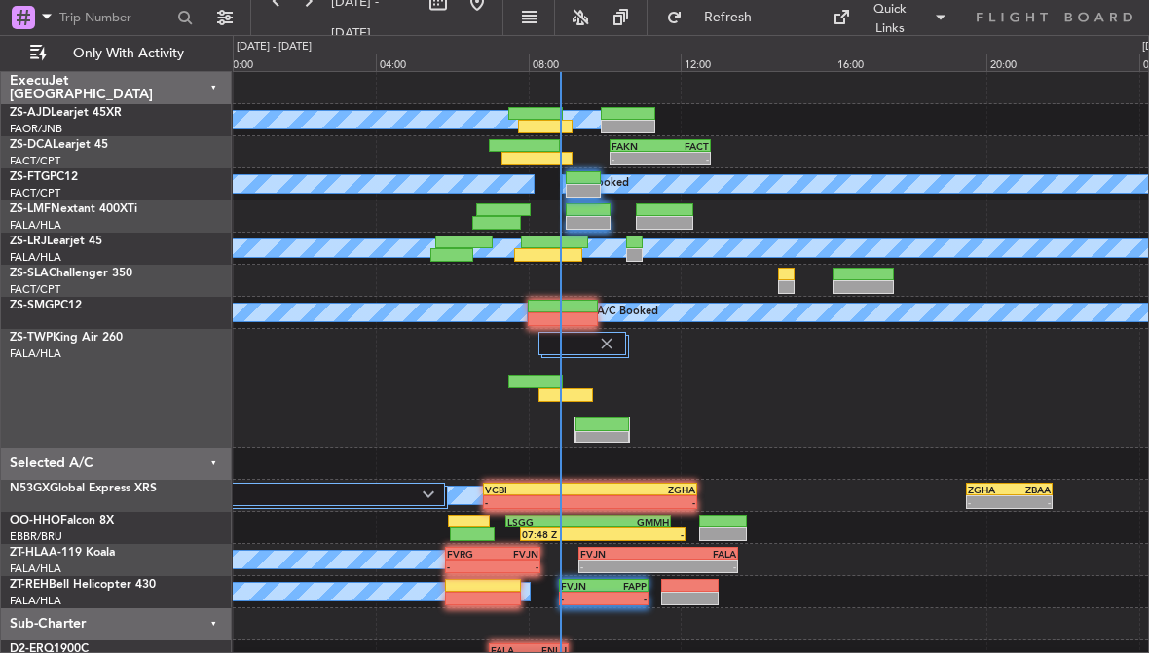
click at [790, 278] on div at bounding box center [786, 275] width 17 height 14
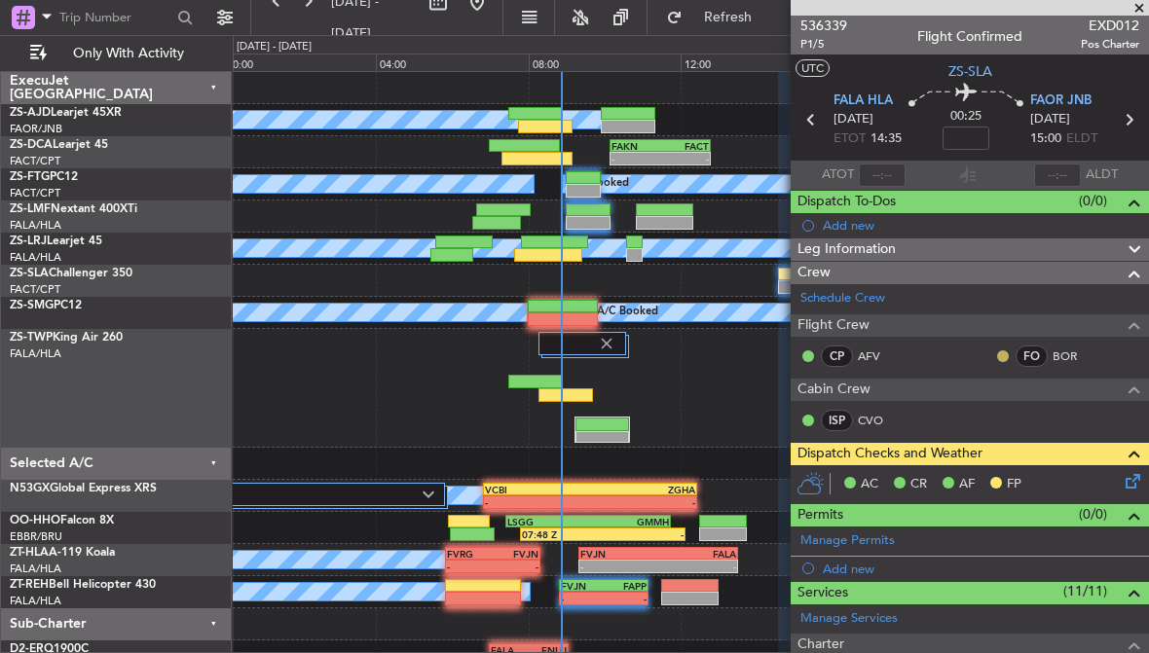
click at [998, 357] on button at bounding box center [1003, 356] width 12 height 12
click at [1039, 414] on div "ISP CVO" at bounding box center [969, 421] width 350 height 33
click at [1129, 480] on icon at bounding box center [1129, 478] width 16 height 16
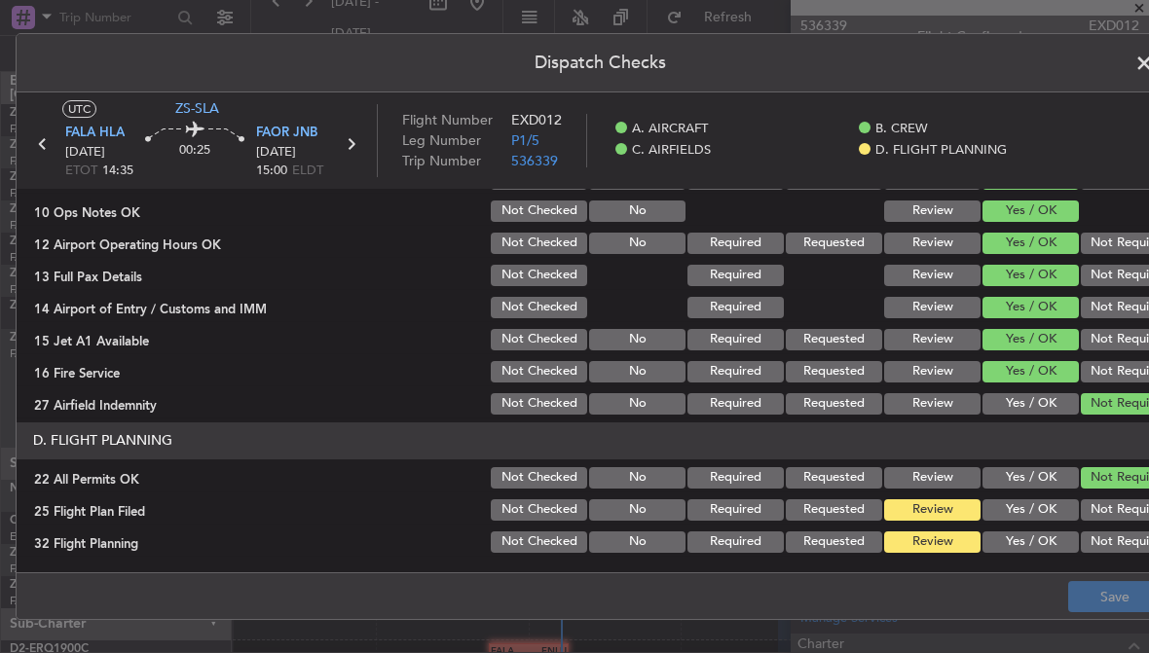
scroll to position [502, 0]
click at [1048, 545] on button "Yes / OK" at bounding box center [1030, 542] width 96 height 21
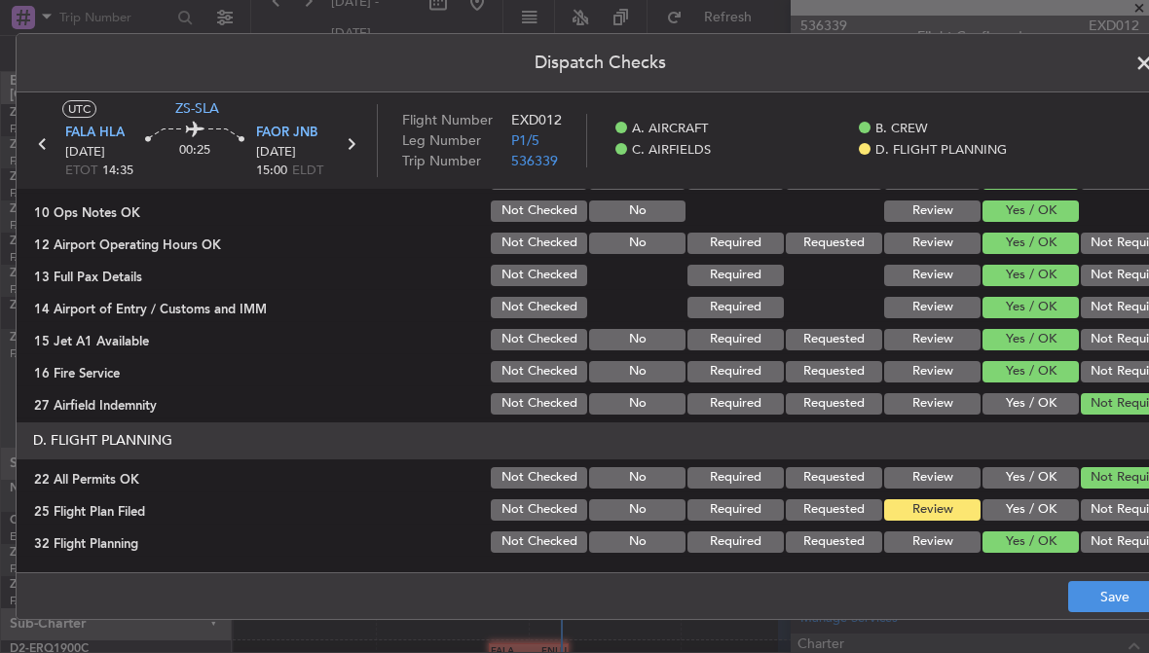
click at [1051, 510] on button "Yes / OK" at bounding box center [1030, 509] width 96 height 21
click at [1105, 601] on button "Save" at bounding box center [1114, 596] width 92 height 31
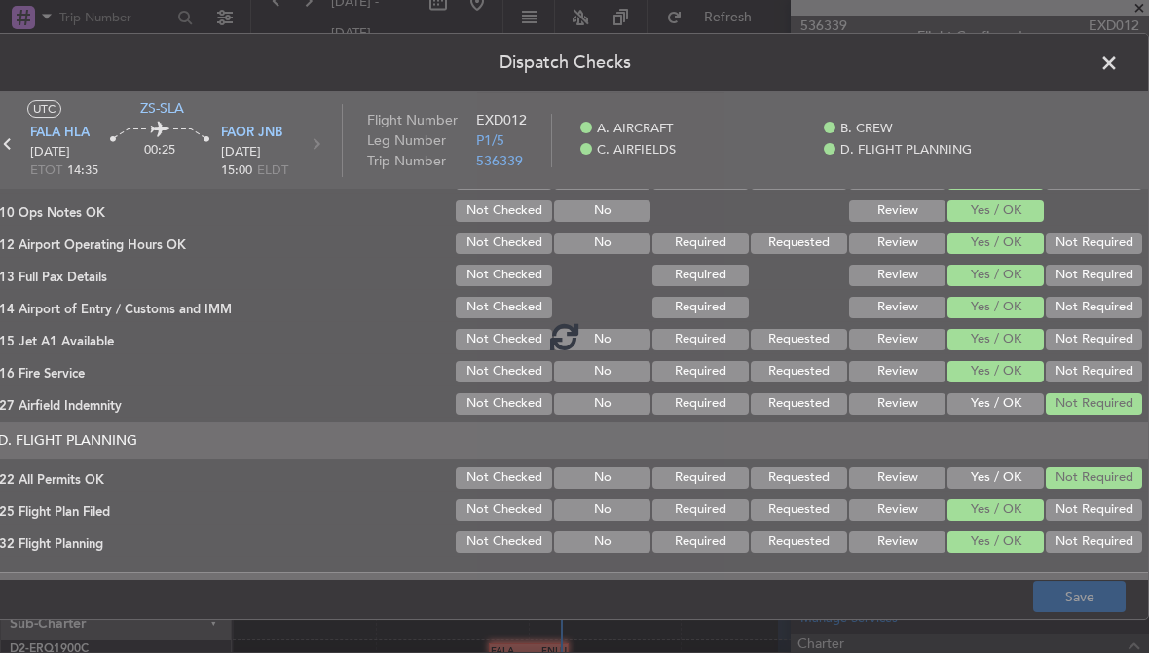
scroll to position [0, 35]
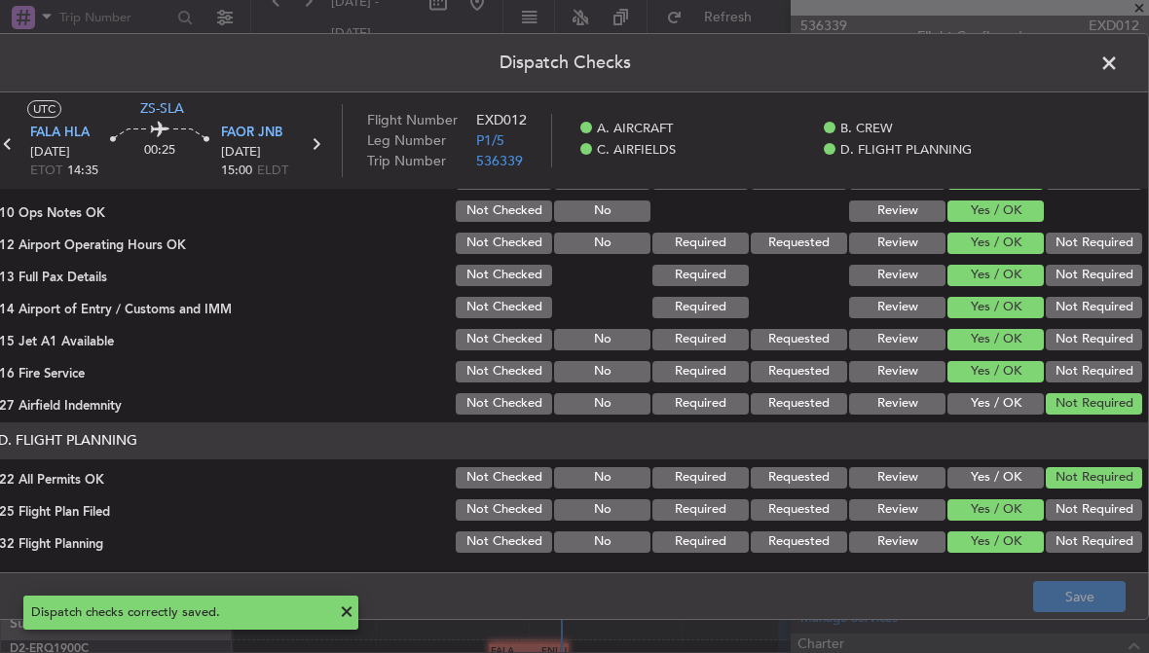
click at [1119, 63] on span at bounding box center [1119, 68] width 0 height 39
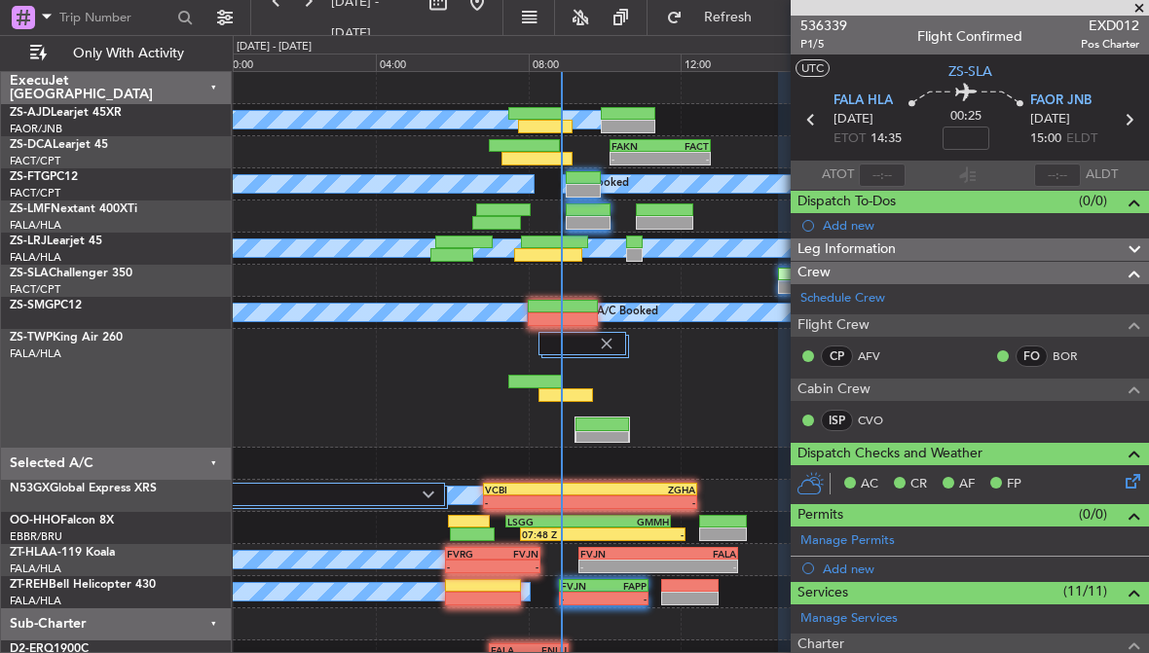
click at [1137, 10] on span at bounding box center [1138, 9] width 19 height 18
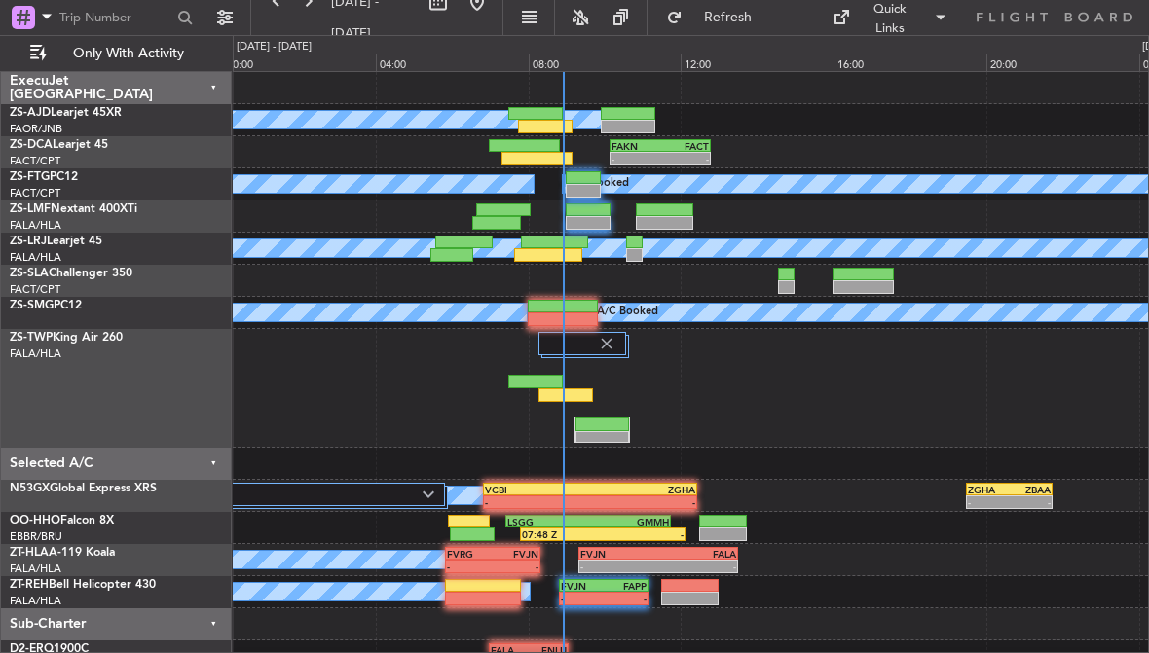
click at [546, 116] on div at bounding box center [535, 114] width 55 height 14
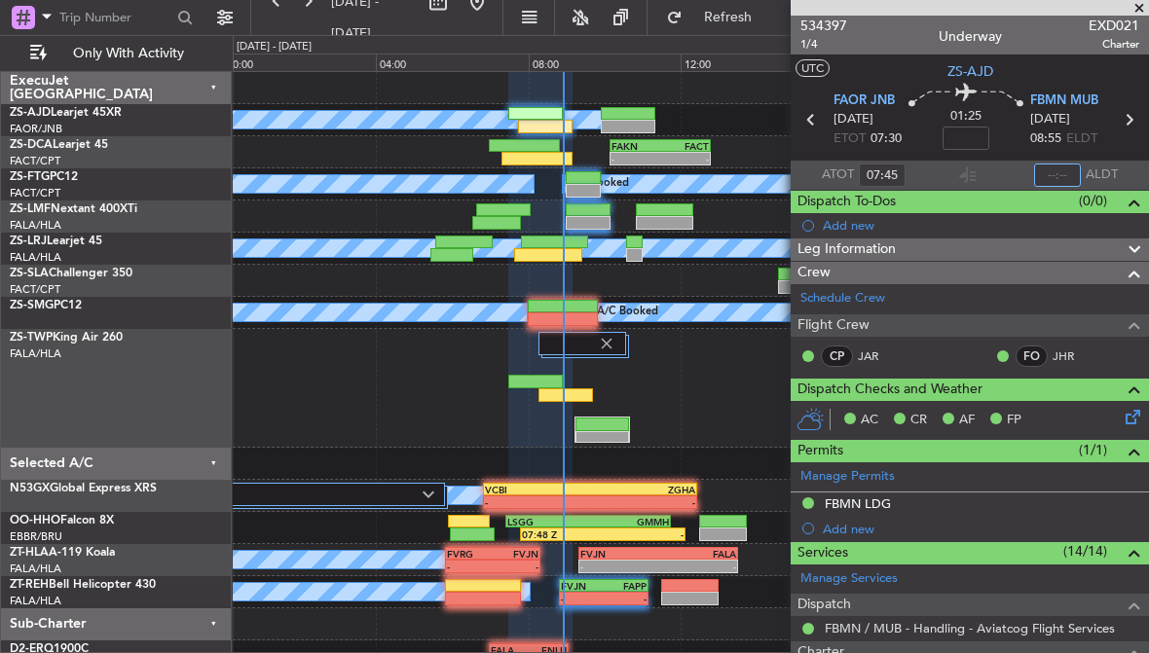
click at [1063, 171] on input "text" at bounding box center [1057, 175] width 47 height 23
type input "08:55"
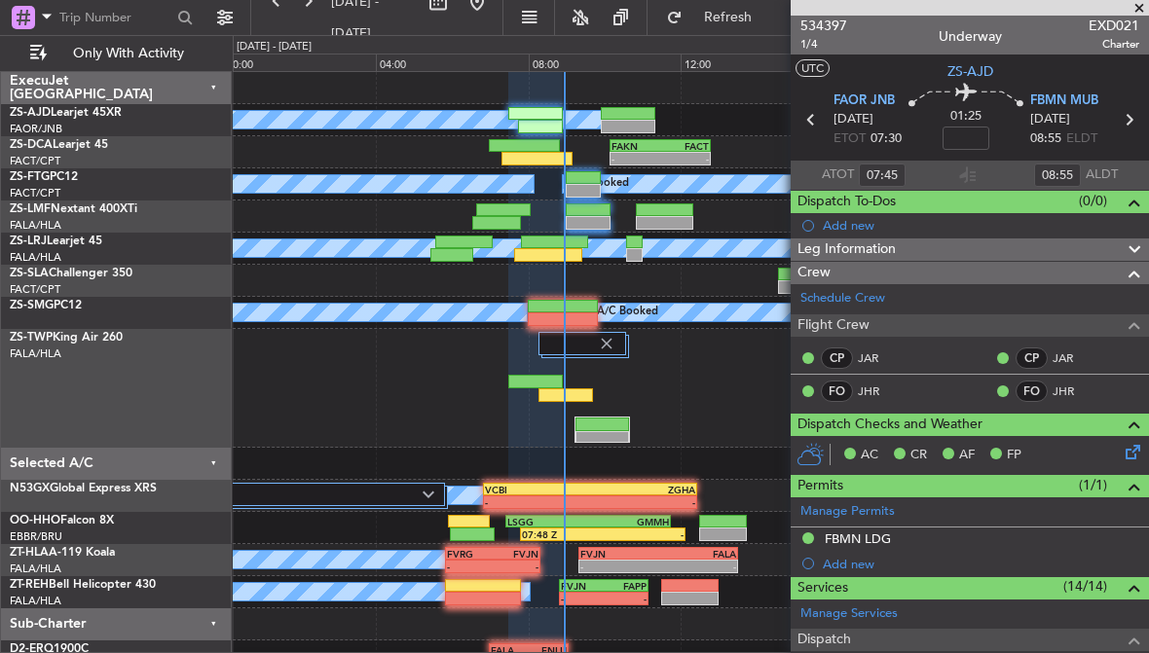
click at [1137, 10] on span at bounding box center [1138, 9] width 19 height 18
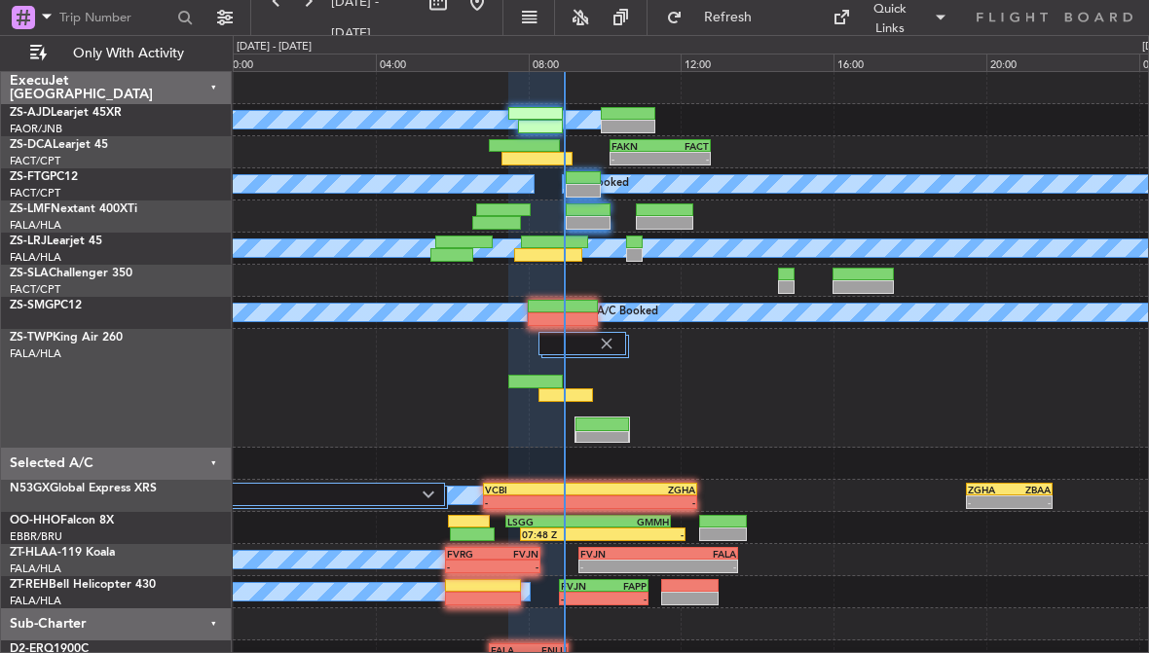
type input "0"
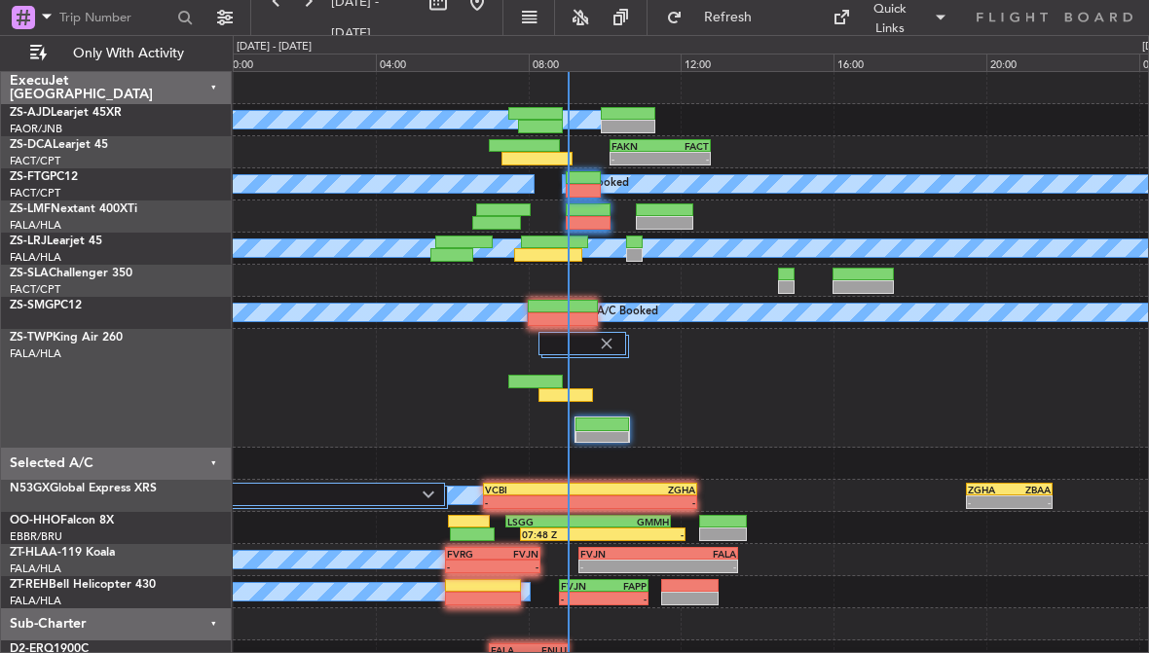
click at [582, 195] on div at bounding box center [583, 191] width 35 height 14
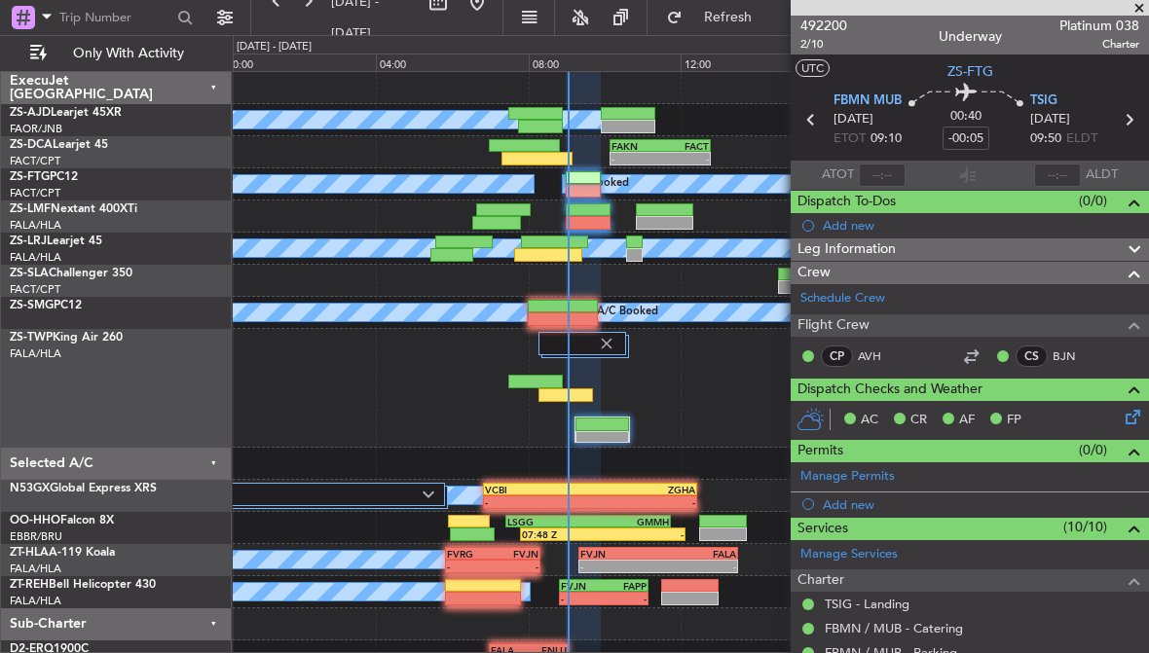
click at [1141, 4] on span at bounding box center [1138, 9] width 19 height 18
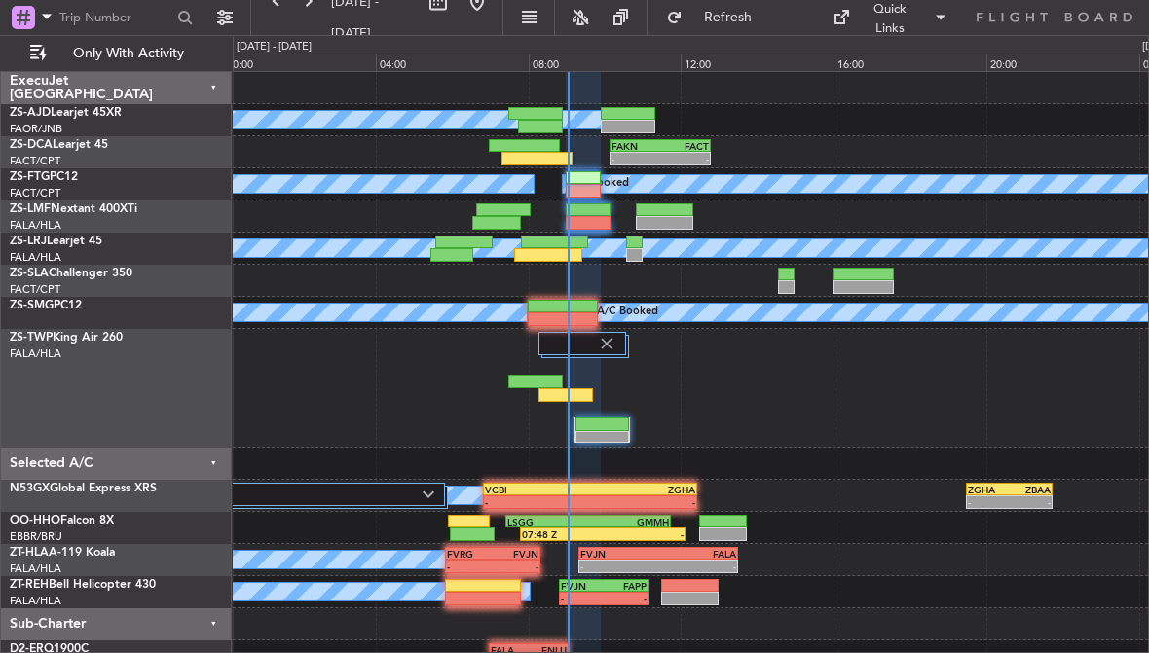
type input "0"
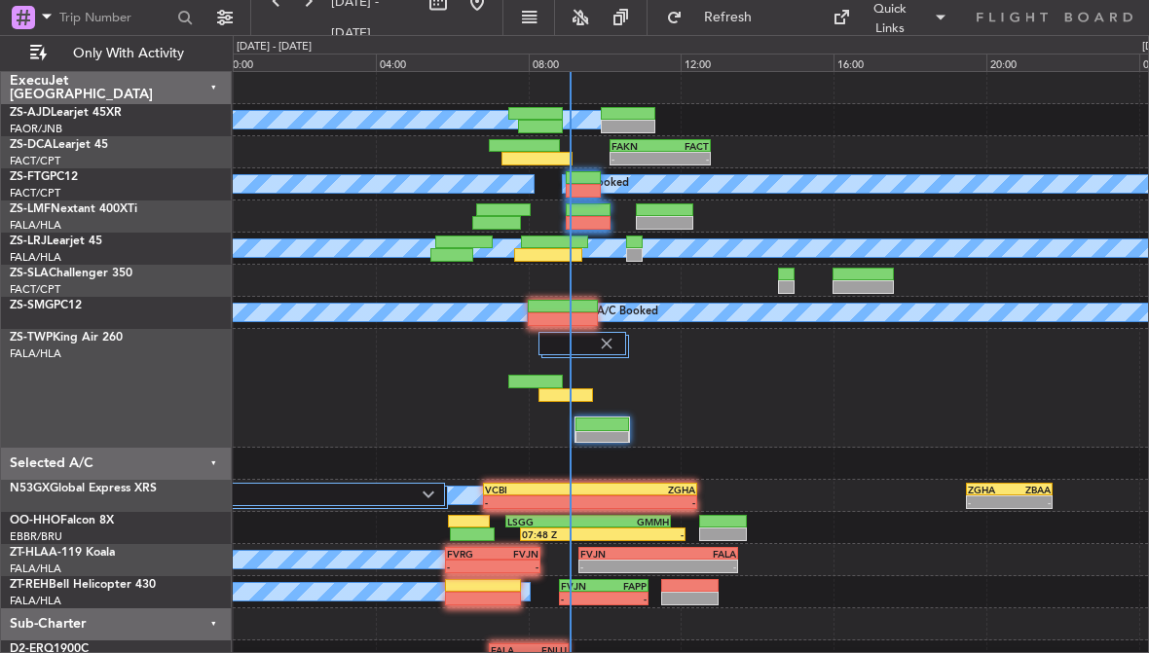
click at [597, 214] on div at bounding box center [588, 210] width 45 height 14
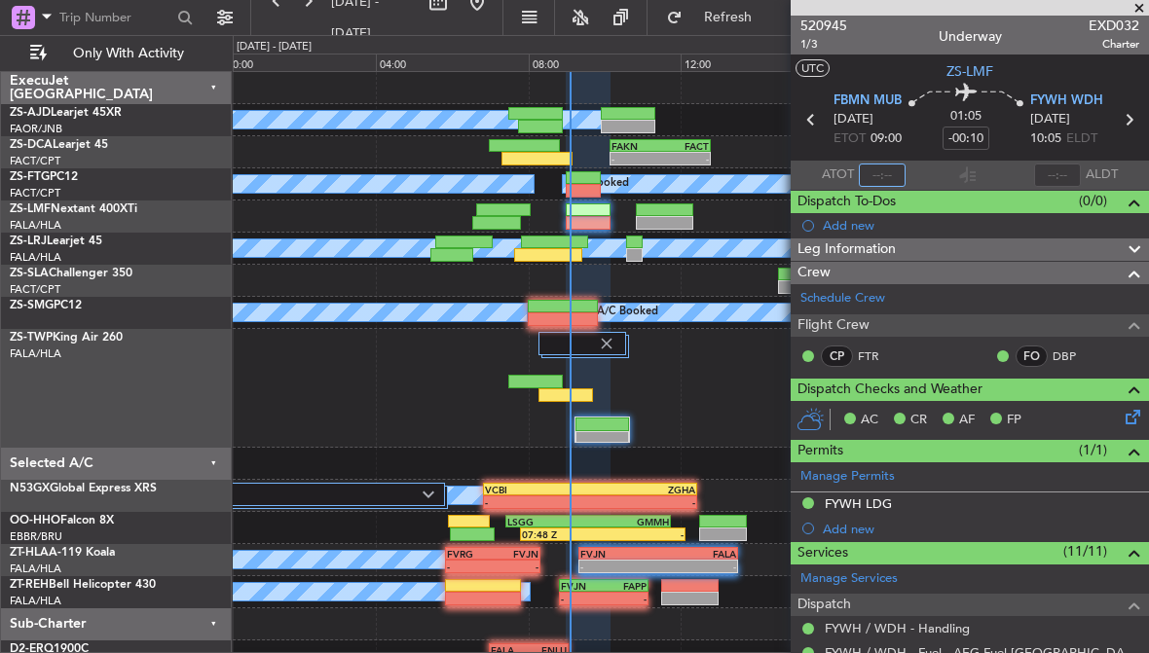
click at [890, 165] on input "text" at bounding box center [882, 175] width 47 height 23
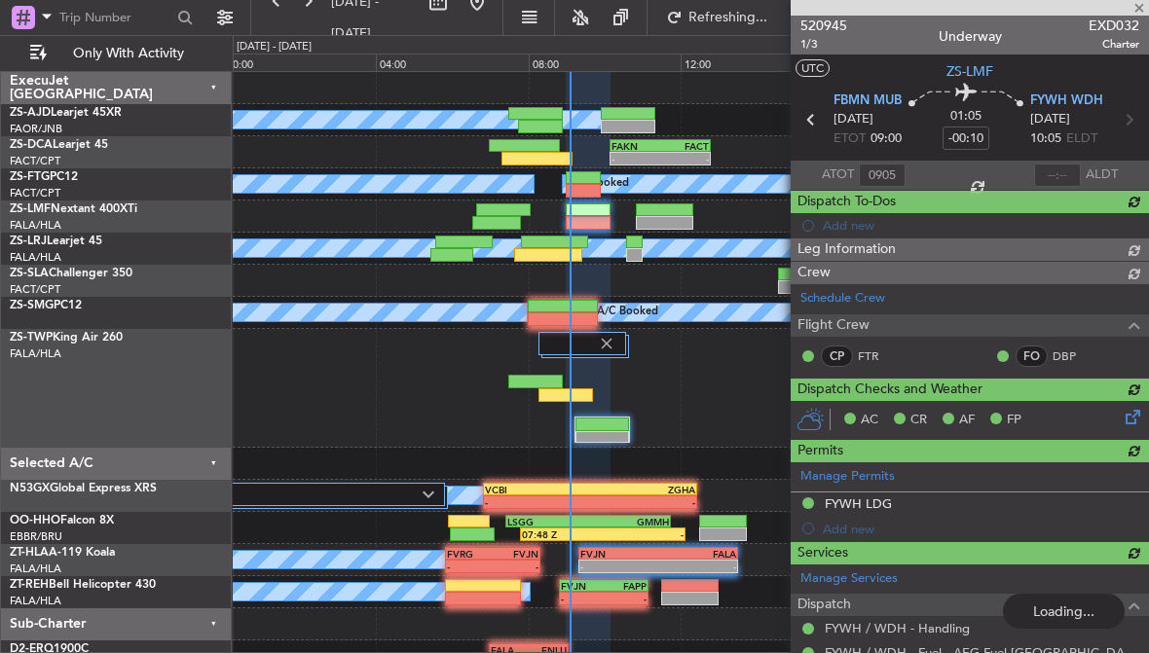
type input "09:05"
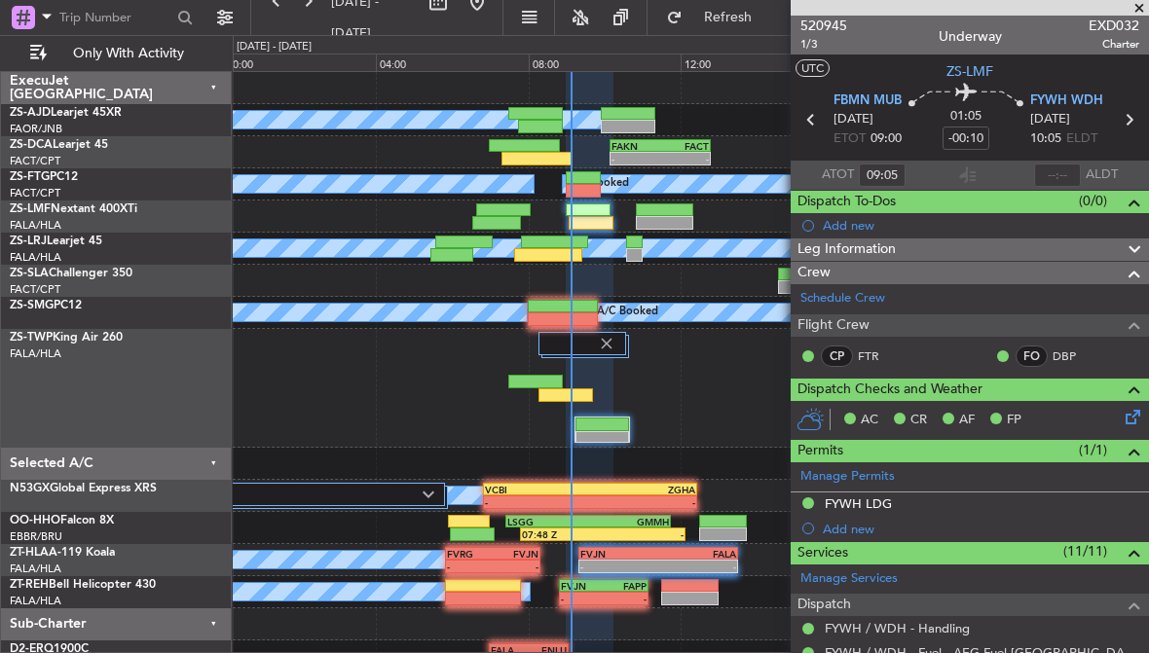
click at [1144, 7] on span at bounding box center [1138, 9] width 19 height 18
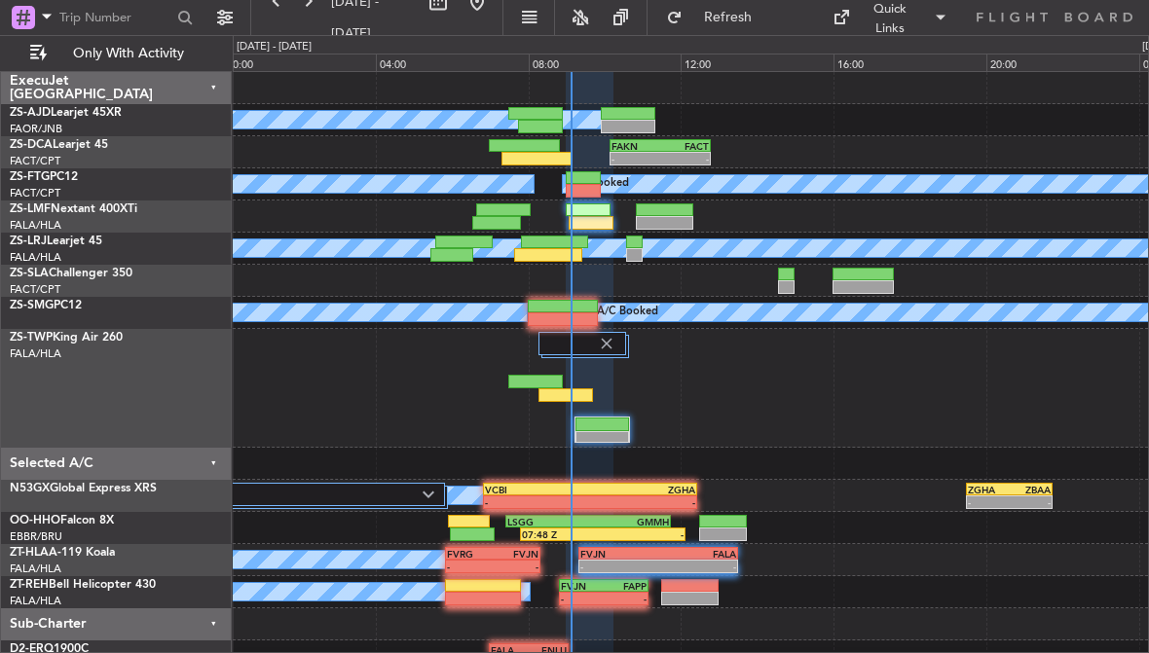
type input "0"
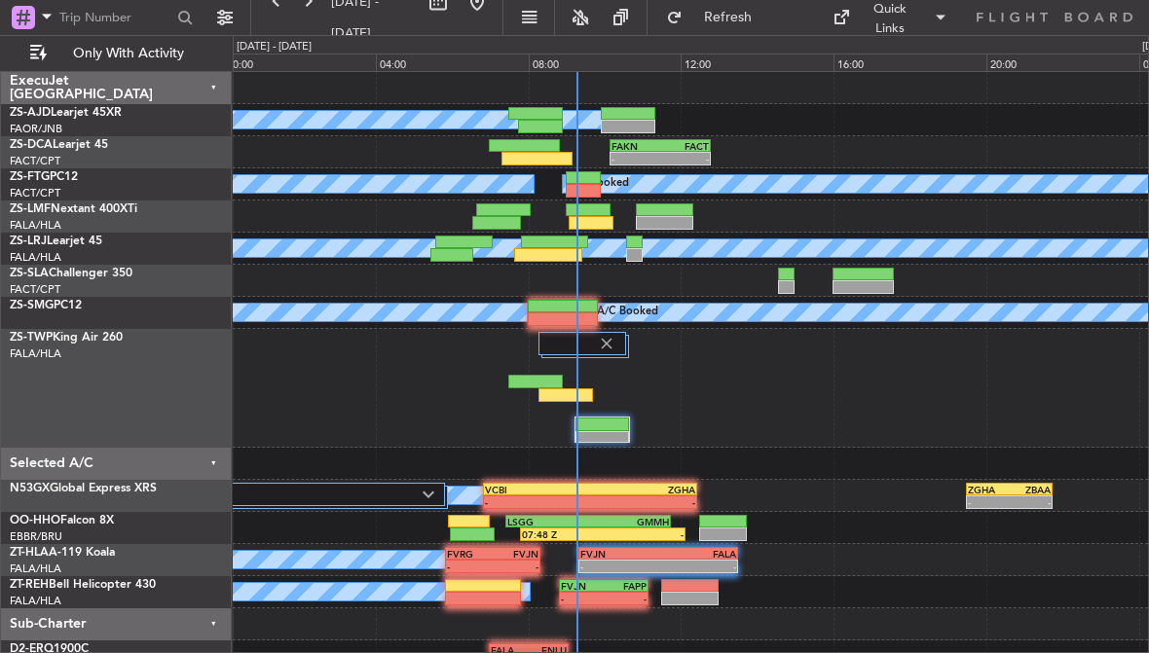
click at [585, 184] on div at bounding box center [583, 191] width 35 height 14
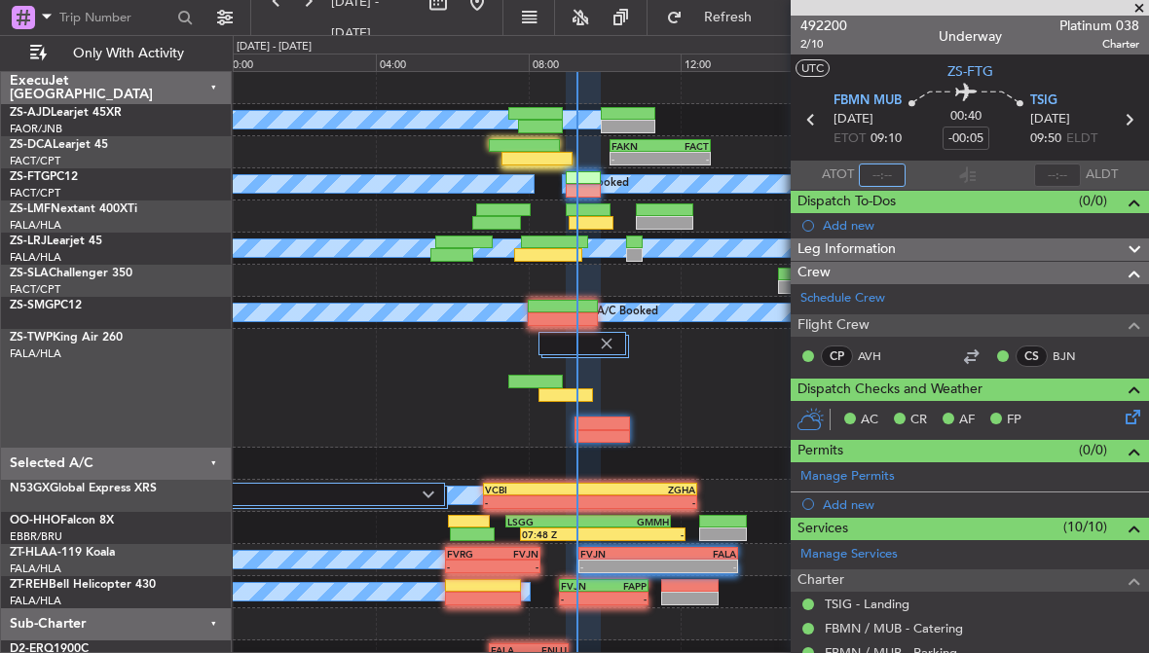
click at [892, 177] on input "text" at bounding box center [882, 175] width 47 height 23
type input "09:07"
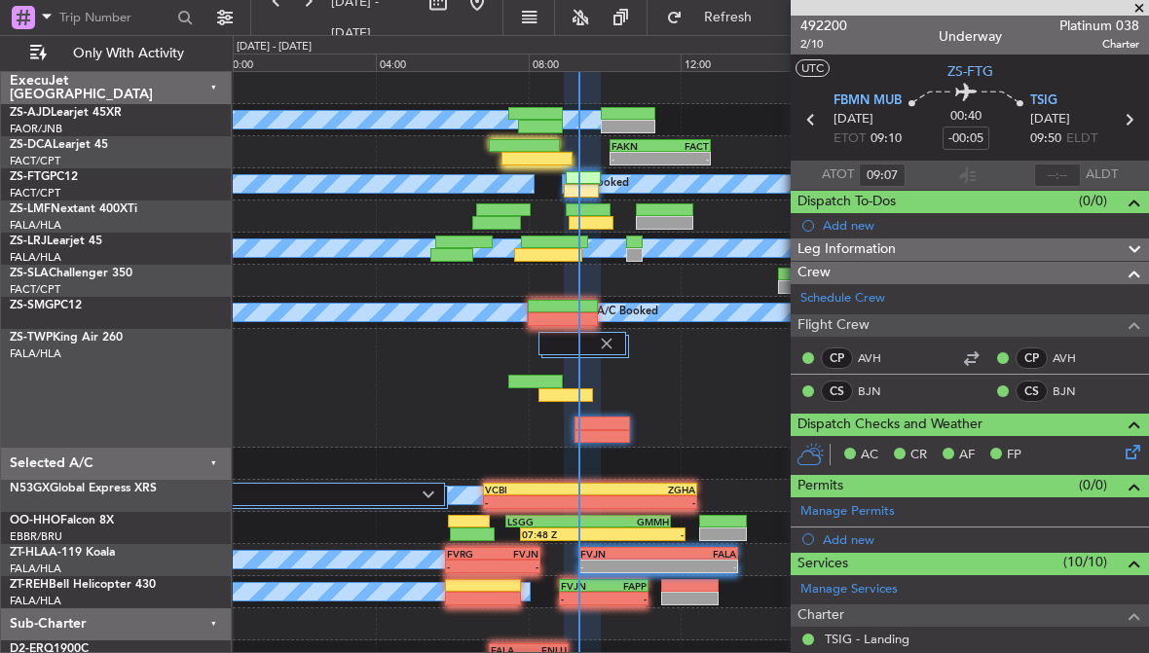
click at [552, 390] on div at bounding box center [565, 395] width 55 height 14
type input "08:17"
type input "0"
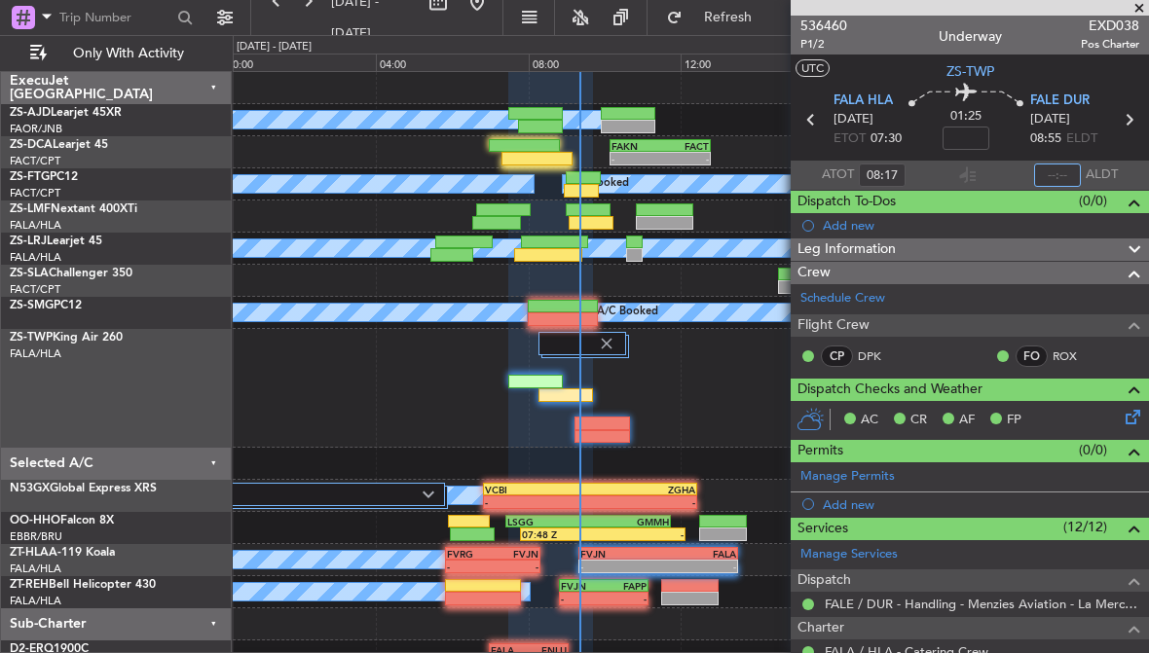
click at [1061, 177] on input "text" at bounding box center [1057, 175] width 47 height 23
type input "09:22"
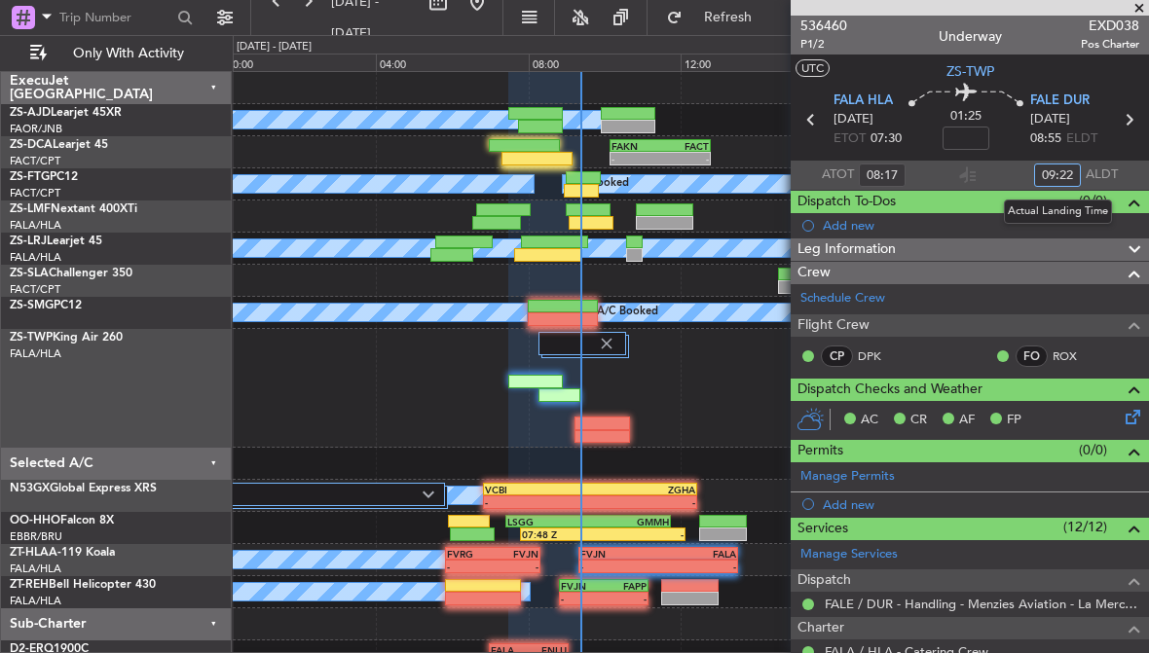
click at [552, 246] on div at bounding box center [554, 243] width 67 height 14
type input "07:50"
type input "2"
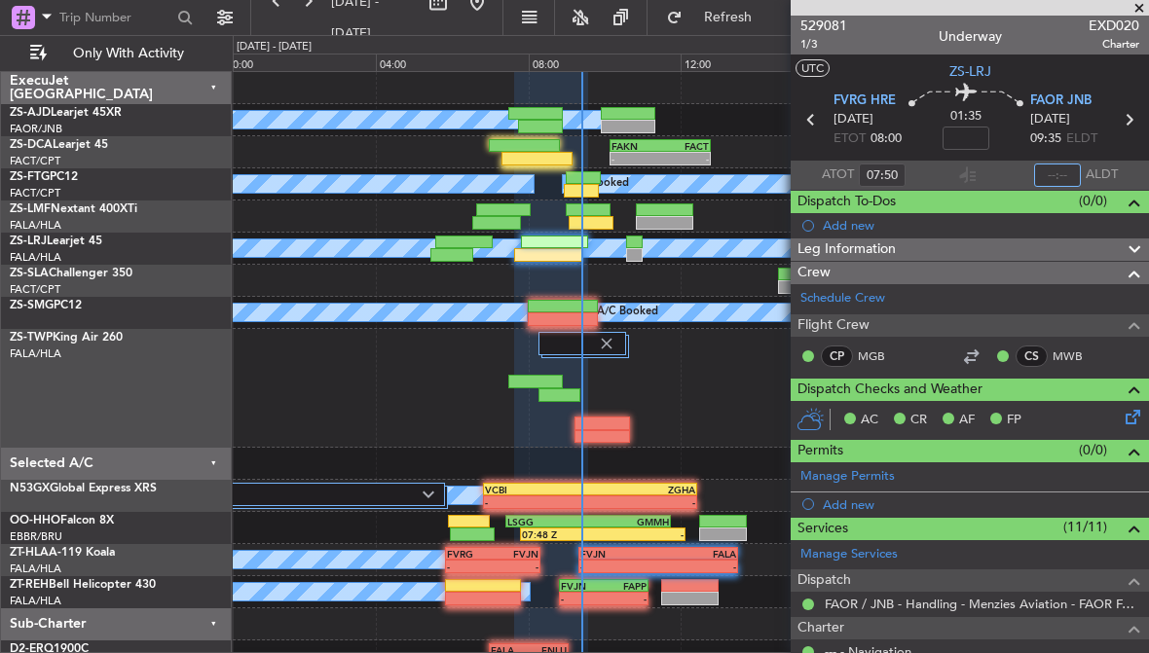
click at [1060, 170] on input "text" at bounding box center [1057, 175] width 47 height 23
type input "09:23"
click at [533, 149] on div at bounding box center [524, 146] width 70 height 14
type input "-00:37"
type input "07:20"
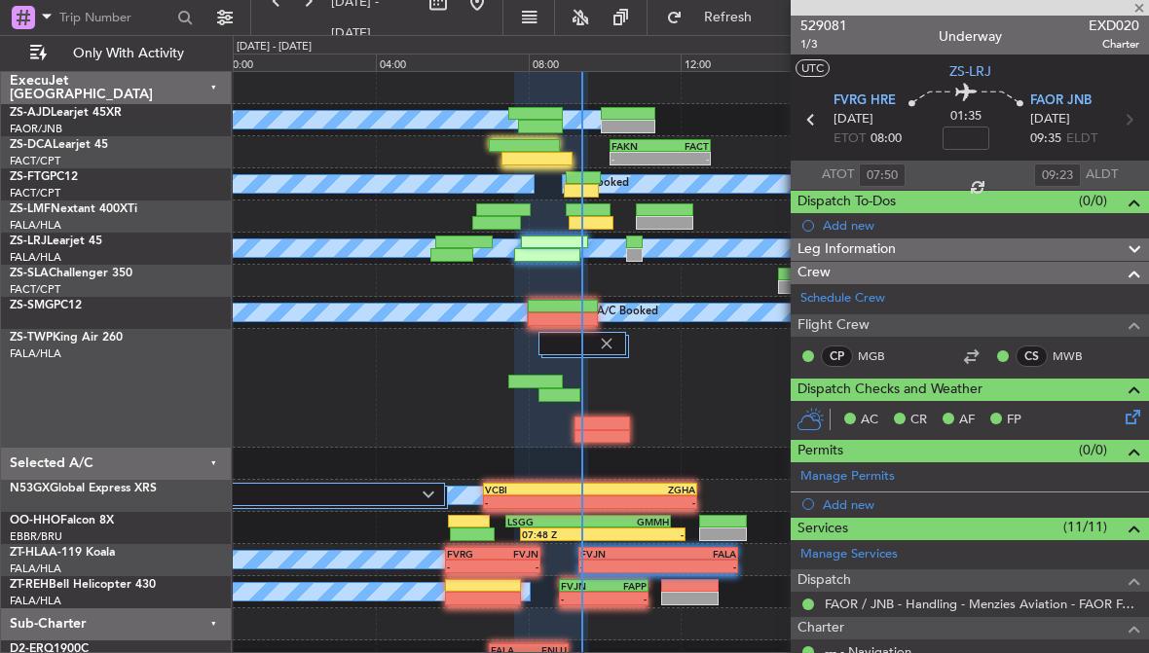
type input "4"
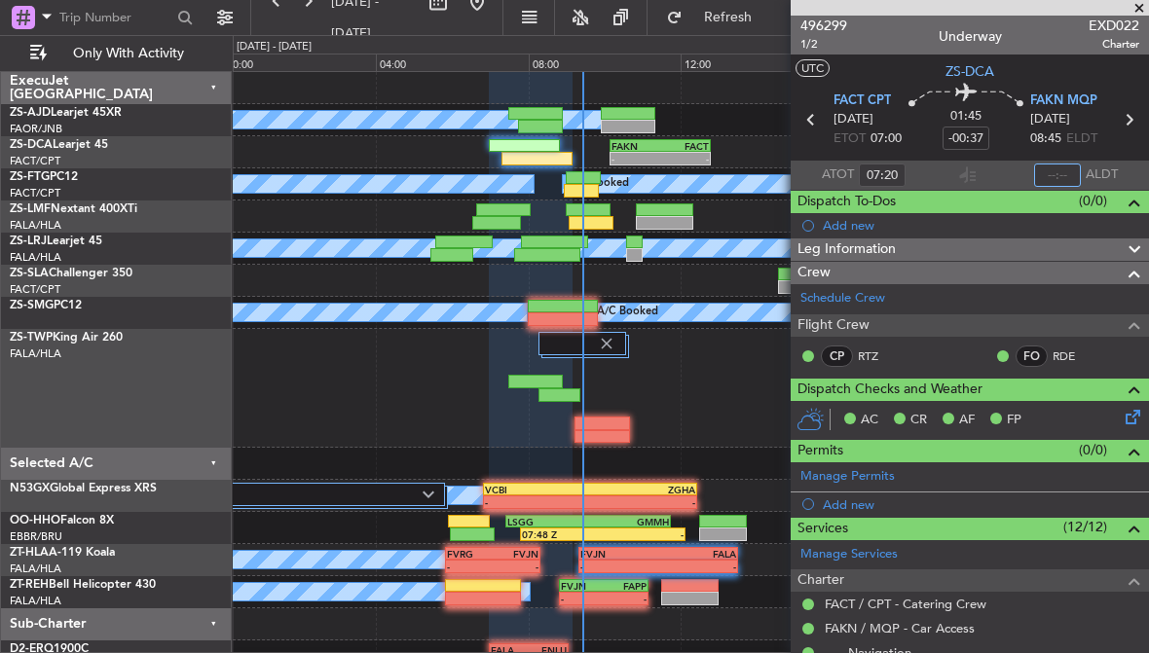
click at [1065, 178] on input "text" at bounding box center [1057, 175] width 47 height 23
type input "09:26"
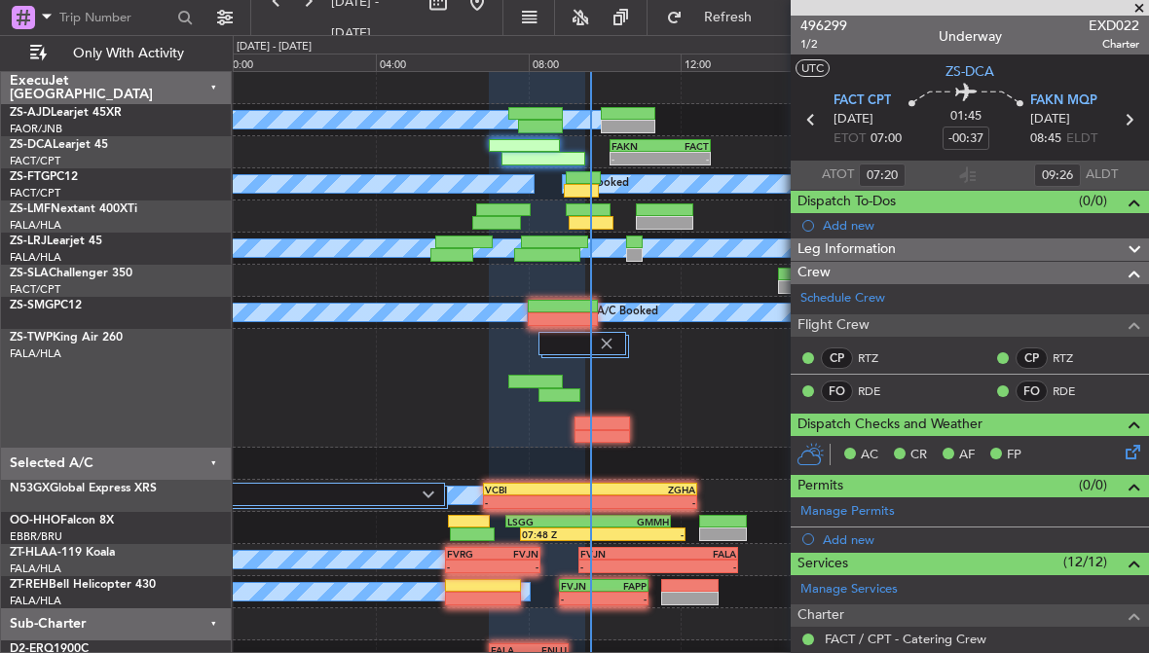
click at [619, 115] on div at bounding box center [628, 114] width 55 height 14
type input "0"
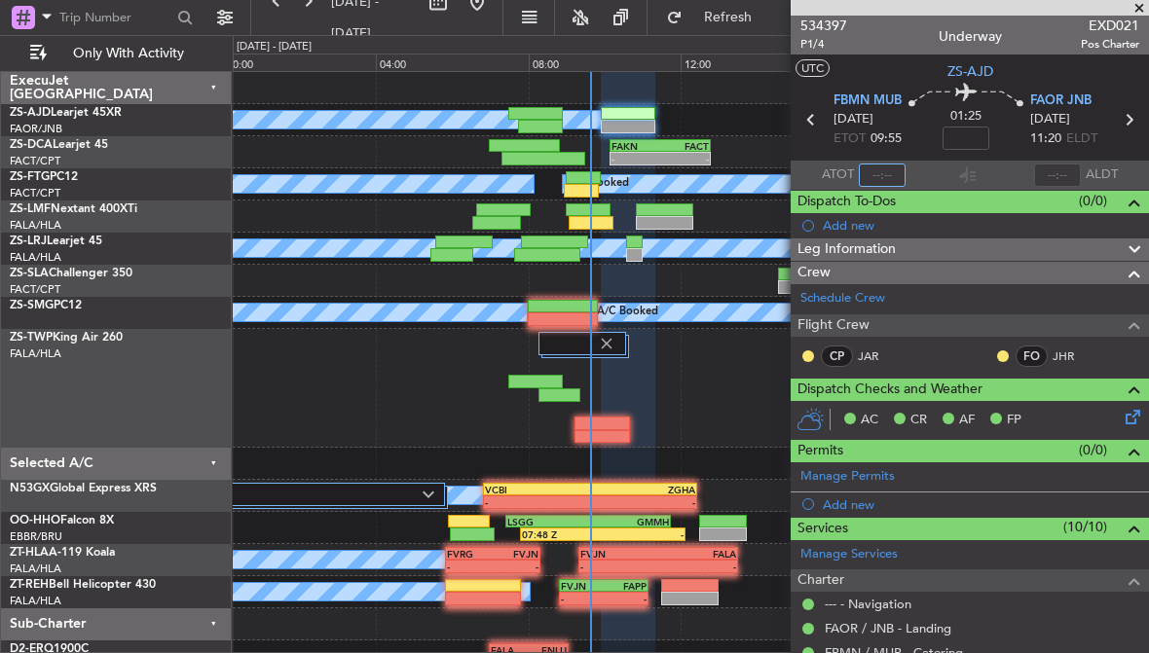
click at [890, 166] on input "text" at bounding box center [882, 175] width 47 height 23
type input "09:25"
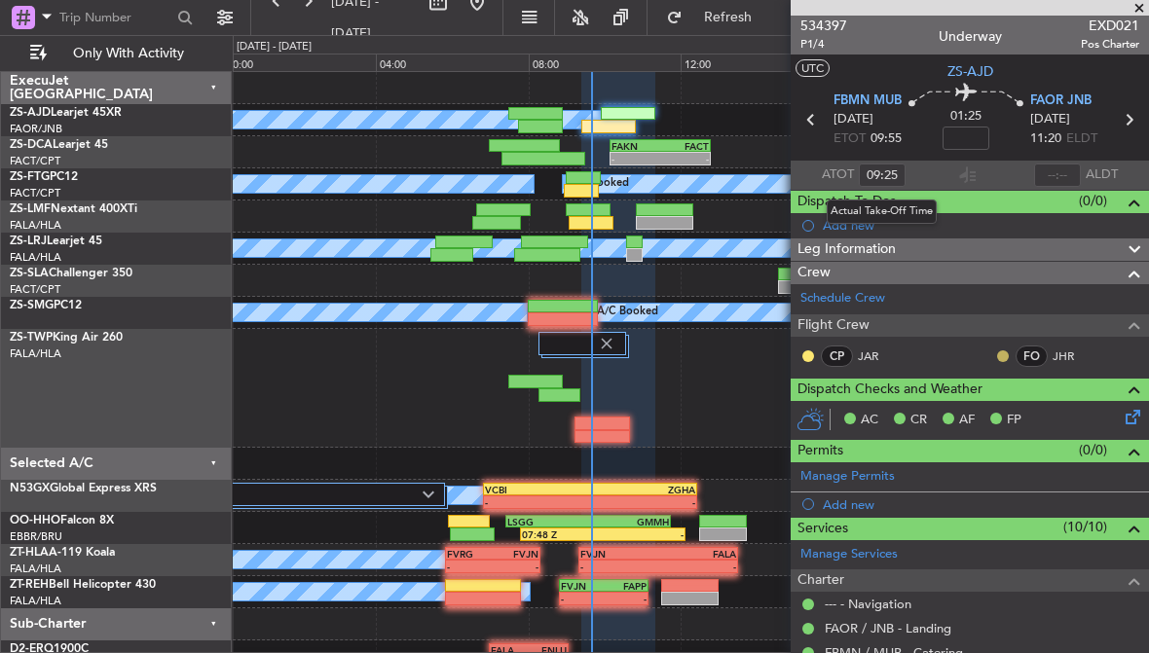
click at [1003, 354] on button at bounding box center [1003, 356] width 12 height 12
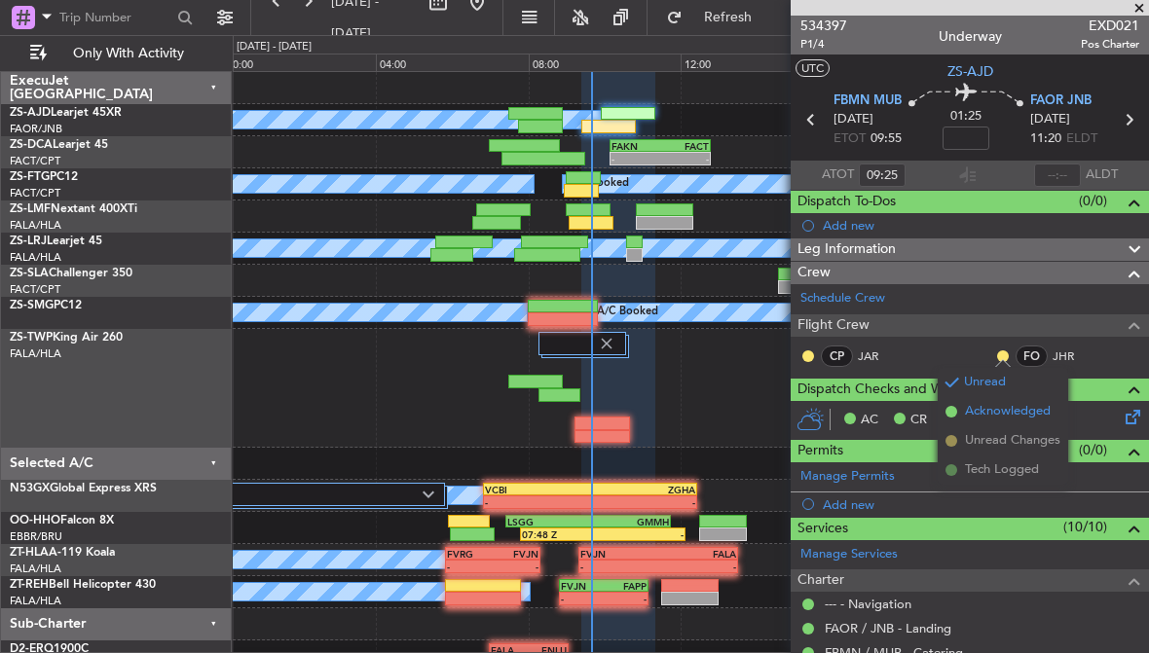
click at [1042, 410] on span "Acknowledged" at bounding box center [1008, 411] width 86 height 19
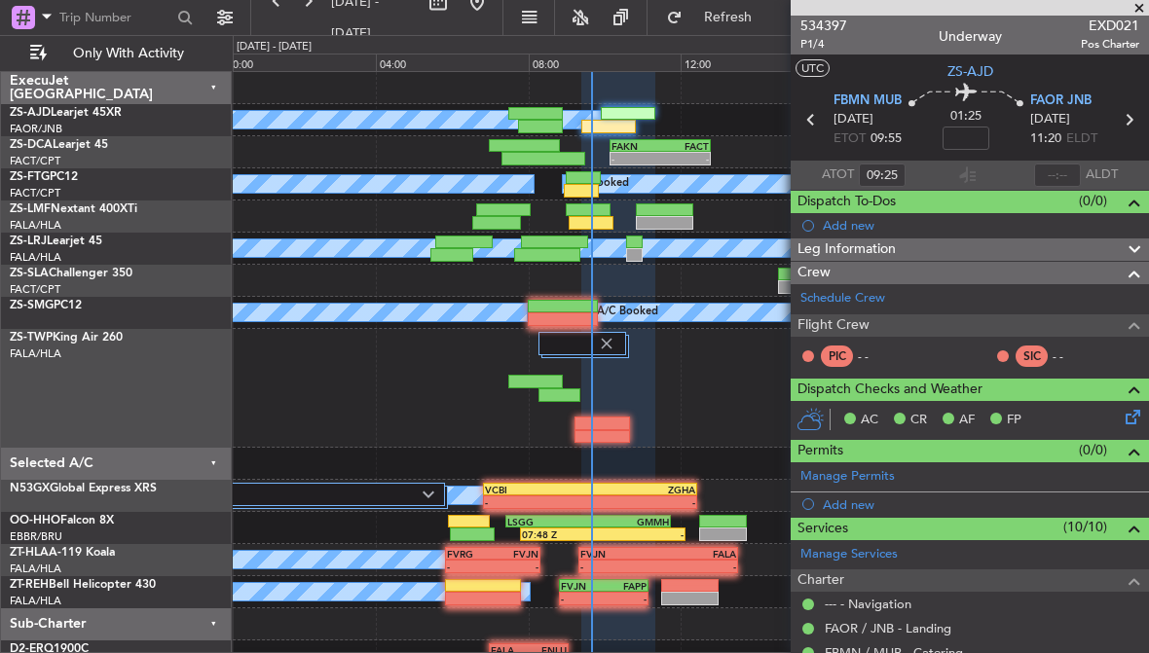
click at [1131, 7] on span at bounding box center [1138, 9] width 19 height 18
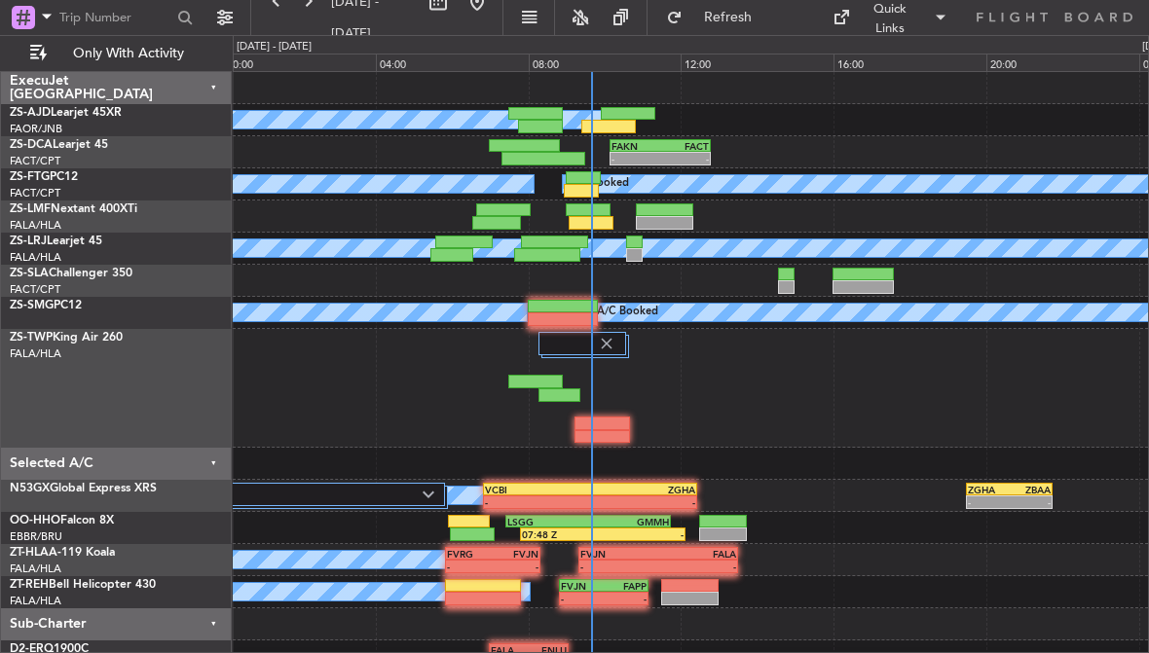
click at [624, 121] on div at bounding box center [608, 127] width 55 height 14
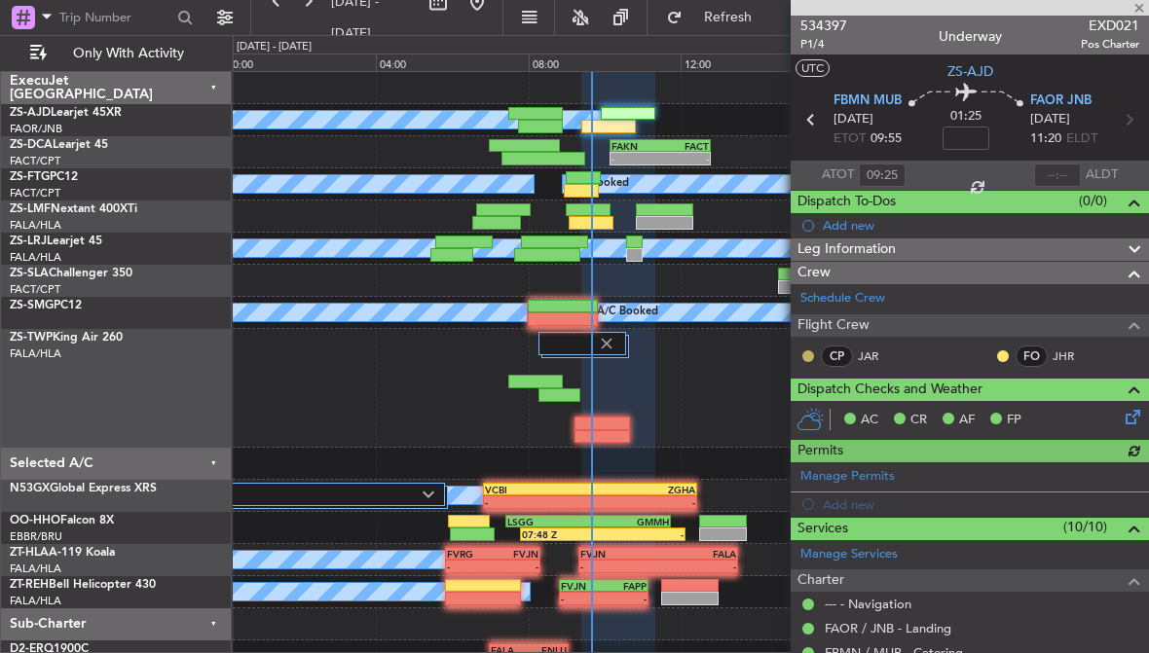
click at [805, 356] on button at bounding box center [808, 356] width 12 height 12
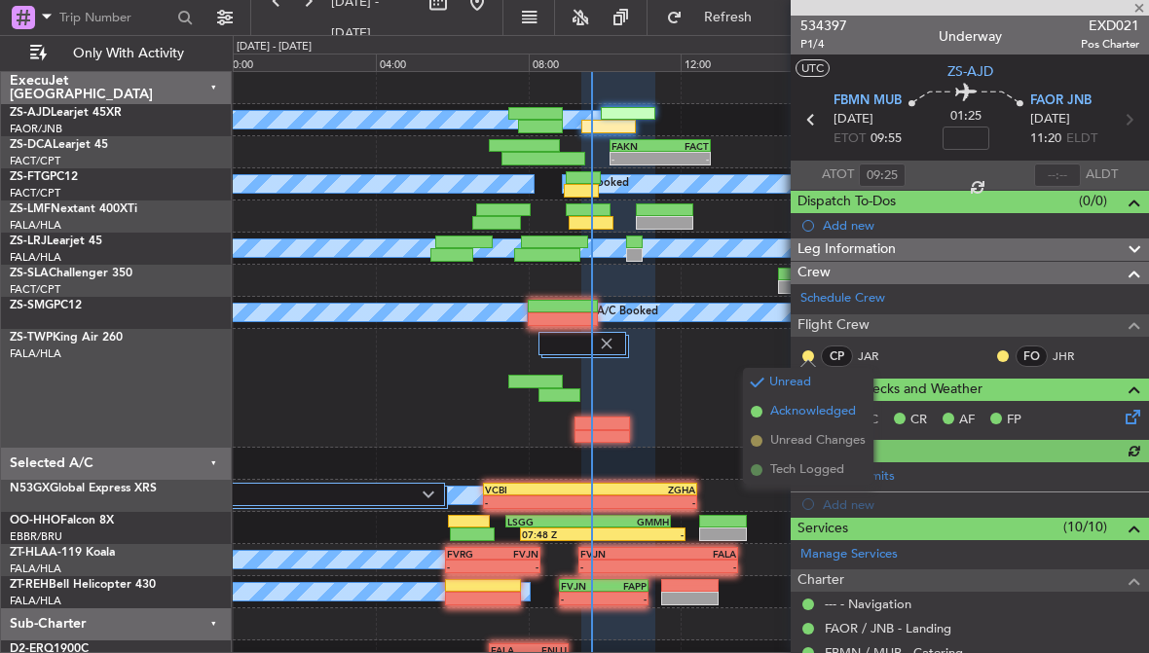
click at [841, 410] on span "Acknowledged" at bounding box center [813, 411] width 86 height 19
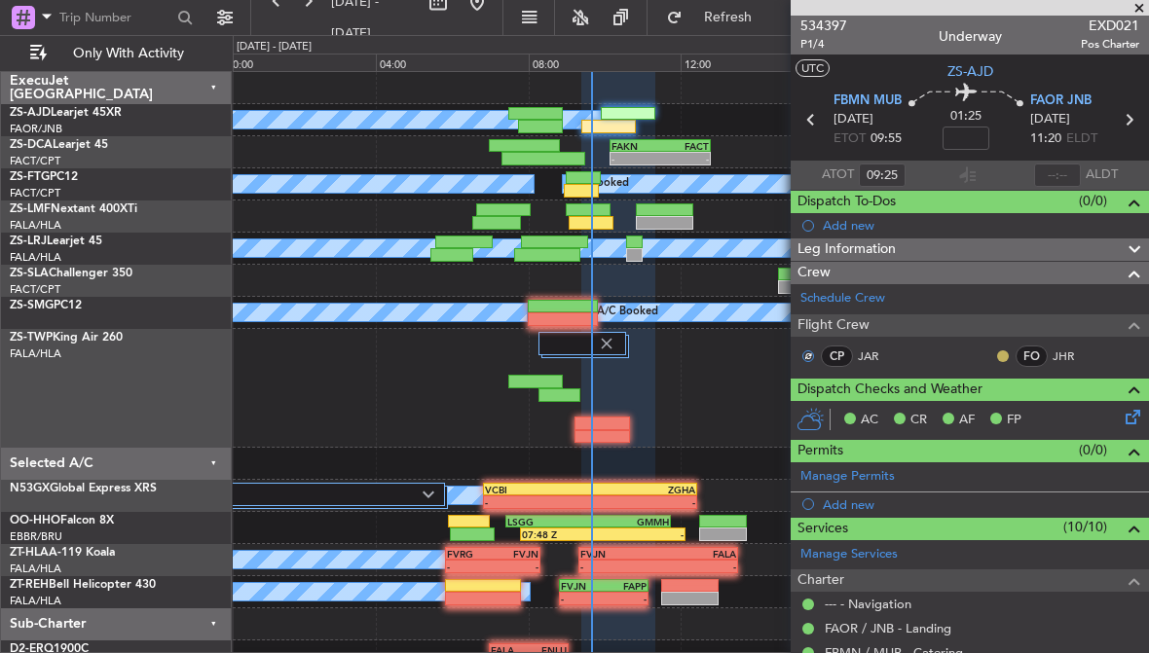
click at [1002, 352] on button at bounding box center [1003, 356] width 12 height 12
click at [1030, 407] on div "AC CR AF FP" at bounding box center [978, 420] width 286 height 29
click at [1141, 14] on span at bounding box center [1138, 9] width 19 height 18
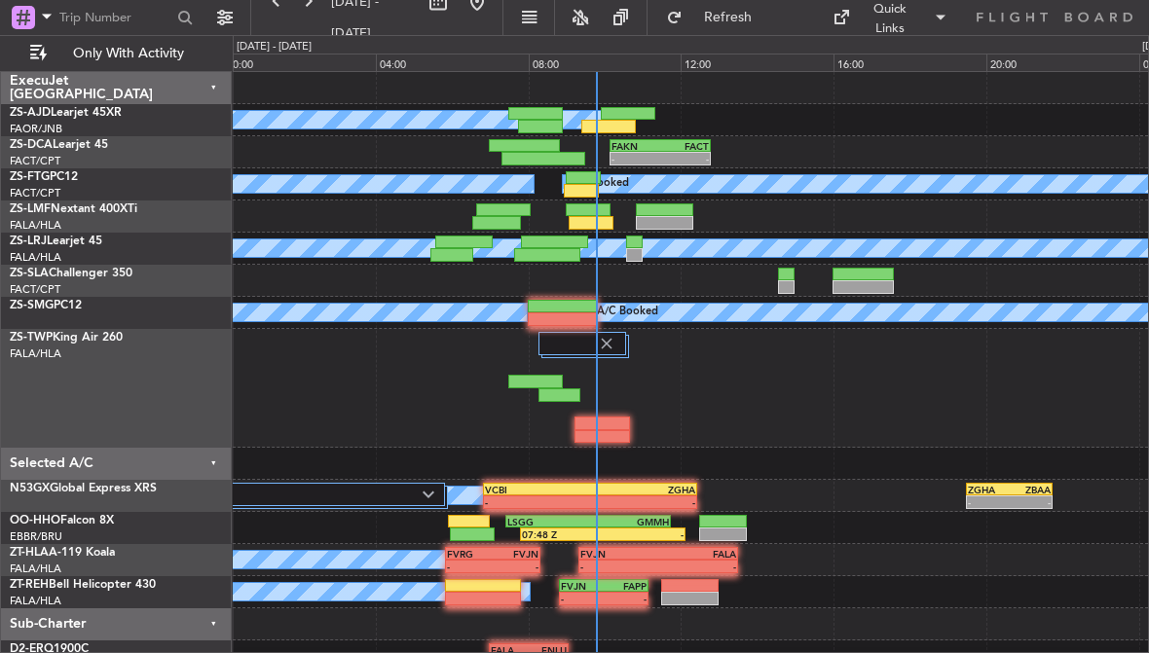
click at [459, 252] on div at bounding box center [451, 255] width 43 height 14
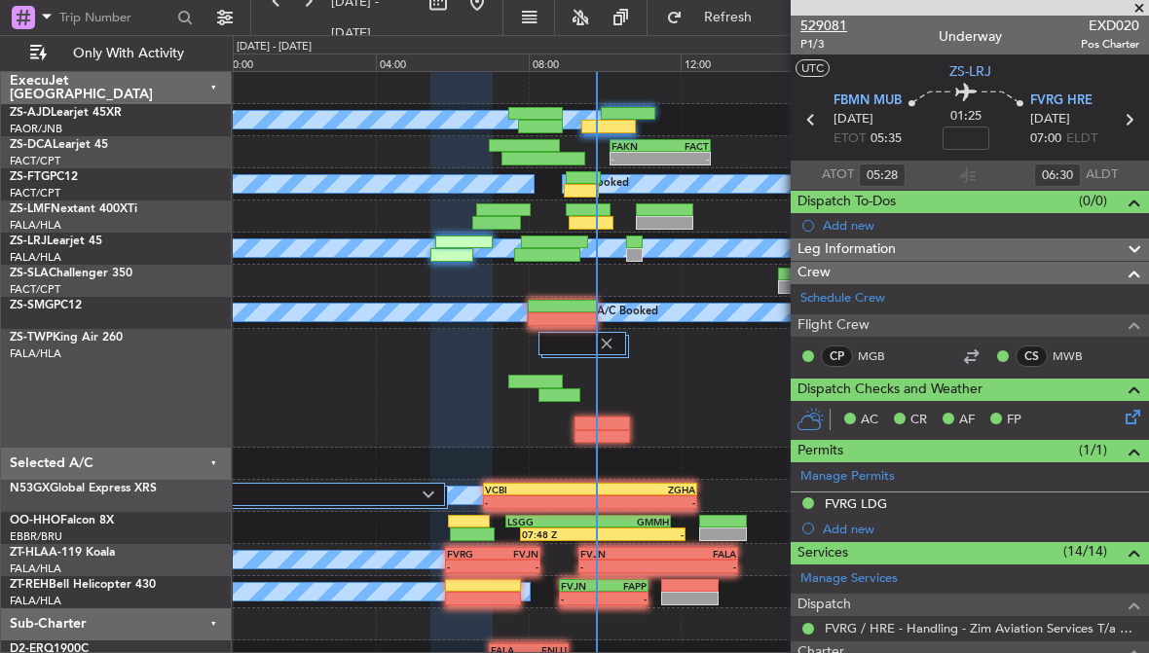
click at [828, 22] on span "529081" at bounding box center [823, 26] width 47 height 20
click at [1139, 7] on span at bounding box center [1138, 9] width 19 height 18
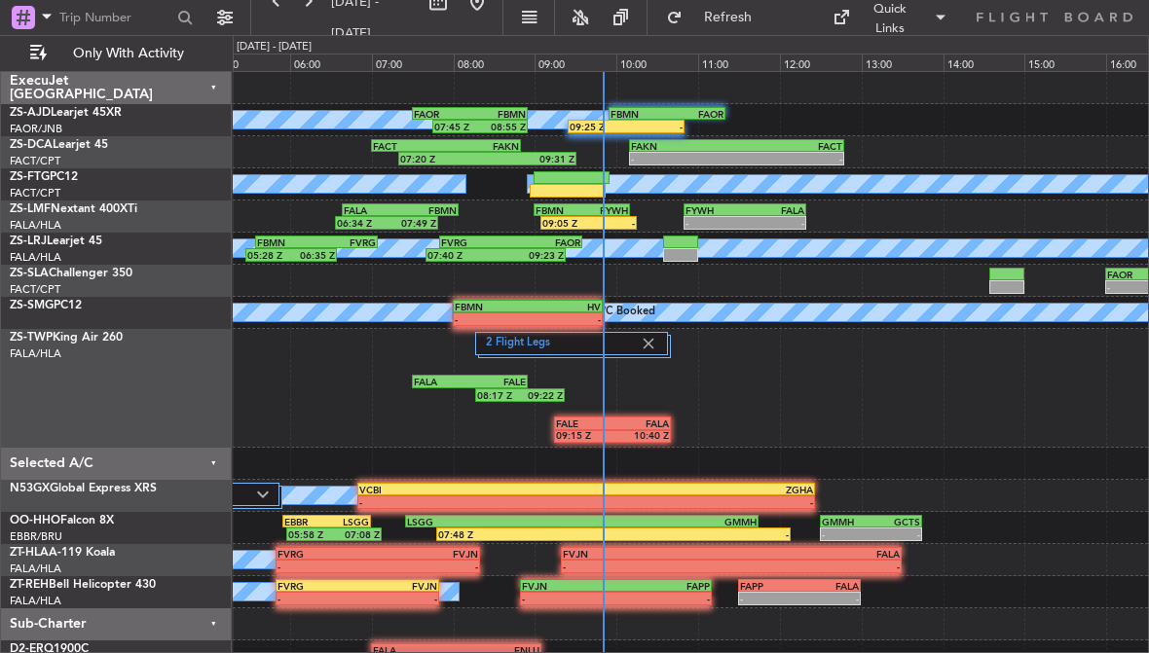
click at [650, 120] on div "09:25 Z -" at bounding box center [626, 127] width 116 height 14
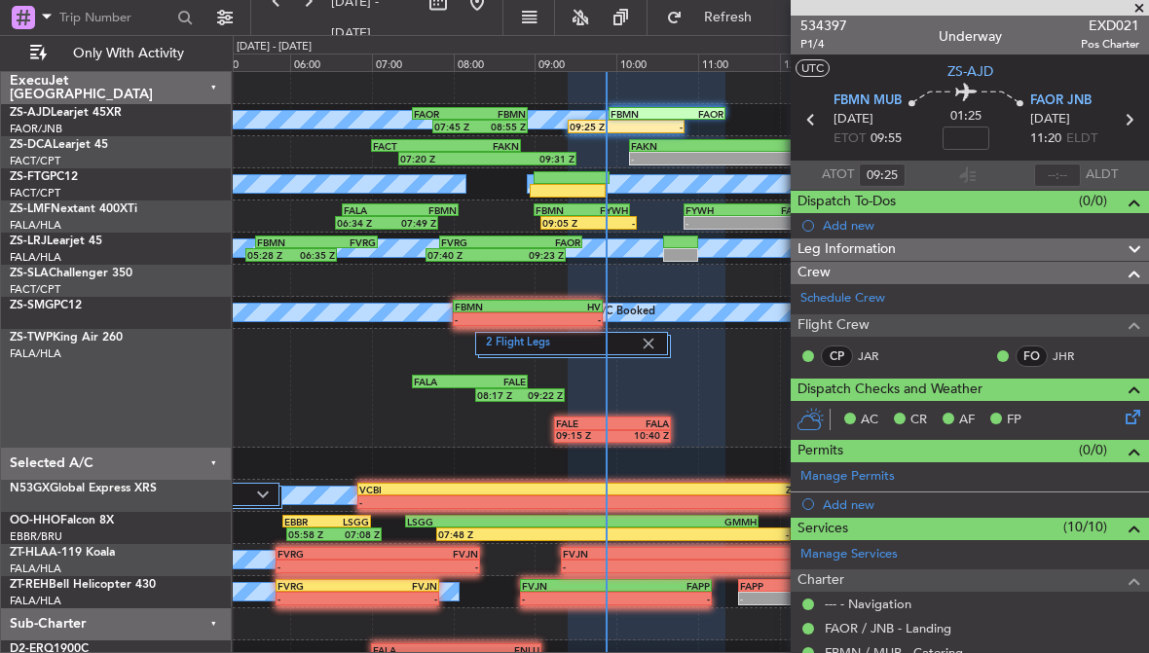
scroll to position [0, 0]
click at [839, 24] on span "534397" at bounding box center [823, 26] width 47 height 20
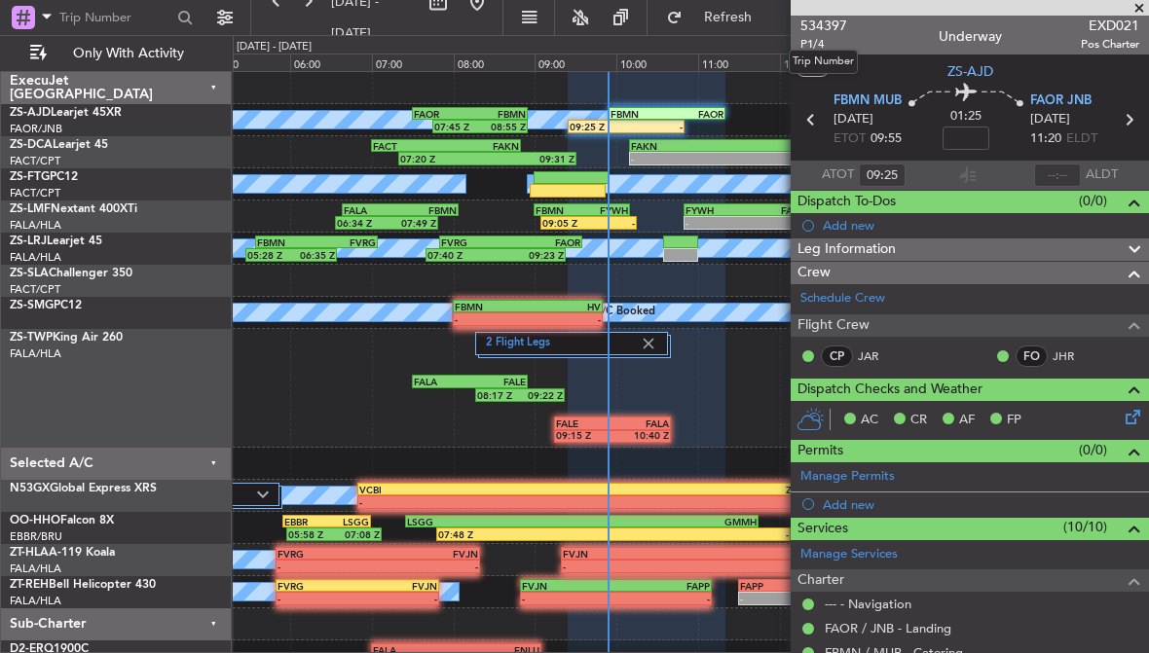
click at [1134, 1] on span at bounding box center [1138, 9] width 19 height 18
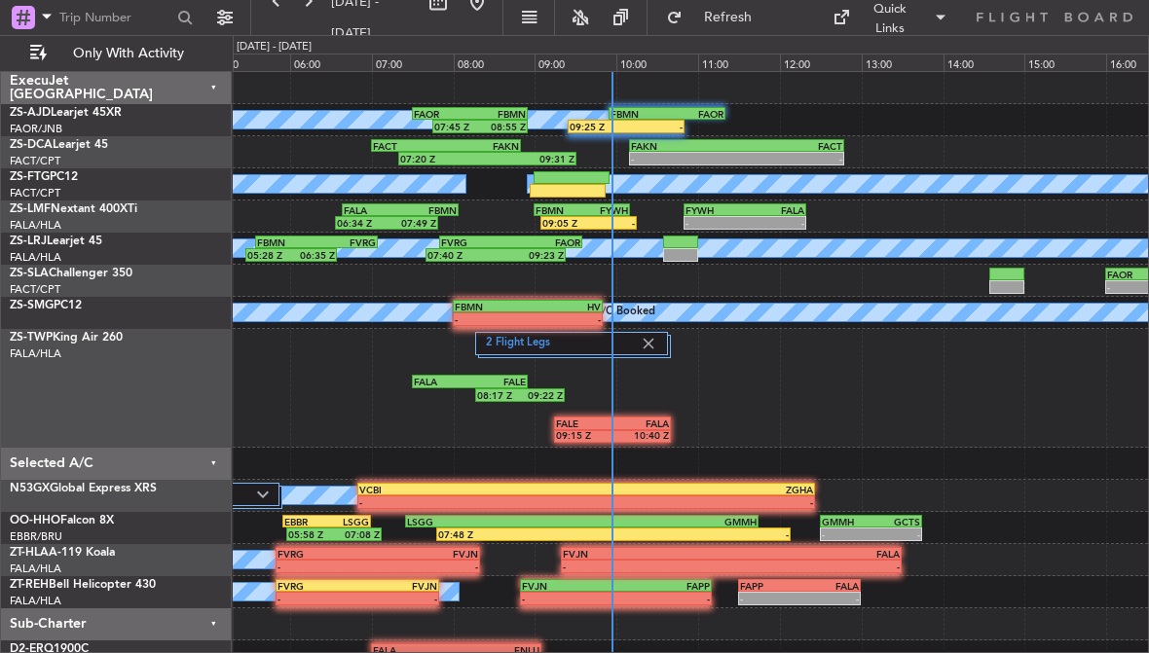
click at [628, 125] on div "-" at bounding box center [654, 127] width 56 height 12
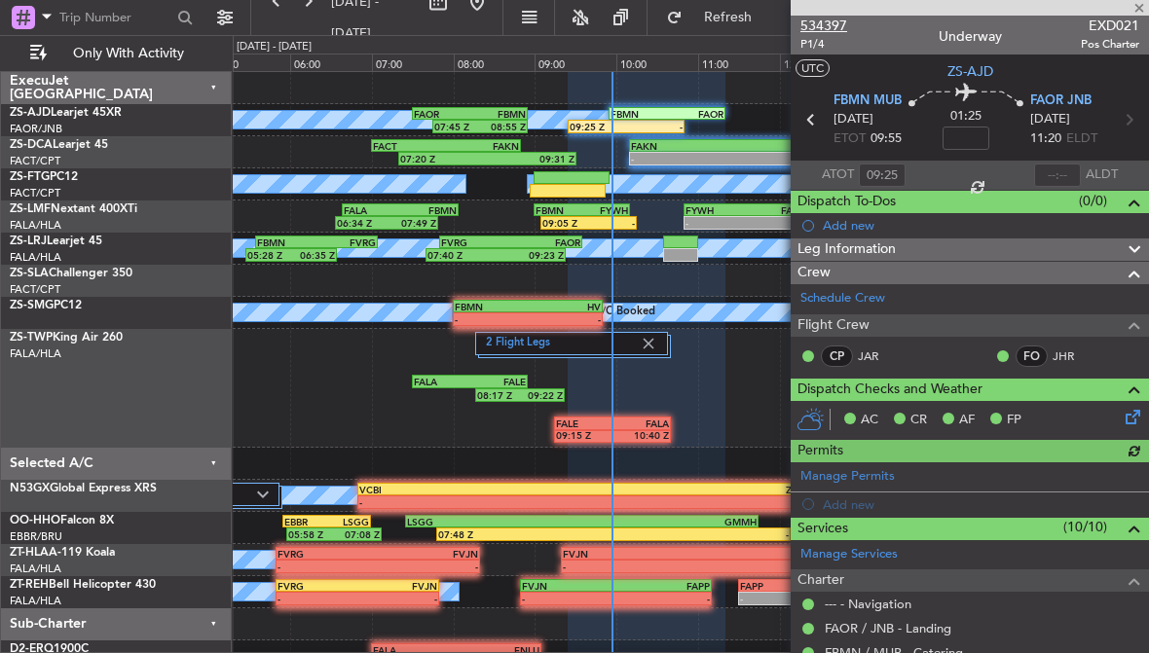
click at [810, 28] on span "534397" at bounding box center [823, 26] width 47 height 20
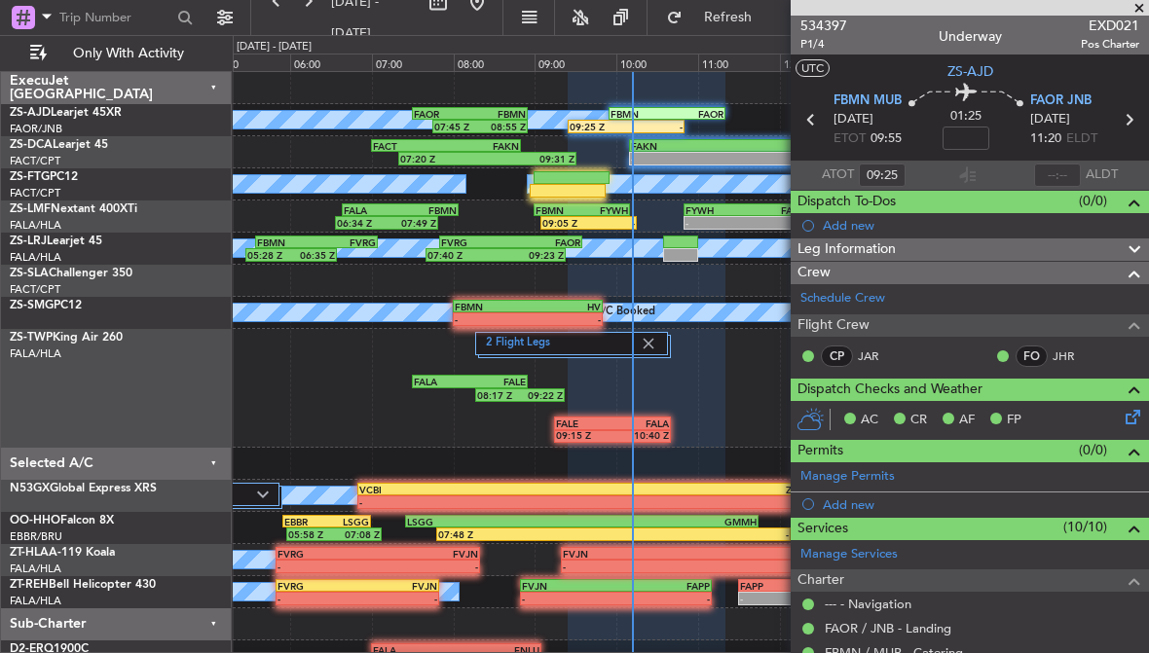
click at [1129, 2] on span at bounding box center [1138, 9] width 19 height 18
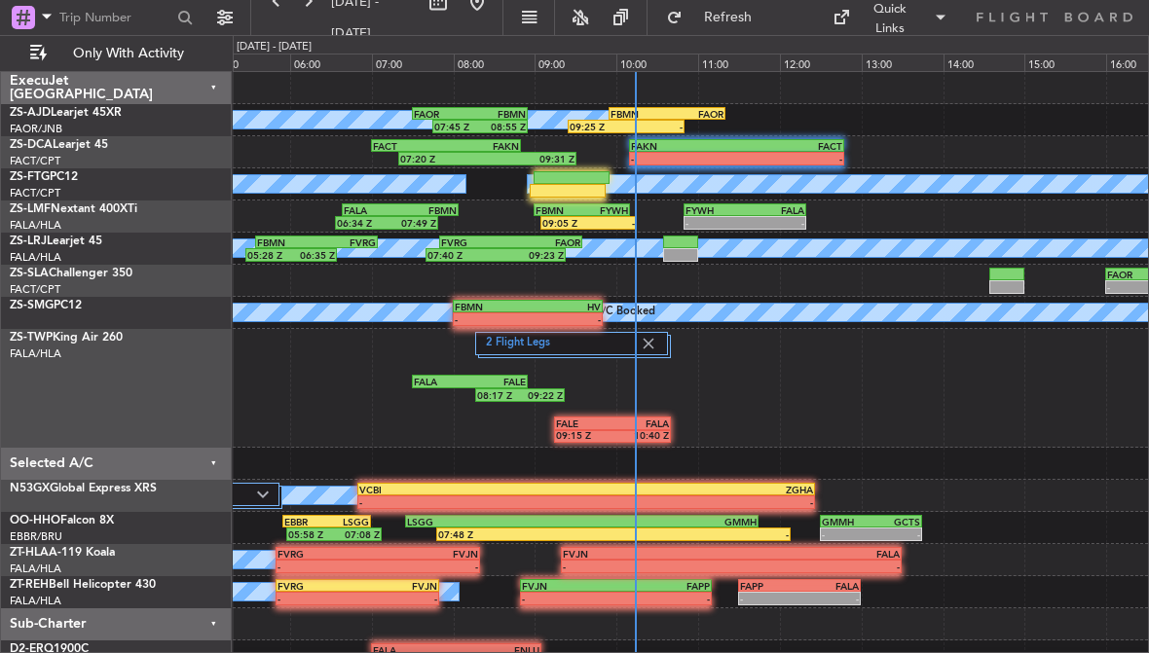
click at [675, 243] on div at bounding box center [680, 243] width 34 height 14
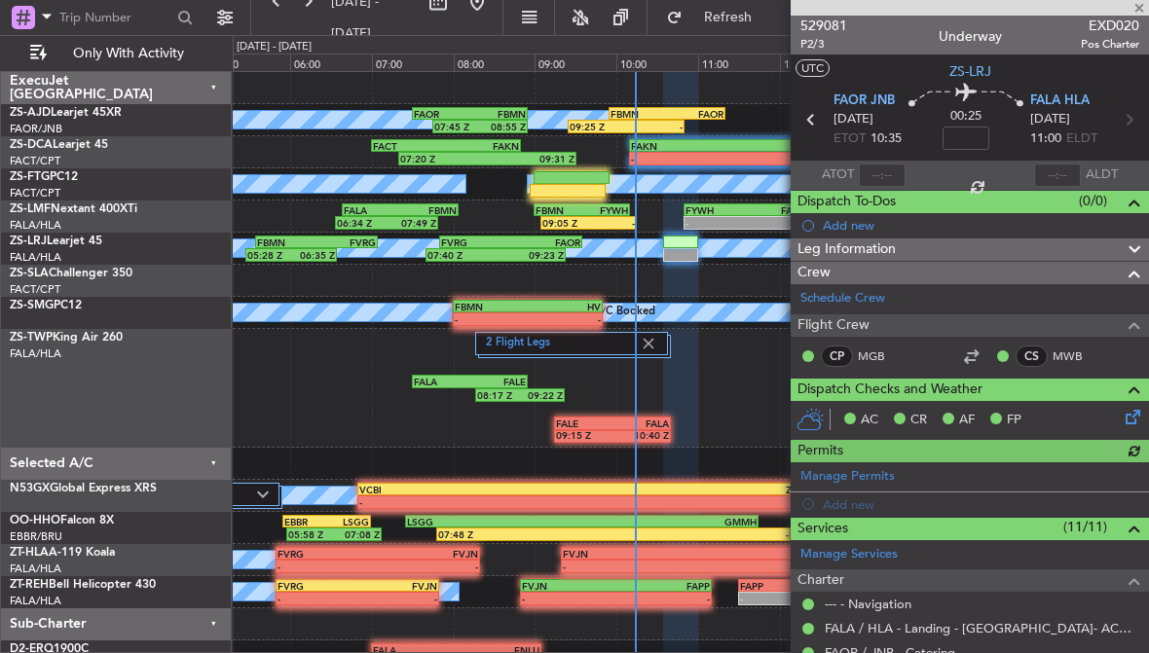
click at [891, 172] on div at bounding box center [882, 175] width 47 height 23
click at [885, 172] on div at bounding box center [882, 175] width 47 height 23
click at [887, 171] on div at bounding box center [882, 175] width 47 height 23
click at [891, 173] on div at bounding box center [882, 175] width 47 height 23
click at [882, 165] on input "text" at bounding box center [882, 175] width 47 height 23
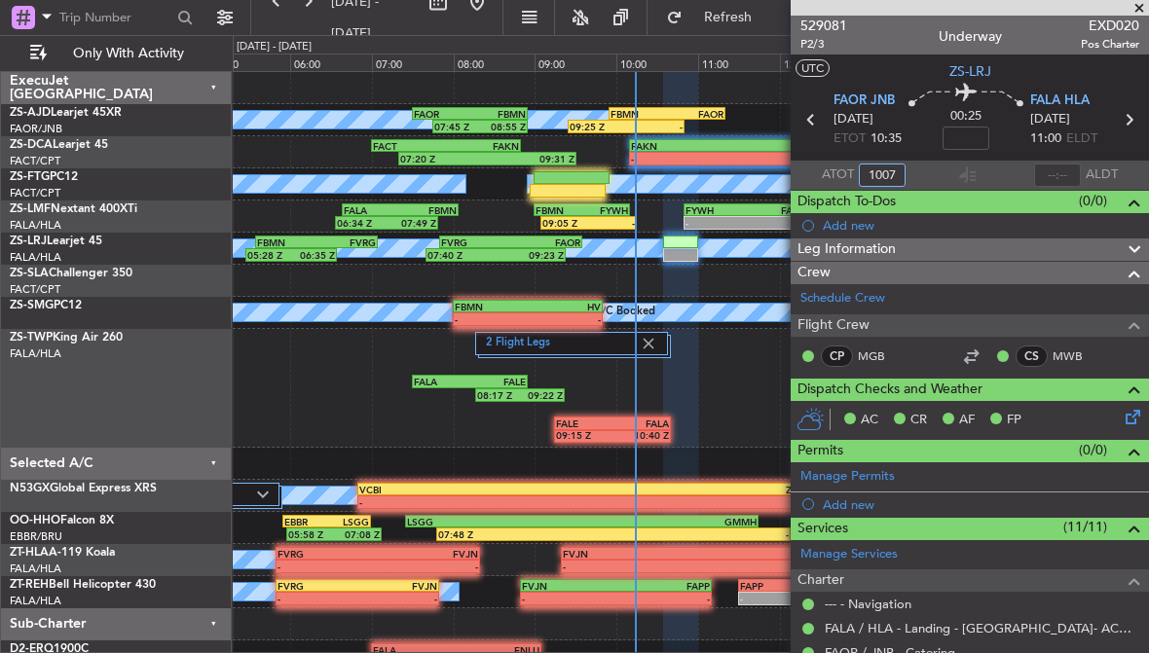
type input "10:07"
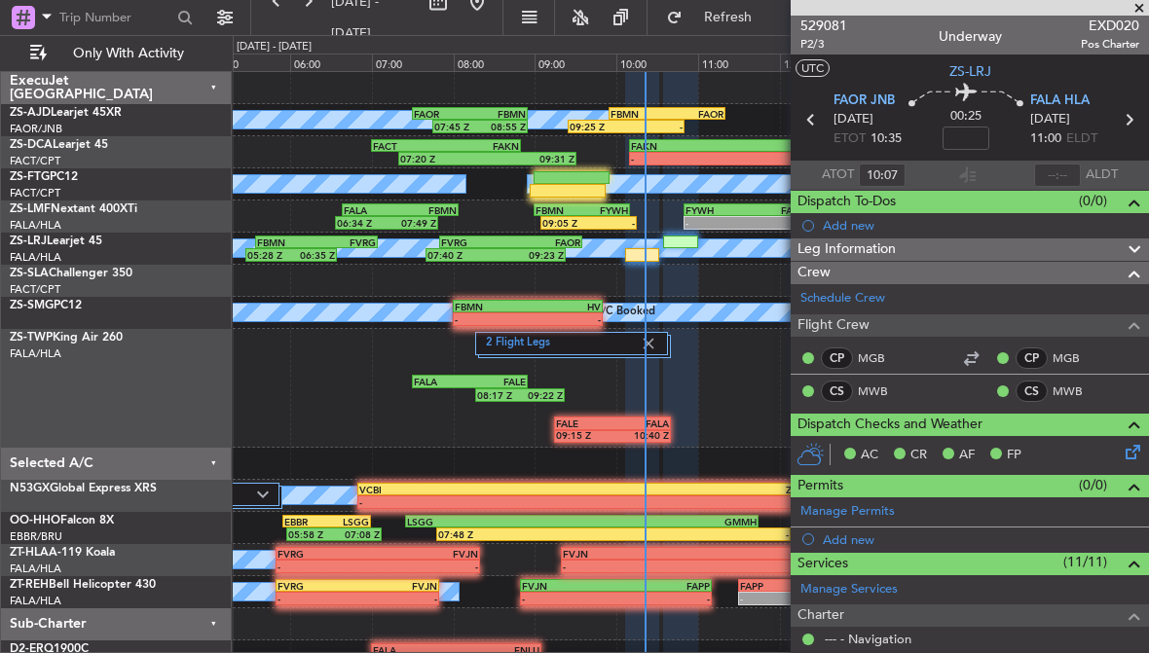
click at [601, 237] on div "A/C Booked 05:28 Z 06:35 Z FBMN 05:35 Z FVRG 07:05 Z 07:40 Z 09:23 Z FVRG 07:50…" at bounding box center [690, 249] width 915 height 32
click at [1065, 177] on input "text" at bounding box center [1057, 175] width 47 height 23
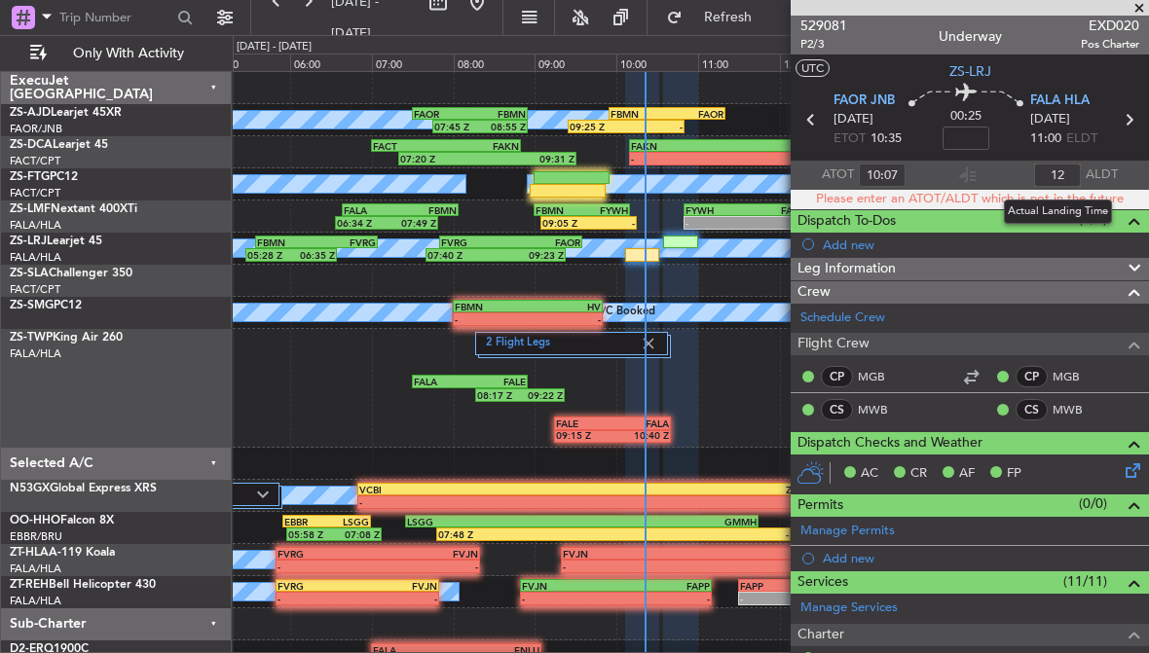
type input "1"
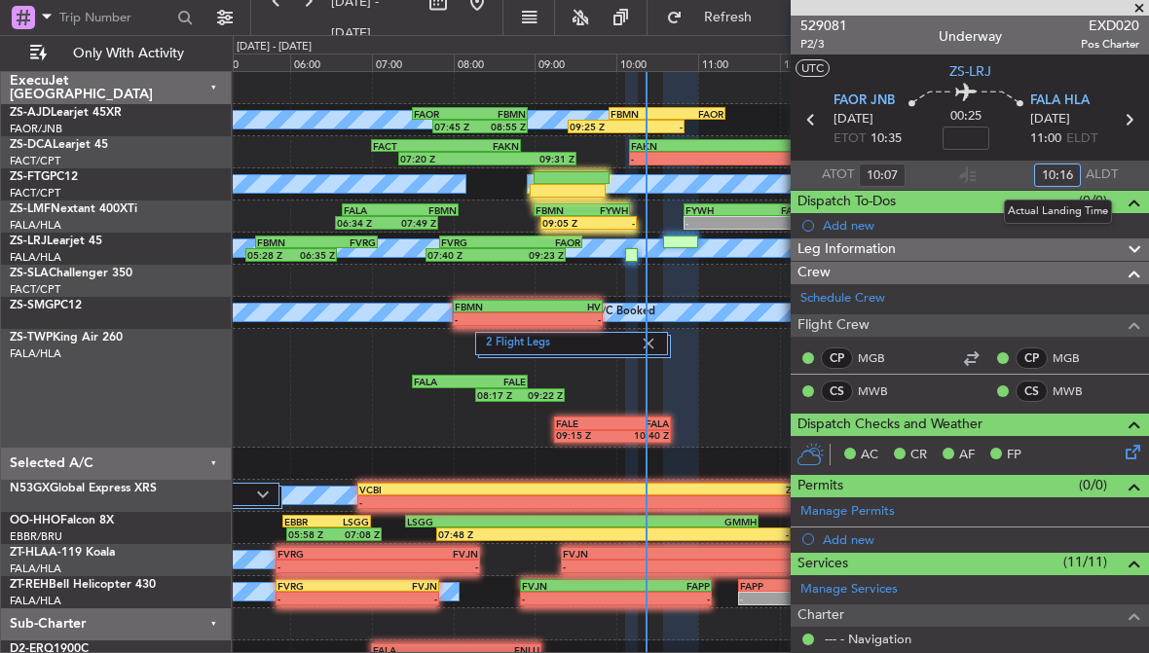
click at [604, 219] on div "-" at bounding box center [612, 223] width 46 height 12
type input "10:16"
type input "-00:10"
type input "09:05"
type input "2"
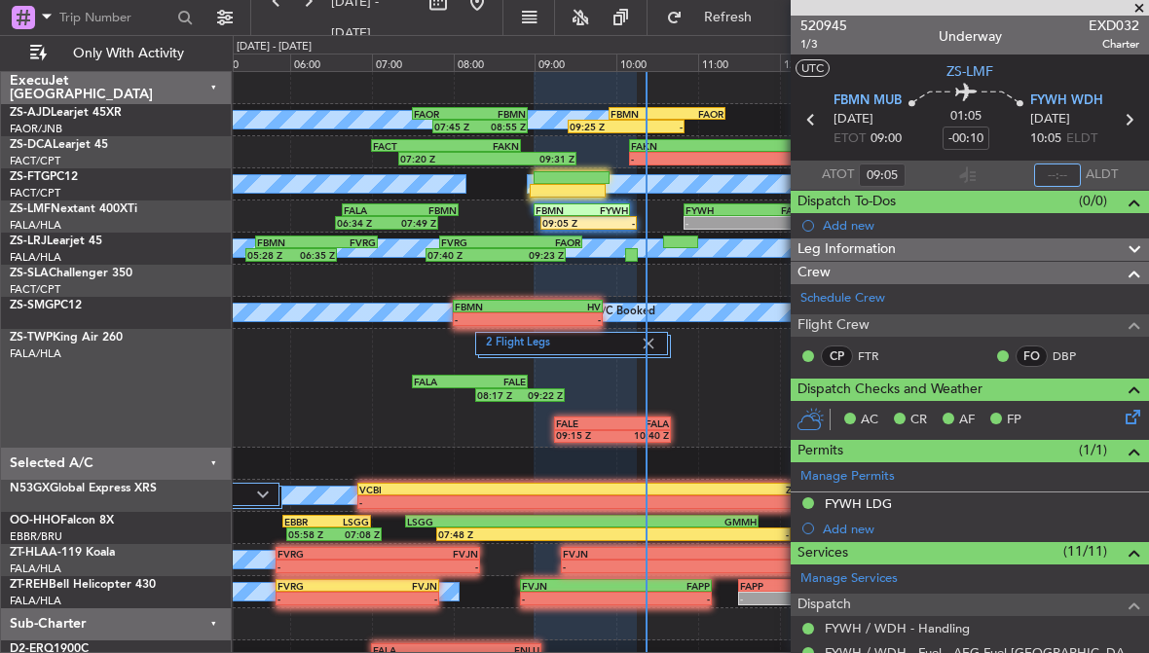
click at [1076, 171] on input "text" at bounding box center [1057, 175] width 47 height 23
type input "10:20"
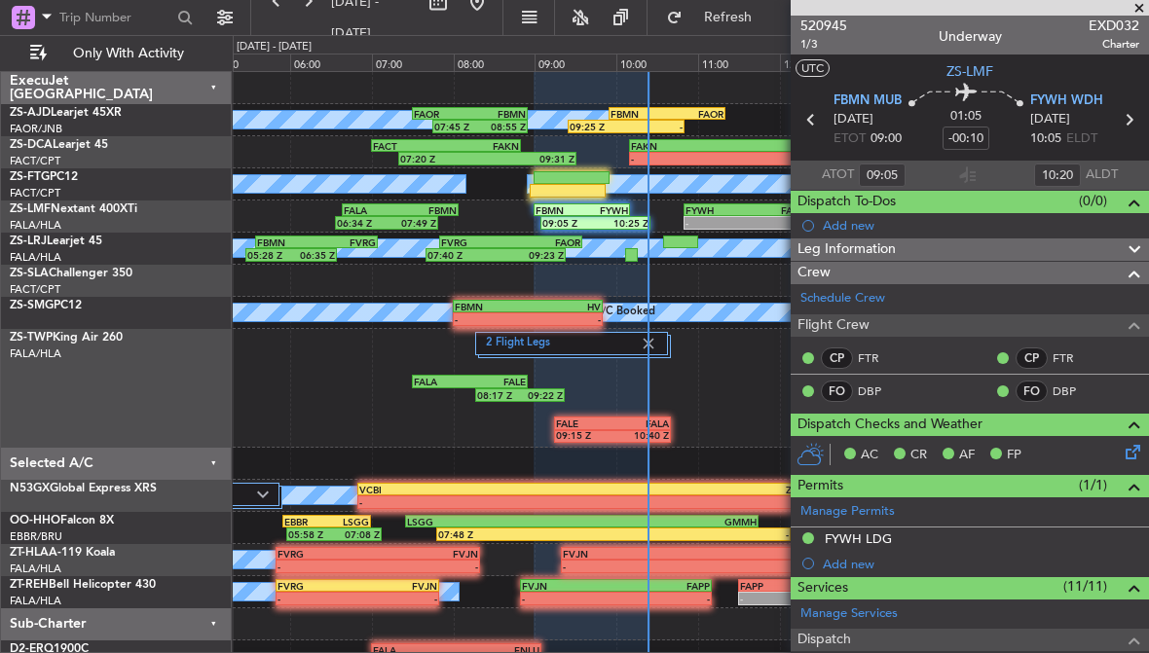
click at [665, 116] on div "FBMN" at bounding box center [638, 114] width 56 height 12
type input "09:25"
type input "0"
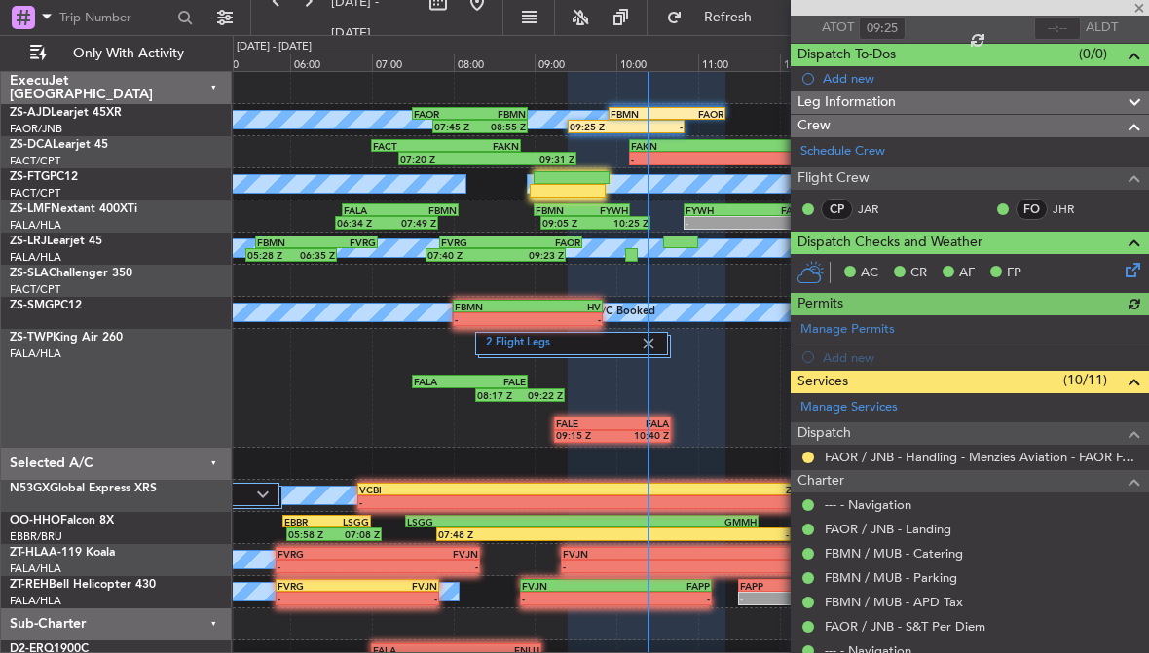
scroll to position [148, 0]
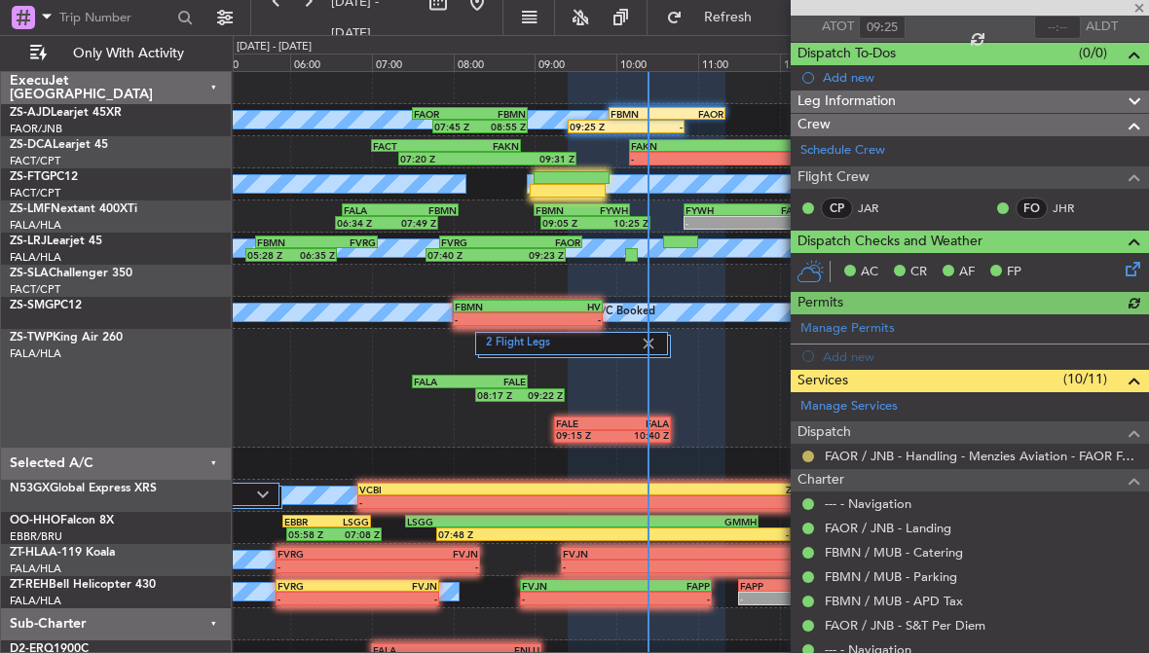
click at [809, 456] on button at bounding box center [808, 457] width 12 height 12
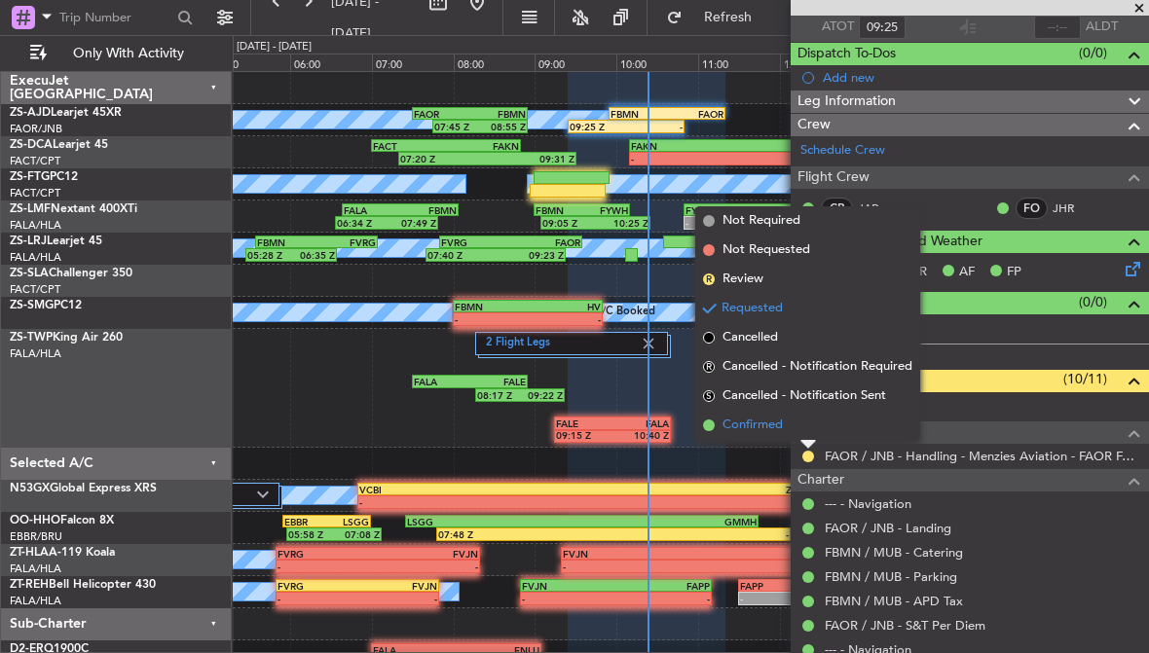
click at [819, 424] on li "Confirmed" at bounding box center [807, 425] width 225 height 29
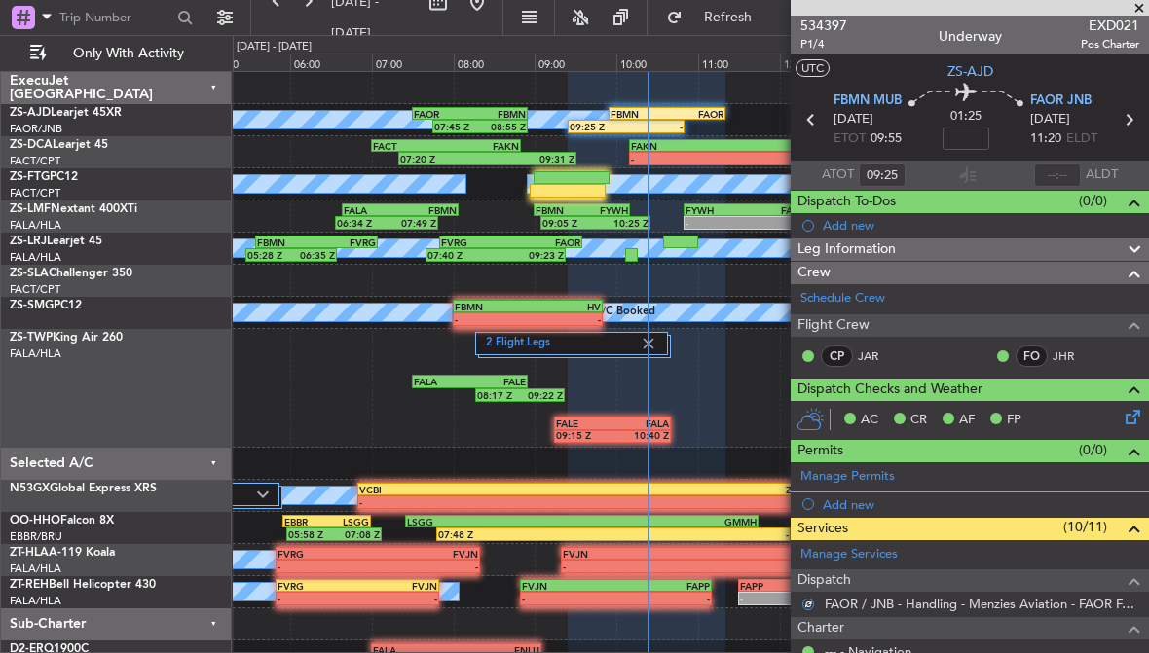
scroll to position [0, 0]
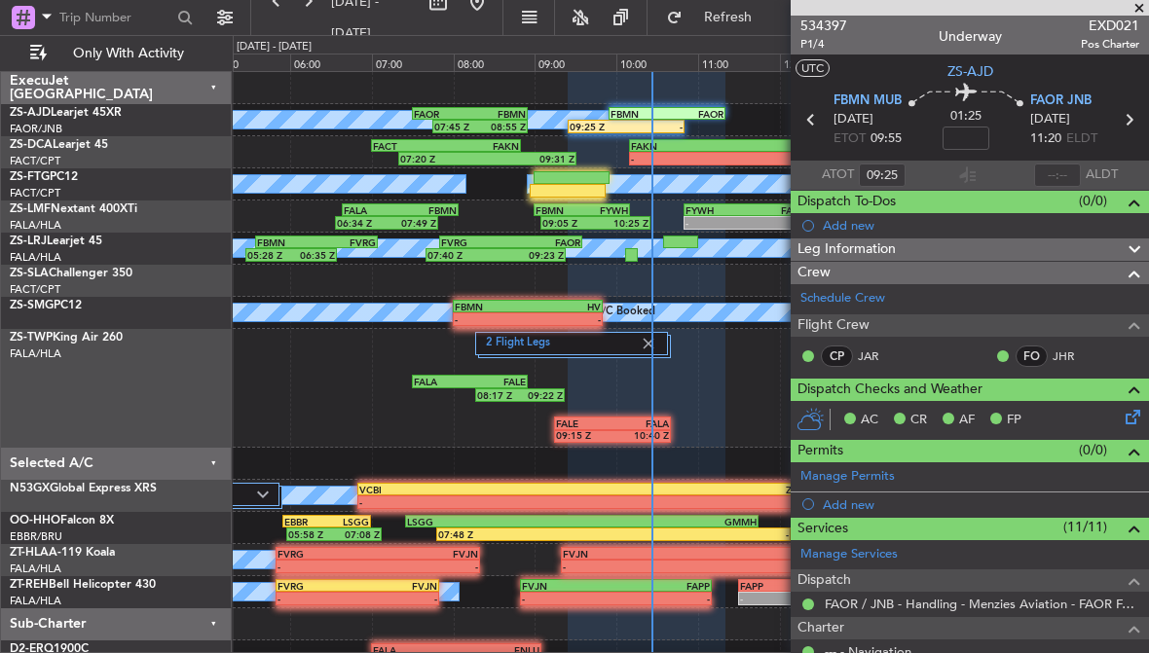
click at [1137, 10] on span at bounding box center [1138, 9] width 19 height 18
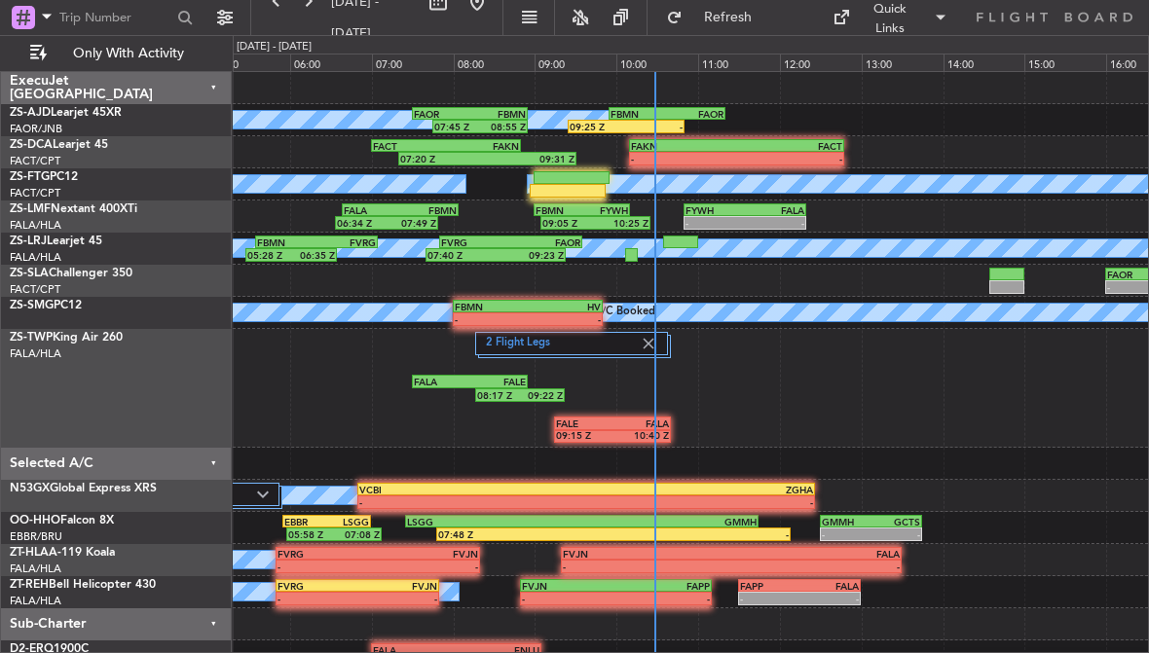
click at [723, 158] on div "-" at bounding box center [684, 159] width 106 height 12
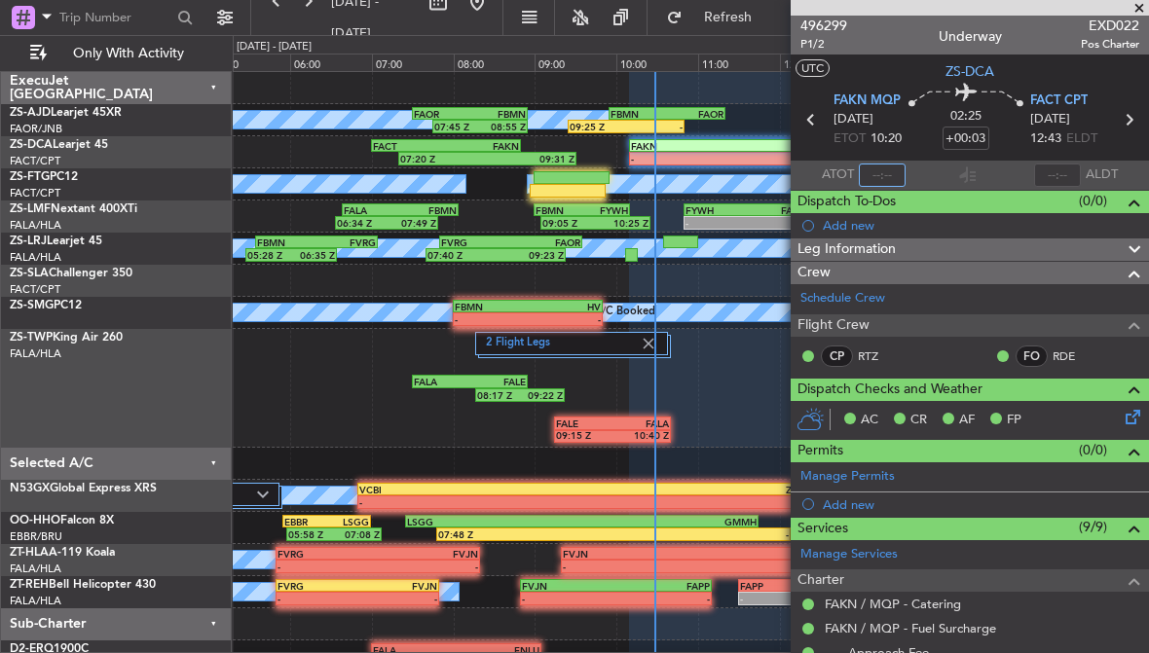
click at [886, 182] on input "text" at bounding box center [882, 175] width 47 height 23
type input "10:15"
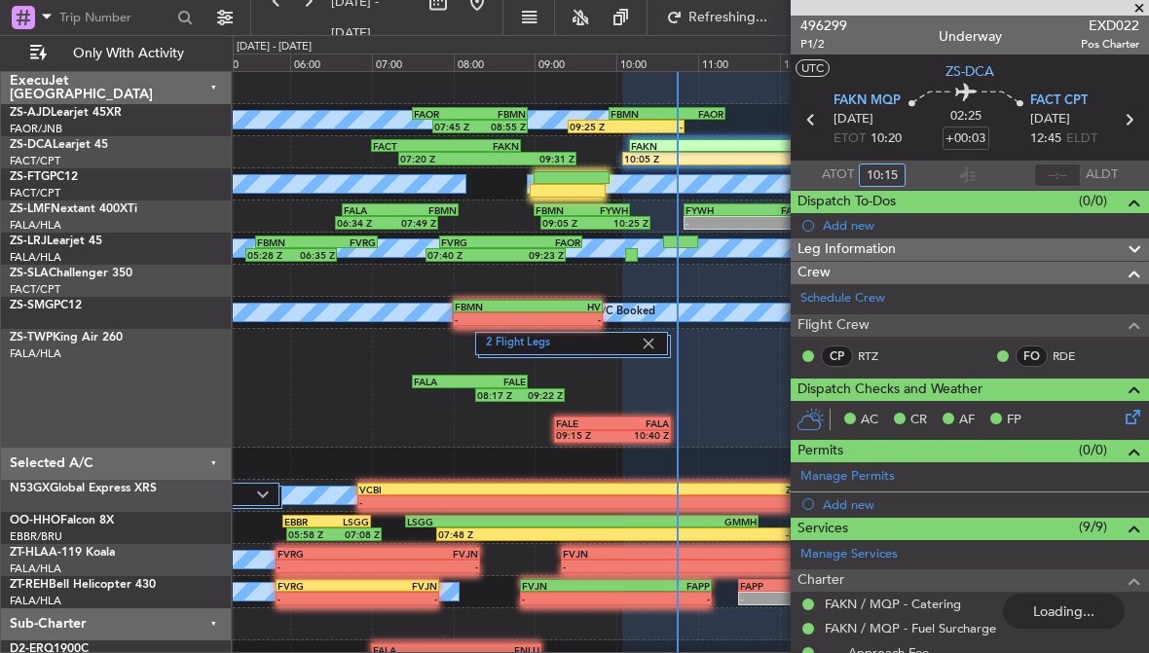
click at [653, 119] on div "FBMN 09:55 Z FAOR 11:20 Z" at bounding box center [666, 114] width 116 height 14
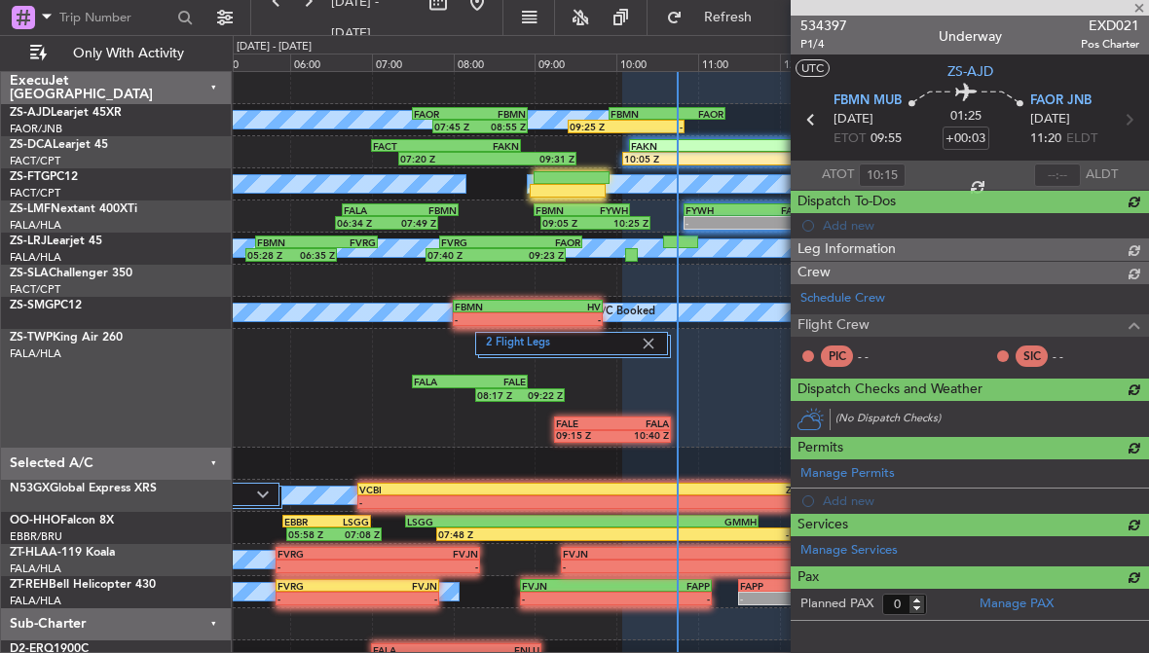
type input "09:25"
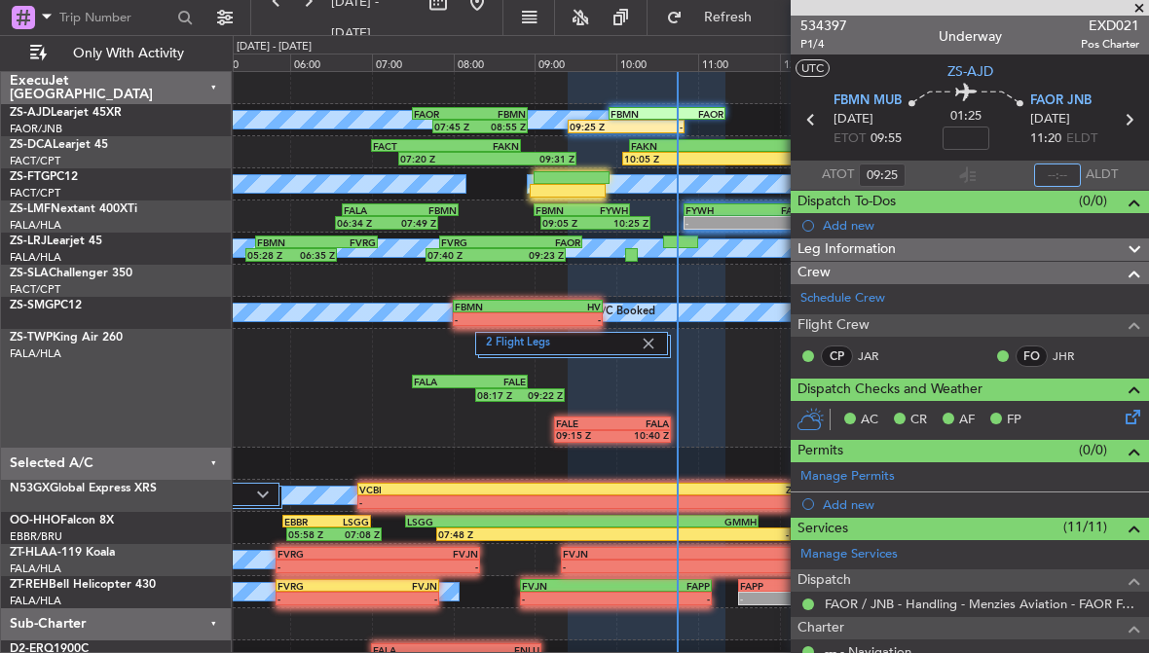
click at [1062, 175] on input "text" at bounding box center [1057, 175] width 47 height 23
type input "10:43"
click at [1137, 5] on span at bounding box center [1138, 9] width 19 height 18
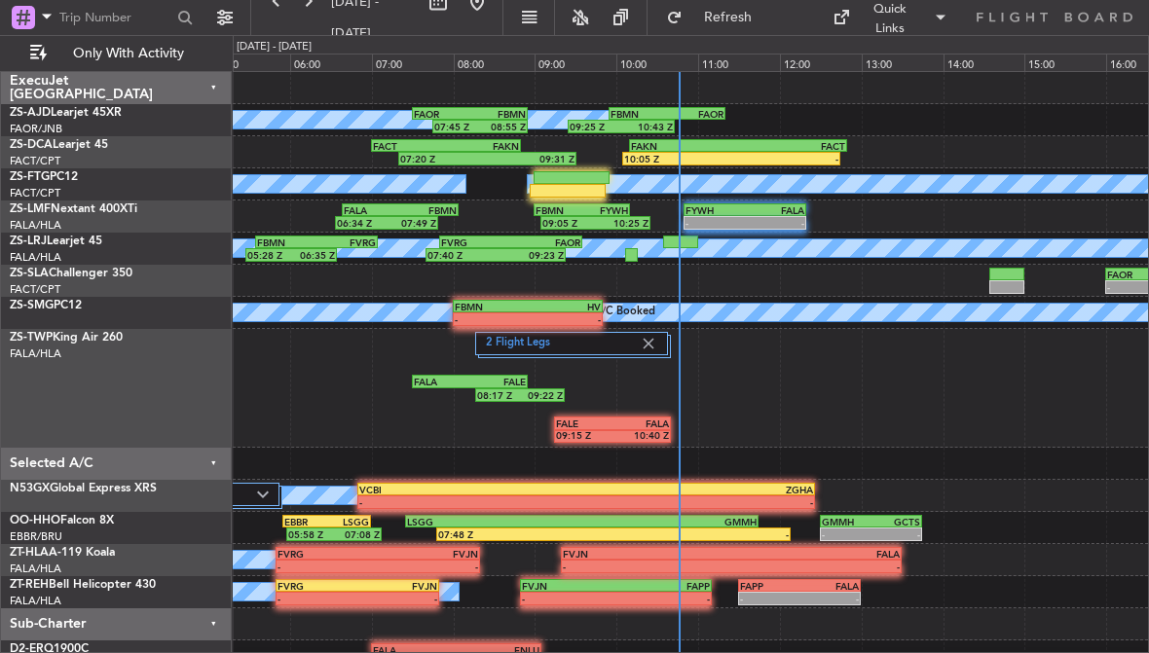
click at [634, 112] on div "FBMN" at bounding box center [638, 114] width 56 height 12
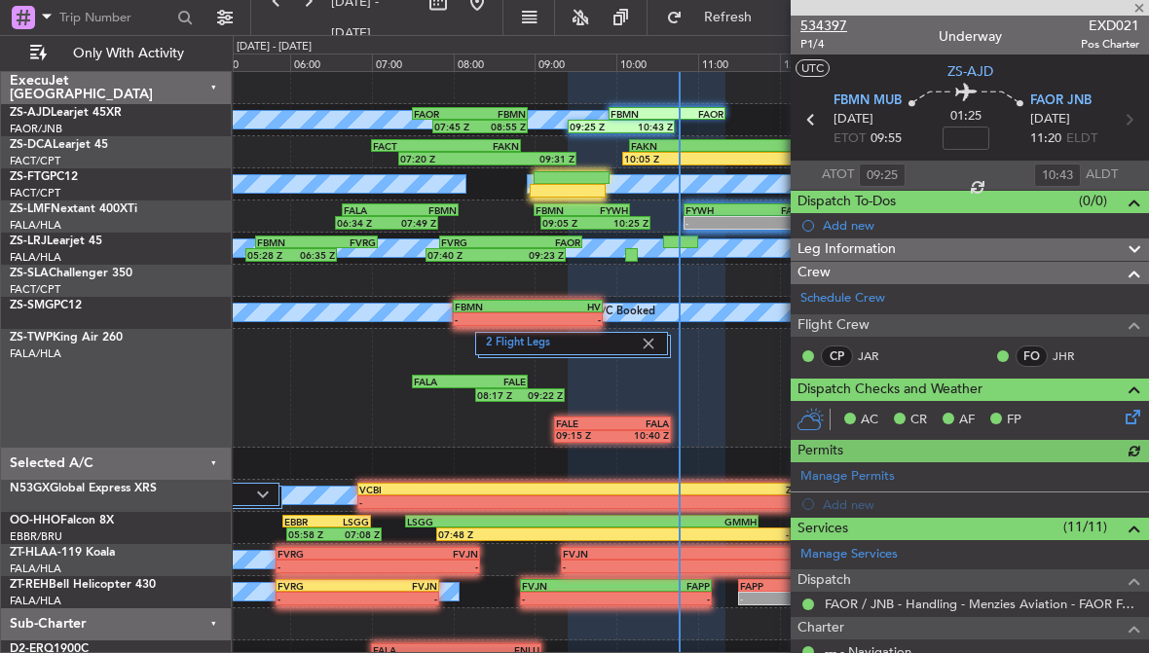
click at [828, 18] on span "534397" at bounding box center [823, 26] width 47 height 20
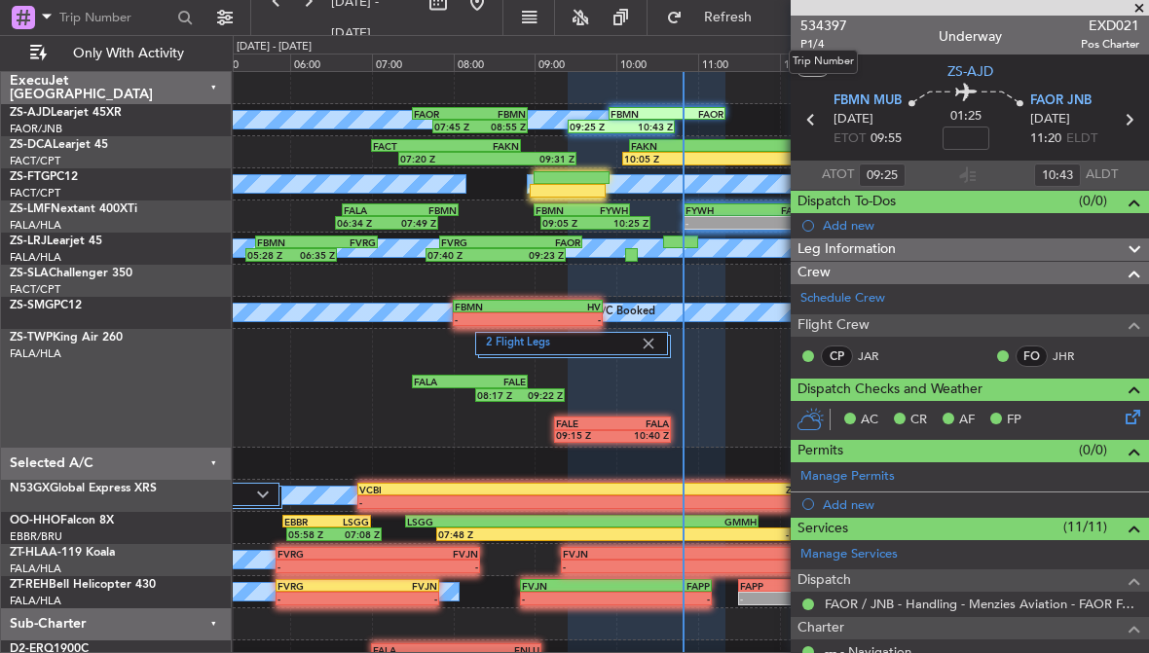
click at [1135, 2] on span at bounding box center [1138, 9] width 19 height 18
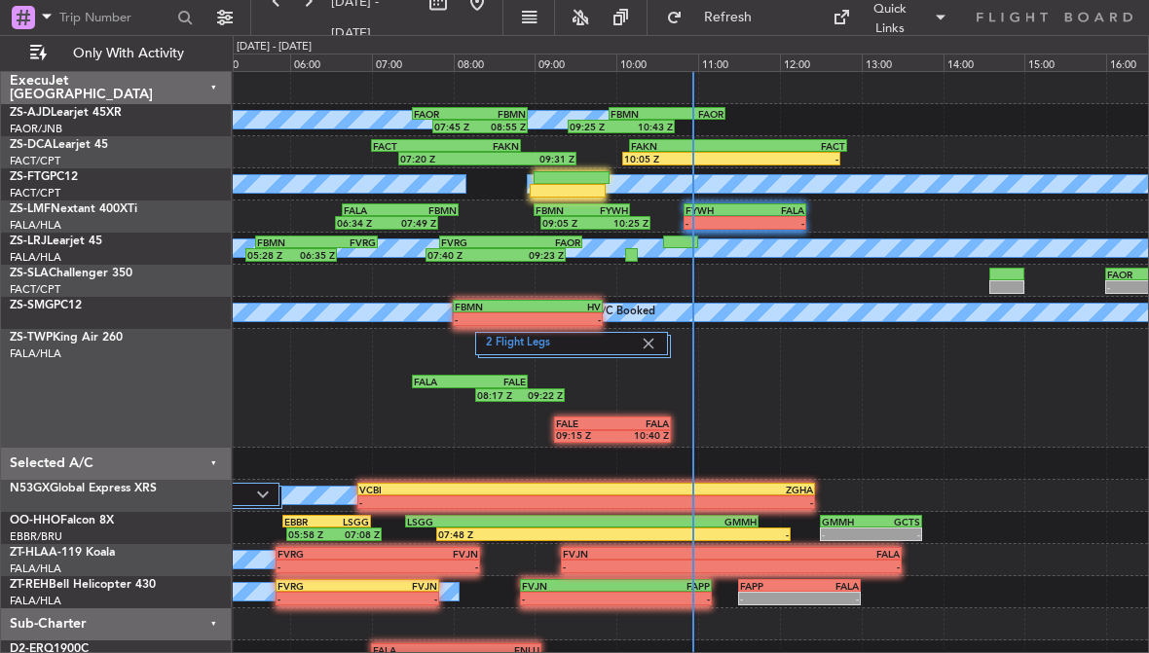
click at [639, 425] on div "FALA" at bounding box center [640, 424] width 56 height 12
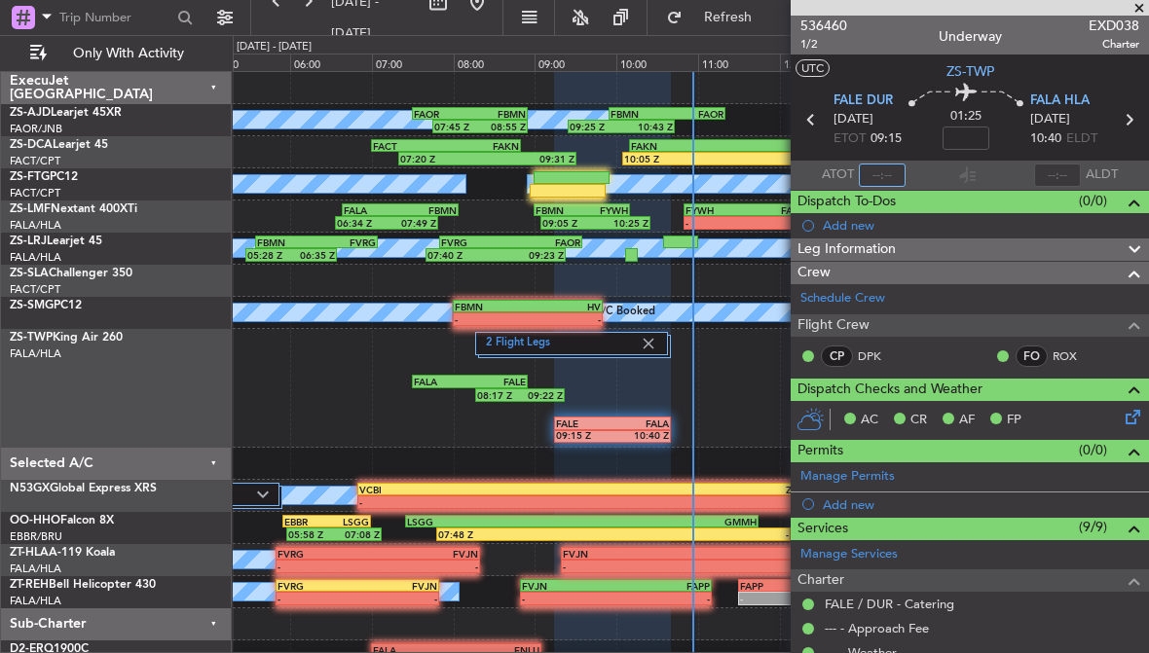
click at [889, 170] on input "text" at bounding box center [882, 175] width 47 height 23
type input "10:55"
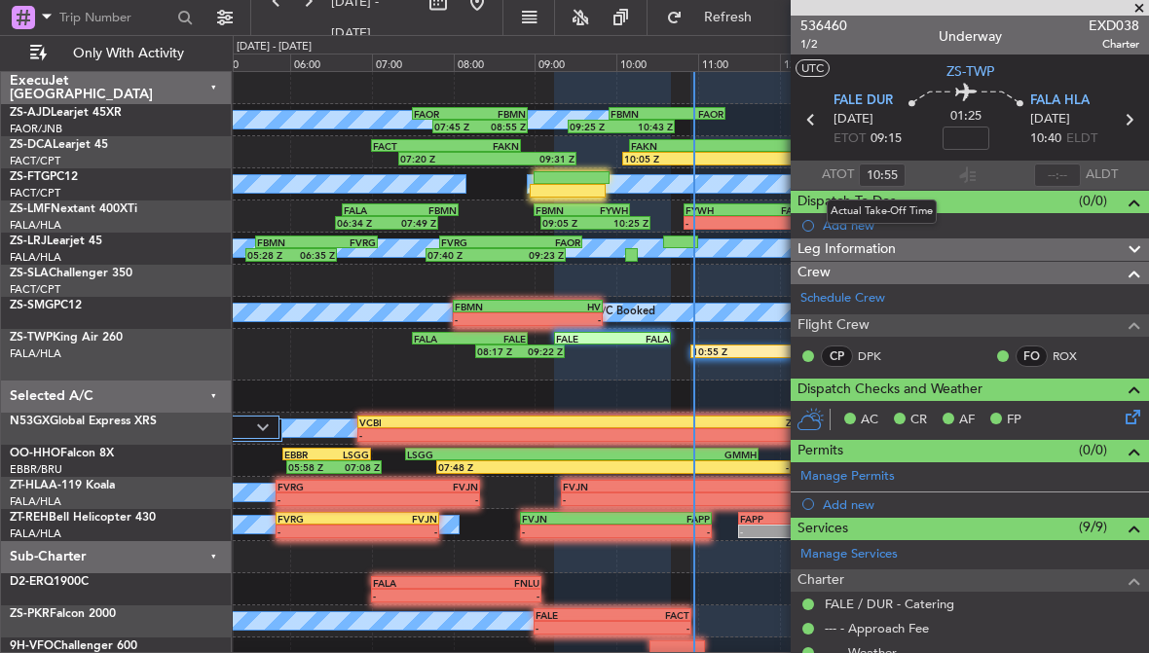
click at [1146, 0] on span at bounding box center [1138, 9] width 19 height 18
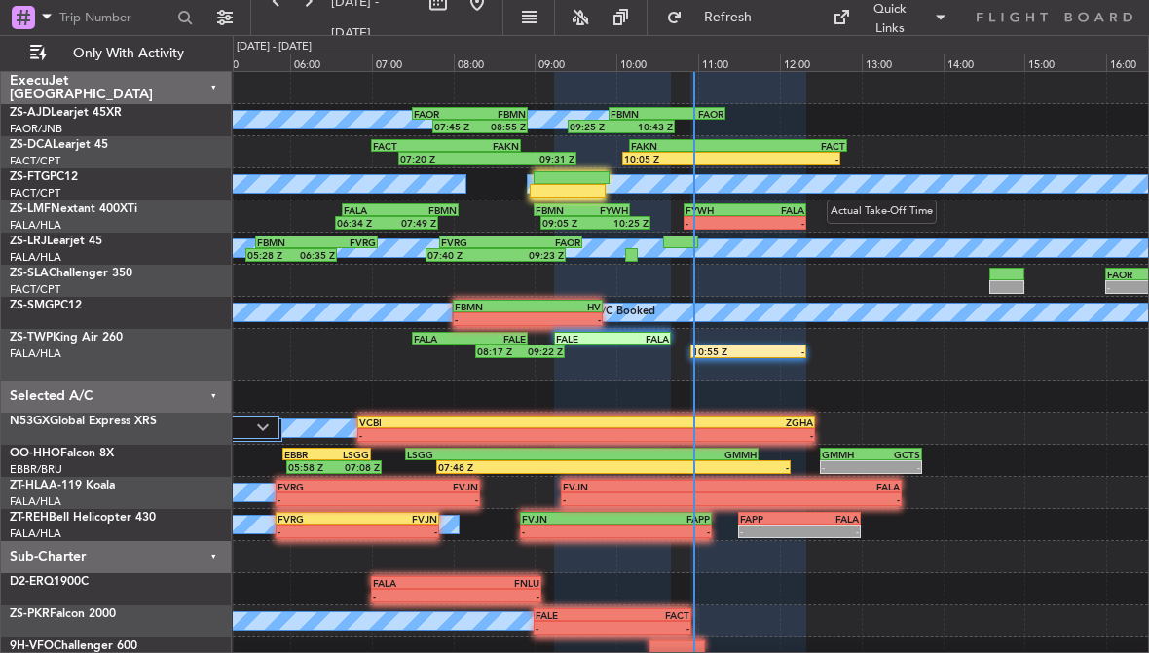
type input "0"
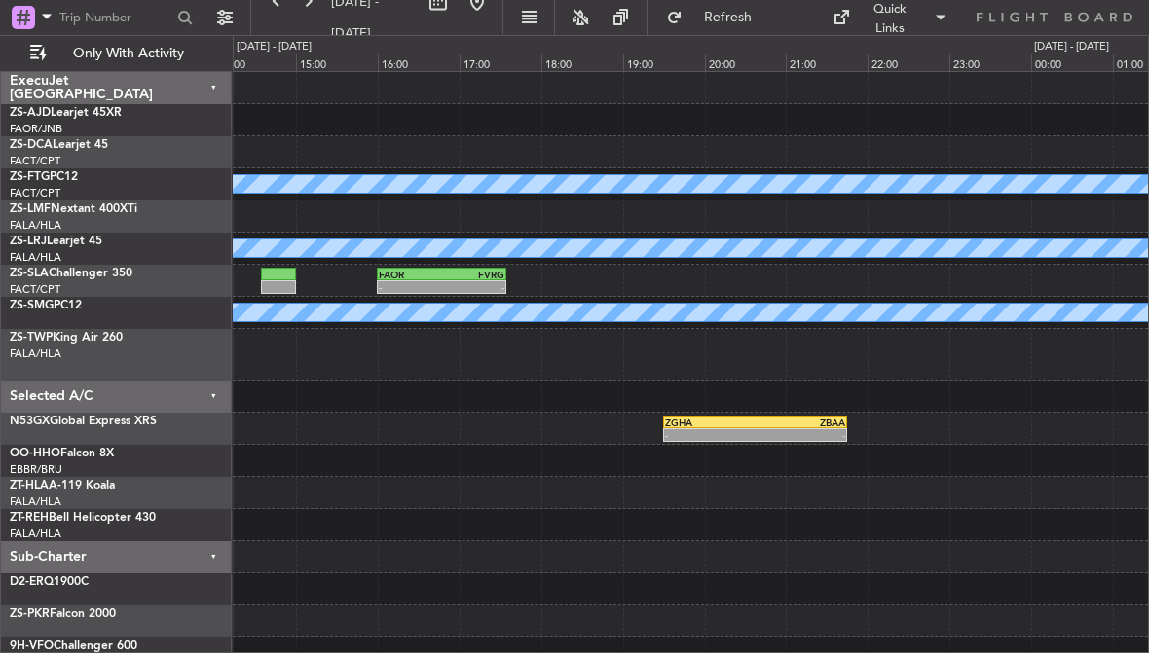
click at [1008, 389] on div at bounding box center [690, 397] width 915 height 32
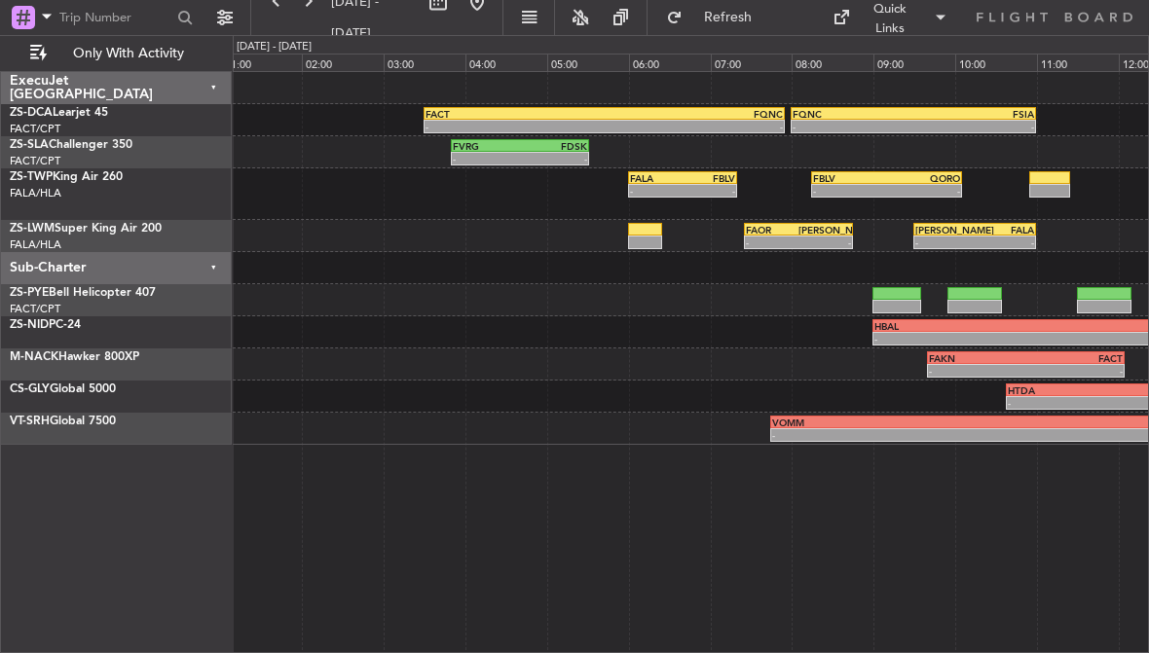
click at [709, 175] on div "FBLV" at bounding box center [708, 178] width 53 height 12
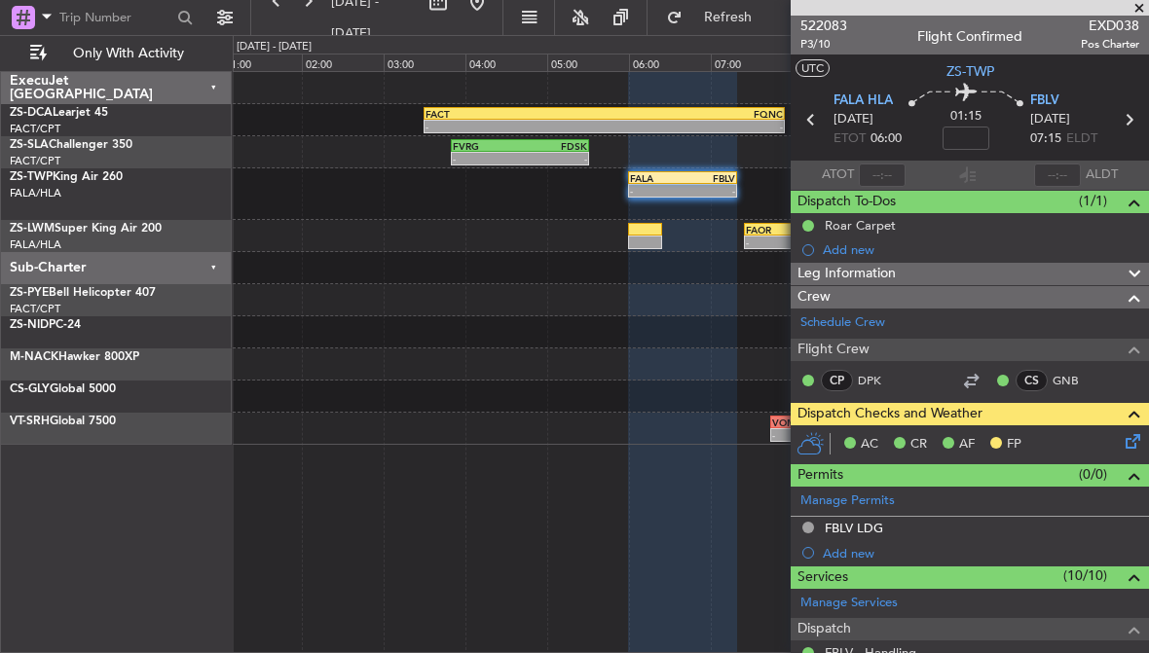
click at [1146, 0] on span at bounding box center [1138, 9] width 19 height 18
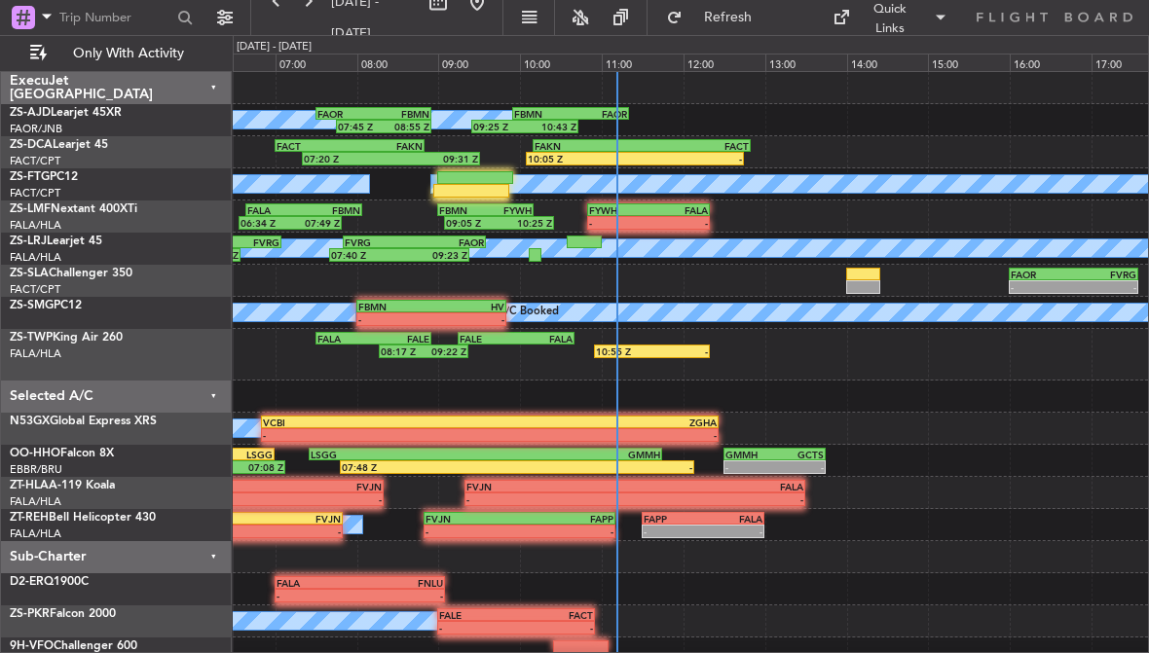
click at [865, 281] on div at bounding box center [863, 287] width 34 height 14
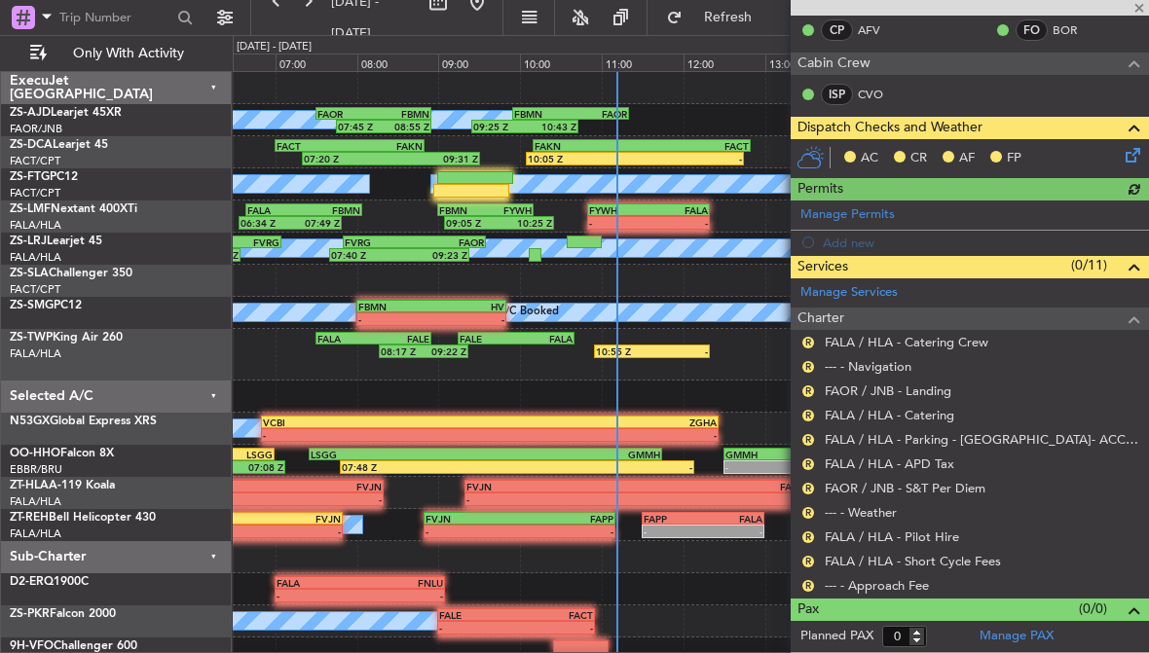
scroll to position [323, 0]
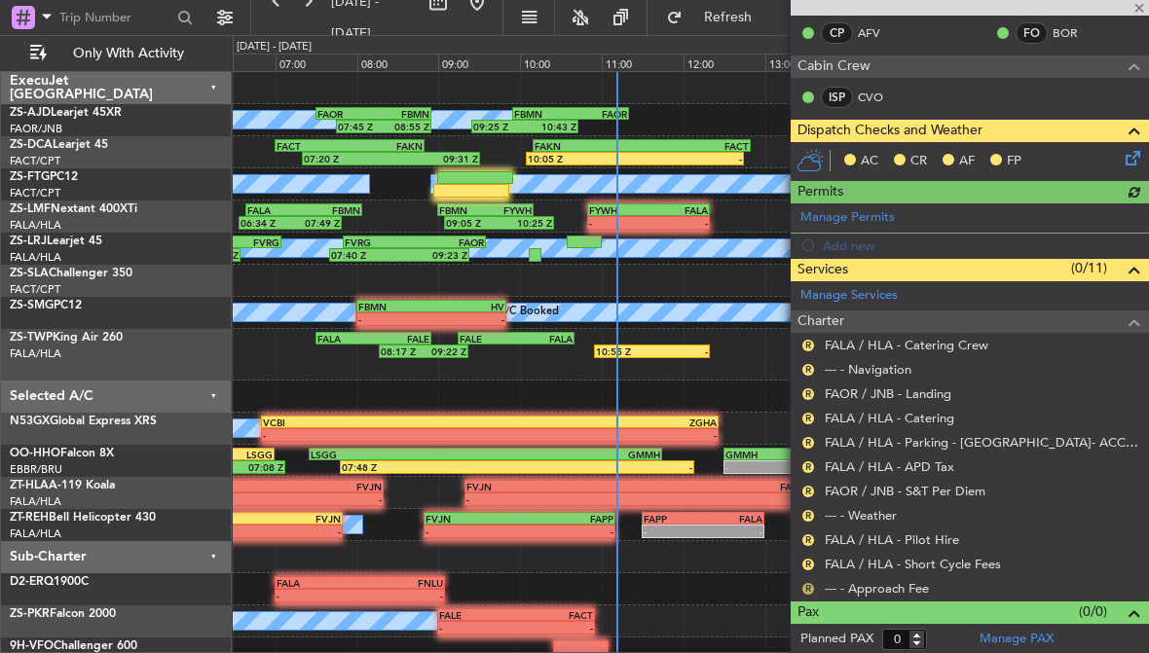
click at [810, 584] on button "R" at bounding box center [808, 589] width 12 height 12
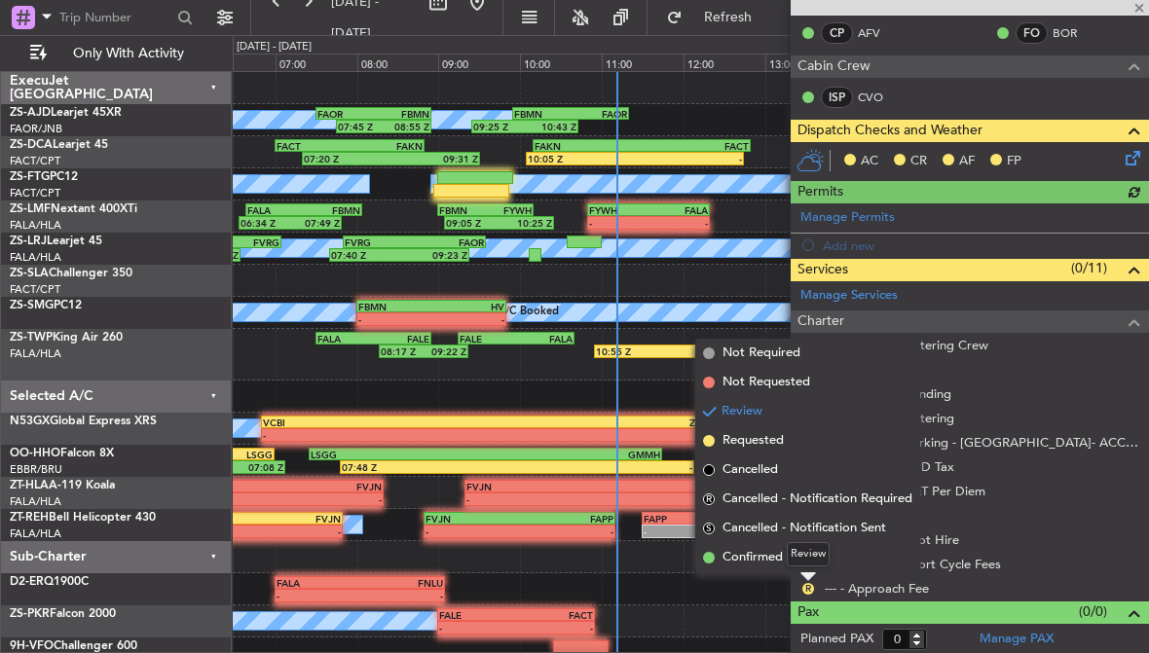
click at [793, 557] on div "Review" at bounding box center [808, 554] width 43 height 24
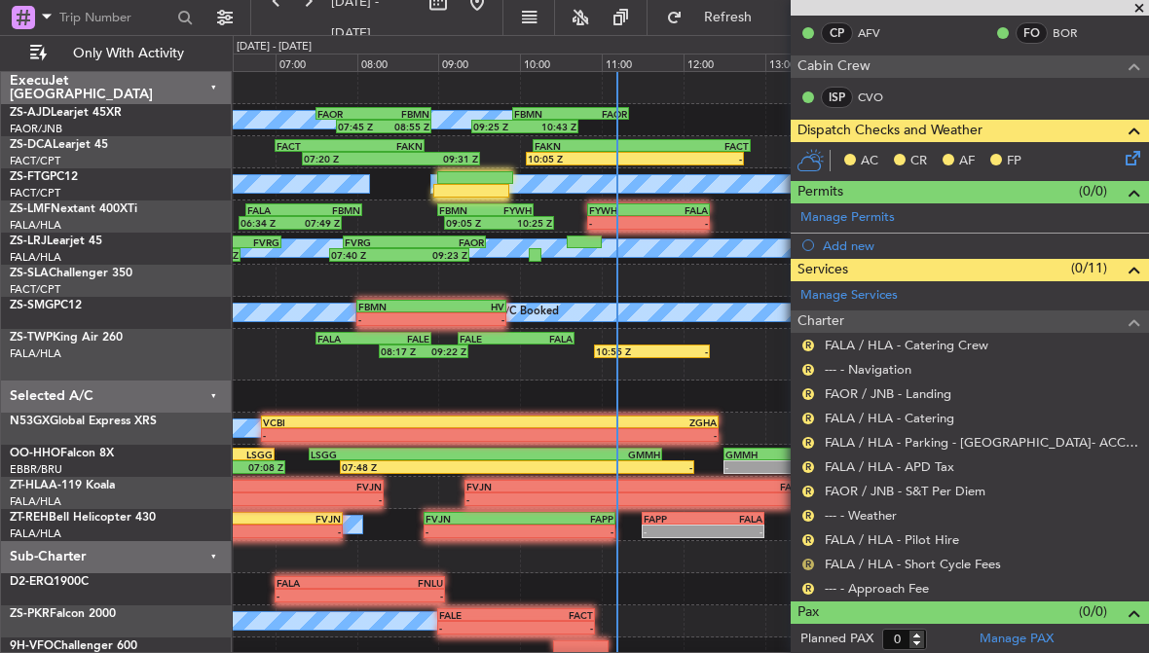
click at [811, 559] on button "R" at bounding box center [808, 565] width 12 height 12
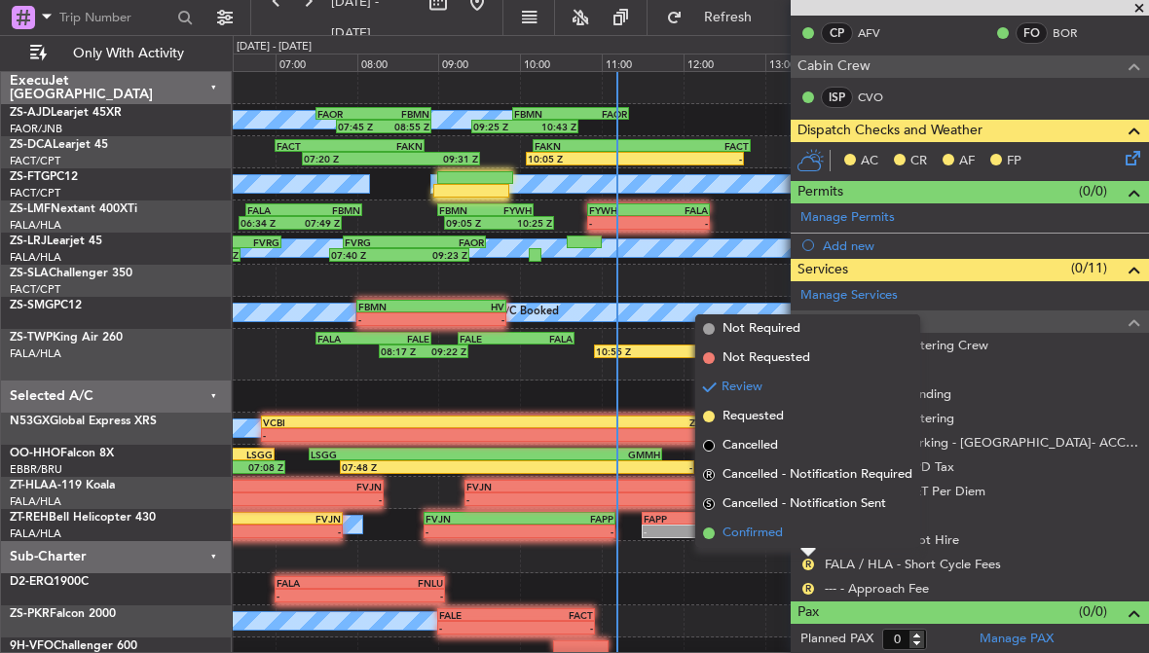
click at [771, 538] on span "Confirmed" at bounding box center [752, 533] width 60 height 19
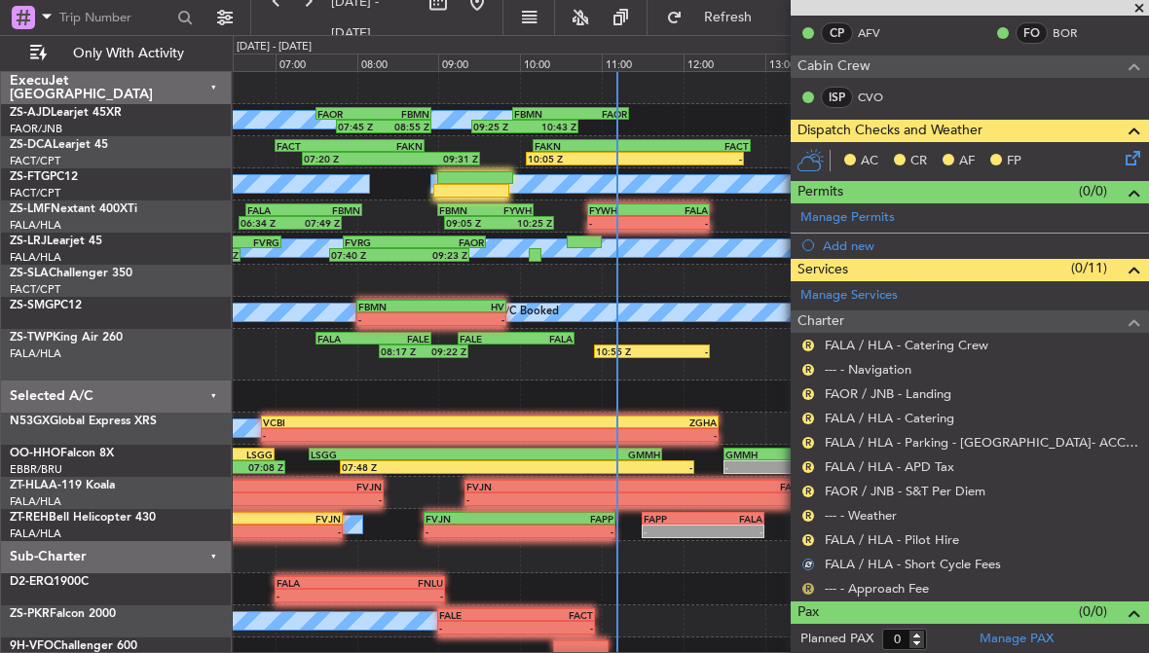
click at [804, 583] on button "R" at bounding box center [808, 589] width 12 height 12
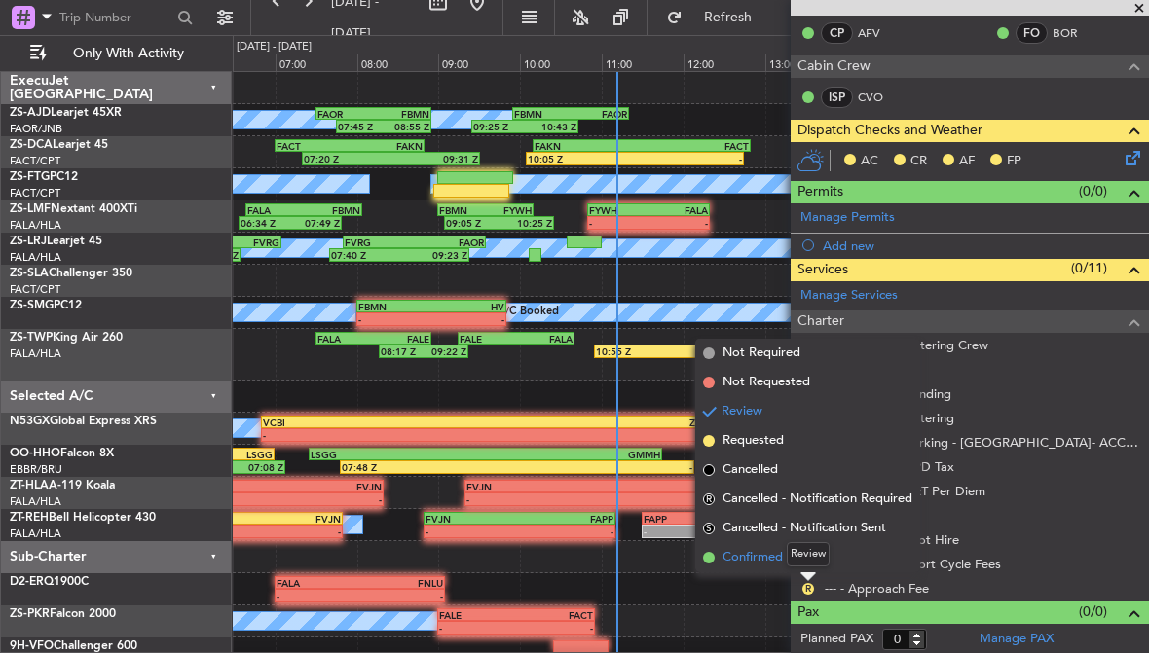
click at [772, 551] on span "Confirmed" at bounding box center [752, 557] width 60 height 19
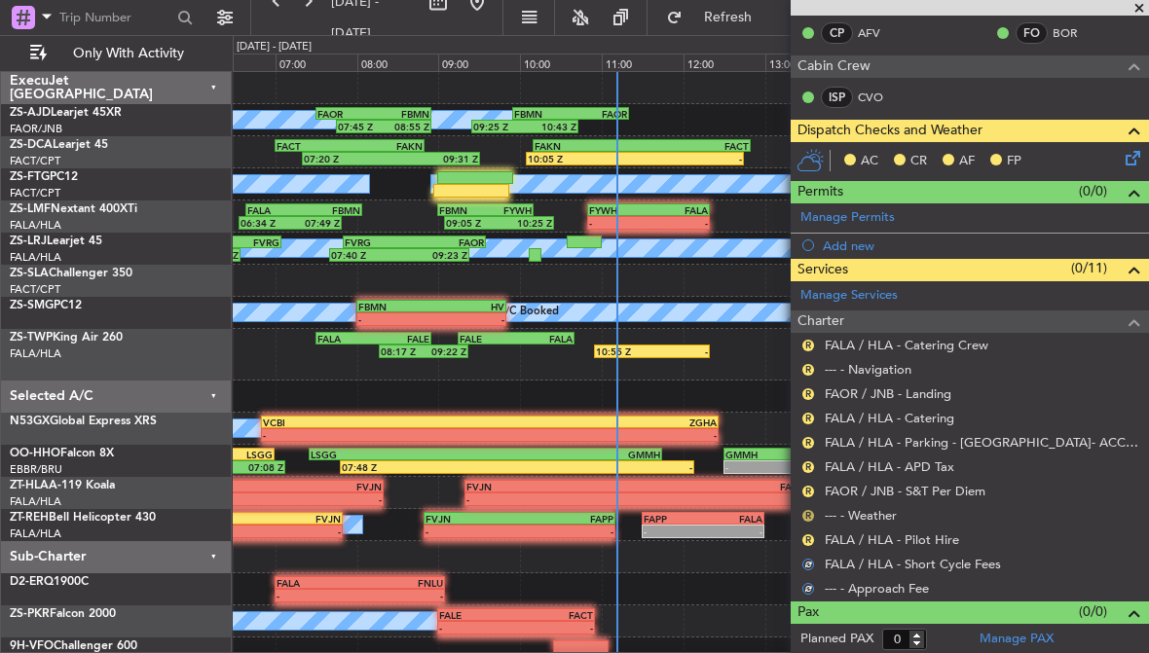
click at [809, 513] on button "R" at bounding box center [808, 516] width 12 height 12
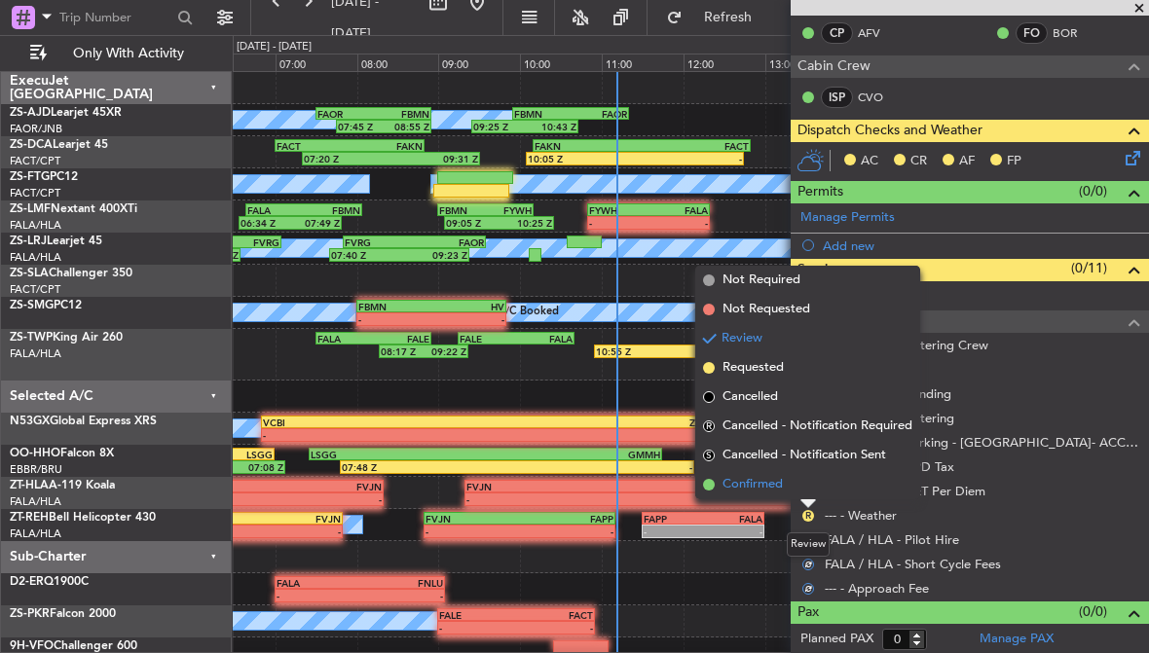
click at [782, 489] on span "Confirmed" at bounding box center [752, 484] width 60 height 19
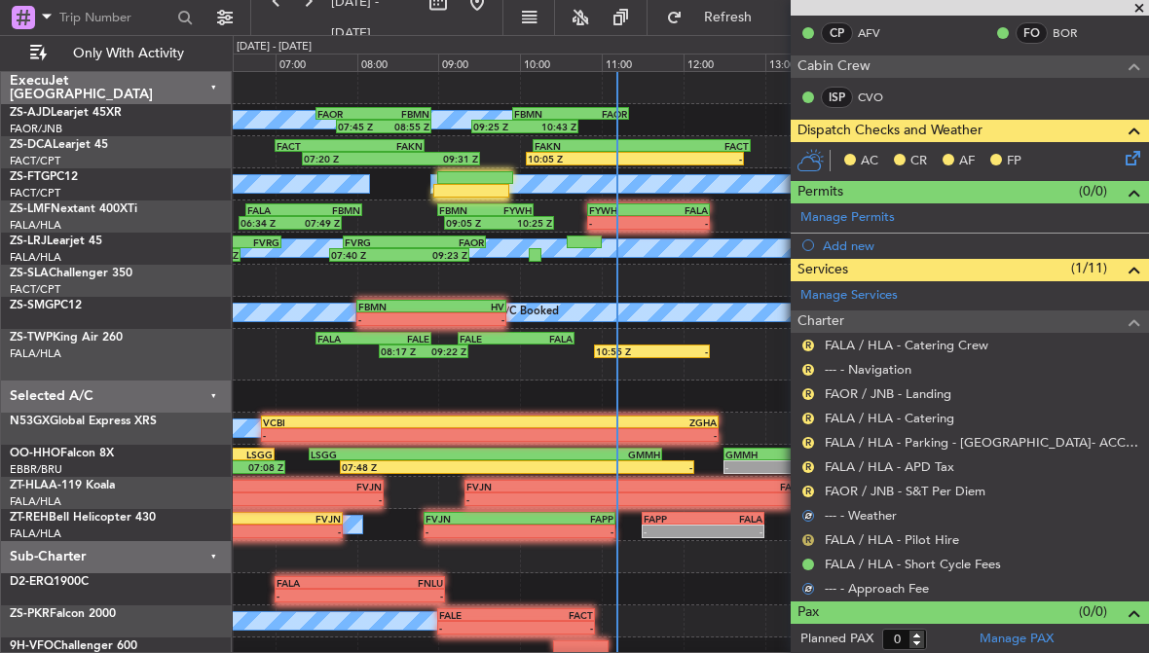
click at [813, 534] on button "R" at bounding box center [808, 540] width 12 height 12
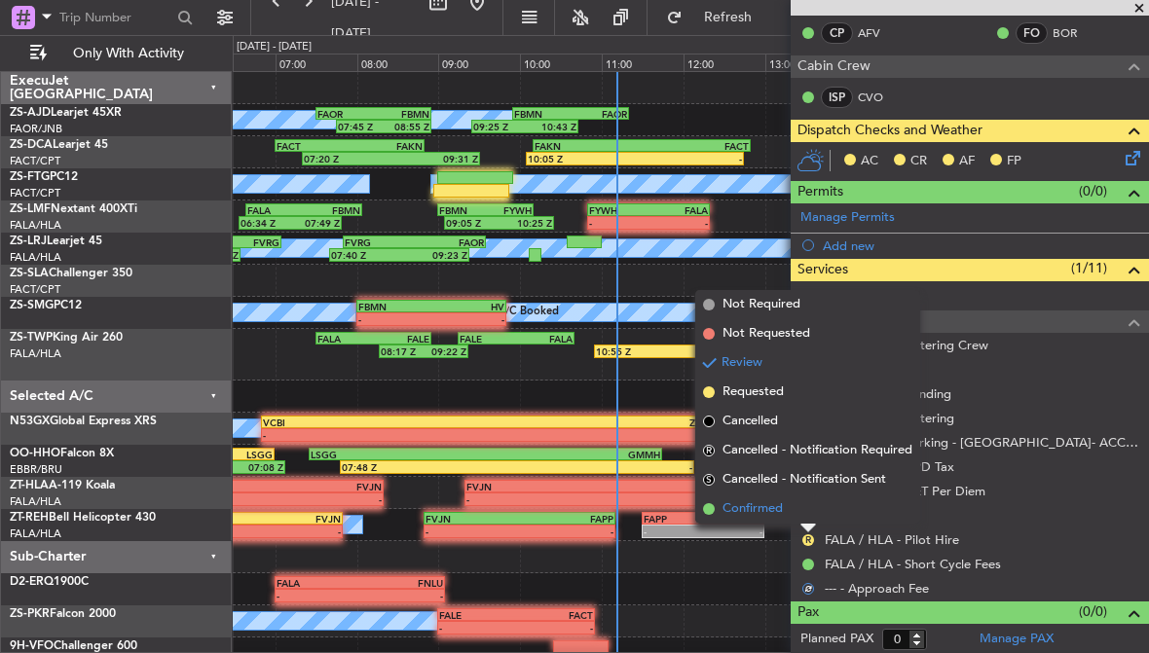
click at [784, 512] on li "Confirmed" at bounding box center [807, 509] width 225 height 29
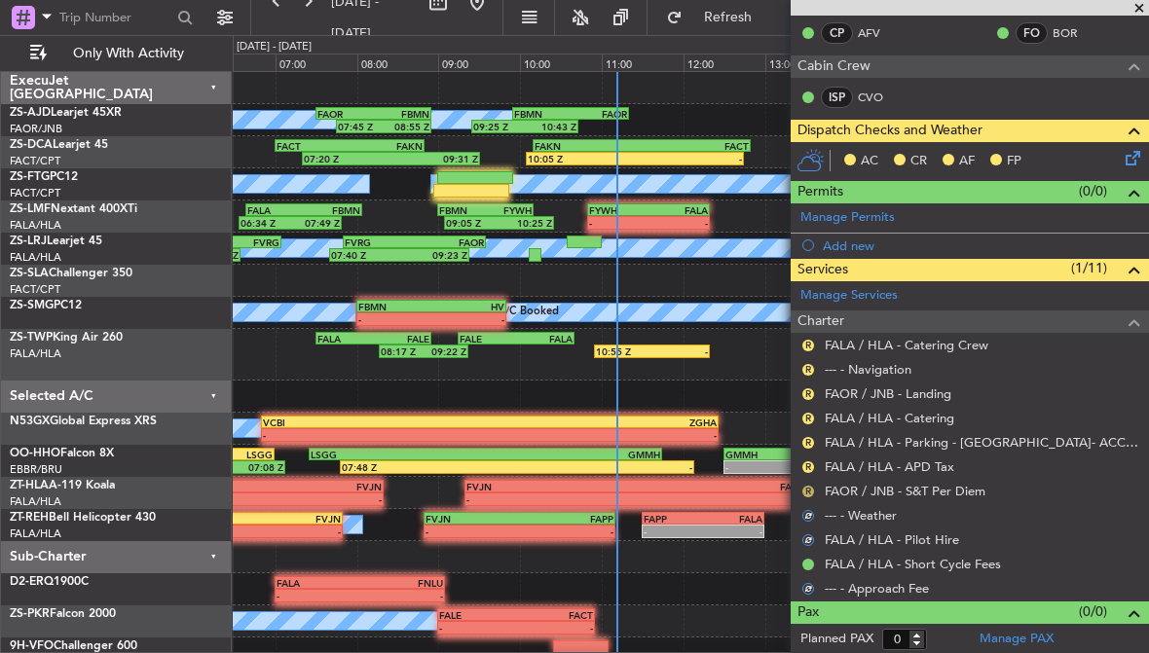
click at [810, 487] on button "R" at bounding box center [808, 492] width 12 height 12
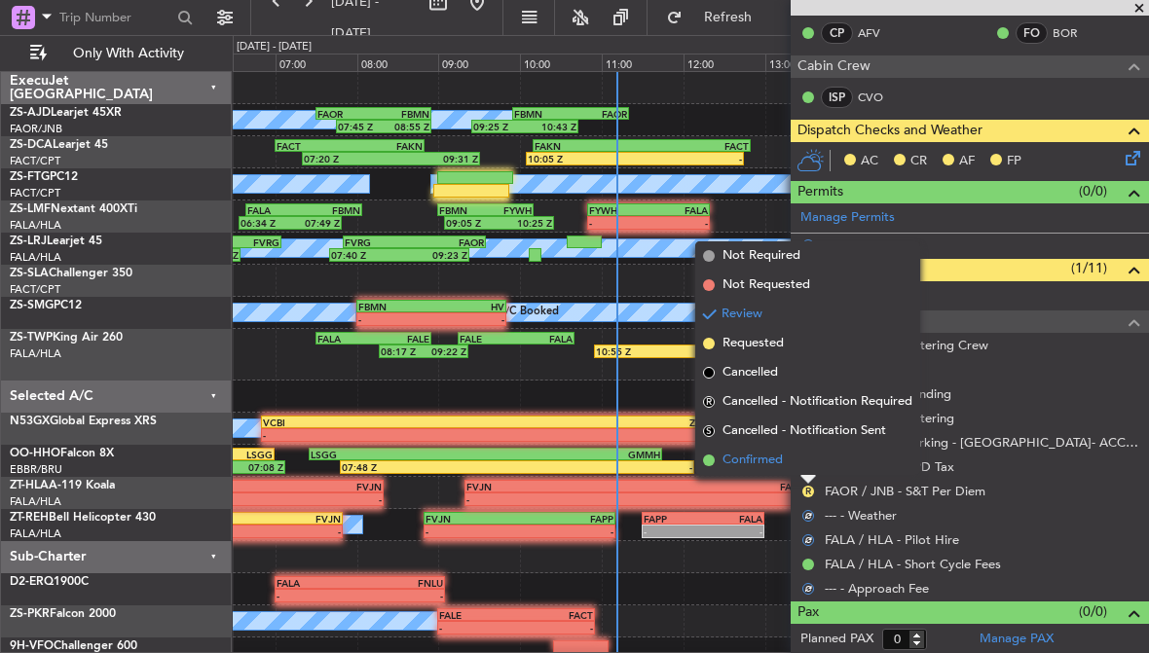
click at [787, 457] on li "Confirmed" at bounding box center [807, 460] width 225 height 29
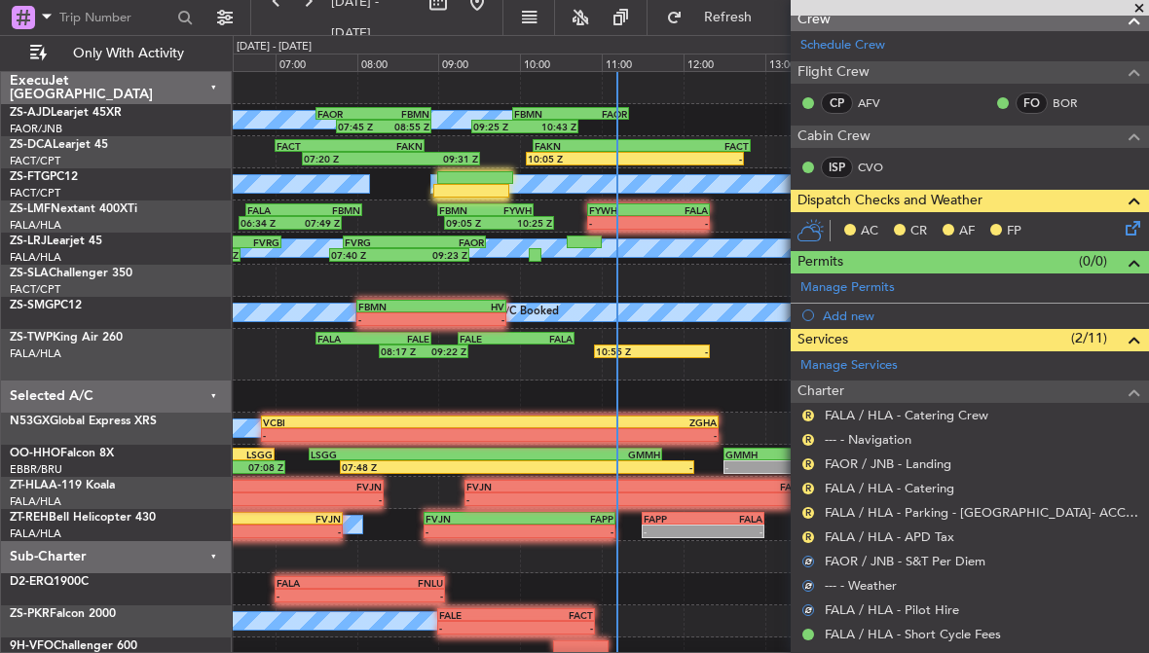
scroll to position [246, 0]
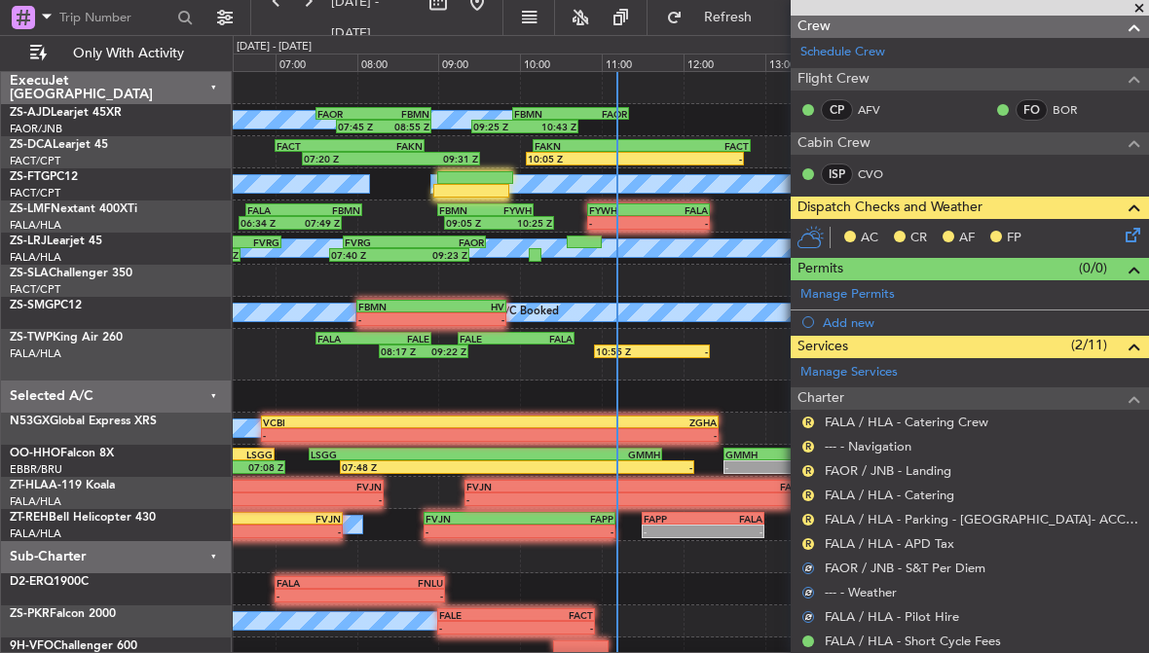
click at [802, 546] on div "R" at bounding box center [808, 544] width 16 height 16
click at [813, 540] on button "R" at bounding box center [808, 544] width 12 height 12
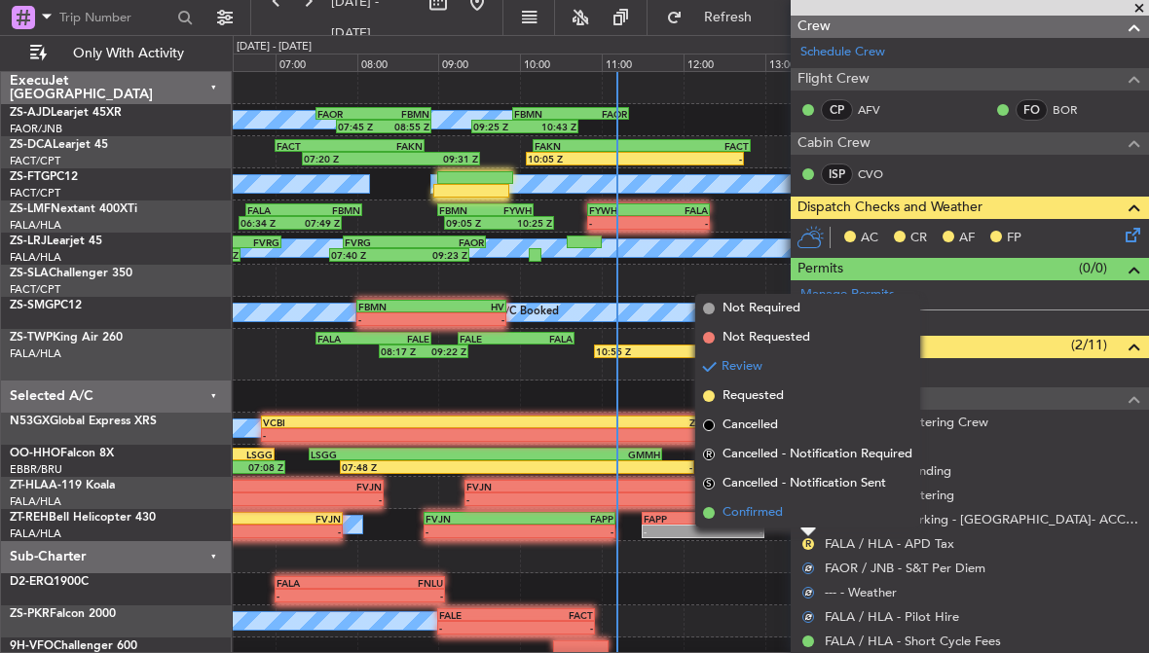
click at [776, 516] on span "Confirmed" at bounding box center [752, 512] width 60 height 19
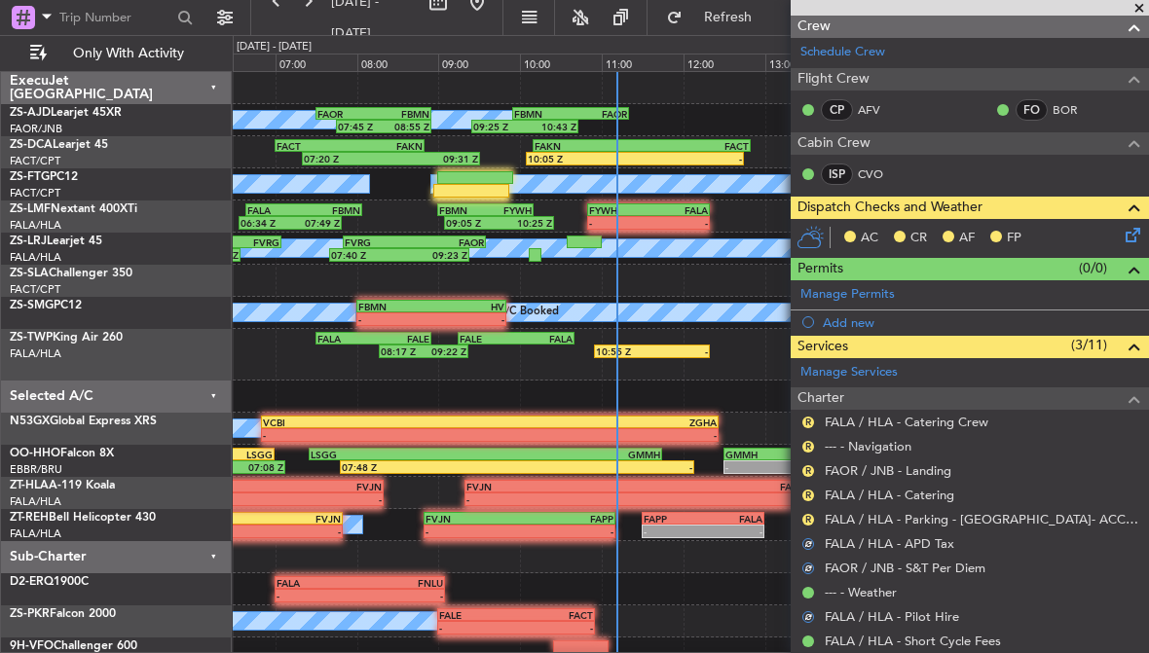
click at [813, 512] on div "R" at bounding box center [808, 520] width 16 height 16
click at [803, 515] on button "R" at bounding box center [808, 520] width 12 height 12
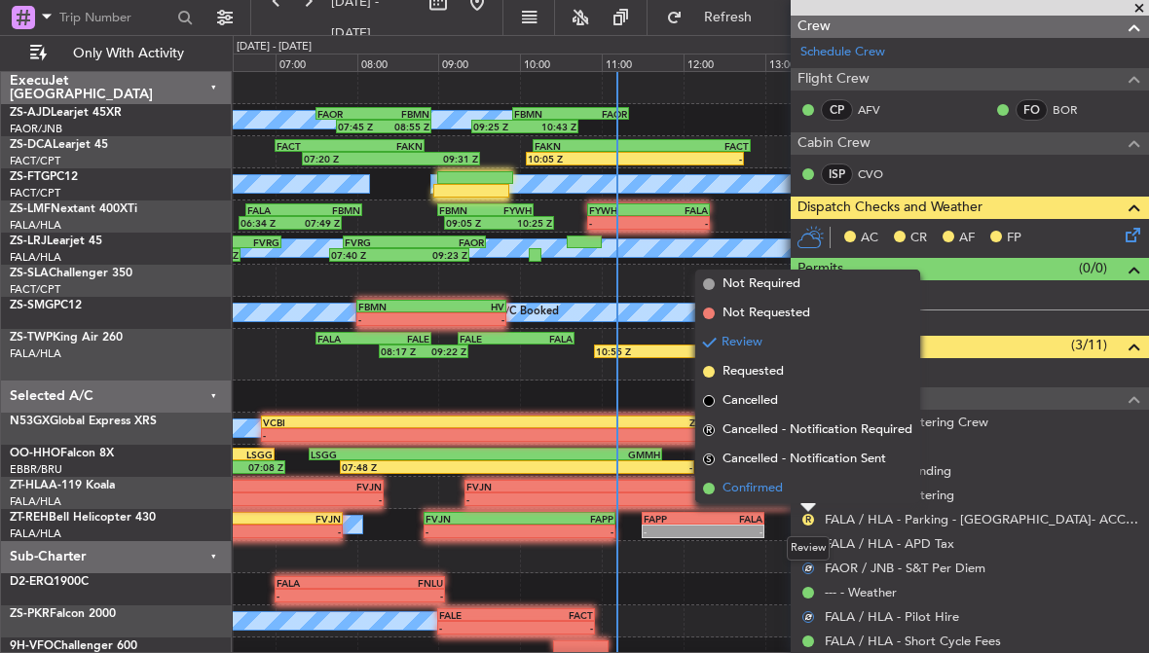
click at [780, 491] on span "Confirmed" at bounding box center [752, 488] width 60 height 19
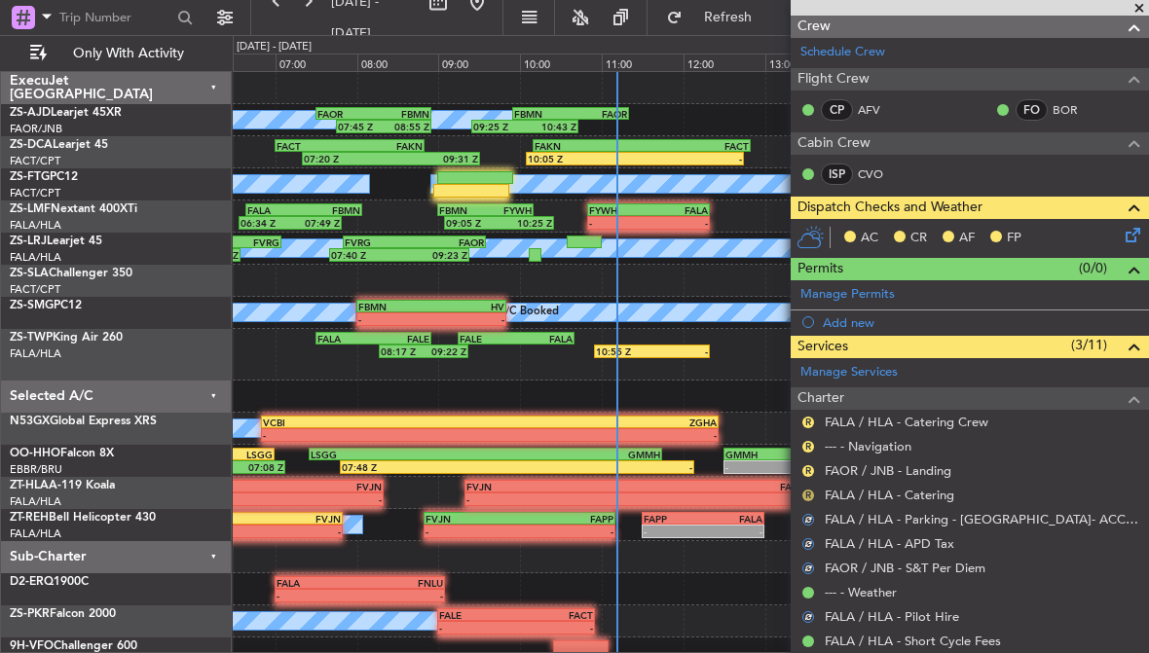
click at [811, 490] on button "R" at bounding box center [808, 496] width 12 height 12
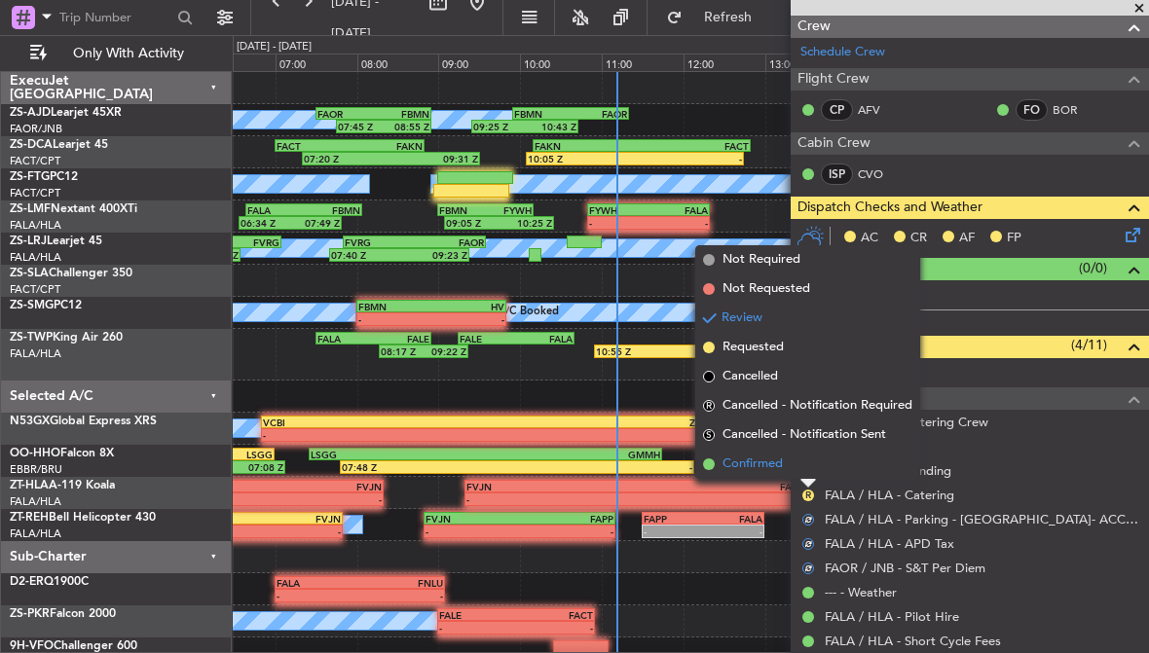
click at [783, 462] on span "Confirmed" at bounding box center [752, 464] width 60 height 19
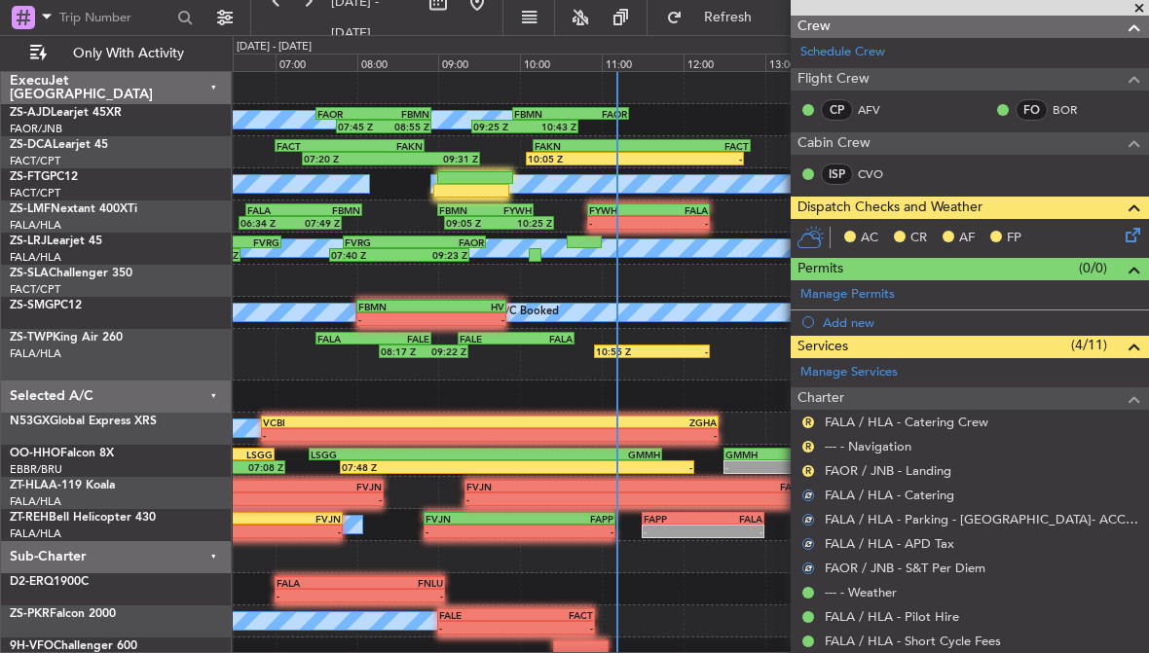
click at [814, 463] on div "R" at bounding box center [808, 471] width 16 height 16
click at [810, 471] on button "R" at bounding box center [808, 471] width 12 height 12
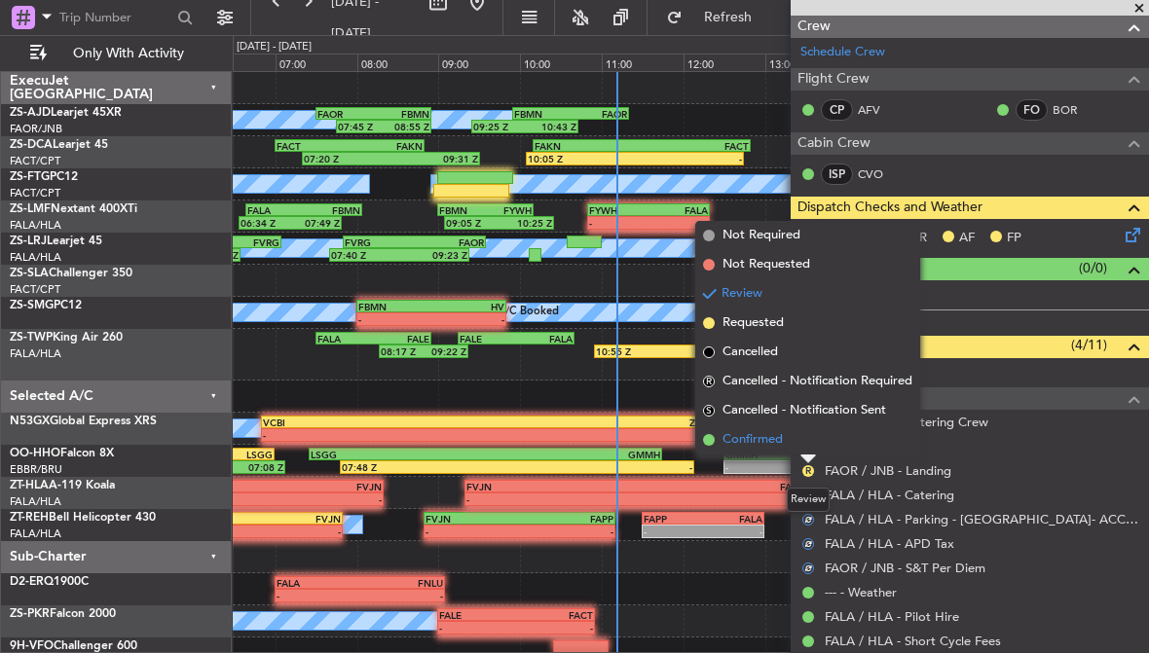
click at [778, 443] on span "Confirmed" at bounding box center [752, 439] width 60 height 19
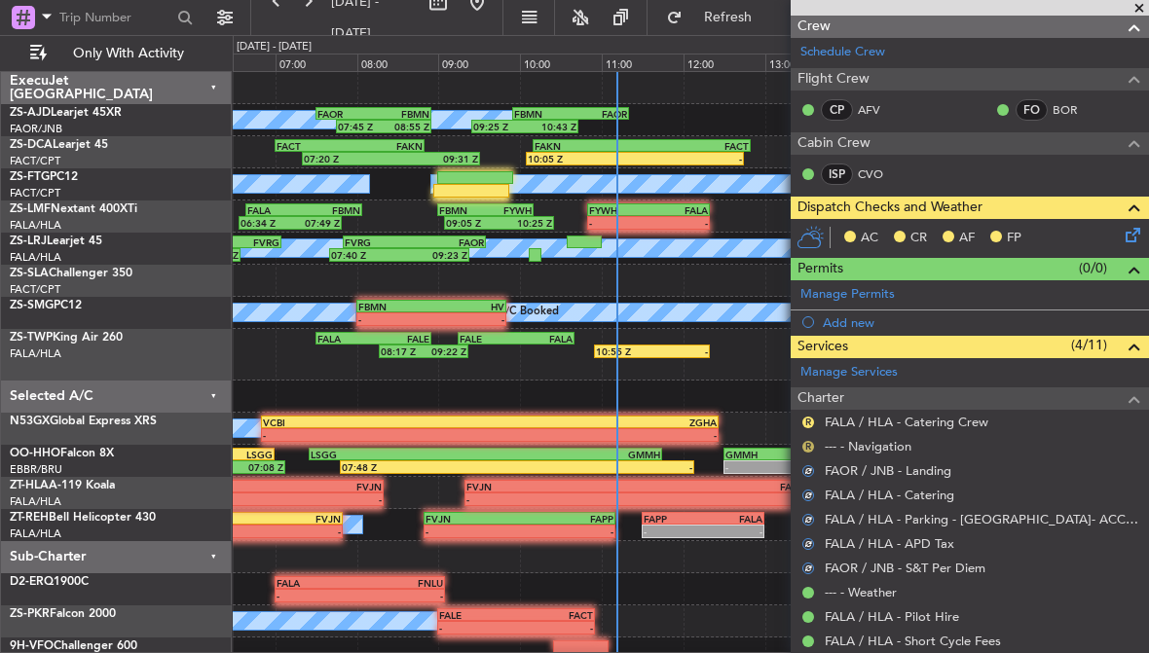
click at [811, 443] on button "R" at bounding box center [808, 447] width 12 height 12
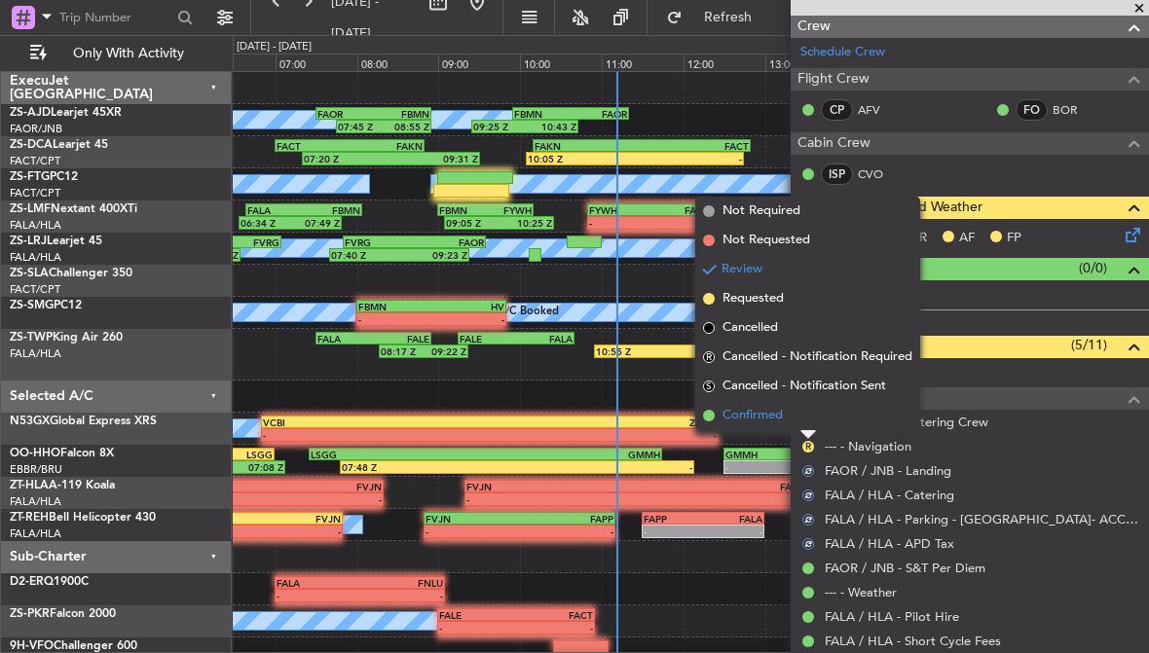
click at [776, 414] on span "Confirmed" at bounding box center [752, 415] width 60 height 19
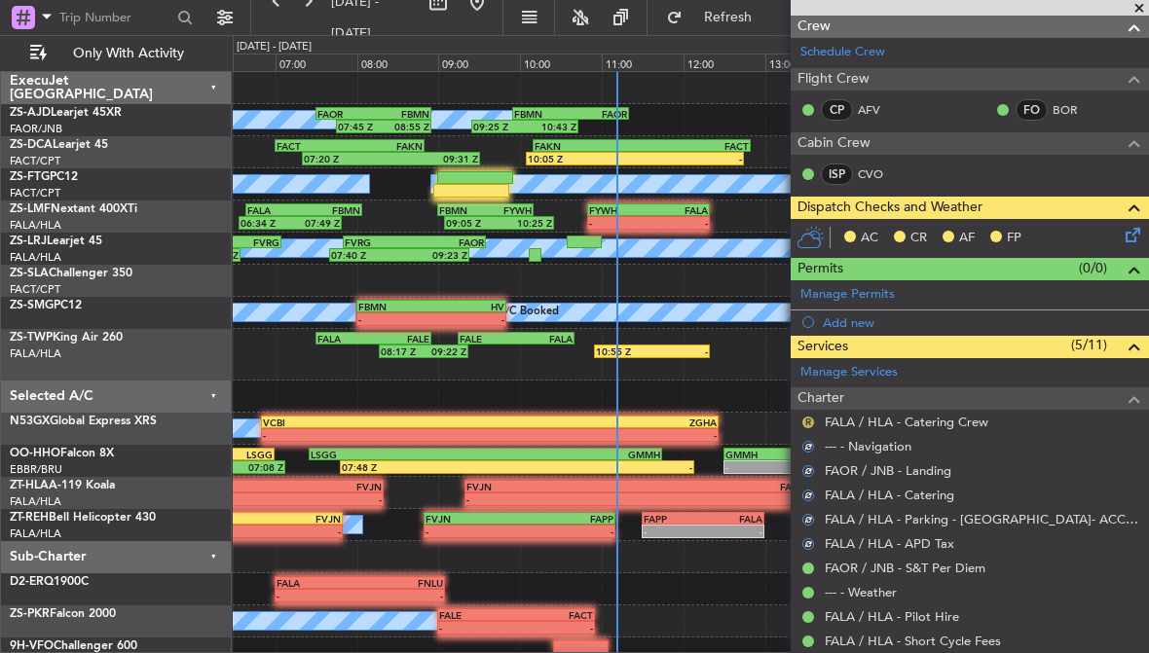
click at [811, 423] on button "R" at bounding box center [808, 423] width 12 height 12
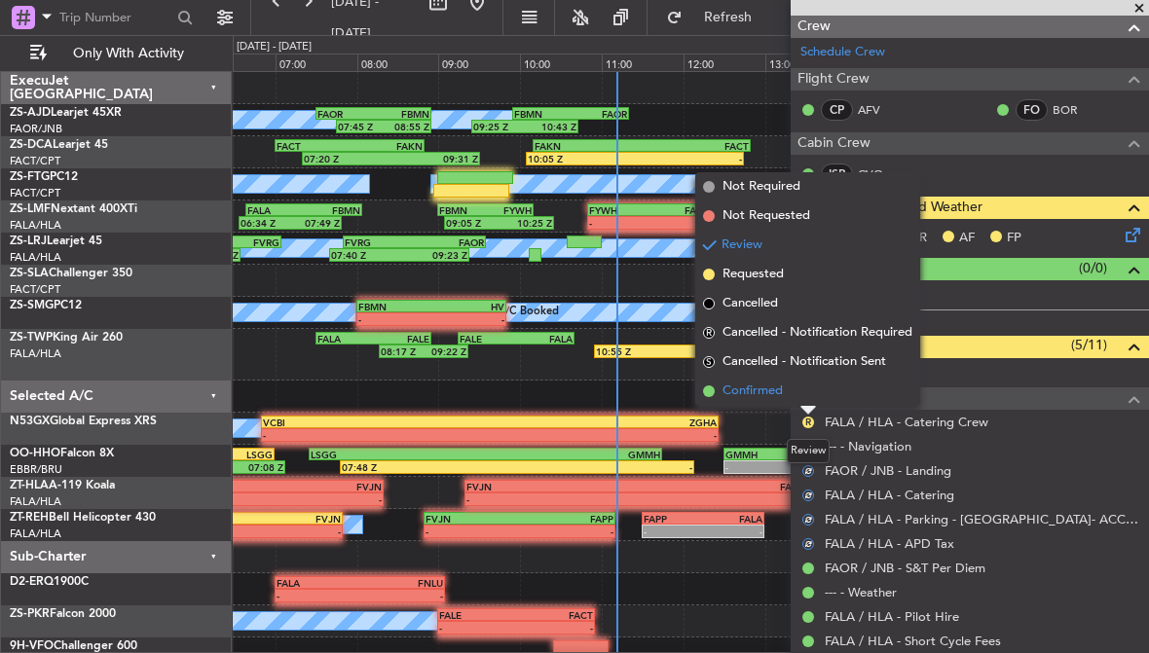
click at [772, 390] on span "Confirmed" at bounding box center [752, 391] width 60 height 19
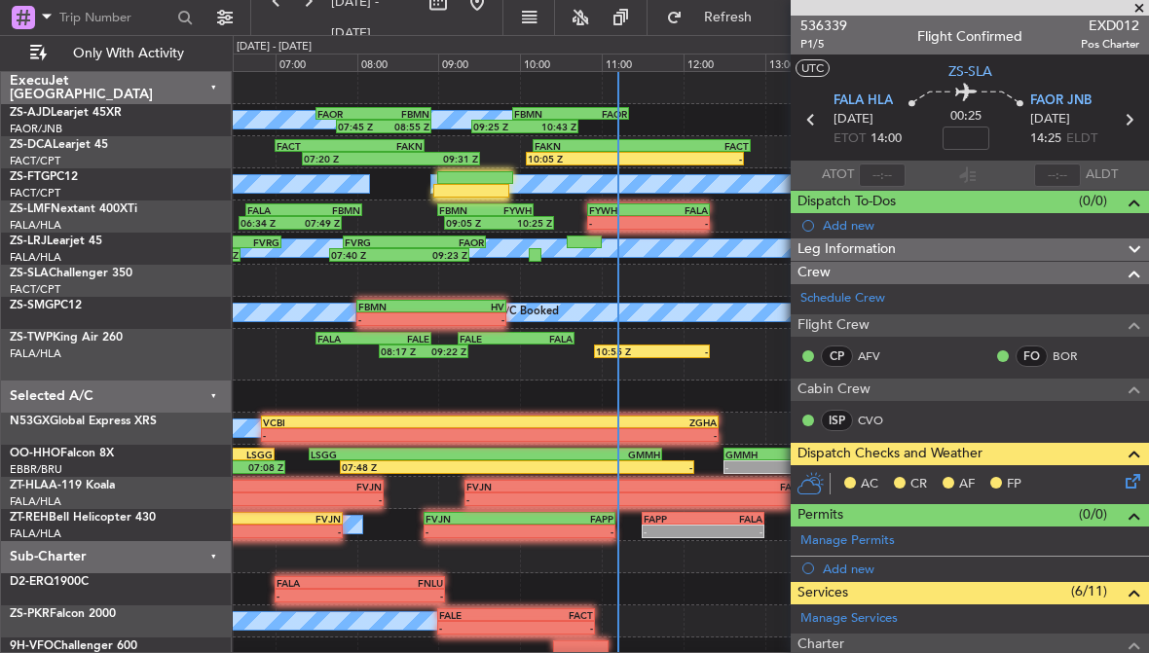
scroll to position [0, 0]
click at [1137, 470] on icon at bounding box center [1129, 478] width 16 height 16
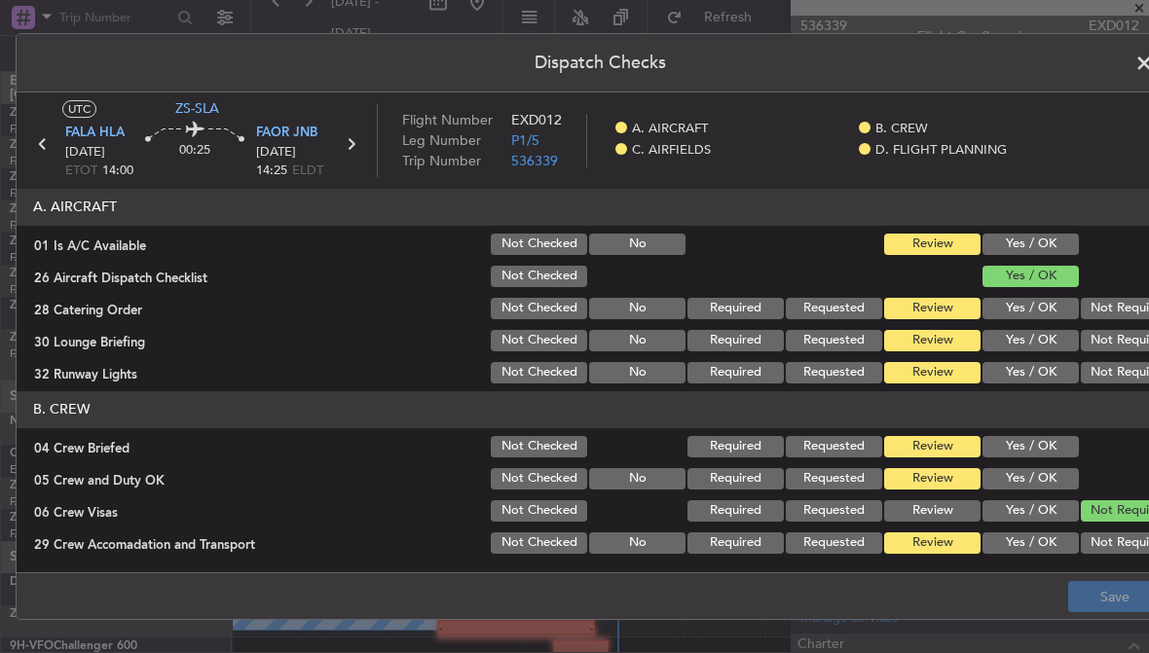
click at [1059, 251] on button "Yes / OK" at bounding box center [1030, 244] width 96 height 21
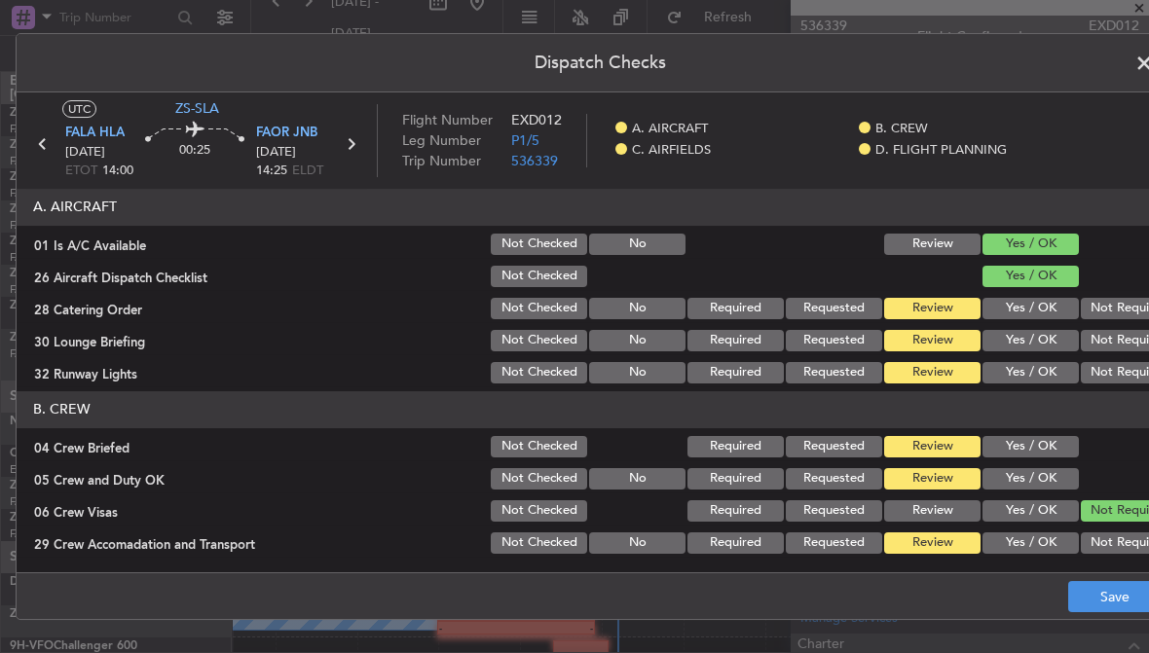
click at [1122, 367] on button "Not Required" at bounding box center [1129, 372] width 96 height 21
click at [1134, 307] on button "Not Required" at bounding box center [1129, 308] width 96 height 21
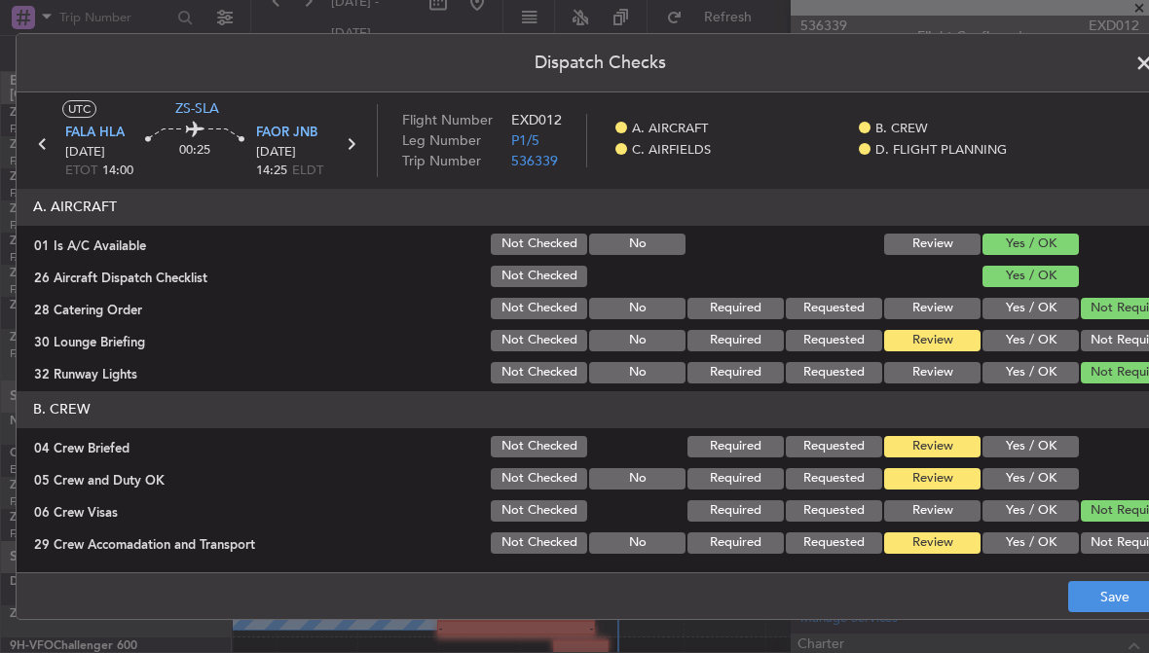
click at [1137, 333] on button "Not Required" at bounding box center [1129, 340] width 96 height 21
click at [1072, 443] on button "Yes / OK" at bounding box center [1030, 446] width 96 height 21
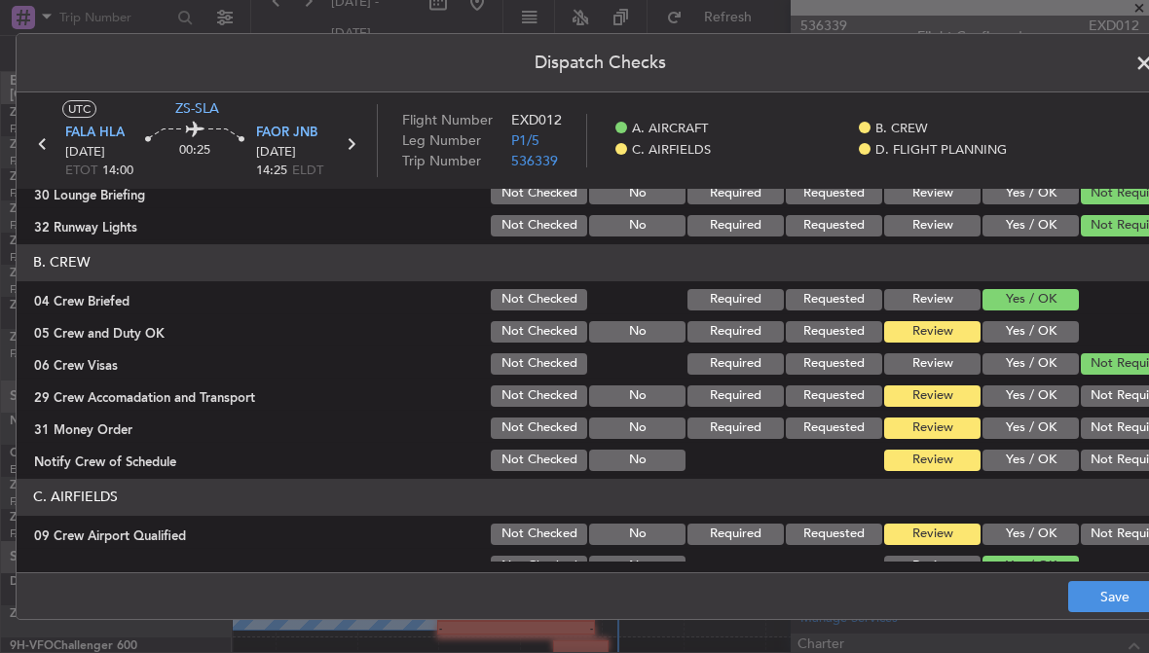
scroll to position [149, 0]
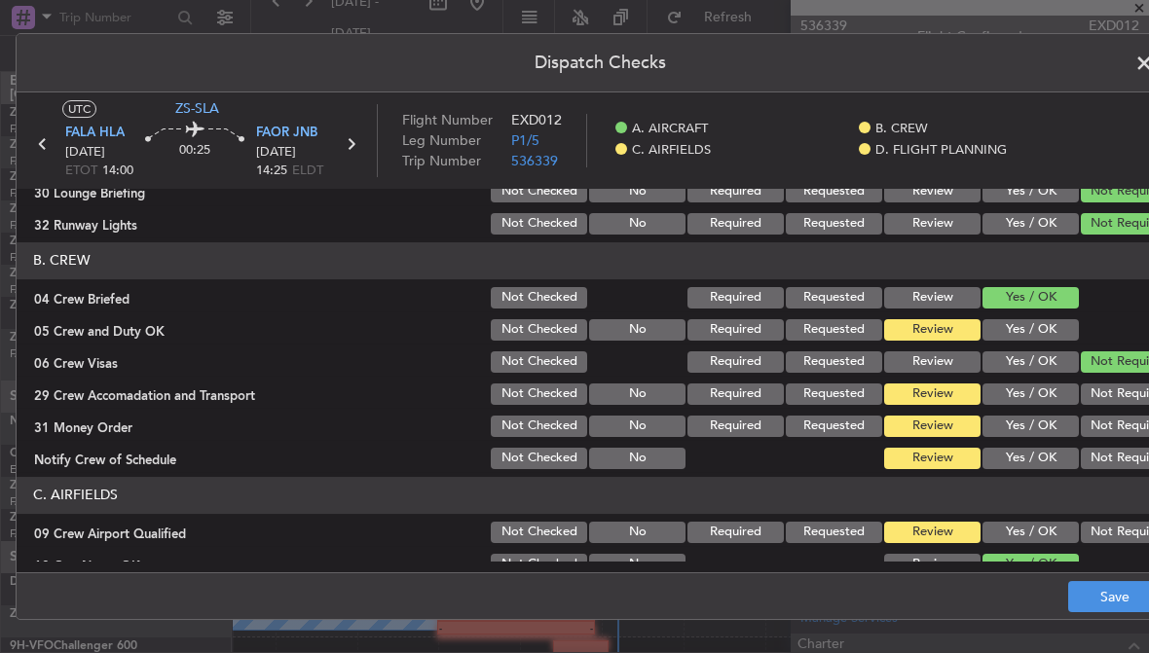
click at [1071, 325] on button "Yes / OK" at bounding box center [1030, 329] width 96 height 21
click at [1127, 397] on button "Not Required" at bounding box center [1129, 394] width 96 height 21
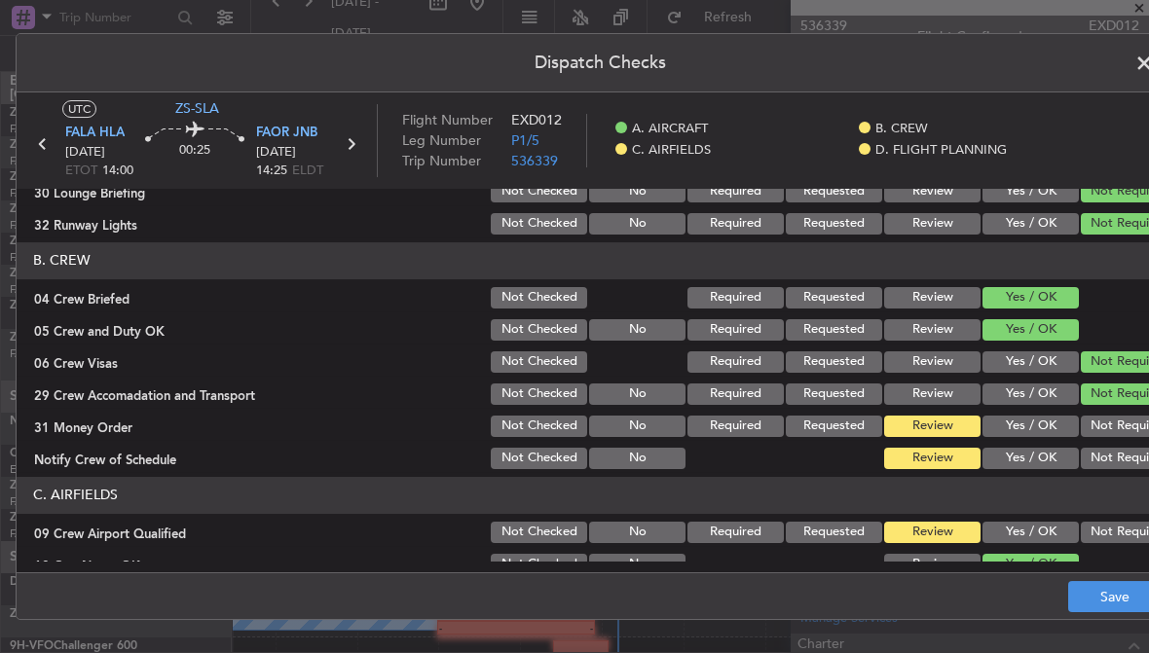
click at [1133, 467] on button "Not Required" at bounding box center [1129, 458] width 96 height 21
click at [1139, 420] on button "Not Required" at bounding box center [1129, 426] width 96 height 21
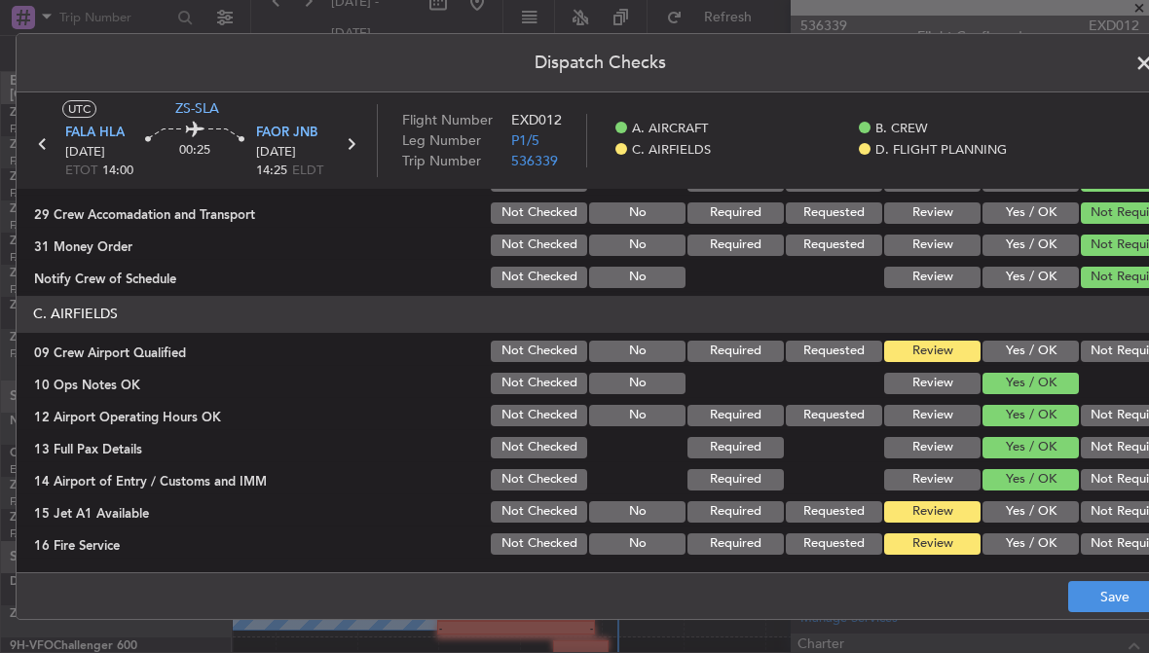
click at [1135, 354] on button "Not Required" at bounding box center [1129, 351] width 96 height 21
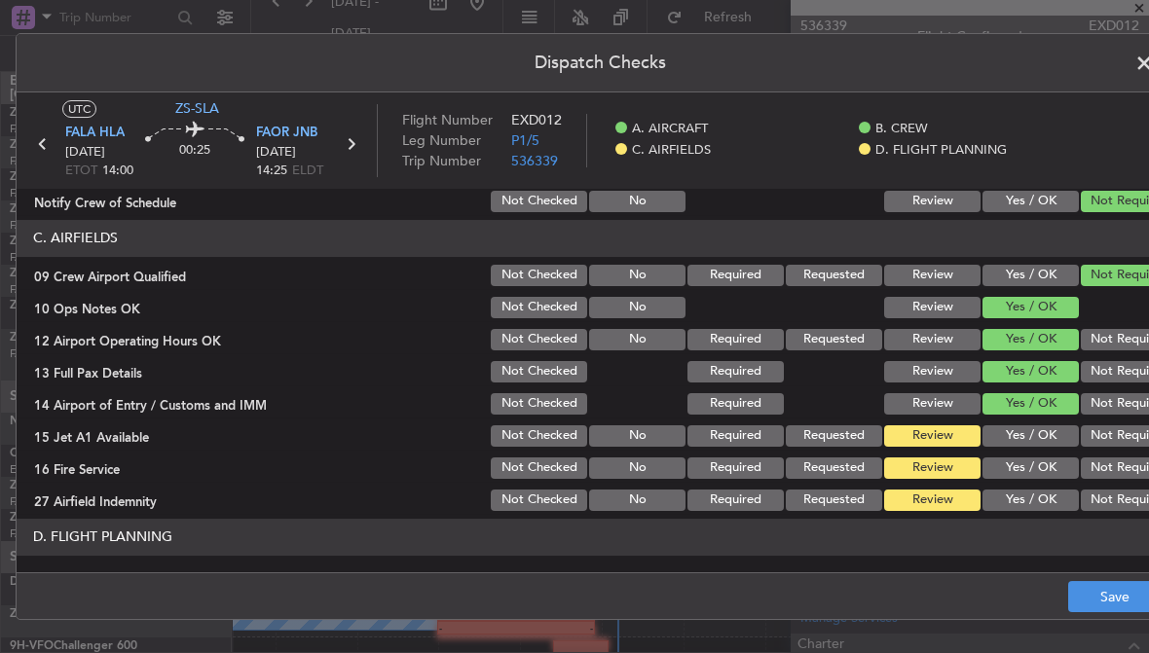
scroll to position [428, 0]
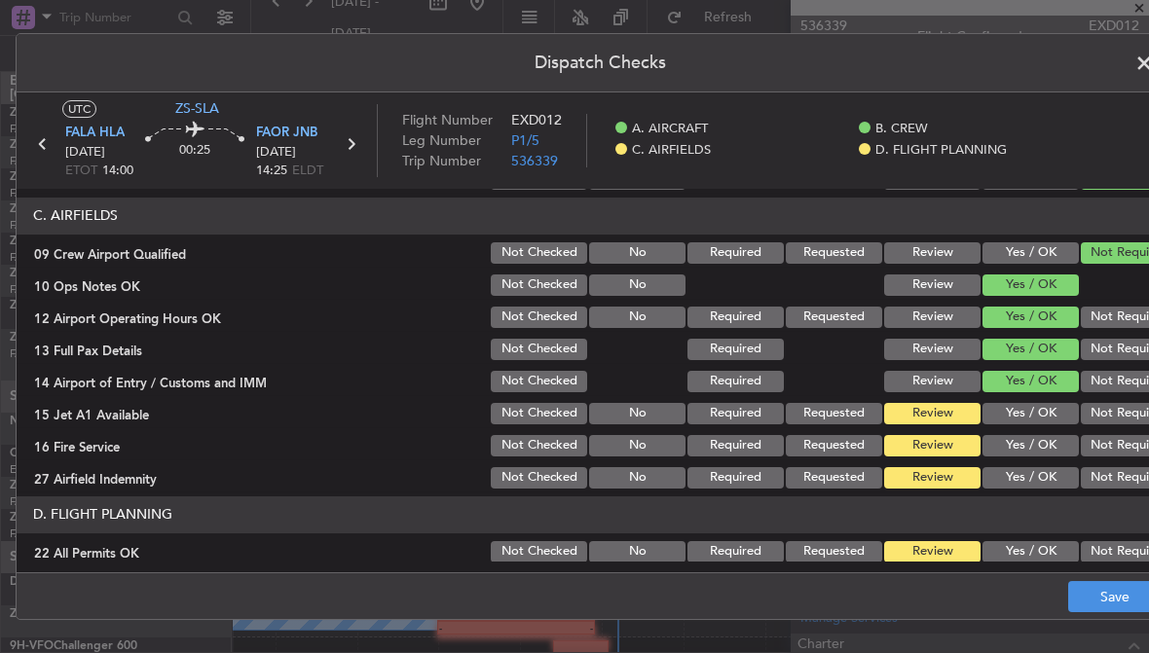
click at [1137, 419] on button "Not Required" at bounding box center [1129, 413] width 96 height 21
click at [1135, 451] on button "Not Required" at bounding box center [1129, 445] width 96 height 21
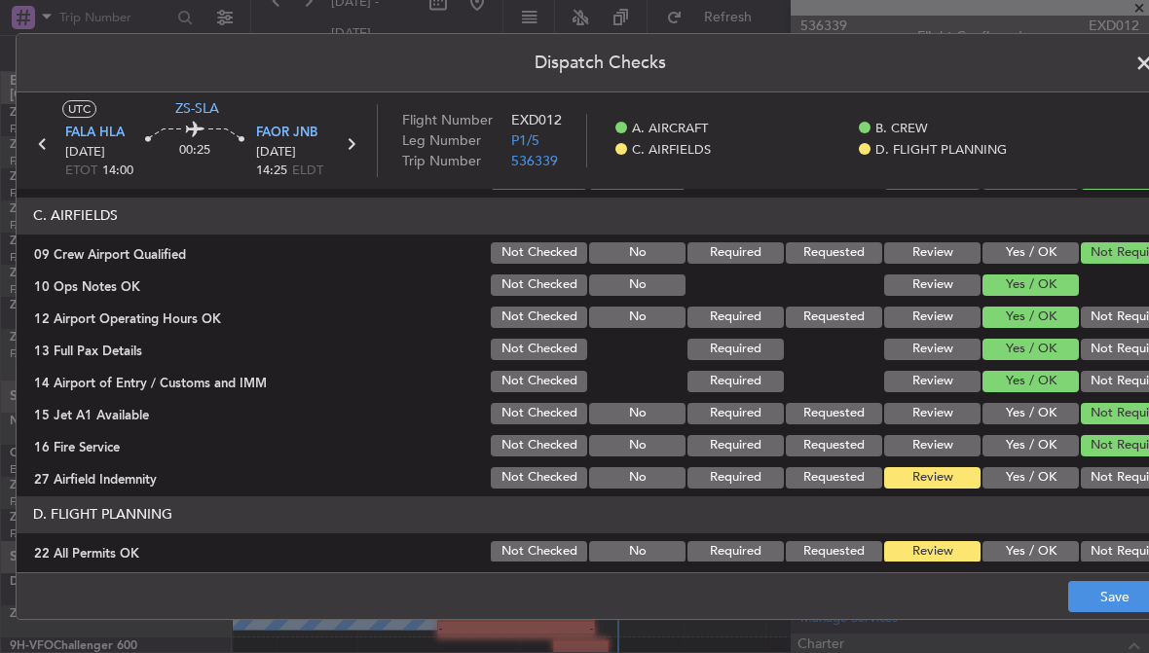
click at [1128, 484] on button "Not Required" at bounding box center [1129, 477] width 96 height 21
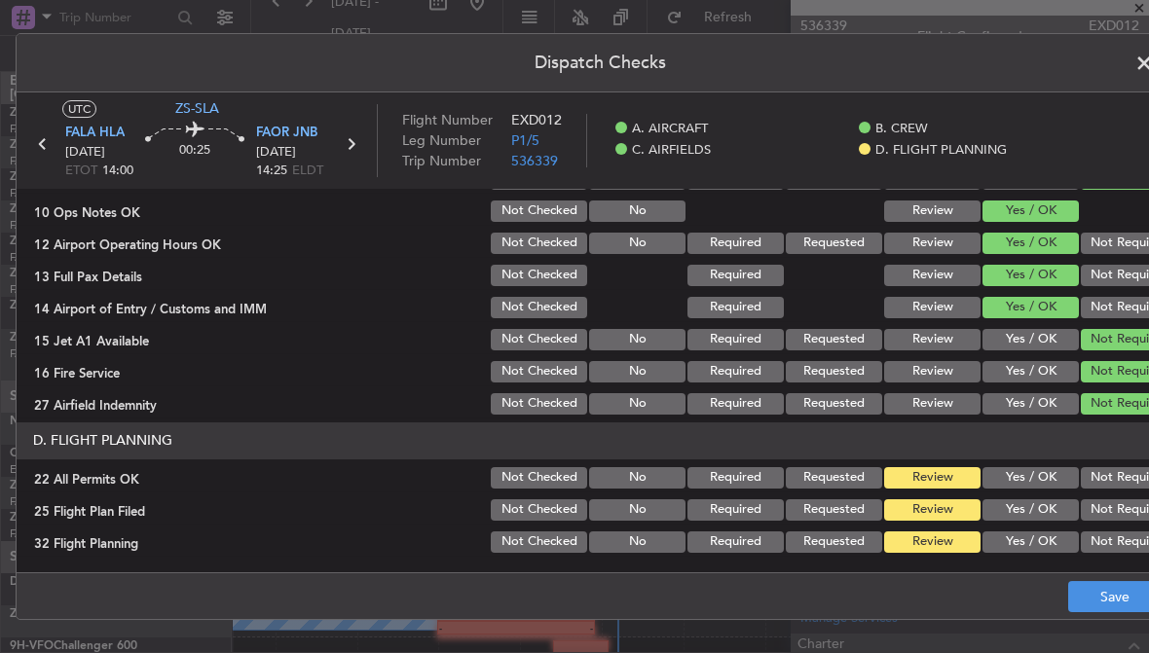
scroll to position [502, 0]
click at [1077, 509] on button "Yes / OK" at bounding box center [1030, 509] width 96 height 21
click at [1065, 535] on button "Yes / OK" at bounding box center [1030, 542] width 96 height 21
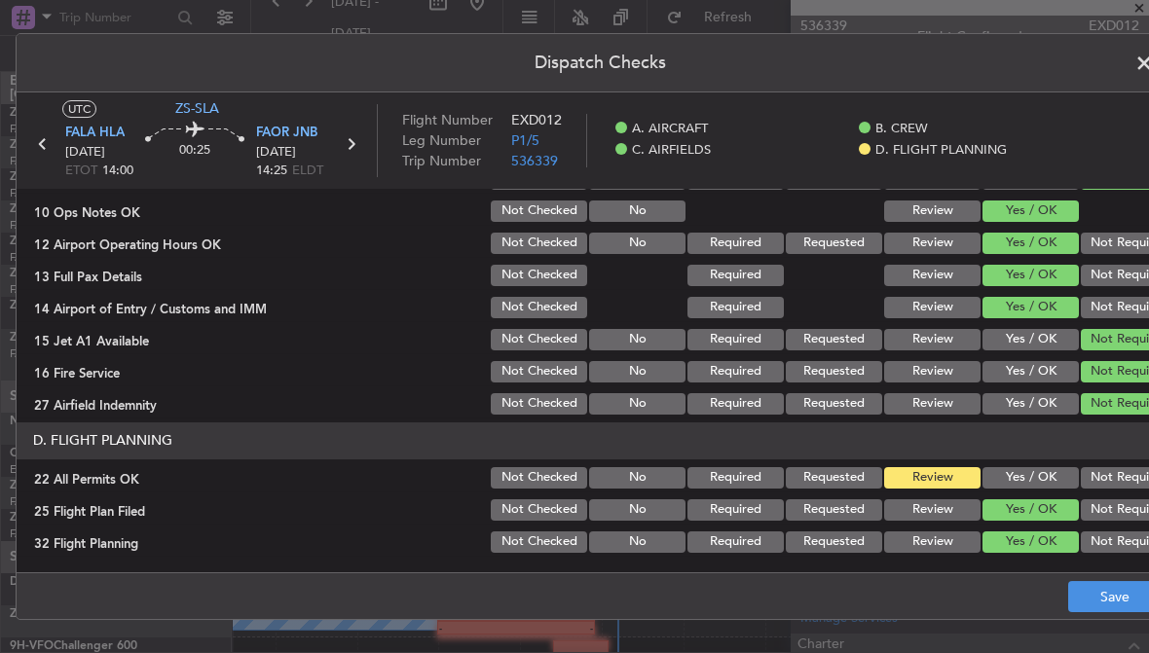
click at [1114, 484] on button "Not Required" at bounding box center [1129, 477] width 96 height 21
click at [1106, 597] on button "Save" at bounding box center [1114, 596] width 92 height 31
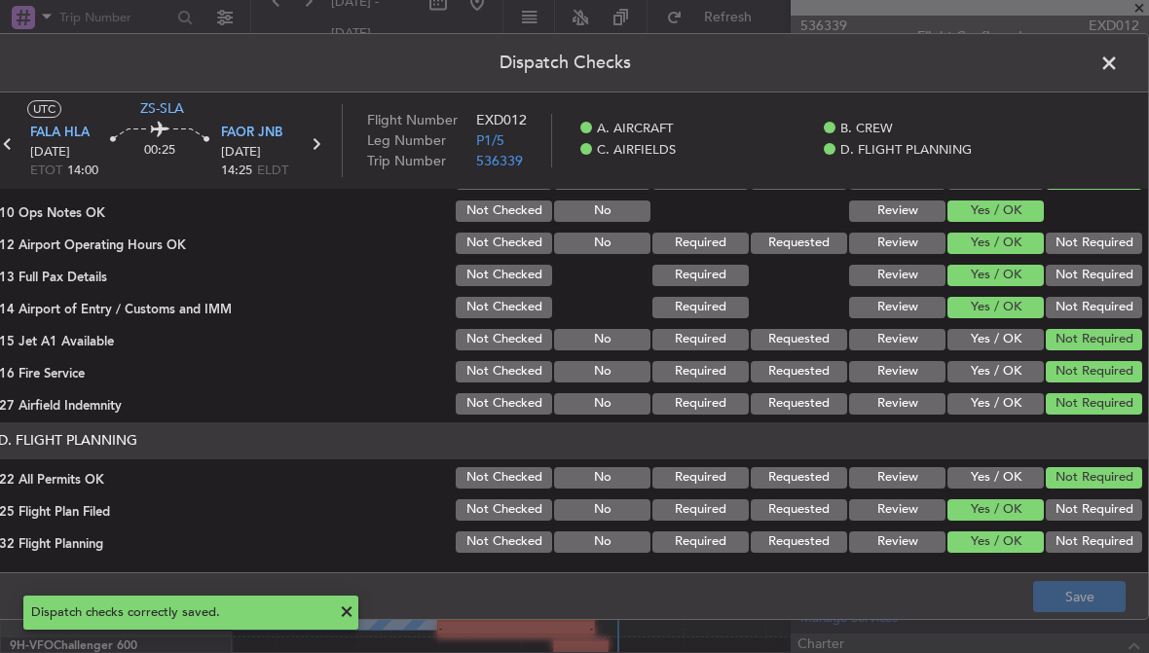
scroll to position [0, 35]
click at [1119, 56] on span at bounding box center [1119, 68] width 0 height 39
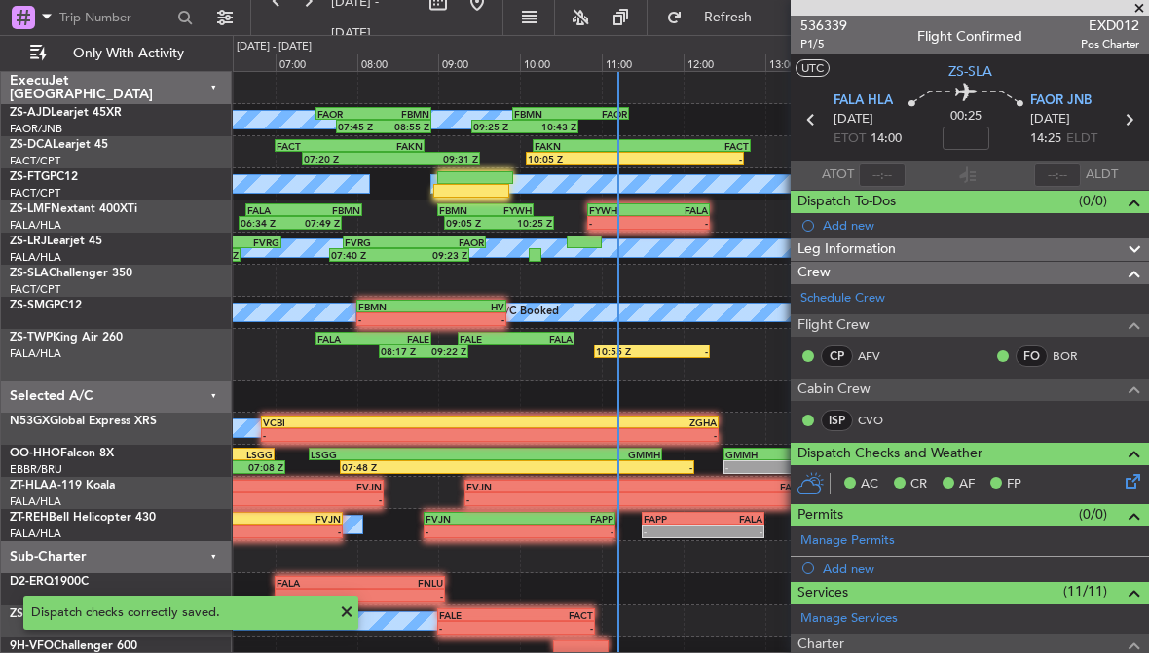
click at [1142, 5] on span at bounding box center [1138, 9] width 19 height 18
